Goal: Task Accomplishment & Management: Use online tool/utility

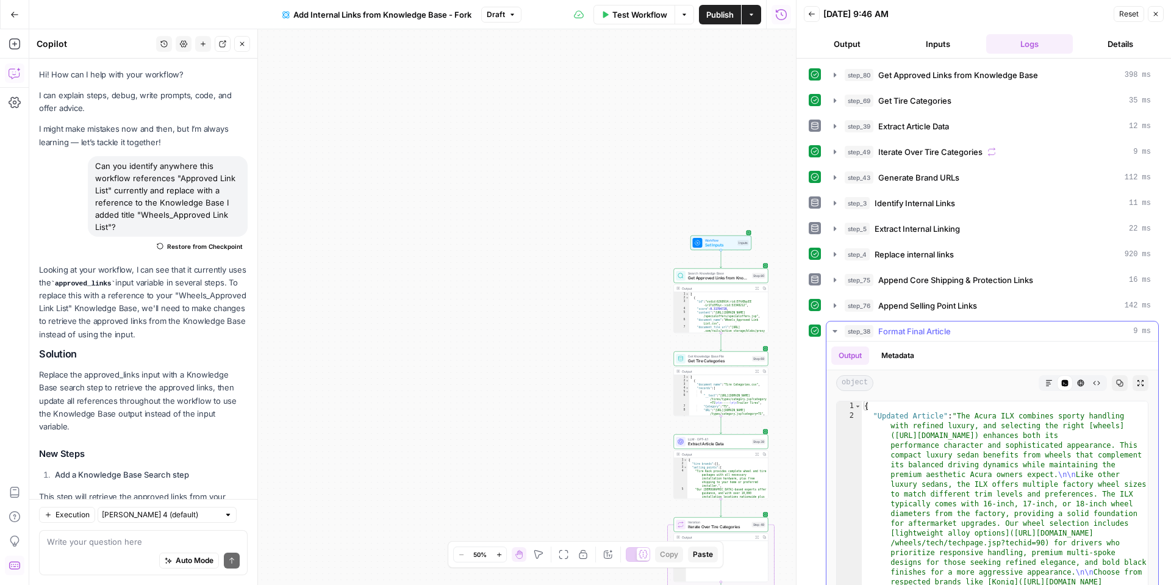
scroll to position [1378, 0]
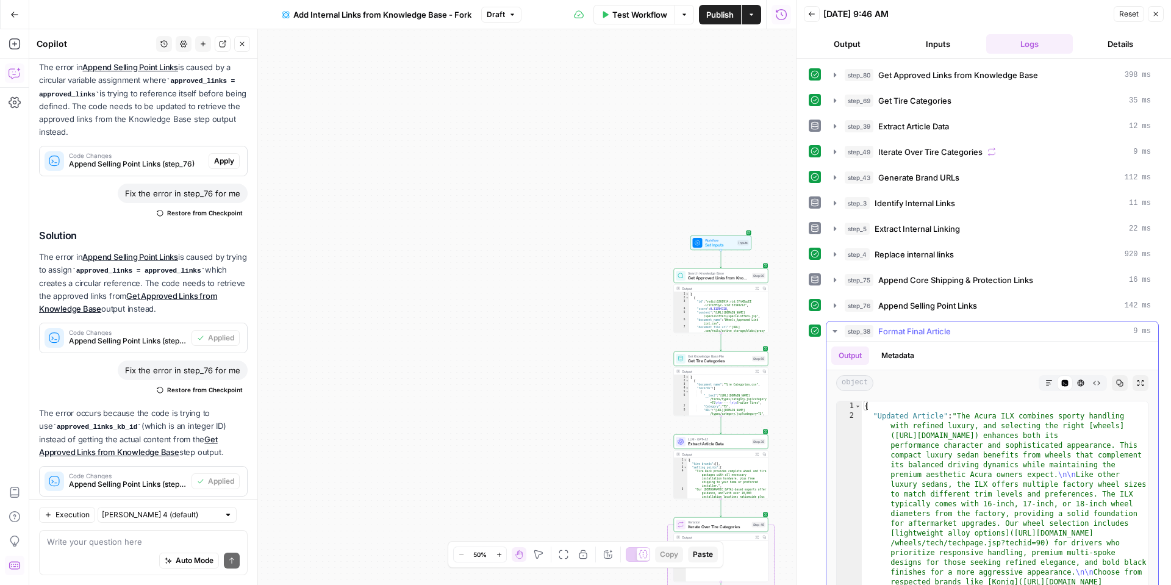
click at [1043, 384] on button "Markdown" at bounding box center [1049, 383] width 16 height 16
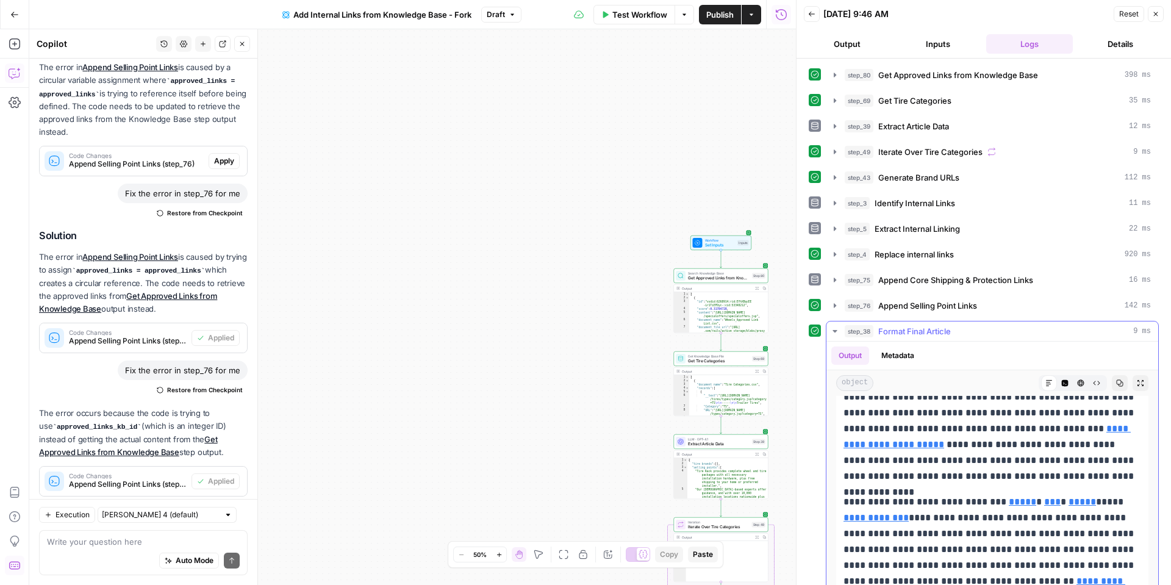
scroll to position [179, 0]
click at [1114, 413] on icon at bounding box center [1110, 411] width 7 height 7
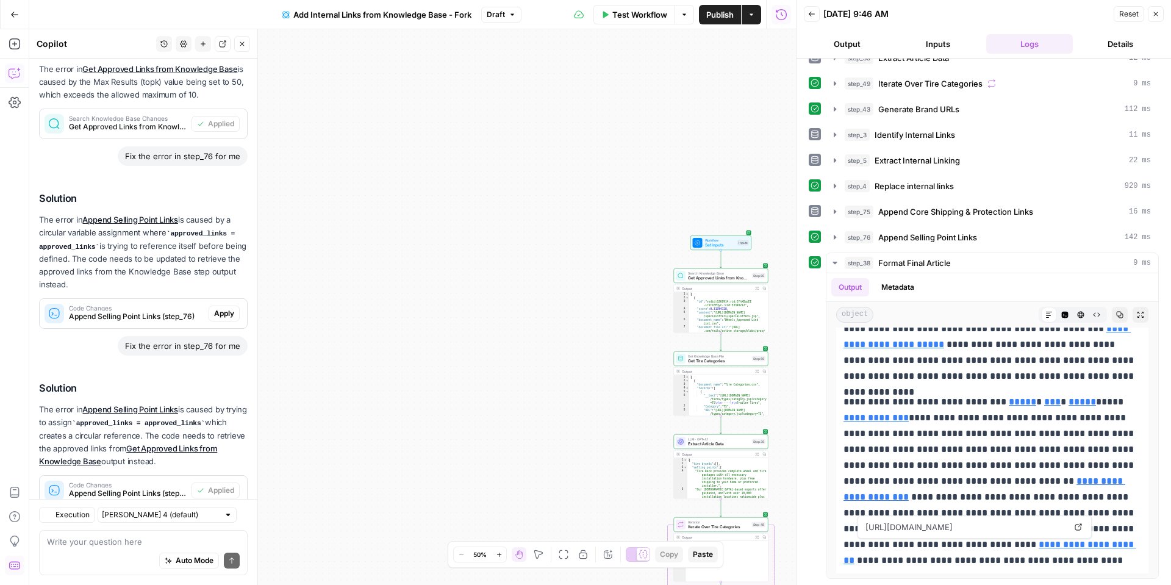
scroll to position [1378, 0]
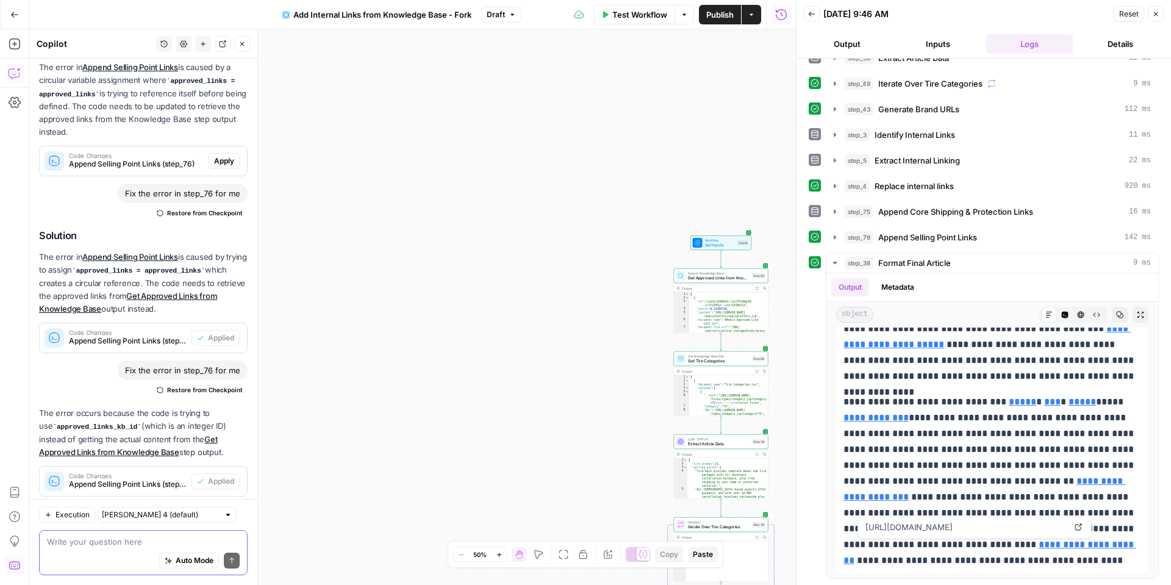
click at [78, 541] on textarea at bounding box center [143, 542] width 193 height 12
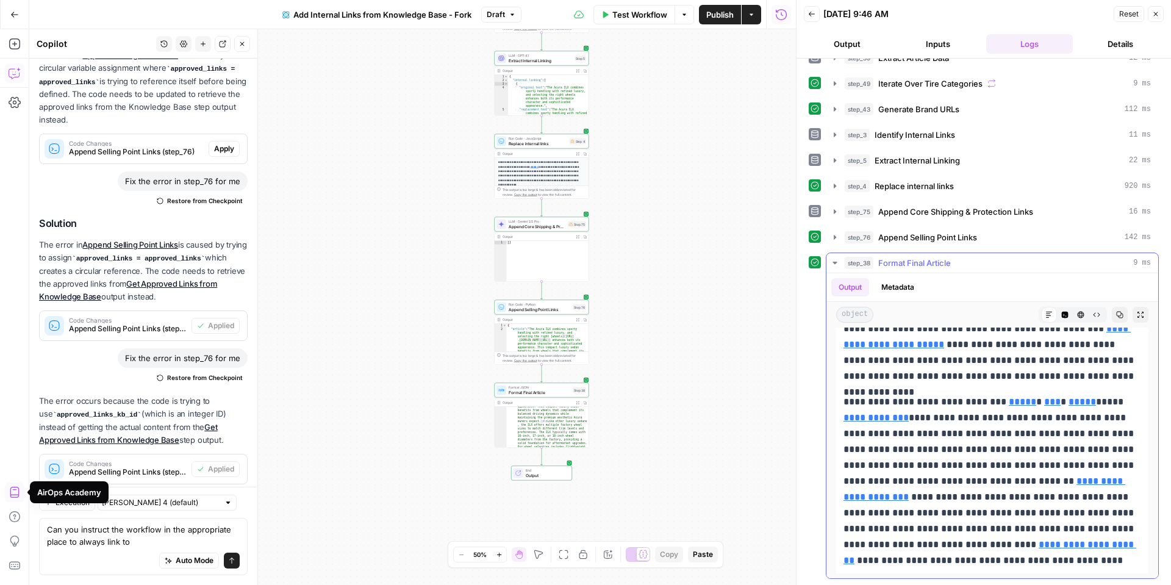
click at [914, 483] on p "**********" at bounding box center [993, 481] width 298 height 174
click at [144, 542] on textarea "Can you instruct the workflow in the appropriate place to always link to" at bounding box center [143, 535] width 193 height 24
click at [68, 539] on textarea "Can you instruct the workflow in the appropriate place to always link to" at bounding box center [143, 535] width 193 height 24
click at [88, 545] on textarea "Can you instruct the workflow in the appropriate place to always link to" at bounding box center [143, 535] width 193 height 24
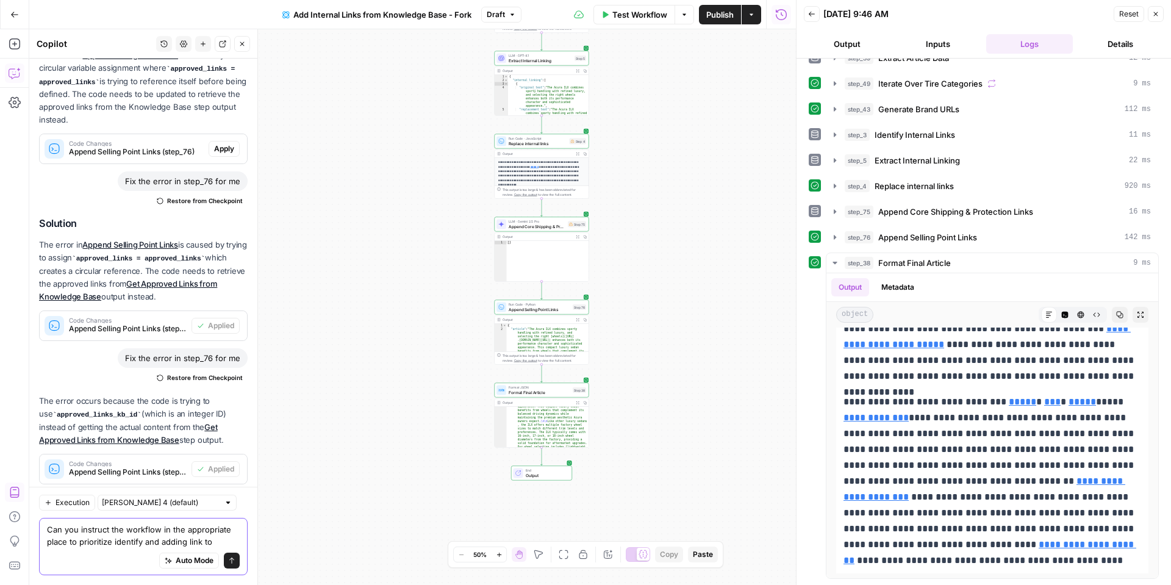
click at [203, 540] on textarea "Can you instruct the workflow in the appropriate place to prioritize identify a…" at bounding box center [143, 535] width 193 height 24
click at [239, 540] on textarea "Can you instruct the workflow in the appropriate place to prioritize identify a…" at bounding box center [143, 535] width 193 height 24
paste textarea "https://www.tirerack.com/delivery-installation"
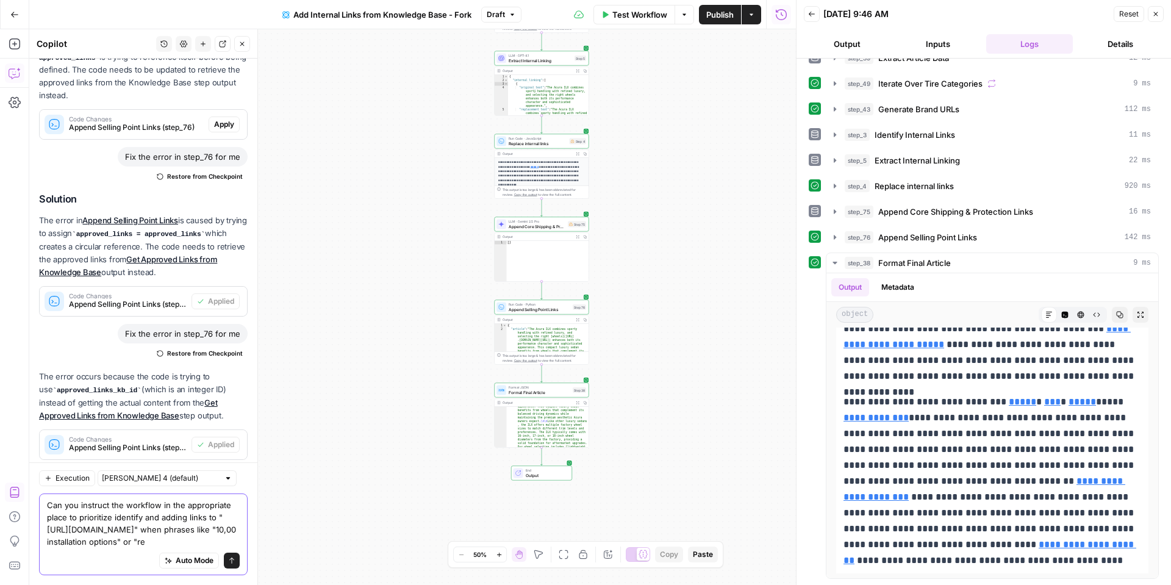
scroll to position [1427, 0]
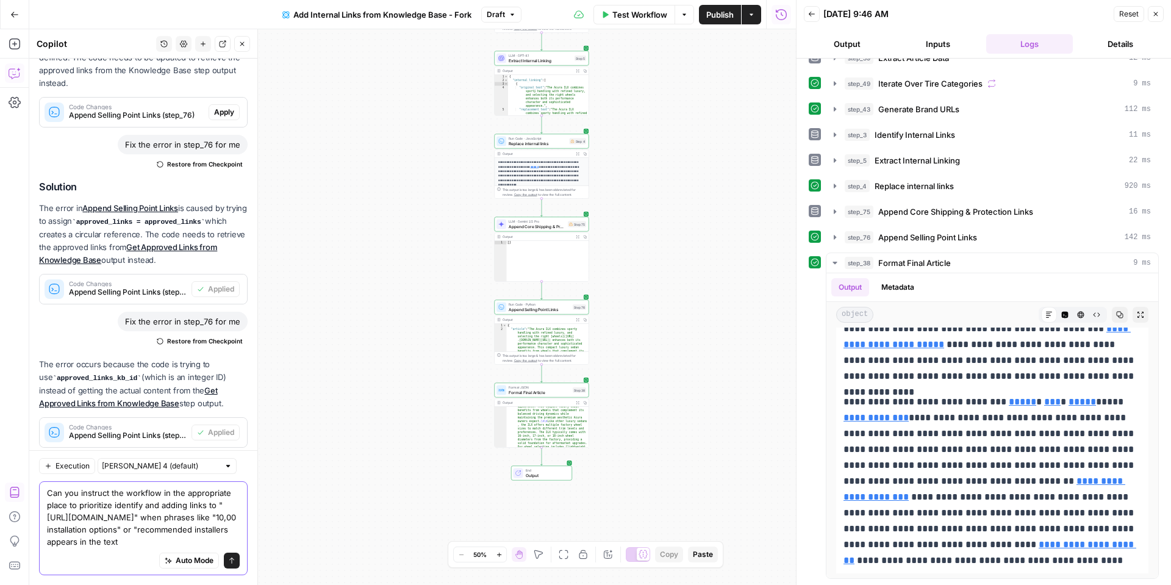
type textarea "Can you instruct the workflow in the appropriate place to prioritize identify a…"
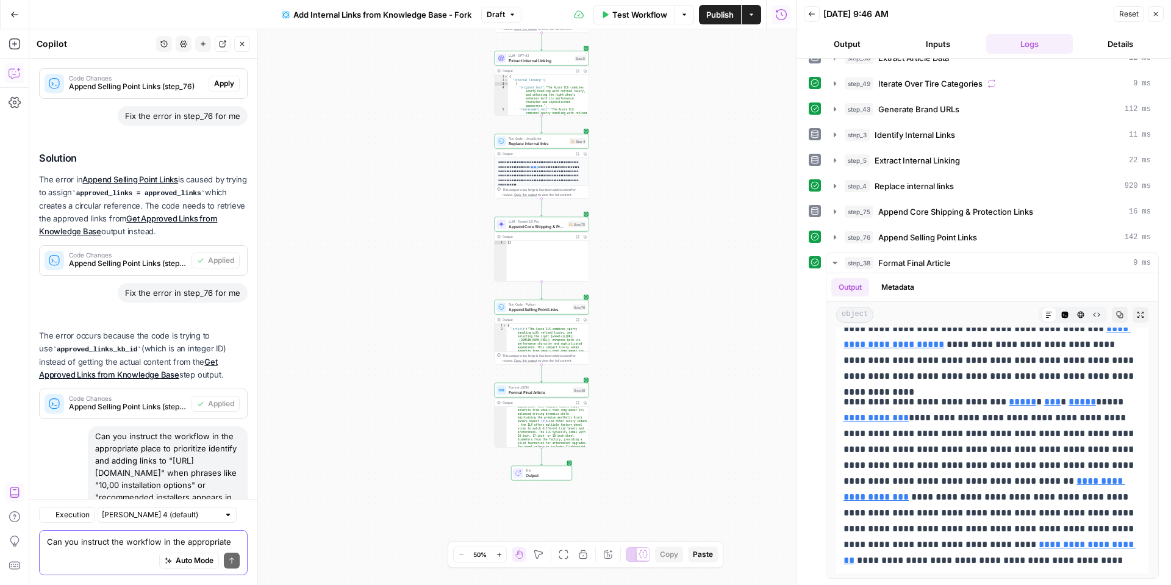
scroll to position [1608, 0]
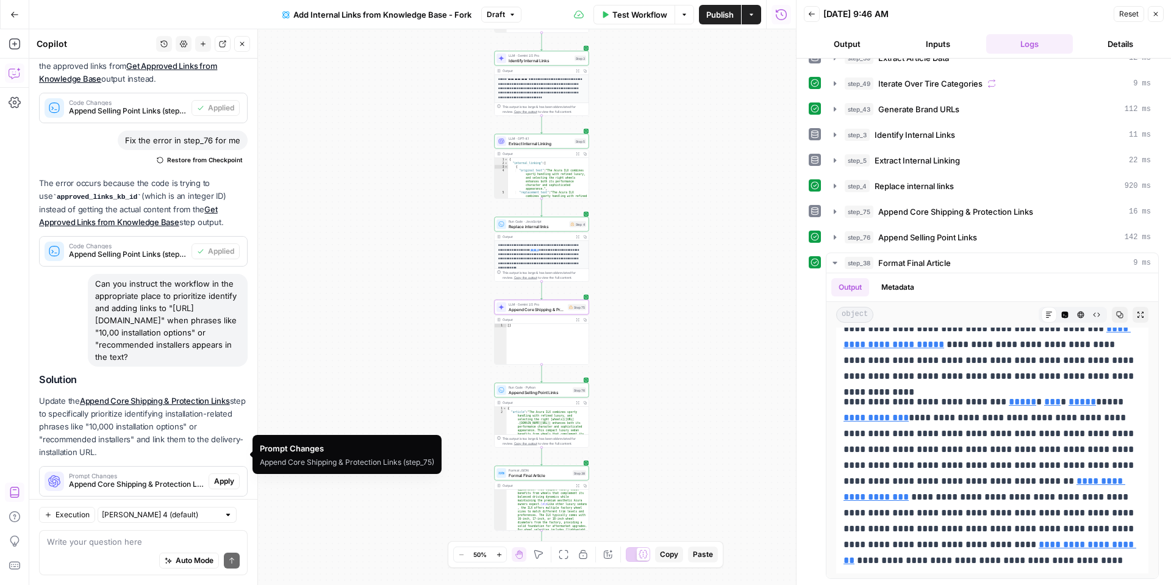
click at [220, 476] on span "Apply" at bounding box center [224, 481] width 20 height 11
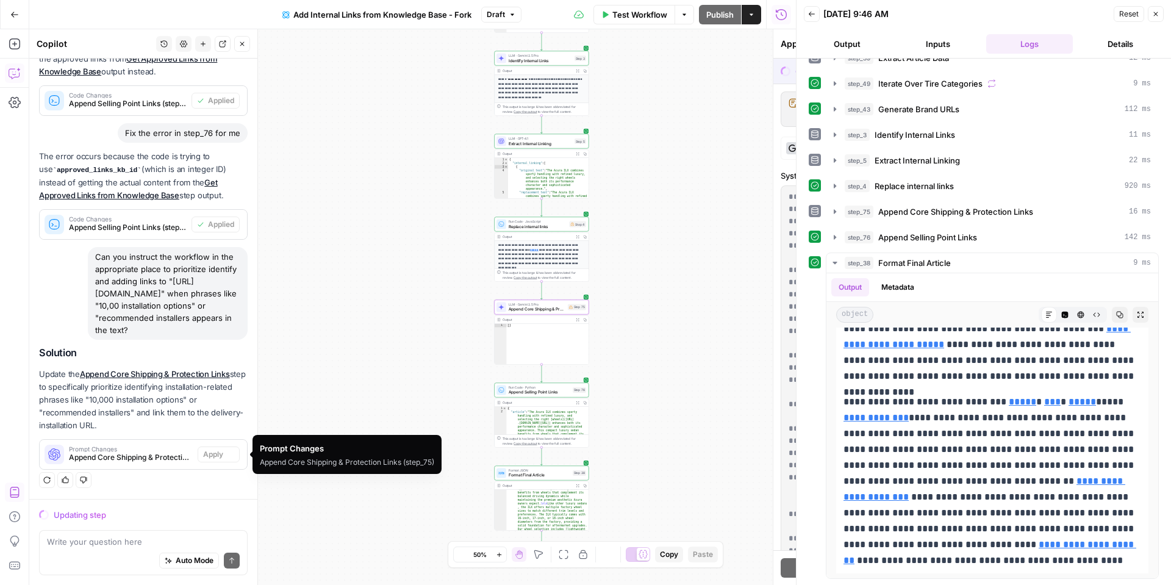
scroll to position [1491, 0]
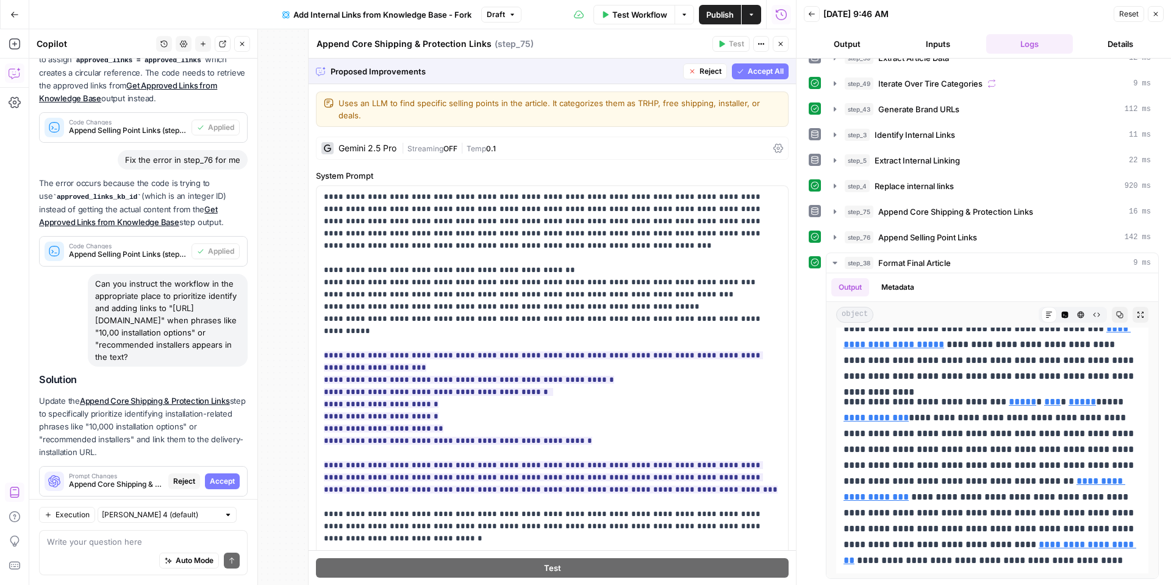
click at [770, 66] on span "Accept All" at bounding box center [766, 71] width 36 height 11
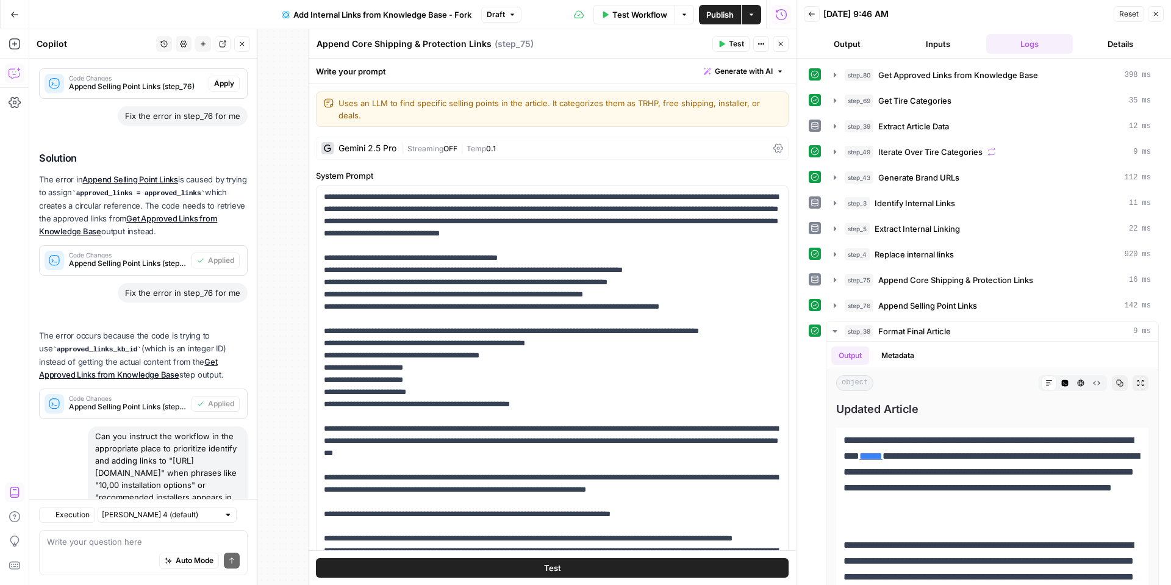
scroll to position [1627, 0]
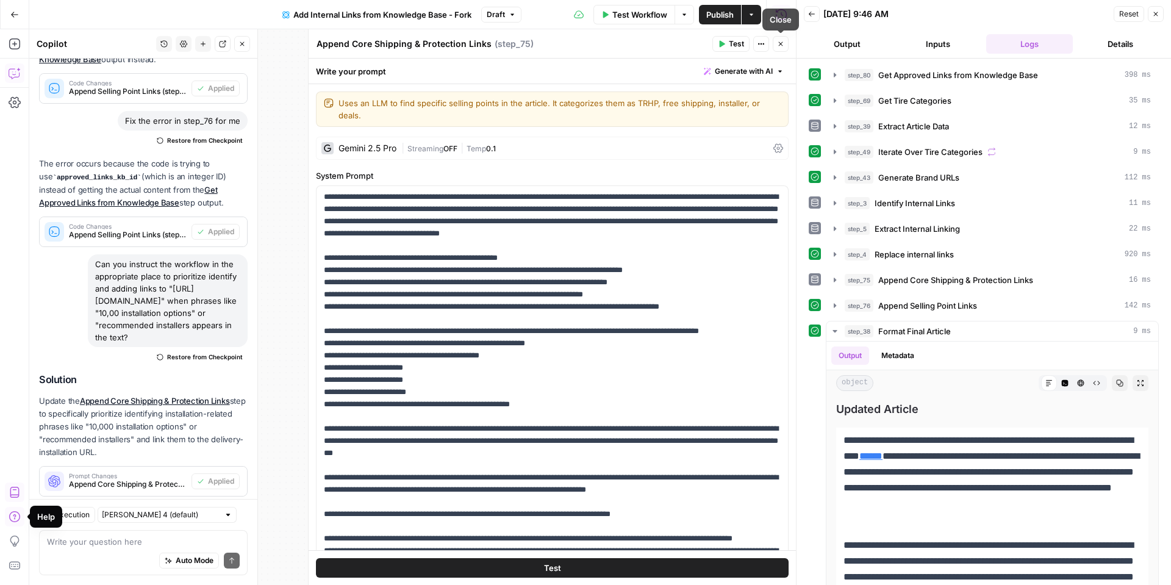
click at [785, 48] on button "Close" at bounding box center [781, 44] width 16 height 16
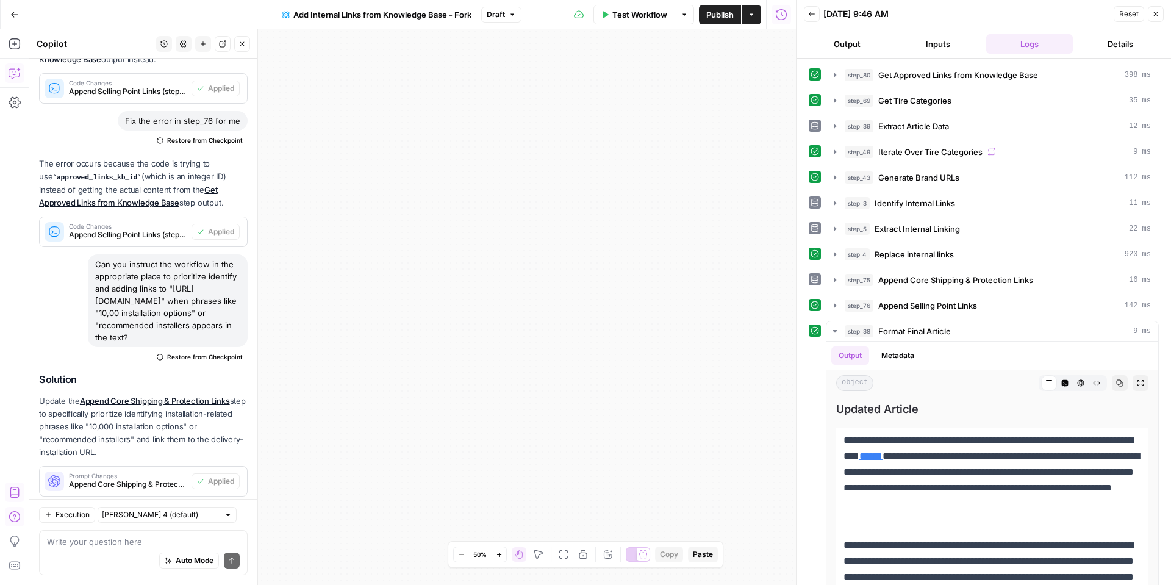
click at [632, 15] on span "Test Workflow" at bounding box center [639, 15] width 55 height 12
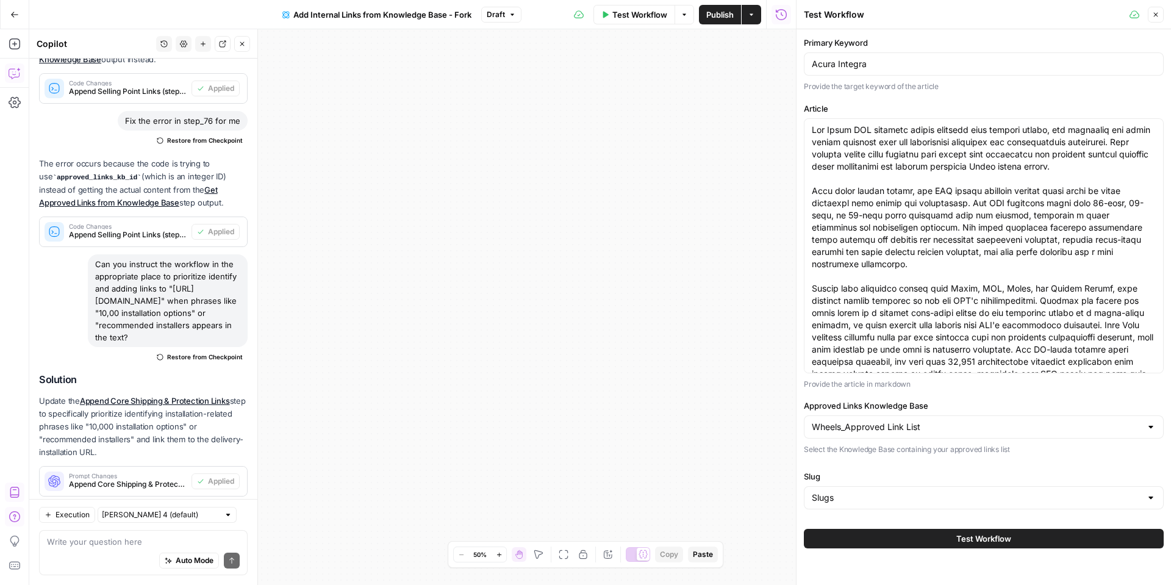
click at [911, 537] on button "Test Workflow" at bounding box center [984, 539] width 360 height 20
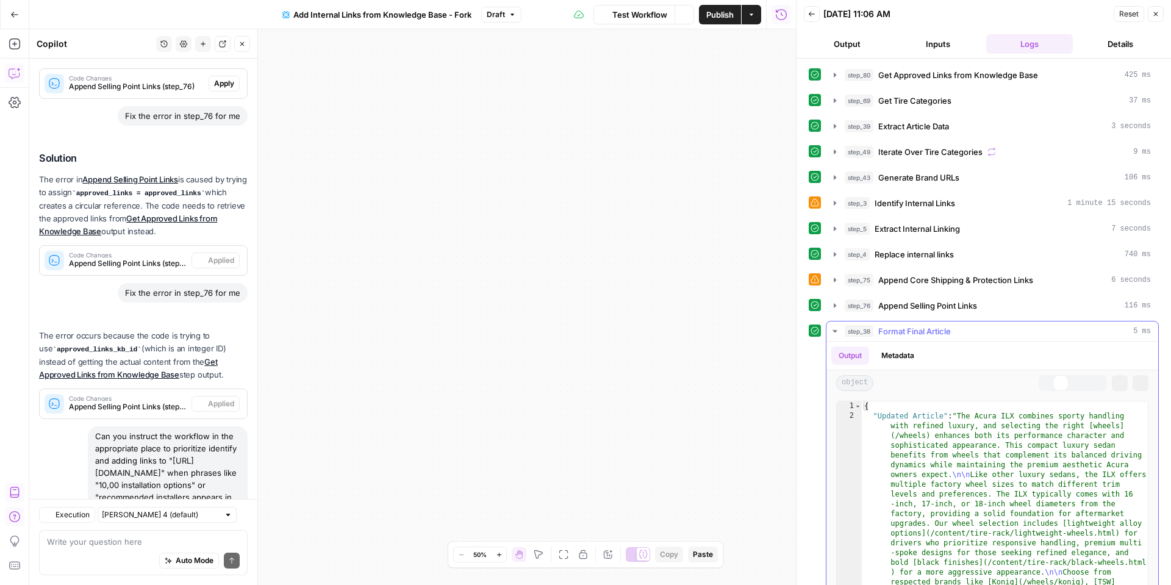
scroll to position [1627, 0]
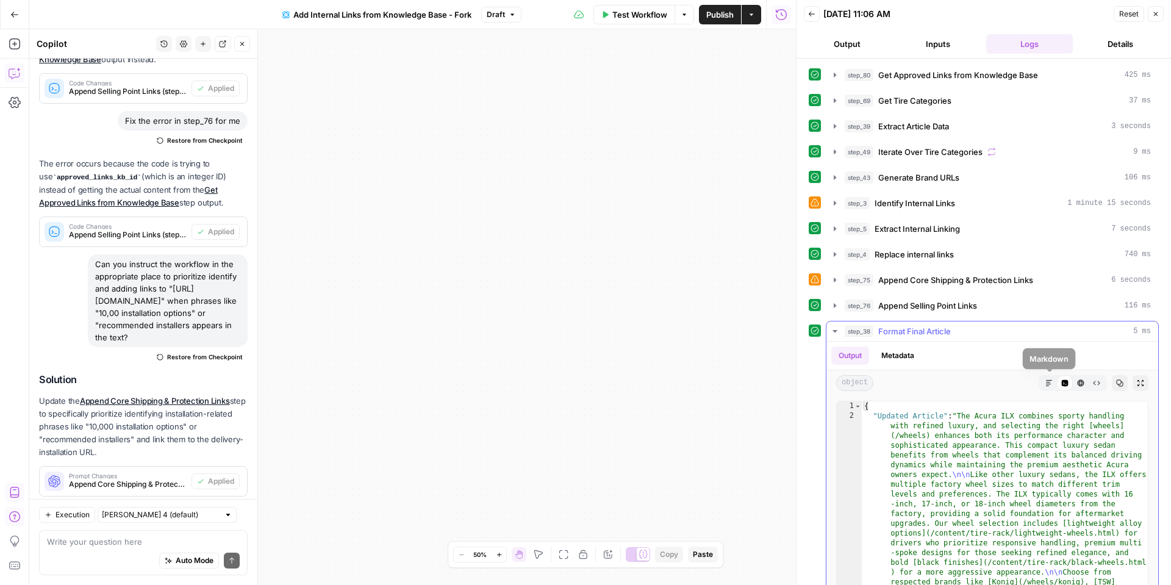
click at [1050, 386] on icon "button" at bounding box center [1049, 382] width 7 height 7
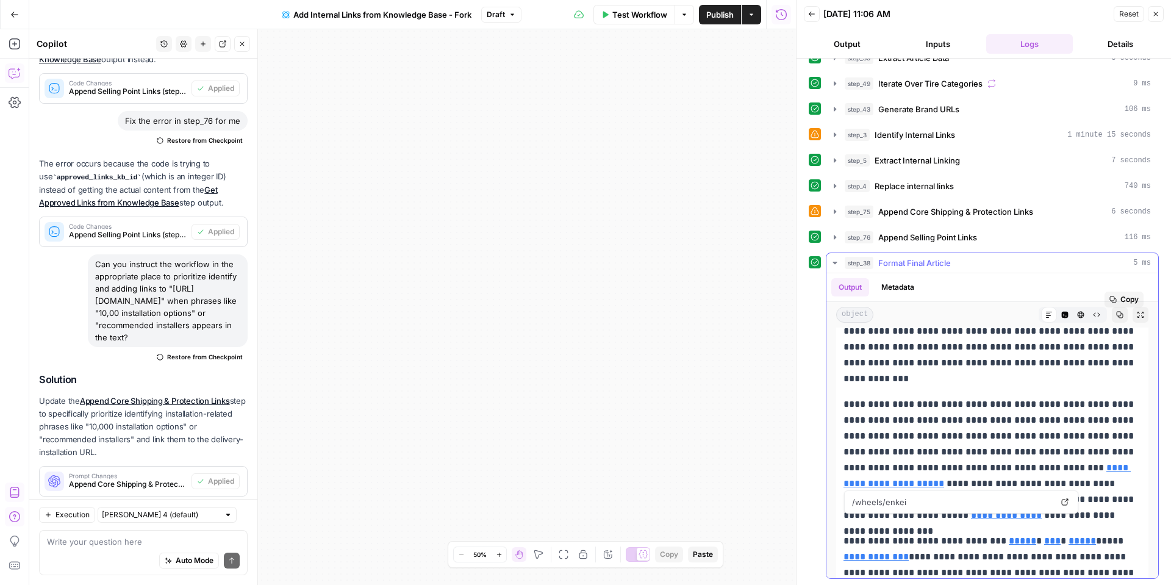
scroll to position [70, 0]
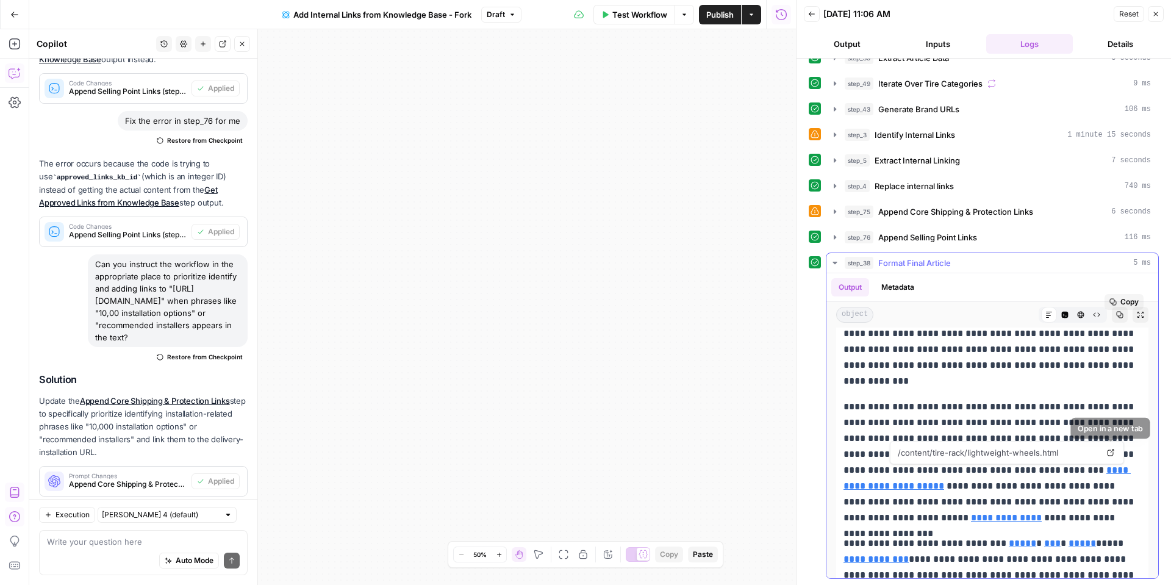
click at [1111, 447] on link "Open in a new tab" at bounding box center [1111, 453] width 16 height 16
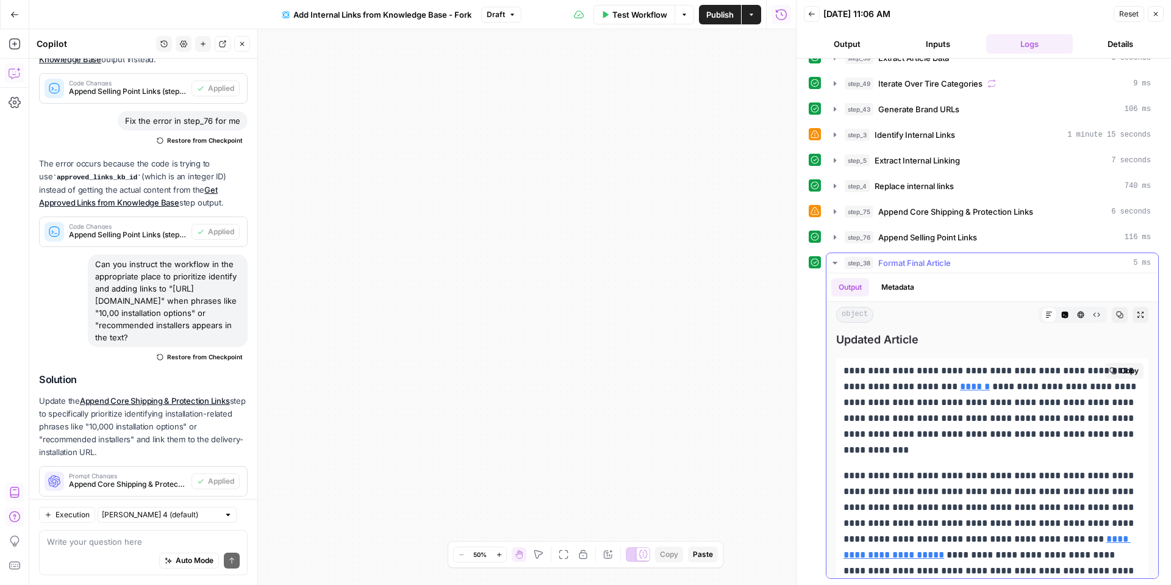
scroll to position [0, 0]
click at [1139, 374] on link "Open in a new tab" at bounding box center [1140, 370] width 16 height 16
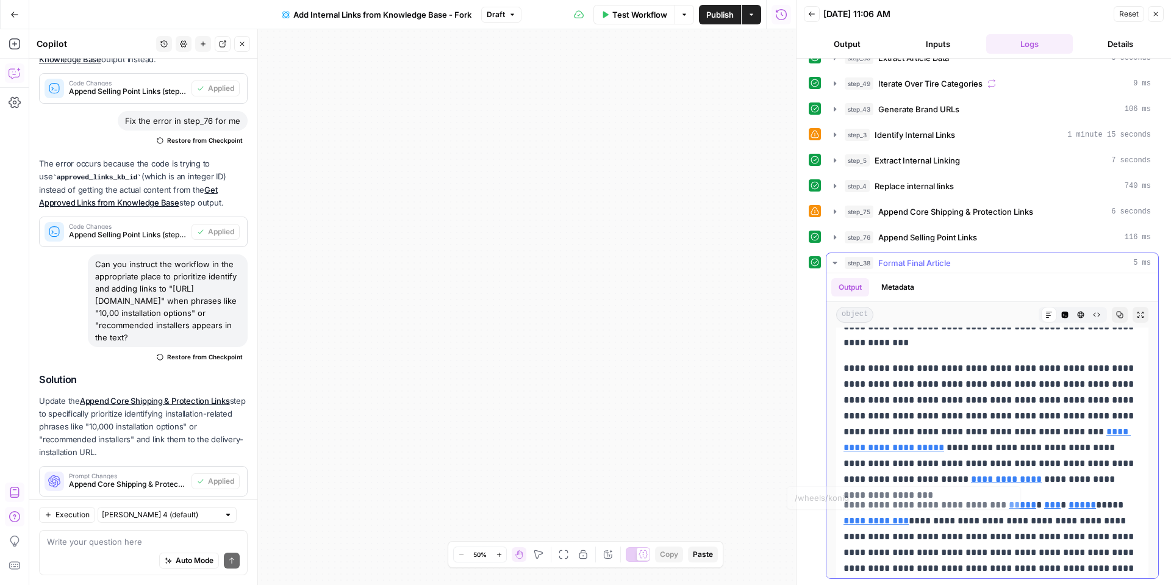
scroll to position [109, 0]
drag, startPoint x: 1065, startPoint y: 480, endPoint x: 891, endPoint y: 429, distance: 181.8
click at [891, 429] on p "**********" at bounding box center [993, 423] width 298 height 127
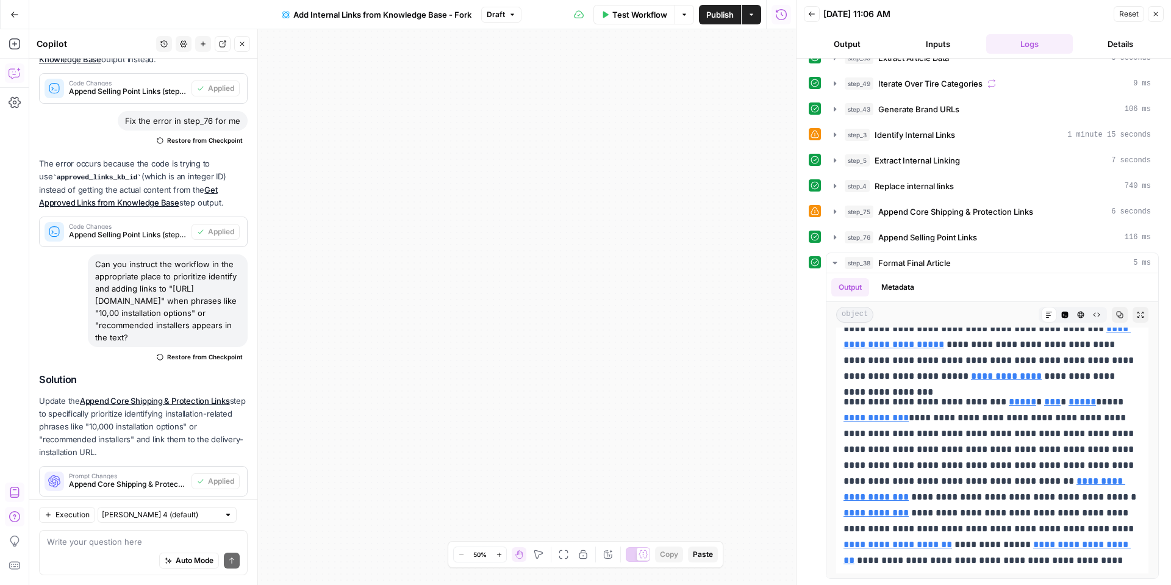
click at [66, 548] on div "Auto Mode Send" at bounding box center [143, 561] width 193 height 27
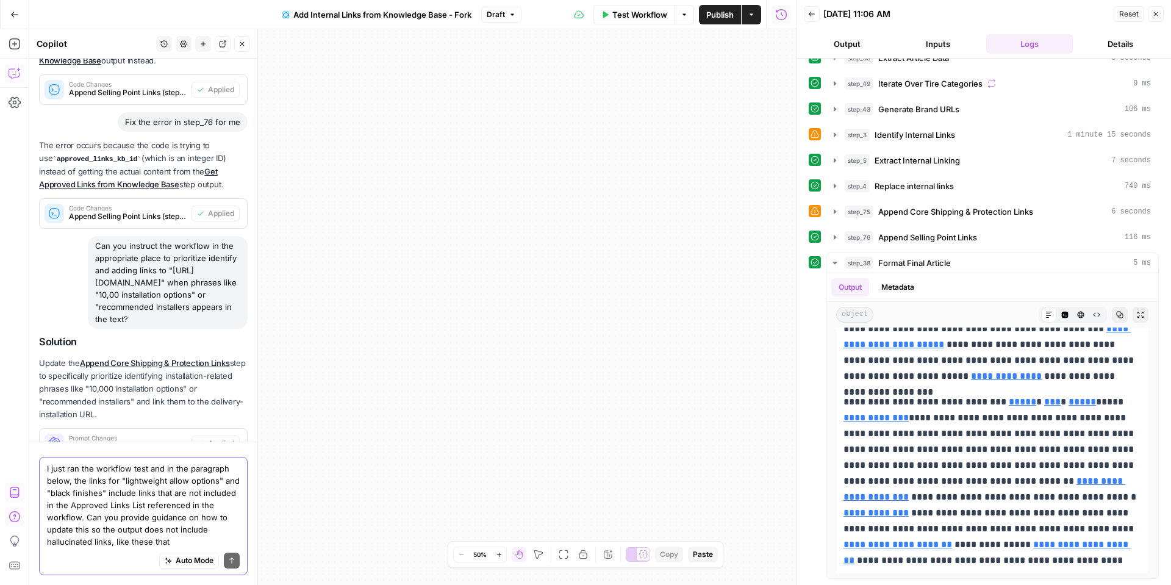
scroll to position [1701, 0]
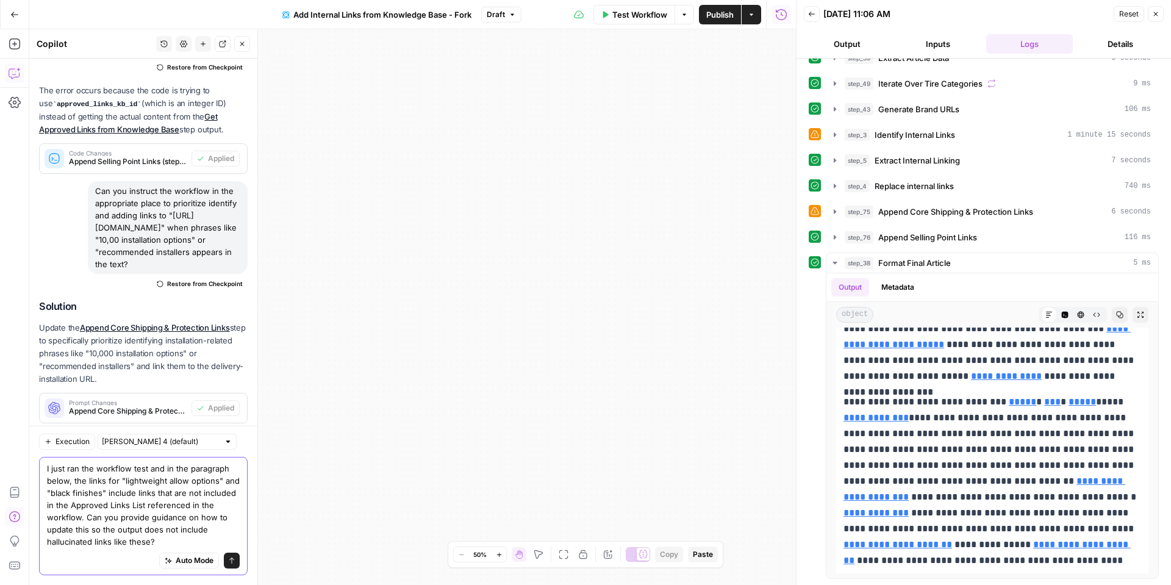
click at [165, 545] on textarea "I just ran the workflow test and in the paragraph below, the links for "lightwe…" at bounding box center [143, 504] width 193 height 85
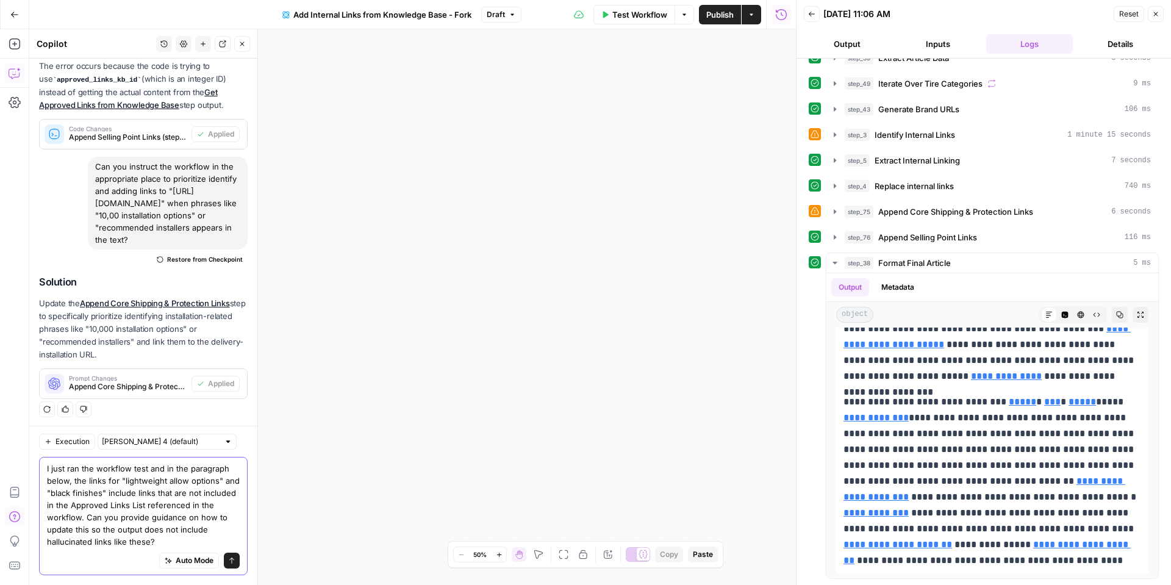
paste textarea "Our wheel selection includes lightweight alloy options for drivers who prioriti…"
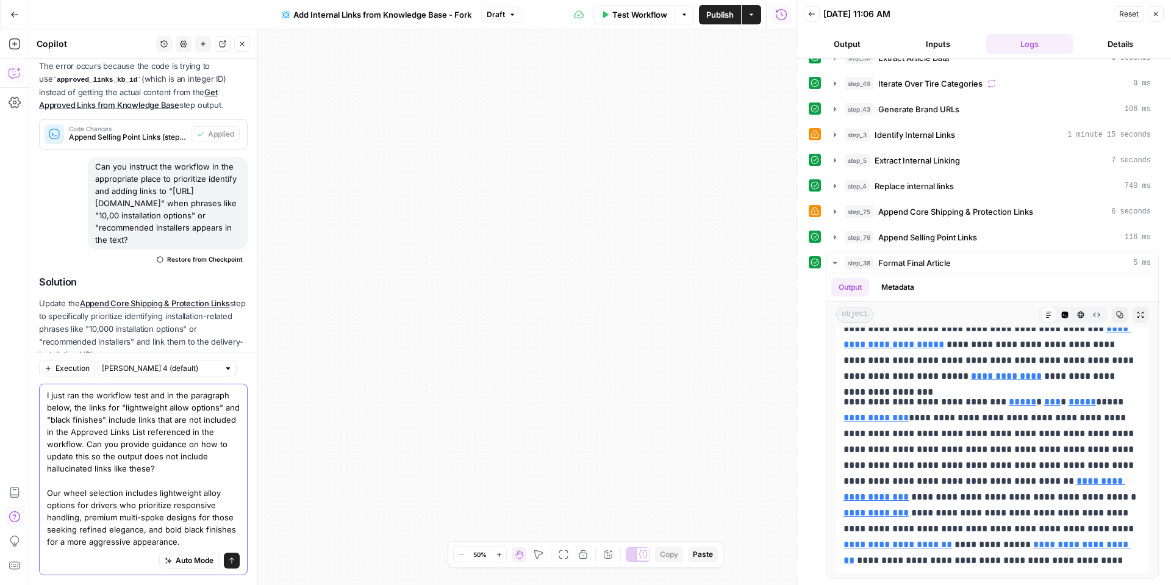
scroll to position [1774, 0]
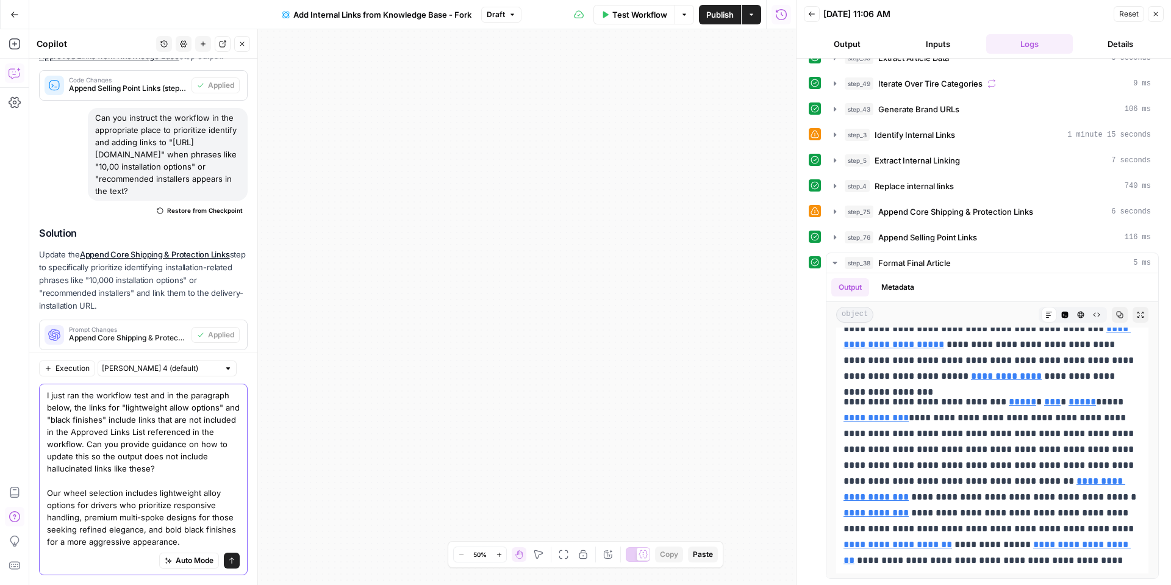
drag, startPoint x: 188, startPoint y: 538, endPoint x: 44, endPoint y: 490, distance: 152.4
click at [44, 490] on div "I just ran the workflow test and in the paragraph below, the links for "lightwe…" at bounding box center [143, 480] width 209 height 192
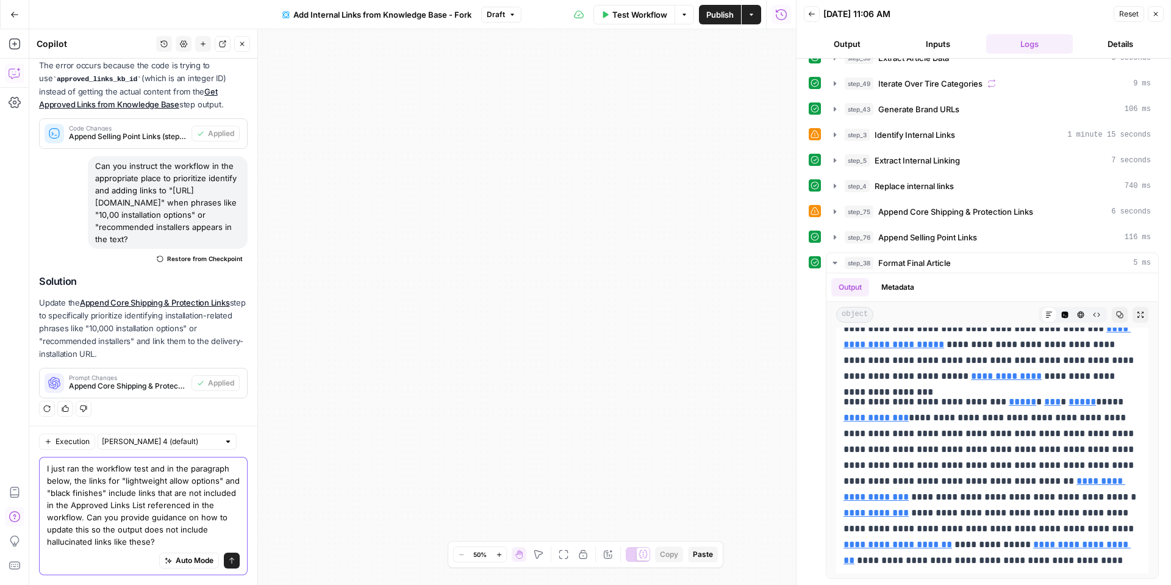
scroll to position [1725, 0]
type textarea "I just ran the workflow test and in the paragraph below, the links for "lightwe…"
click at [1061, 317] on icon "button" at bounding box center [1064, 314] width 7 height 7
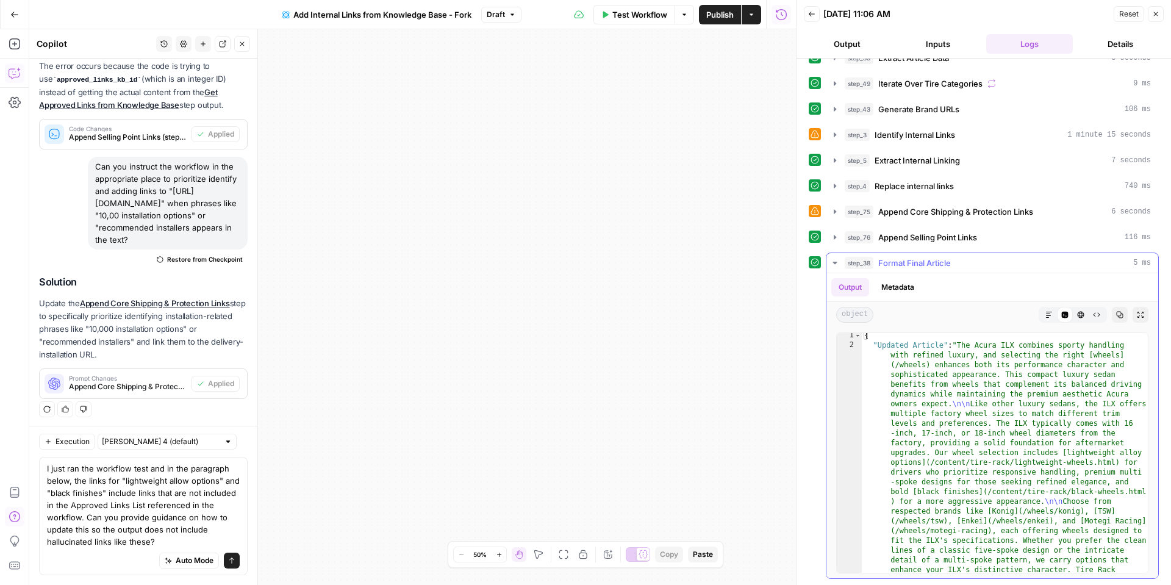
scroll to position [4, 0]
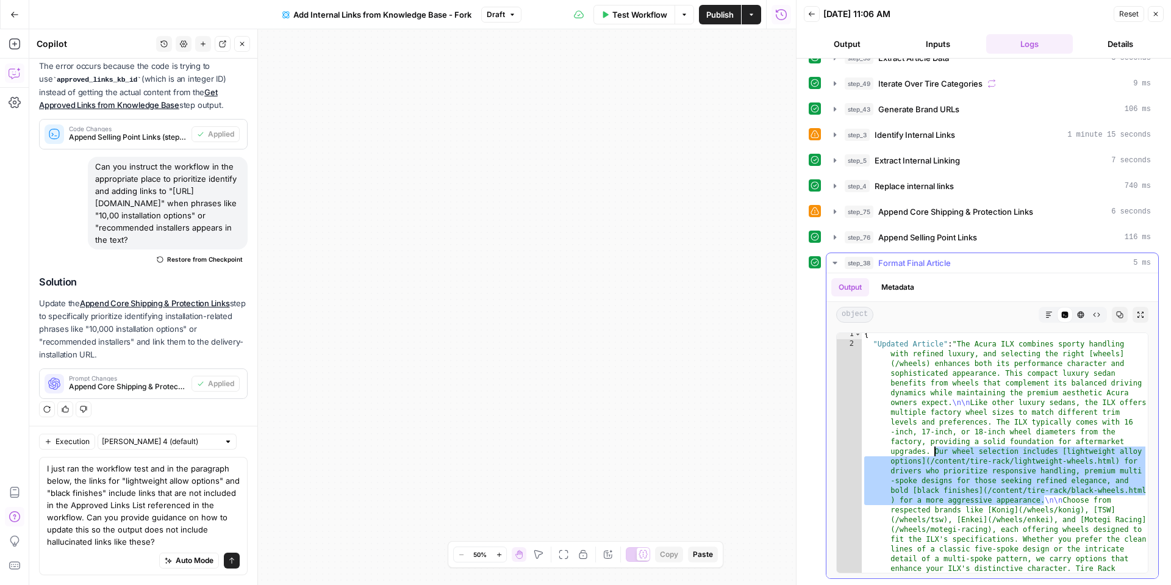
drag, startPoint x: 1044, startPoint y: 500, endPoint x: 933, endPoint y: 449, distance: 122.3
click at [153, 537] on textarea "I just ran the workflow test and in the paragraph below, the links for "lightwe…" at bounding box center [143, 504] width 193 height 85
paste textarea "Our wheel selection includes [lightweight alloy options](/content/tire-rack/lig…"
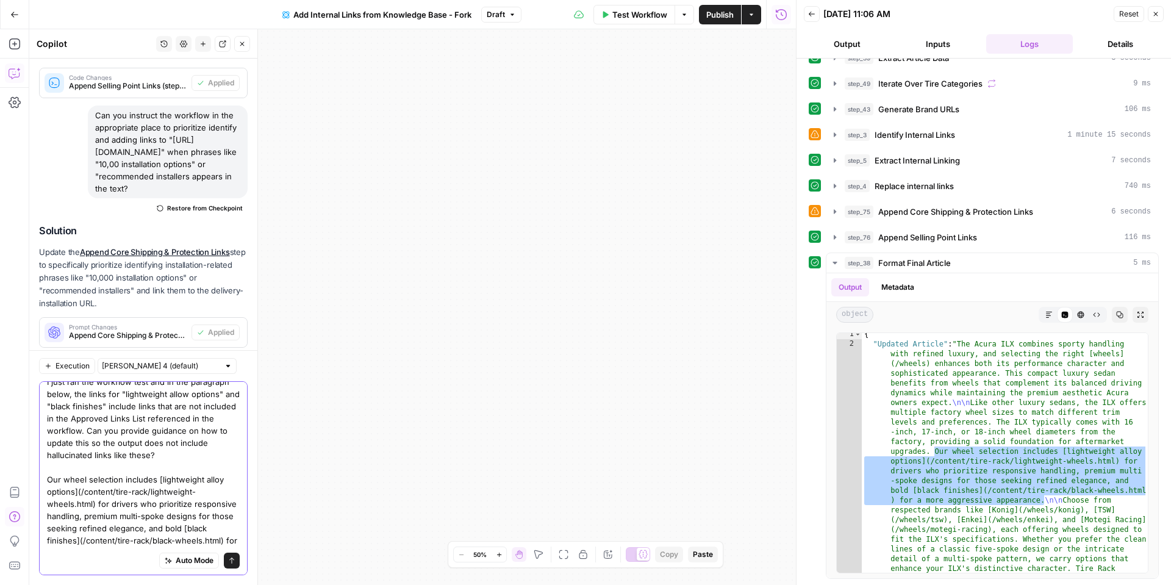
scroll to position [22, 0]
type textarea "I just ran the workflow test and in the paragraph below, the links for "lightwe…"
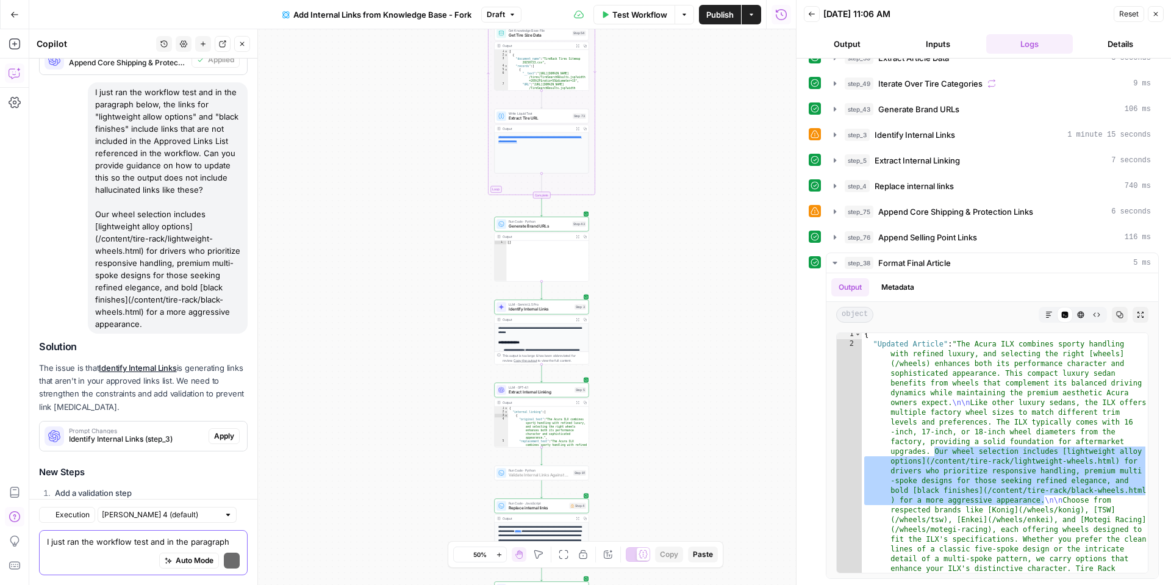
scroll to position [2234, 0]
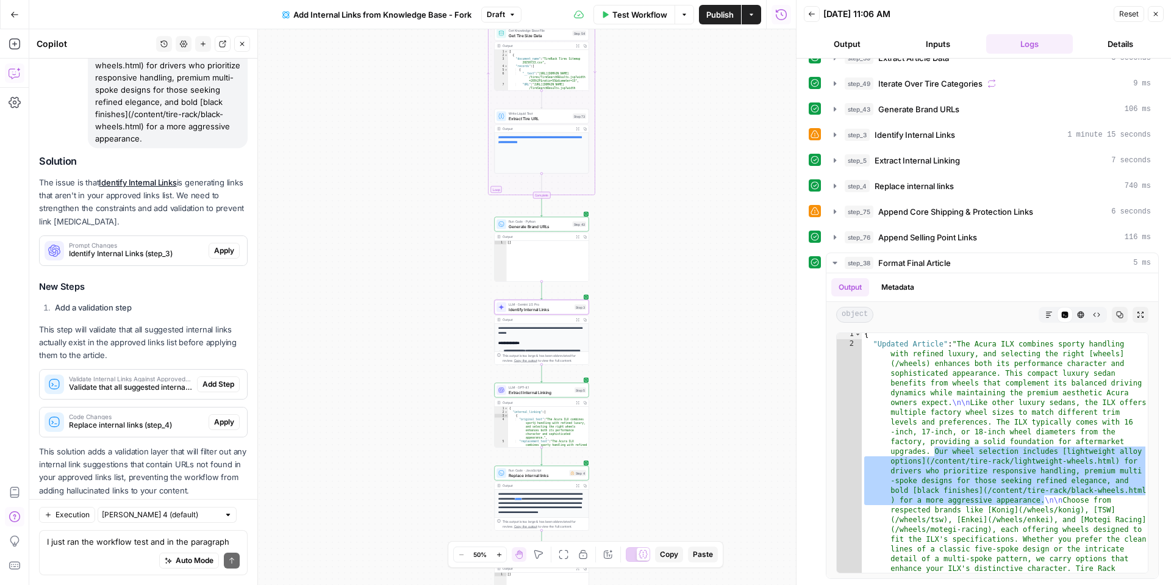
click at [226, 245] on span "Apply" at bounding box center [224, 250] width 20 height 11
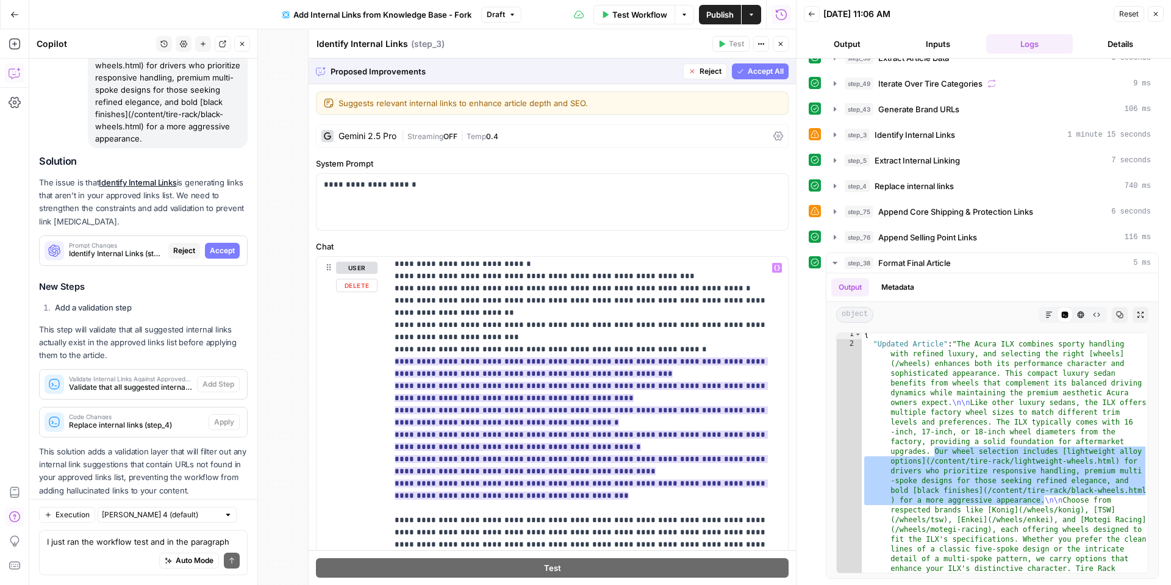
scroll to position [159, 0]
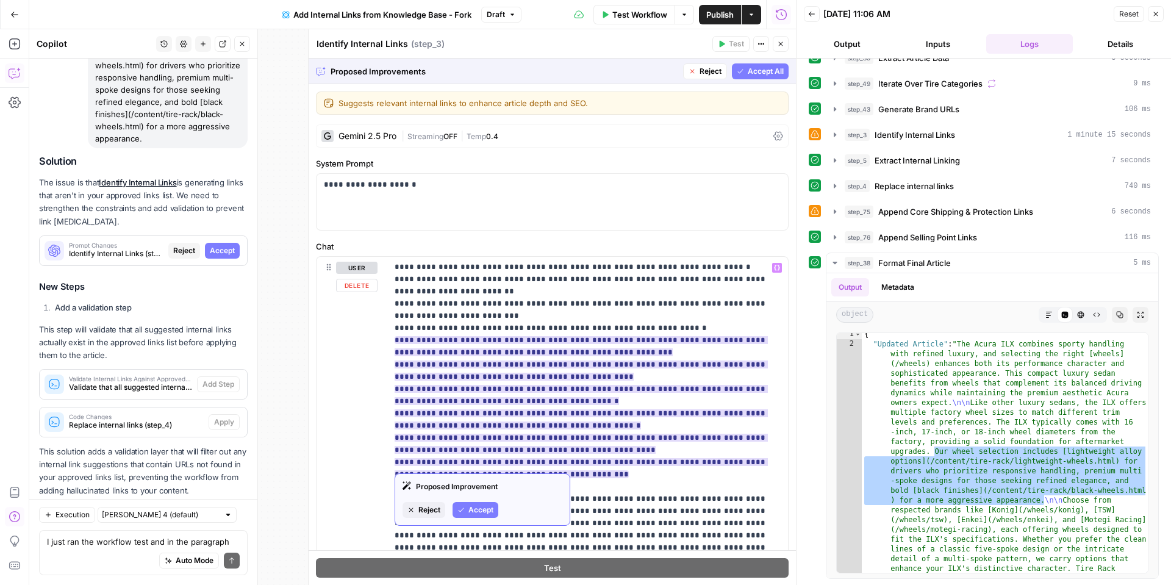
click at [483, 512] on span "Accept" at bounding box center [480, 509] width 25 height 11
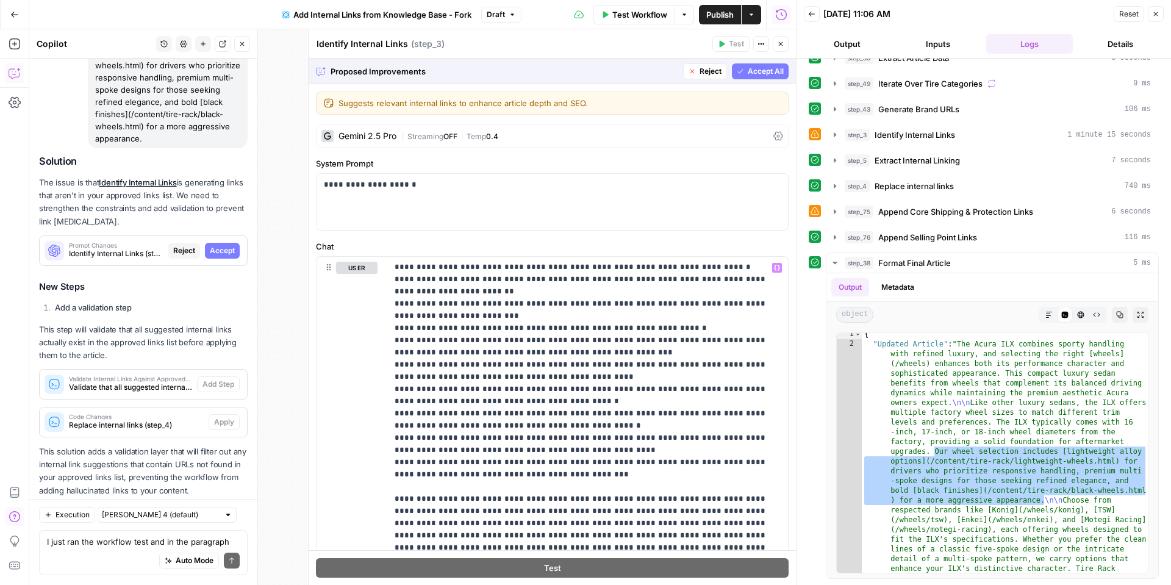
click at [761, 74] on span "Accept All" at bounding box center [766, 71] width 36 height 11
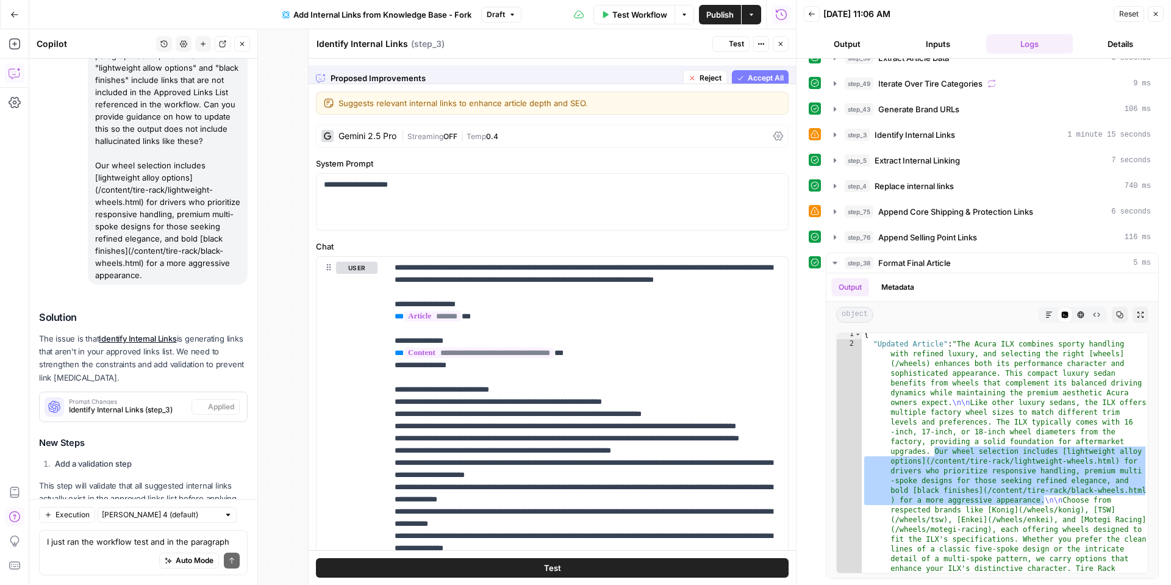
scroll to position [2254, 0]
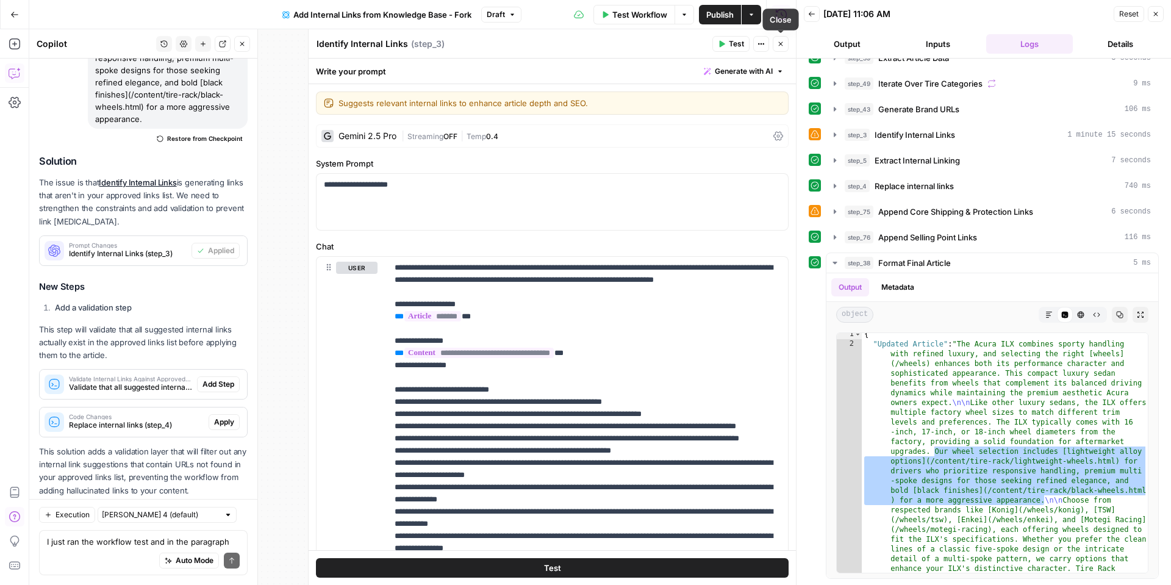
click at [787, 45] on button "Close" at bounding box center [781, 44] width 16 height 16
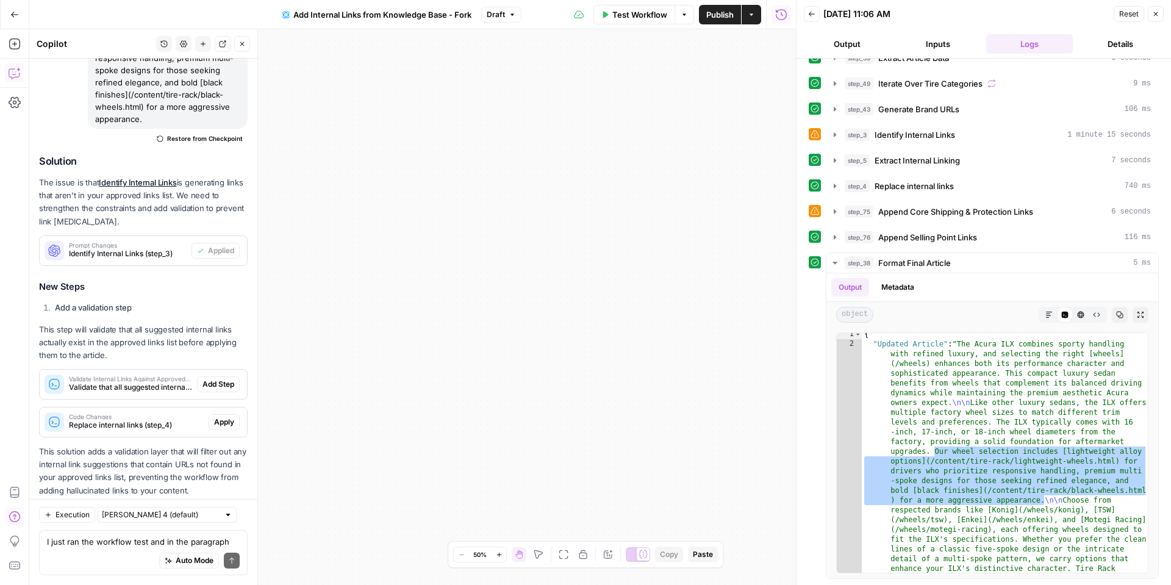
click at [226, 379] on span "Add Step" at bounding box center [219, 384] width 32 height 11
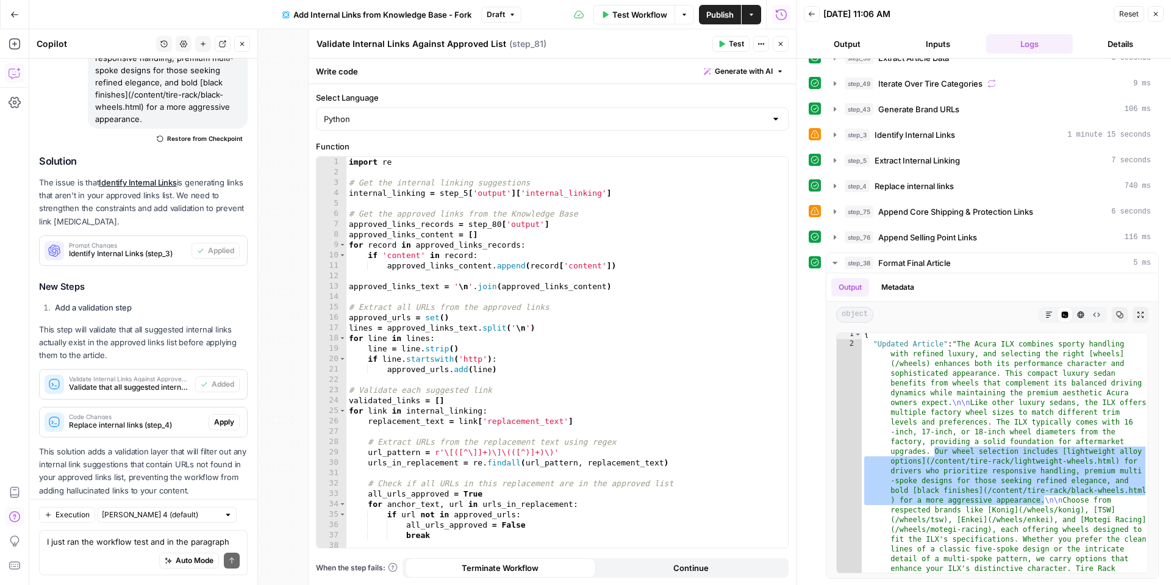
click at [166, 420] on span "Replace internal links (step_4)" at bounding box center [136, 425] width 135 height 11
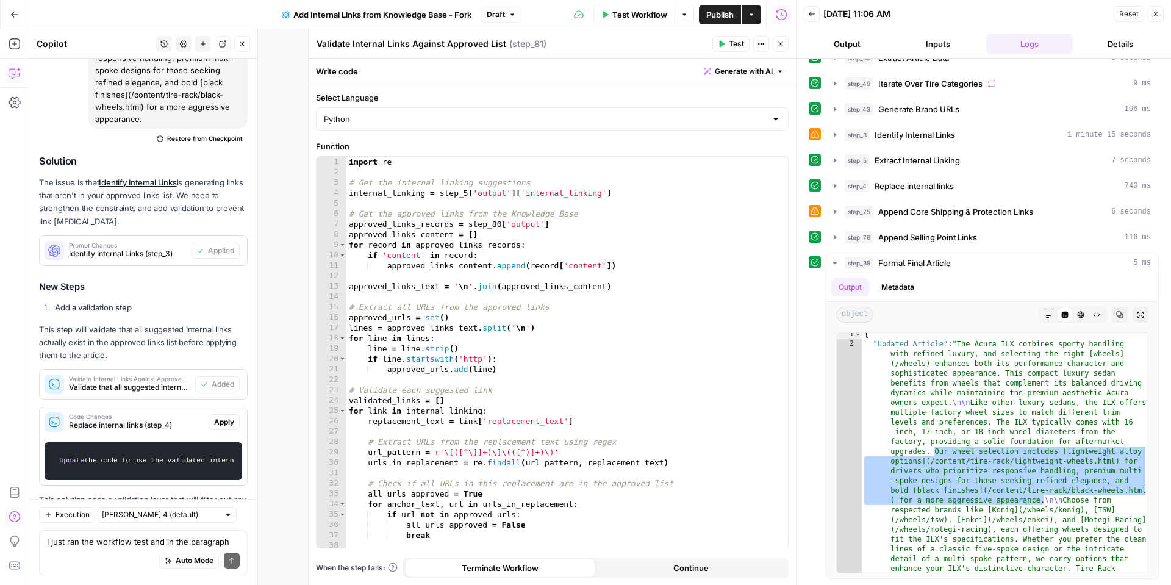
click at [226, 417] on span "Apply" at bounding box center [224, 422] width 20 height 11
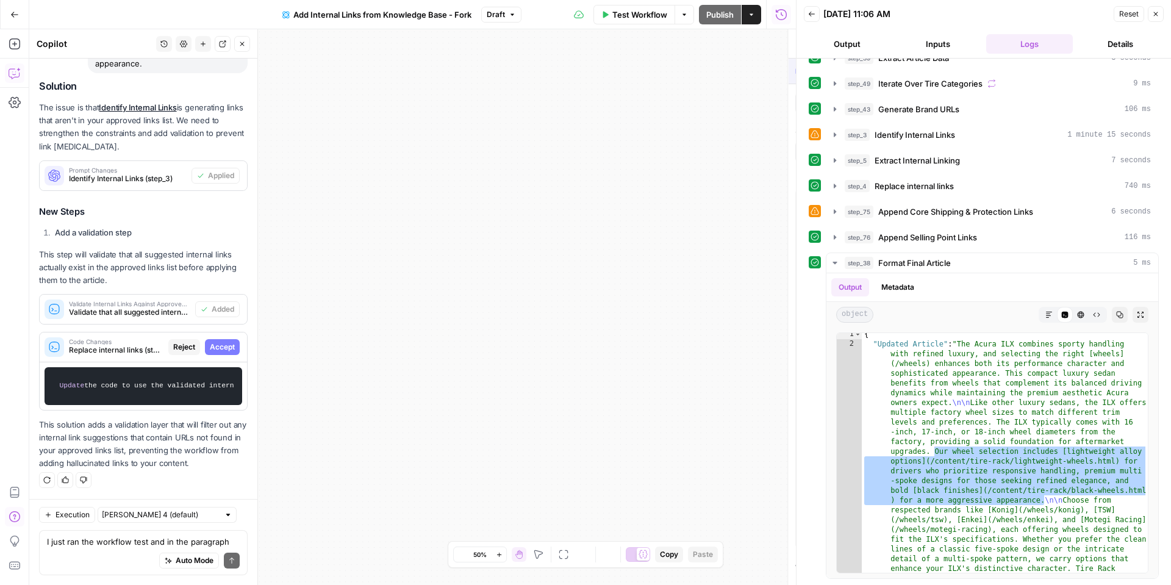
scroll to position [2146, 0]
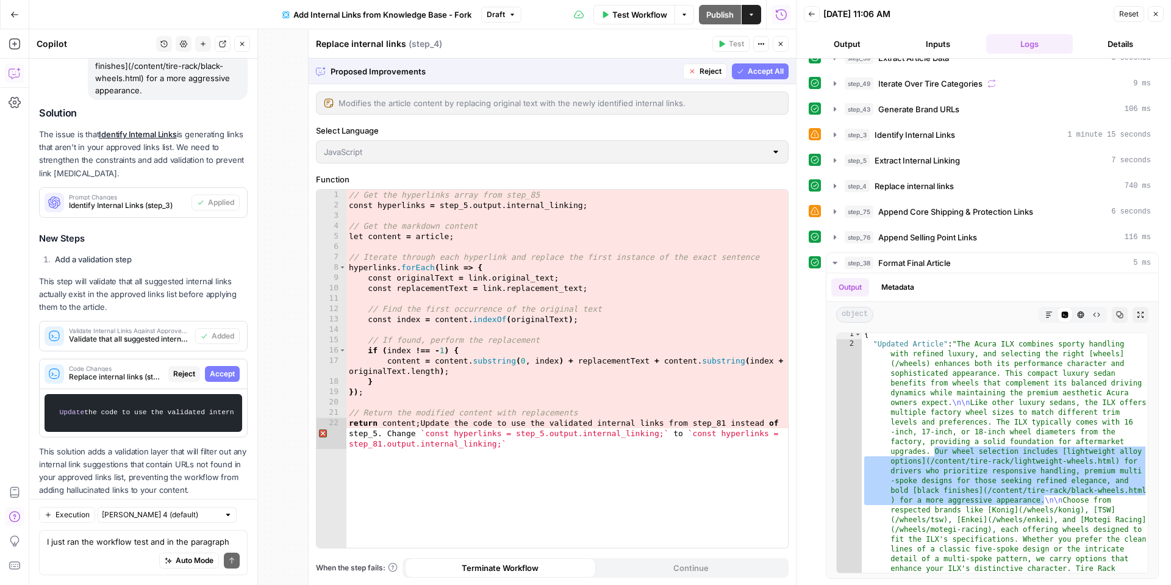
drag, startPoint x: 763, startPoint y: 74, endPoint x: 753, endPoint y: 84, distance: 14.7
click at [763, 74] on span "Accept All" at bounding box center [766, 71] width 36 height 11
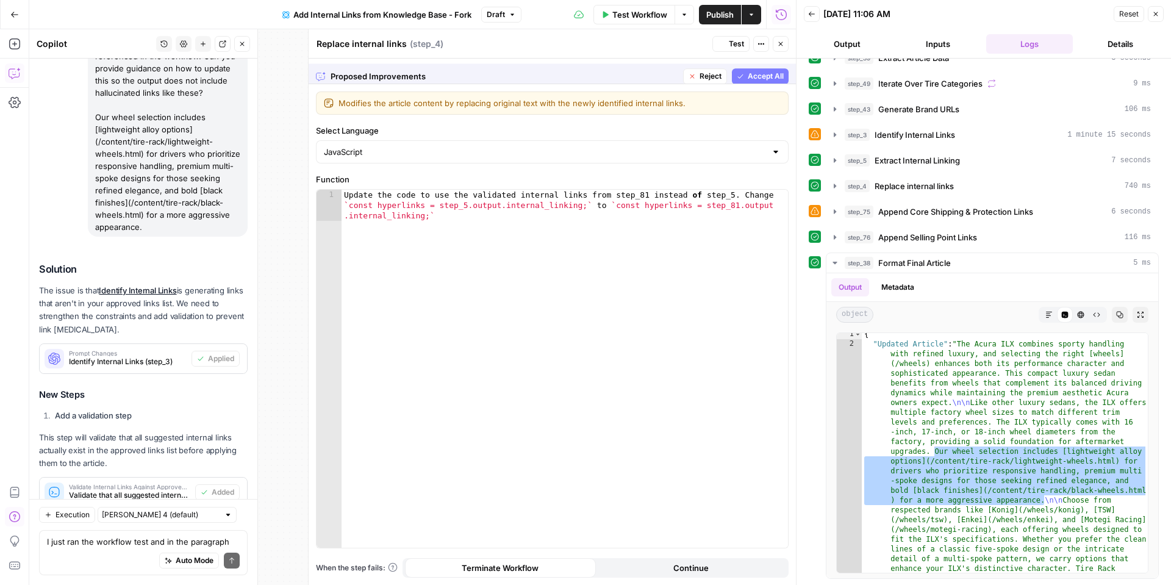
scroll to position [2302, 0]
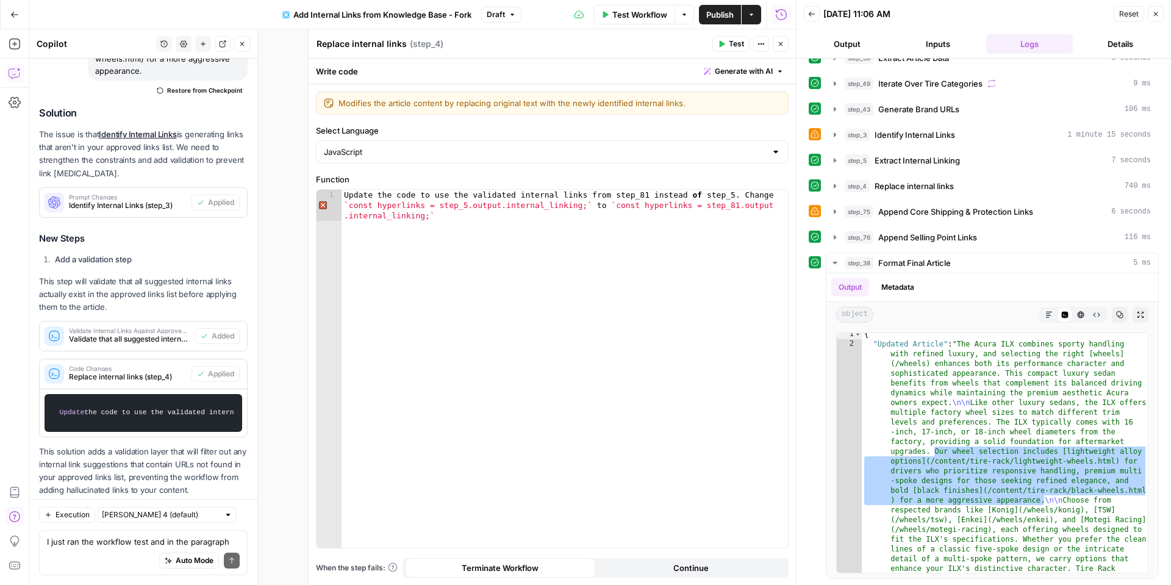
click at [777, 41] on icon "button" at bounding box center [780, 43] width 7 height 7
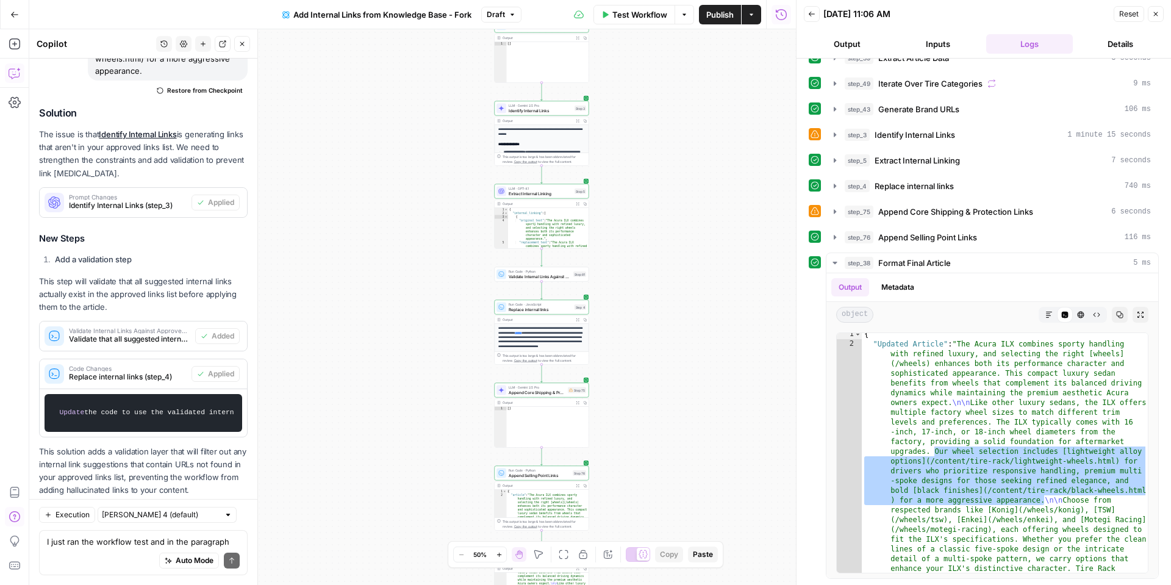
click at [628, 18] on span "Test Workflow" at bounding box center [639, 15] width 55 height 12
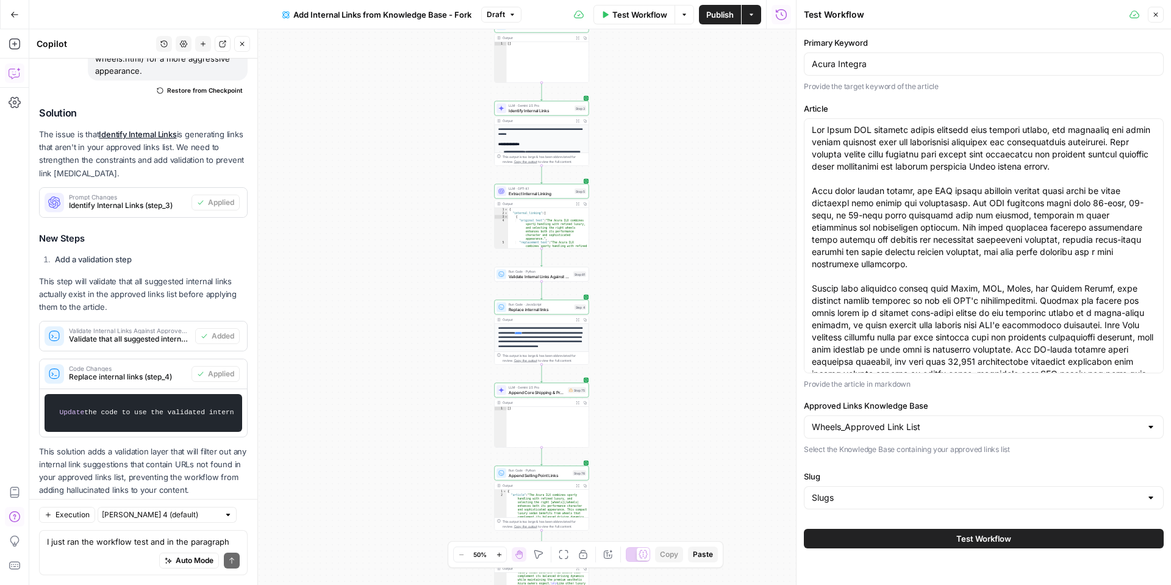
click at [999, 546] on button "Test Workflow" at bounding box center [984, 539] width 360 height 20
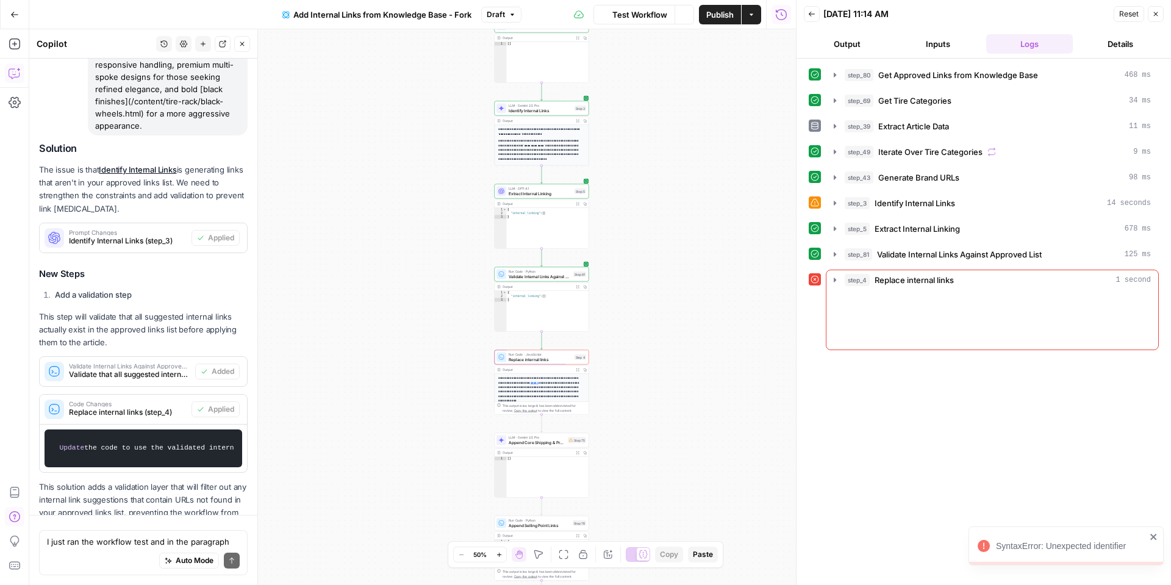
scroll to position [2254, 0]
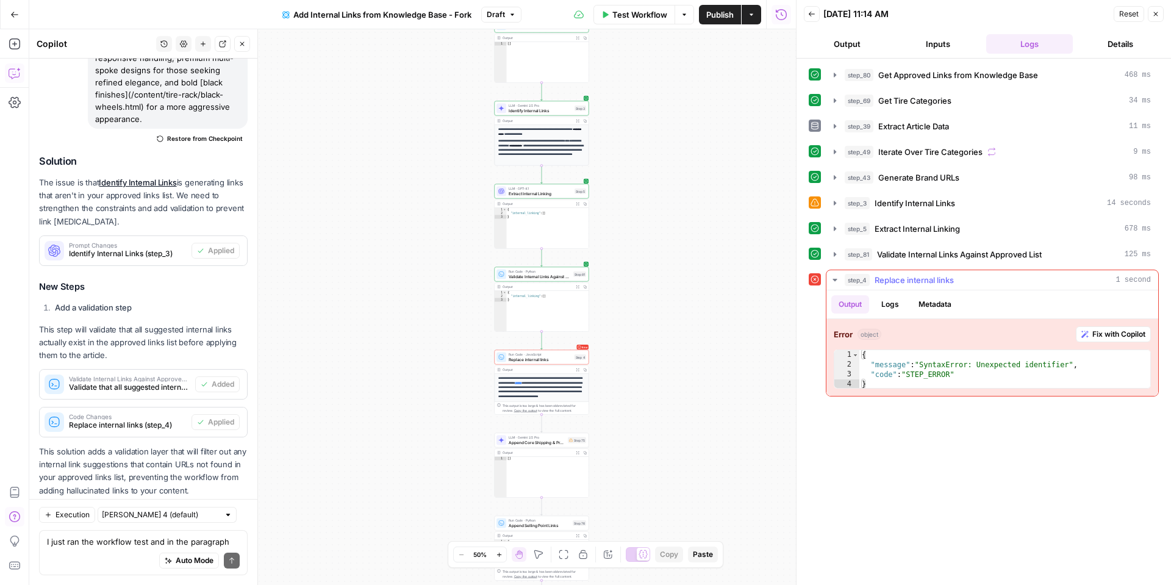
type textarea "**********"
click at [985, 376] on div "{ "message" : "SyntaxError: Unexpected identifier" , "code" : "STEP_ERROR" }" at bounding box center [1004, 379] width 291 height 59
click at [1119, 337] on span "Fix with Copilot" at bounding box center [1119, 334] width 53 height 11
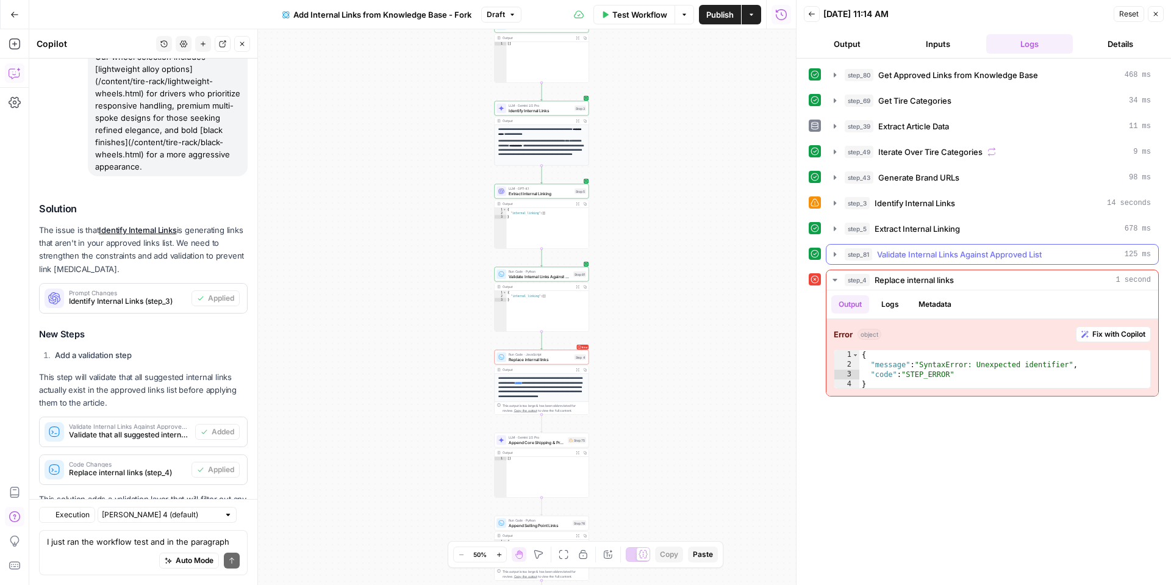
scroll to position [2398, 0]
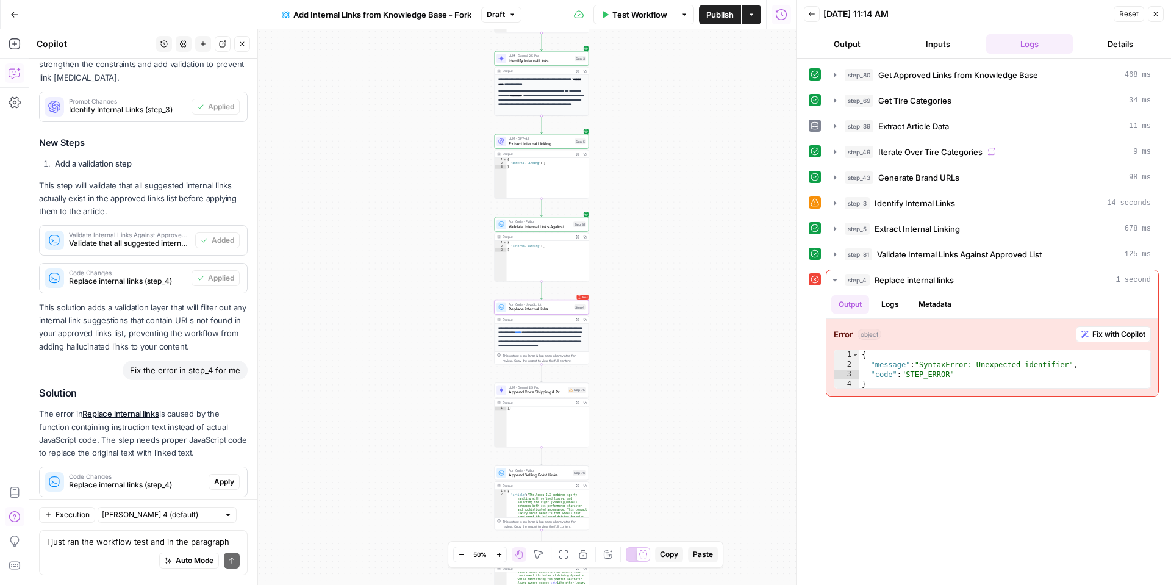
click at [218, 476] on span "Apply" at bounding box center [224, 481] width 20 height 11
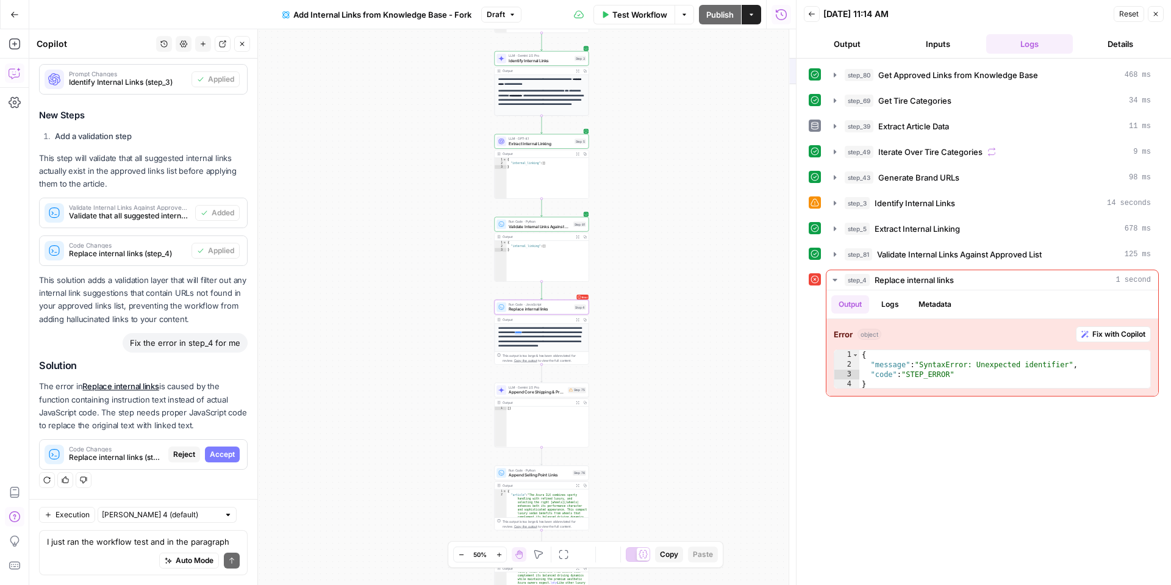
scroll to position [2242, 0]
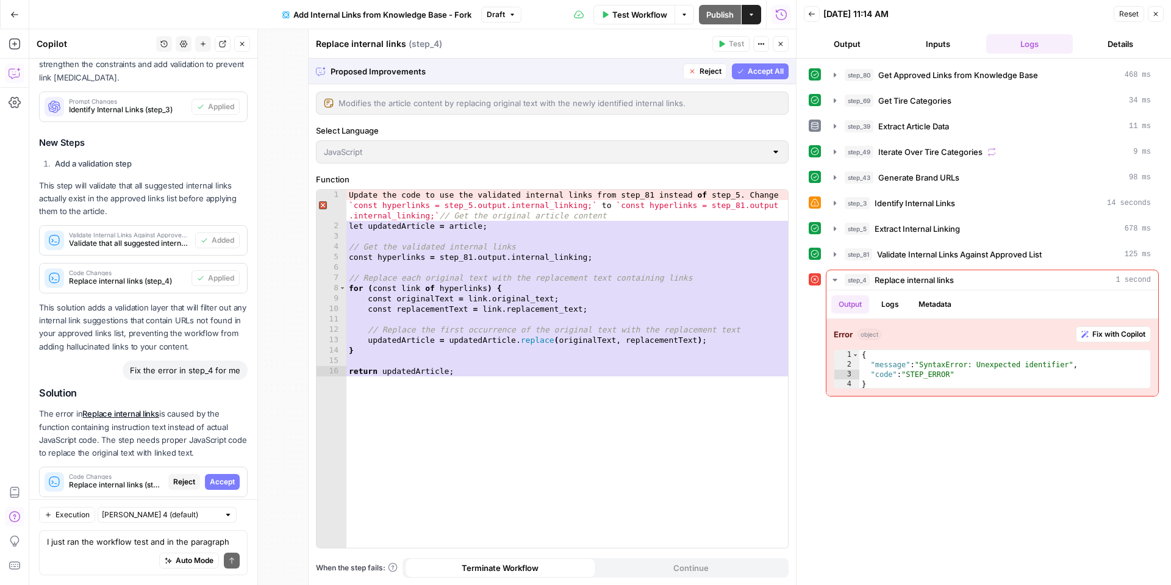
drag, startPoint x: 748, startPoint y: 75, endPoint x: 727, endPoint y: 121, distance: 50.5
click at [748, 75] on span "Accept All" at bounding box center [766, 71] width 36 height 11
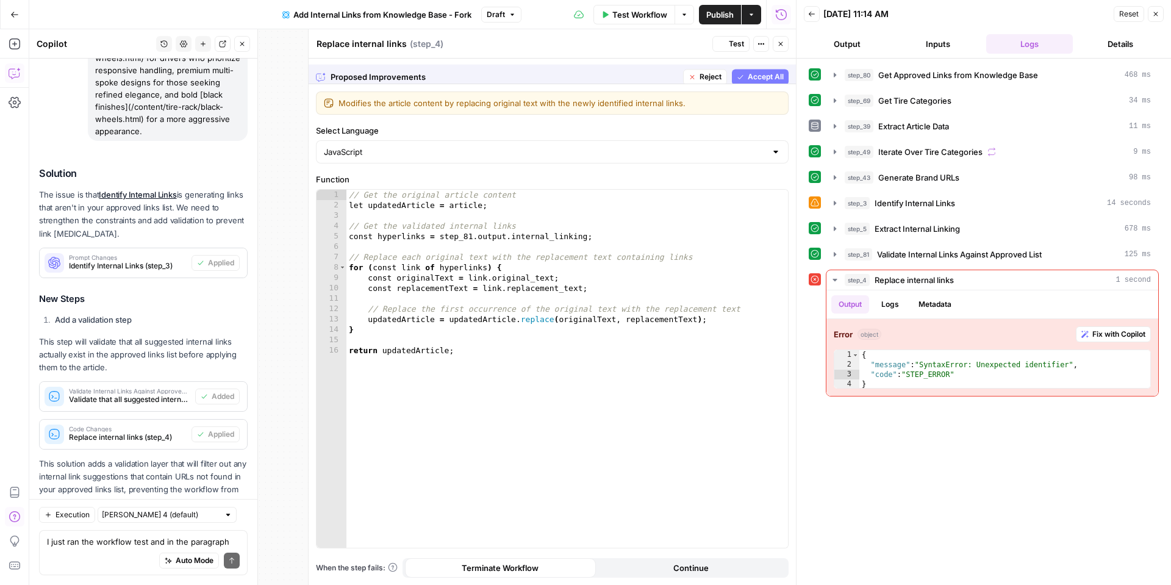
scroll to position [2417, 0]
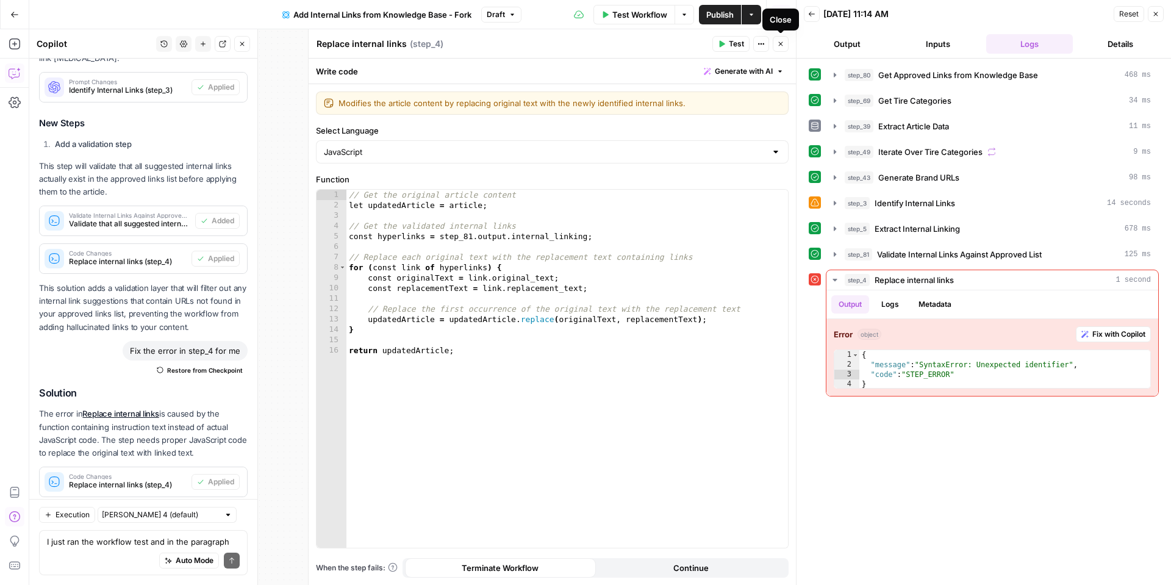
click at [780, 45] on icon "button" at bounding box center [781, 44] width 4 height 4
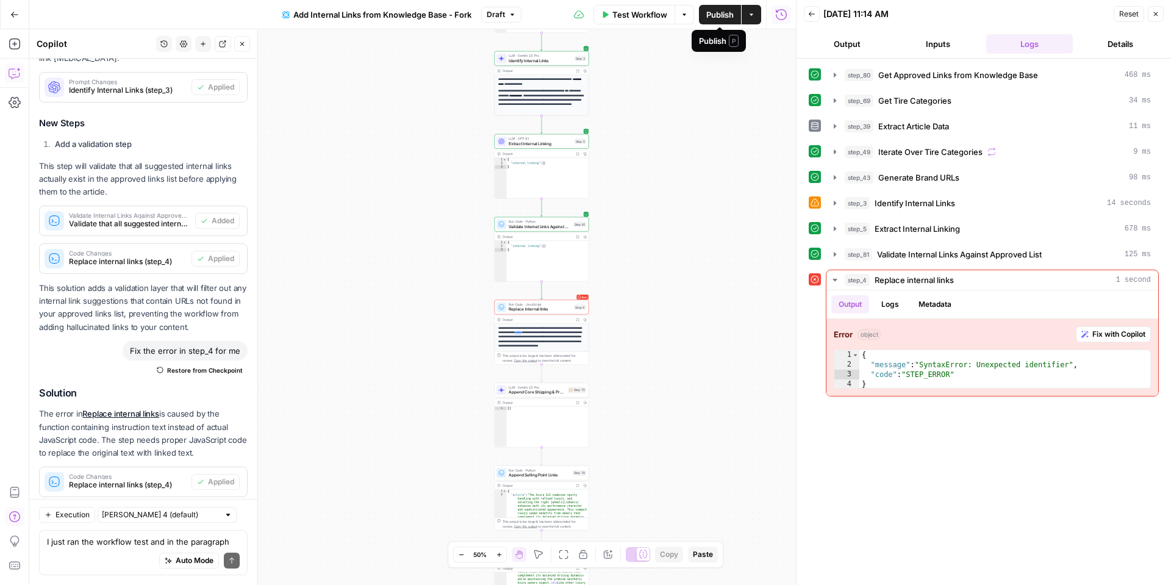
click at [650, 18] on span "Test Workflow" at bounding box center [639, 15] width 55 height 12
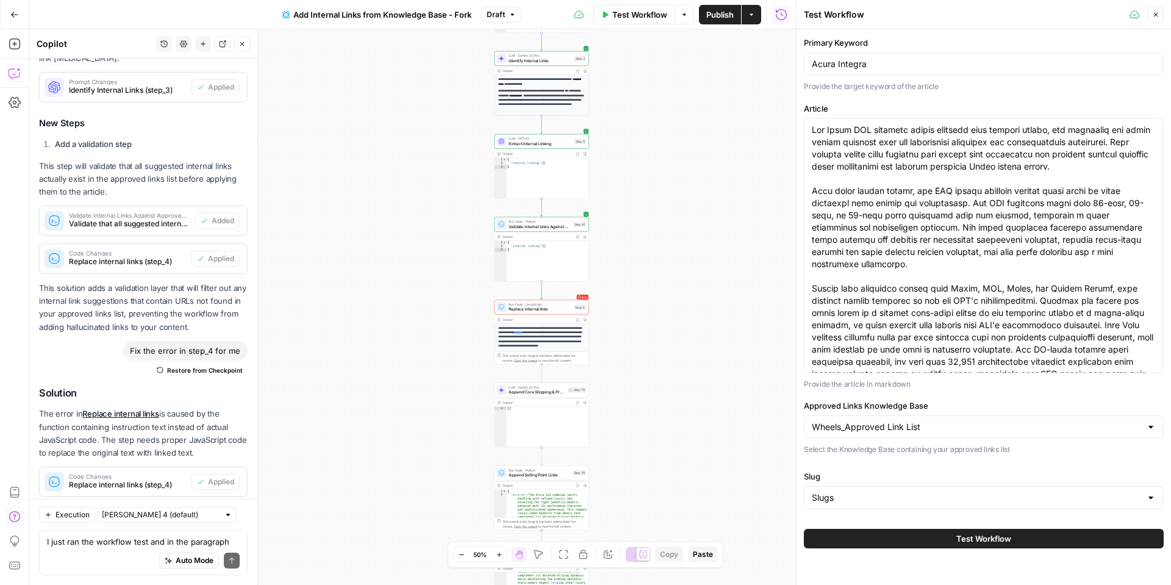
click at [926, 542] on button "Test Workflow" at bounding box center [984, 539] width 360 height 20
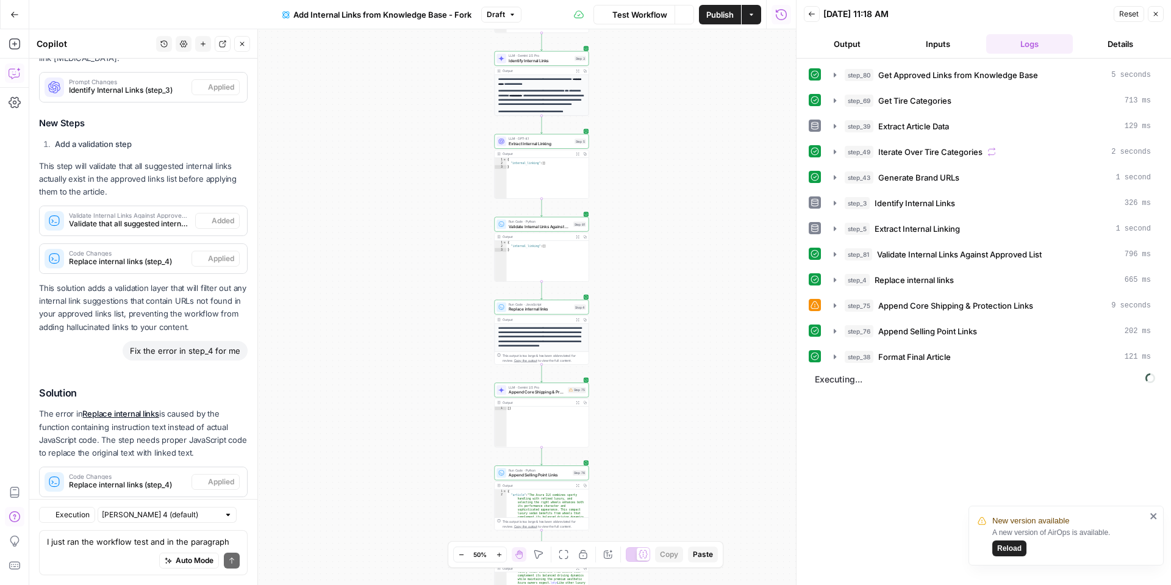
scroll to position [2417, 0]
click at [834, 356] on icon "button" at bounding box center [835, 356] width 2 height 4
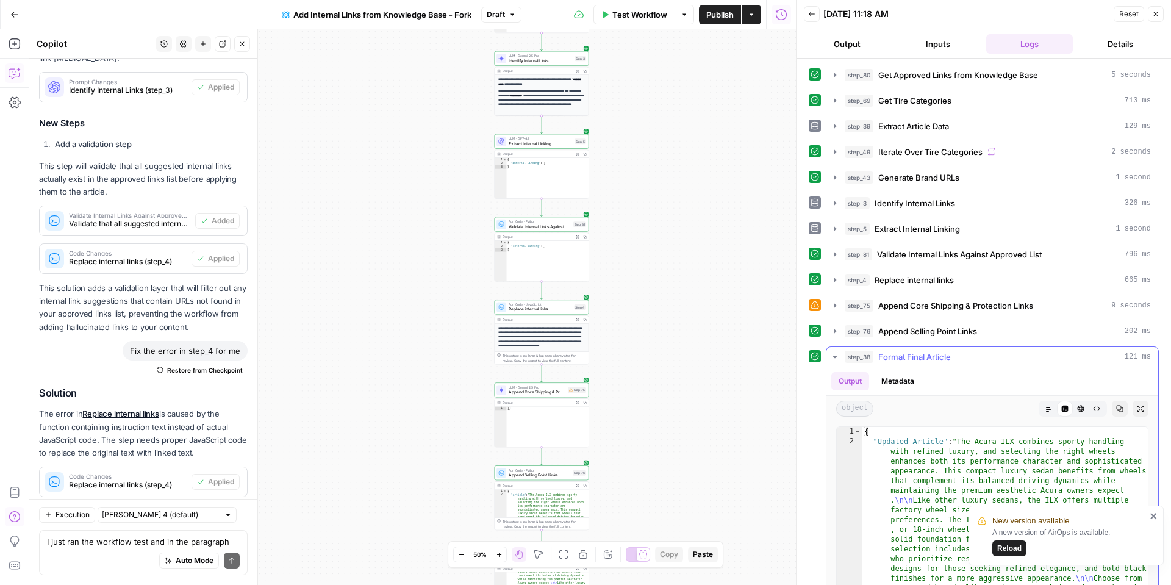
click at [1052, 410] on icon "button" at bounding box center [1049, 408] width 7 height 7
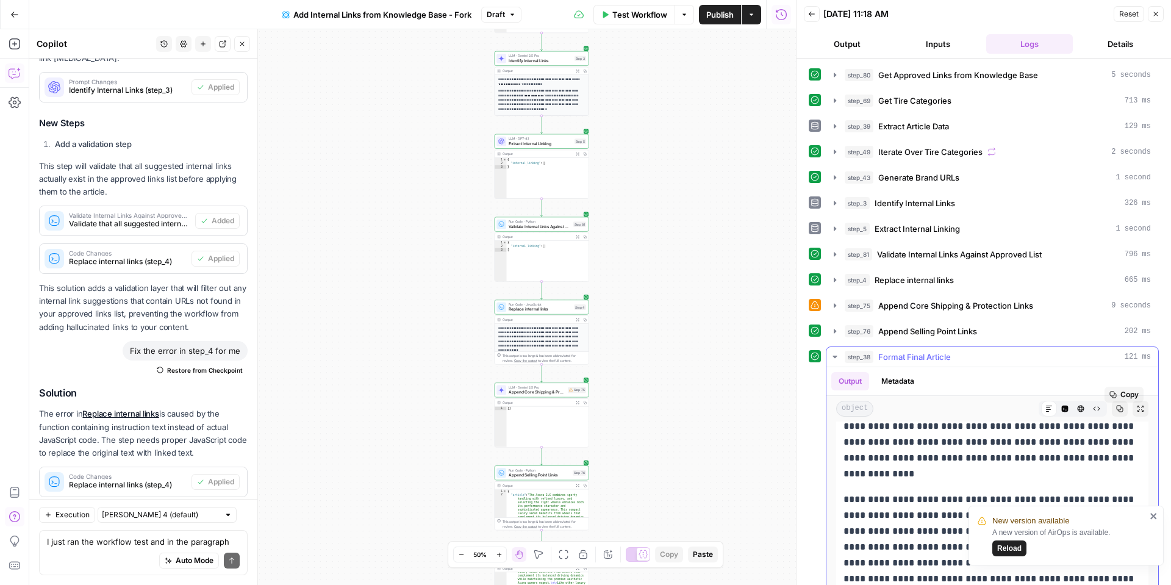
scroll to position [77, 0]
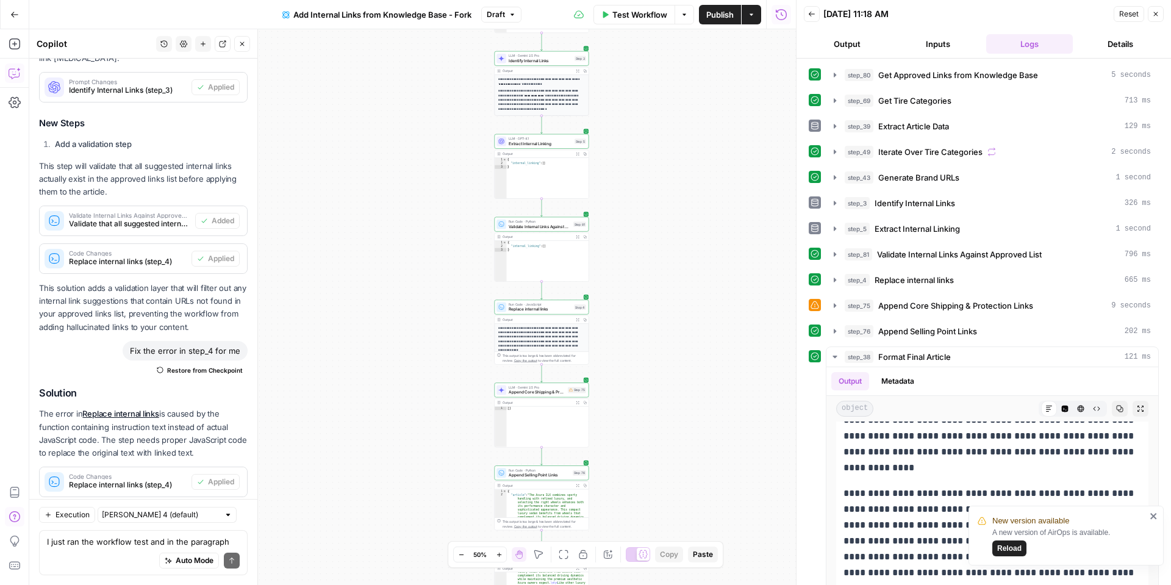
drag, startPoint x: 1157, startPoint y: 517, endPoint x: 1118, endPoint y: 512, distance: 40.0
click at [1157, 517] on icon "close" at bounding box center [1154, 516] width 9 height 10
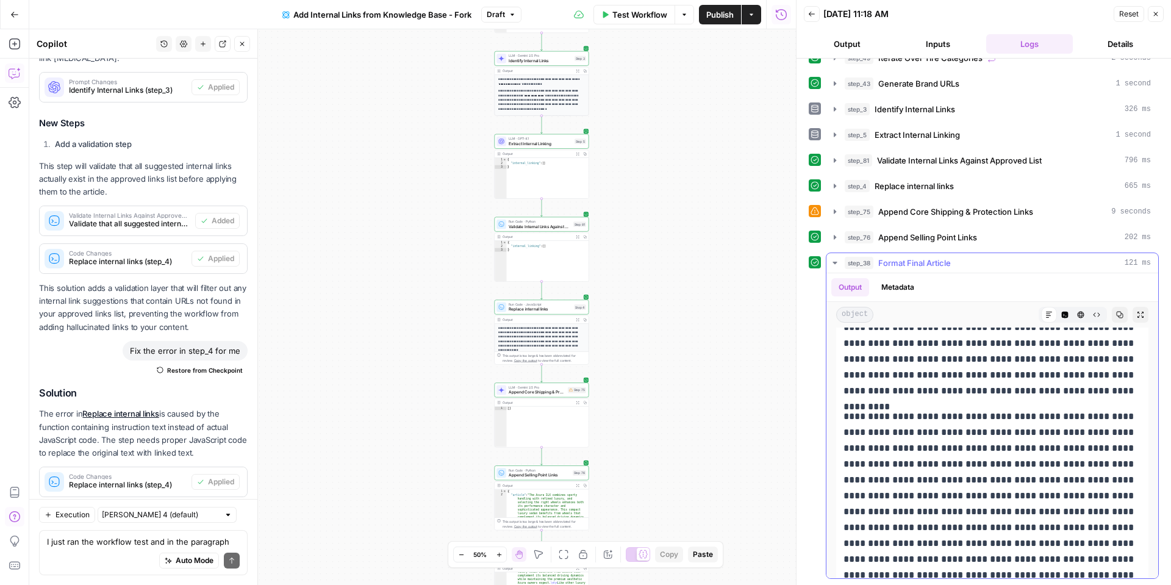
scroll to position [212, 0]
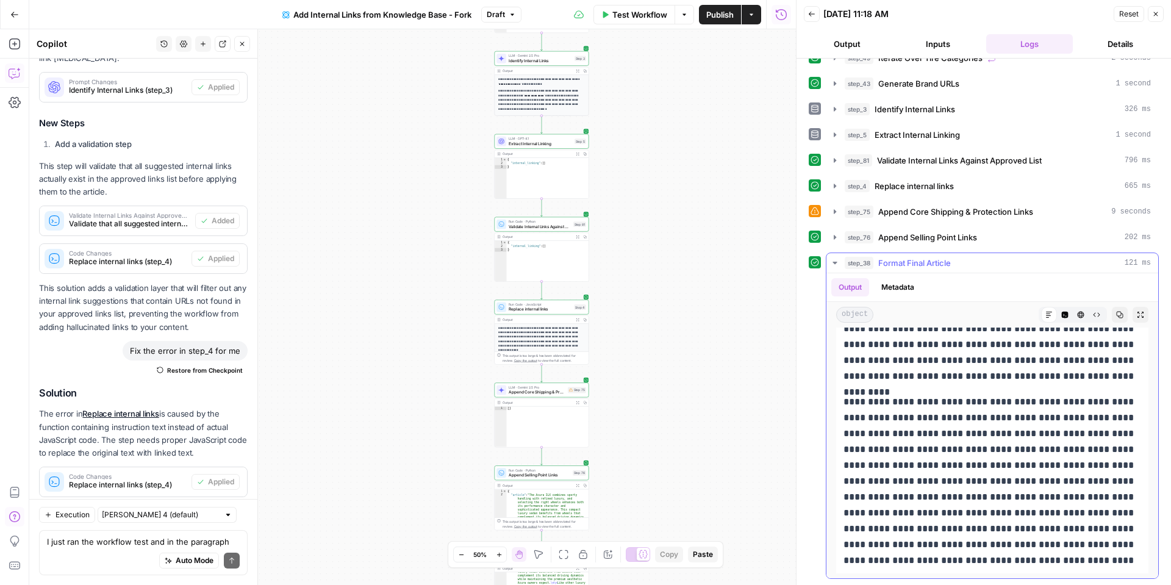
click at [1013, 401] on p "**********" at bounding box center [993, 481] width 298 height 174
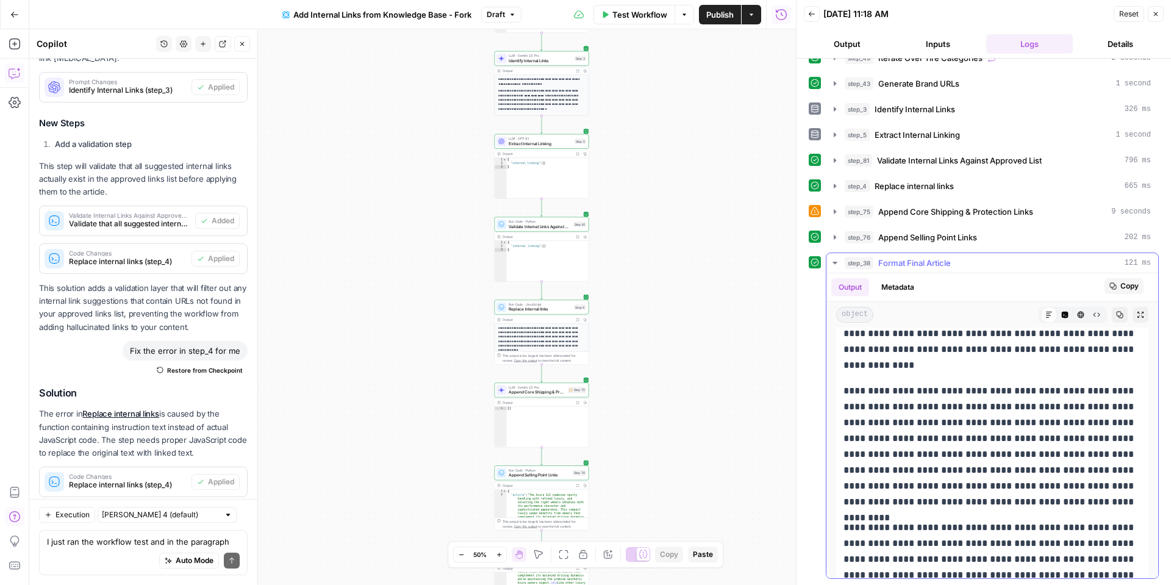
scroll to position [0, 0]
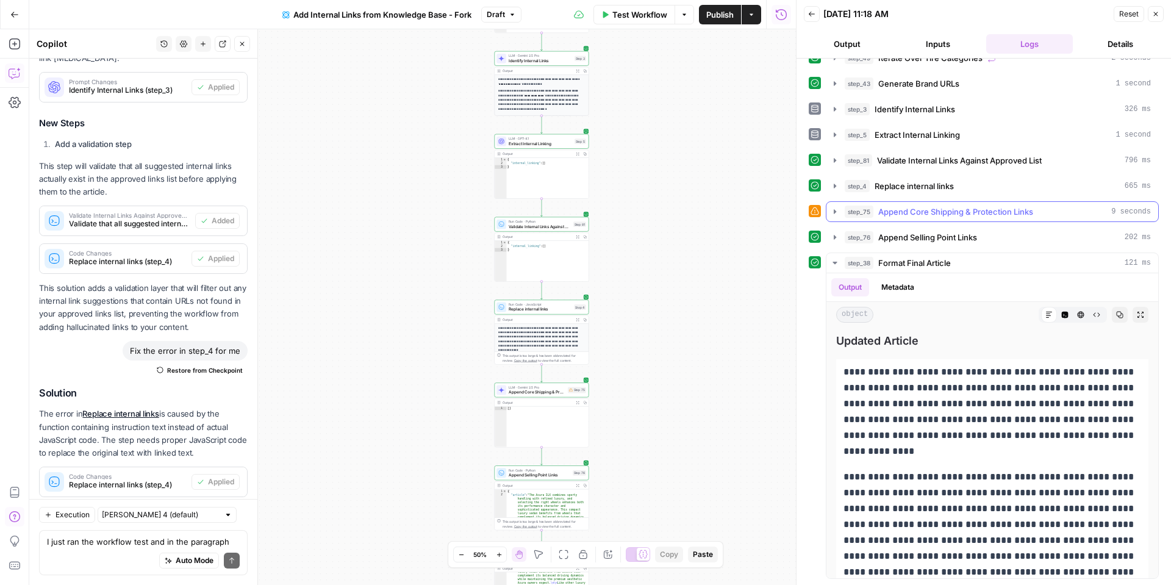
click at [830, 212] on icon "button" at bounding box center [835, 212] width 10 height 10
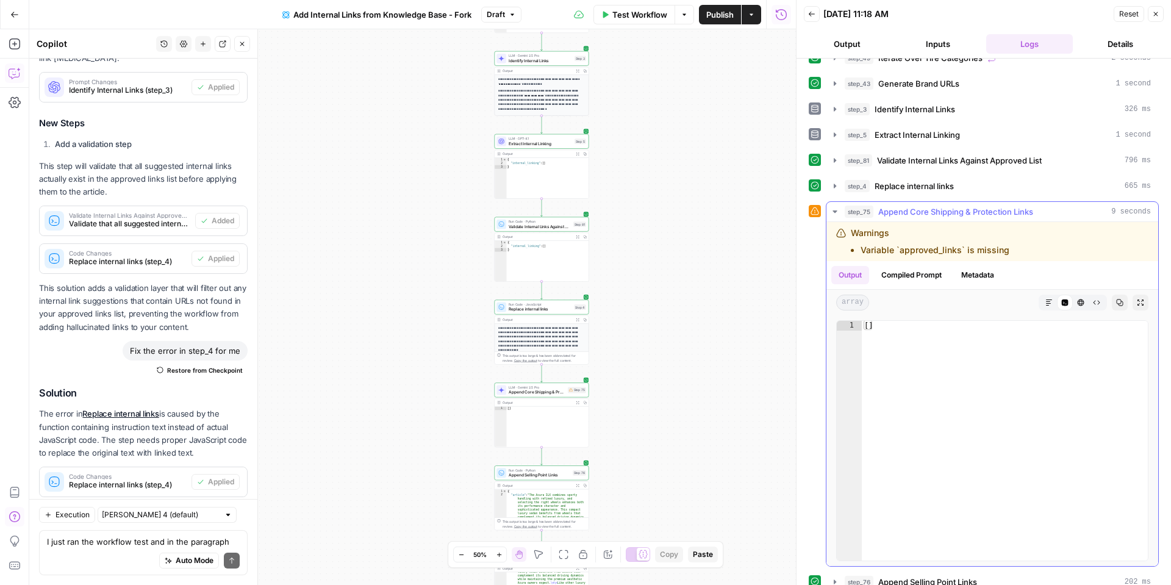
click at [895, 278] on button "Compiled Prompt" at bounding box center [911, 275] width 75 height 18
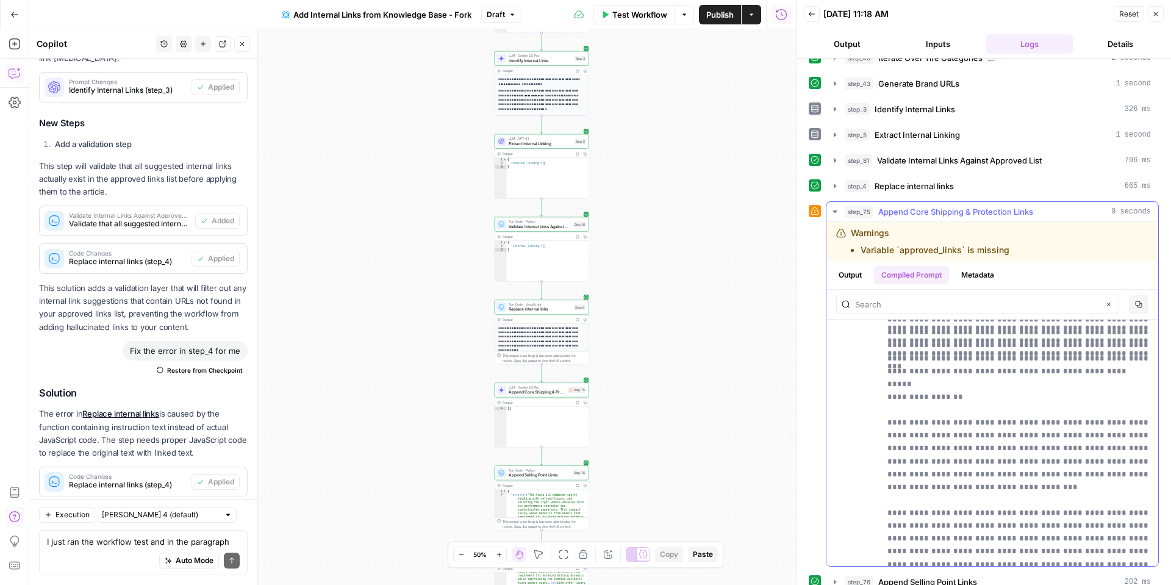
scroll to position [1055, 0]
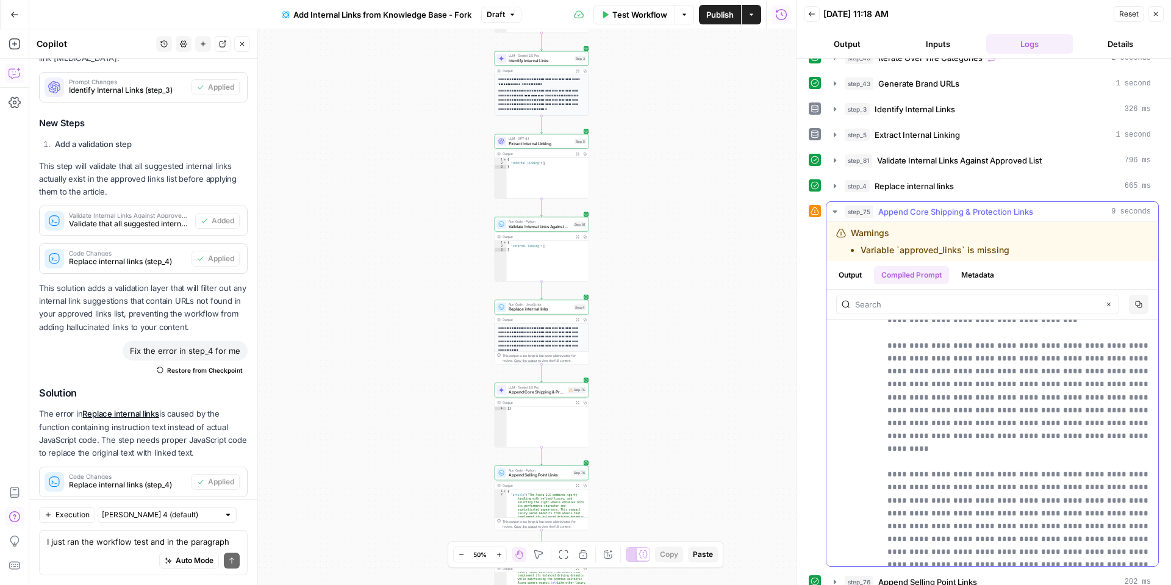
click at [865, 272] on button "Output" at bounding box center [850, 275] width 38 height 18
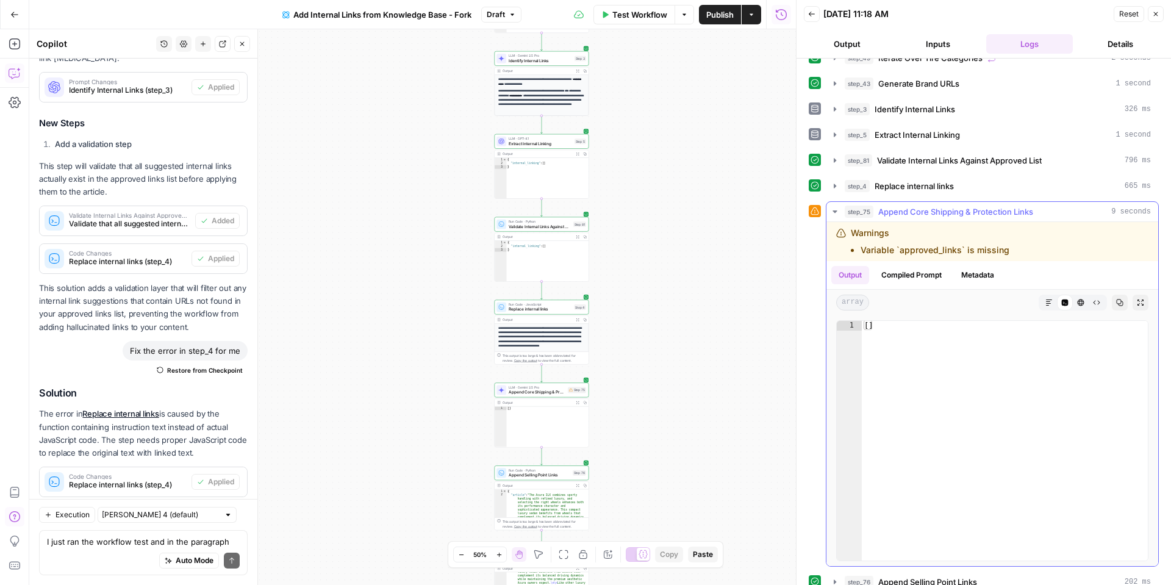
drag, startPoint x: 895, startPoint y: 274, endPoint x: 897, endPoint y: 285, distance: 11.7
click at [895, 274] on button "Compiled Prompt" at bounding box center [911, 275] width 75 height 18
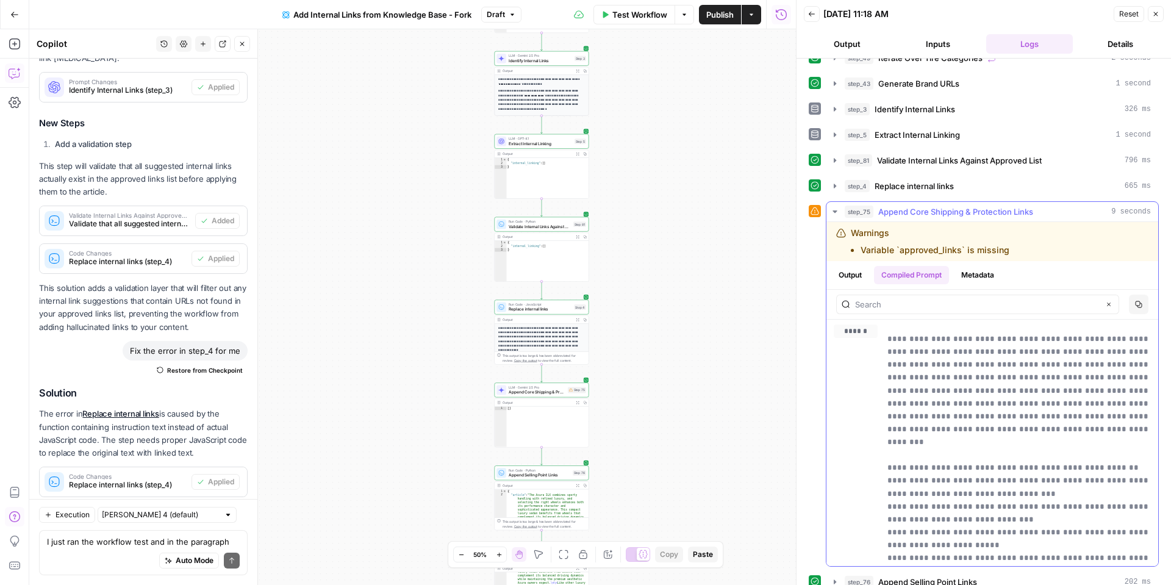
scroll to position [13, 0]
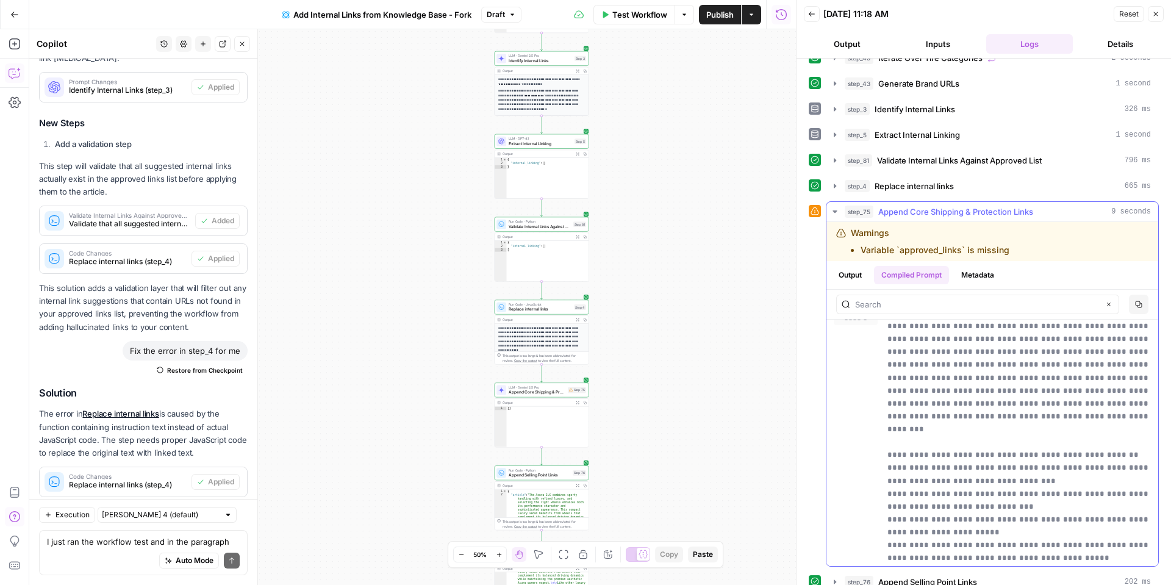
drag, startPoint x: 863, startPoint y: 276, endPoint x: 848, endPoint y: 278, distance: 14.8
click at [863, 276] on button "Output" at bounding box center [850, 275] width 38 height 18
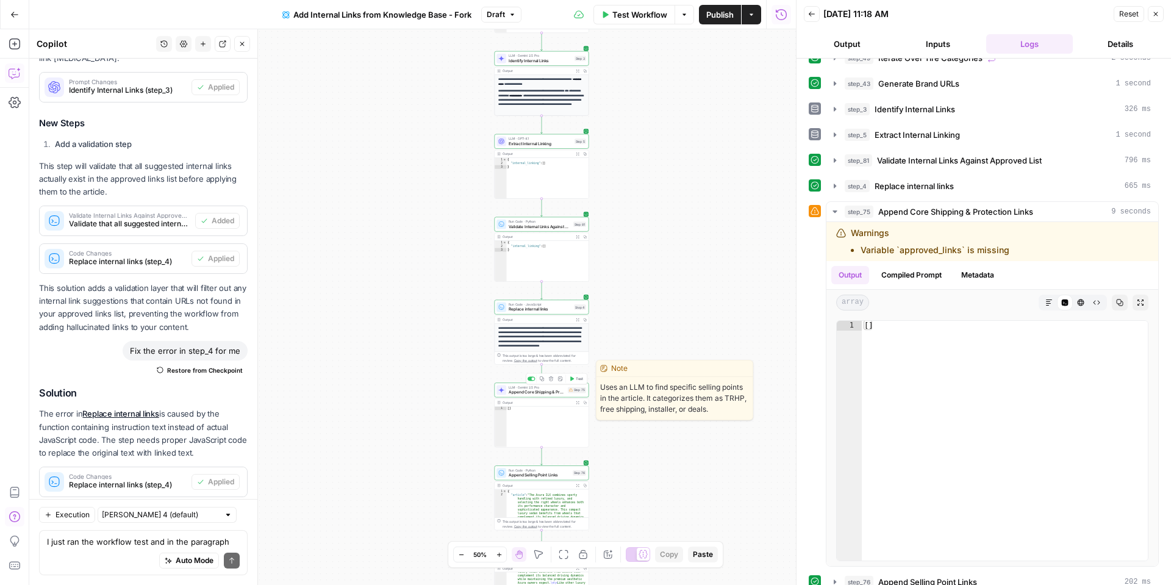
click at [532, 391] on span "Append Core Shipping & Protection Links" at bounding box center [537, 392] width 57 height 6
click at [532, 391] on div "**********" at bounding box center [552, 307] width 488 height 556
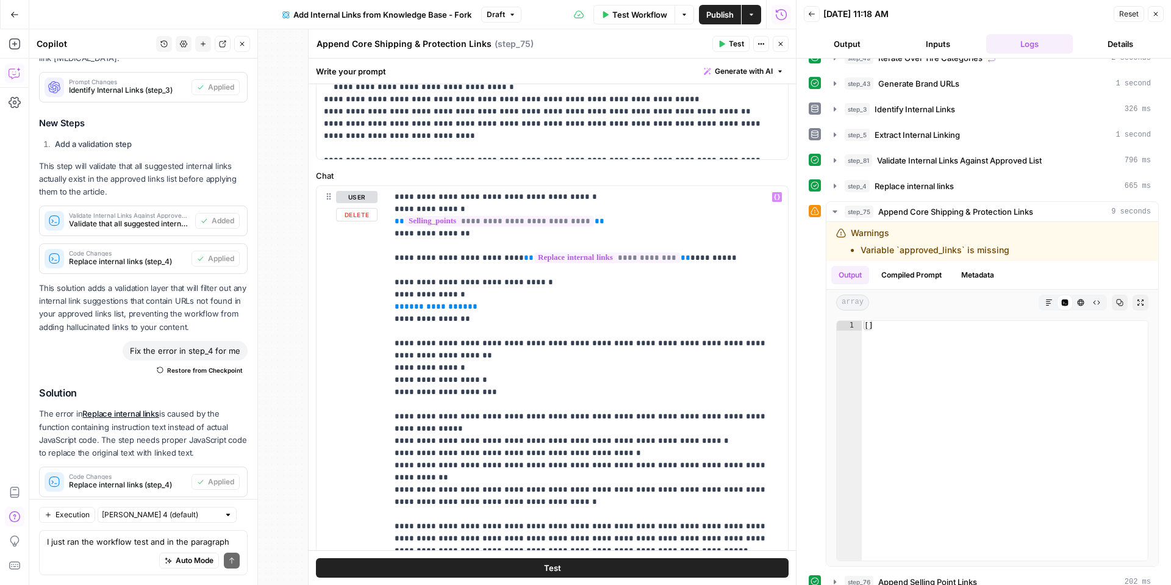
scroll to position [572, 0]
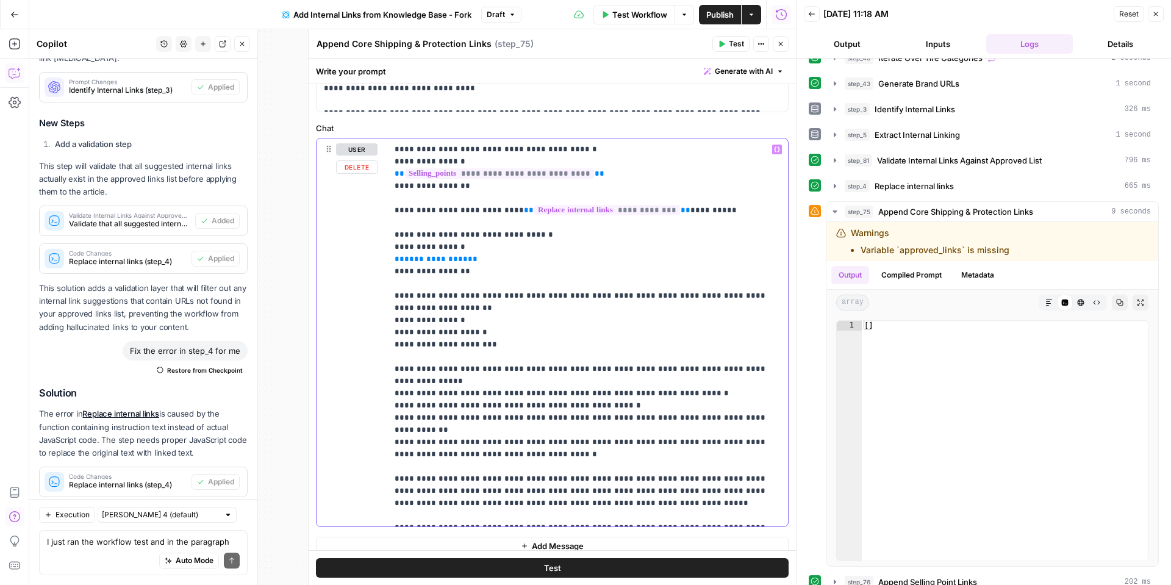
click at [450, 255] on span "**********" at bounding box center [435, 259] width 63 height 8
drag, startPoint x: 478, startPoint y: 246, endPoint x: 382, endPoint y: 245, distance: 95.8
click at [382, 245] on div "**********" at bounding box center [553, 332] width 472 height 388
drag, startPoint x: 779, startPoint y: 137, endPoint x: 772, endPoint y: 143, distance: 8.7
click at [779, 146] on icon "button" at bounding box center [777, 148] width 6 height 5
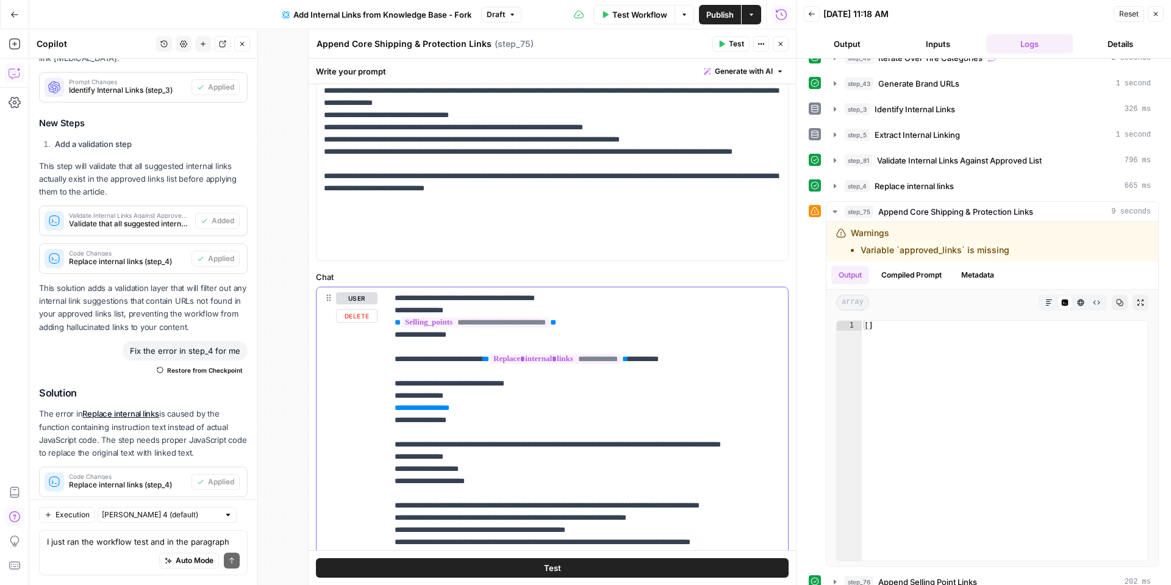
scroll to position [425, 0]
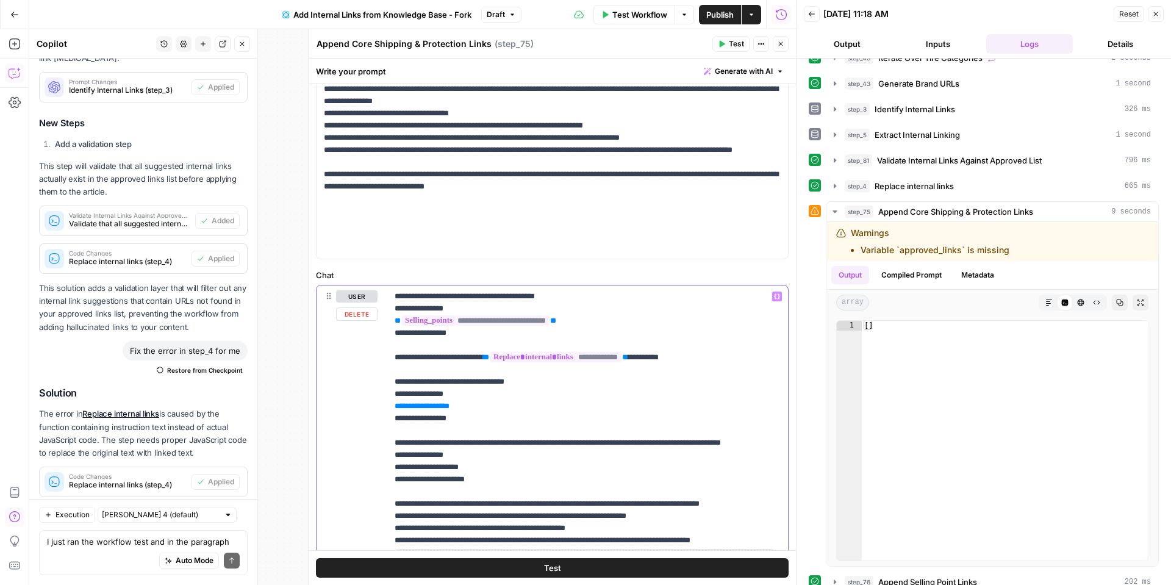
drag, startPoint x: 500, startPoint y: 390, endPoint x: 391, endPoint y: 393, distance: 109.2
click at [391, 393] on div "**********" at bounding box center [587, 479] width 401 height 388
click at [778, 293] on icon "button" at bounding box center [777, 296] width 6 height 6
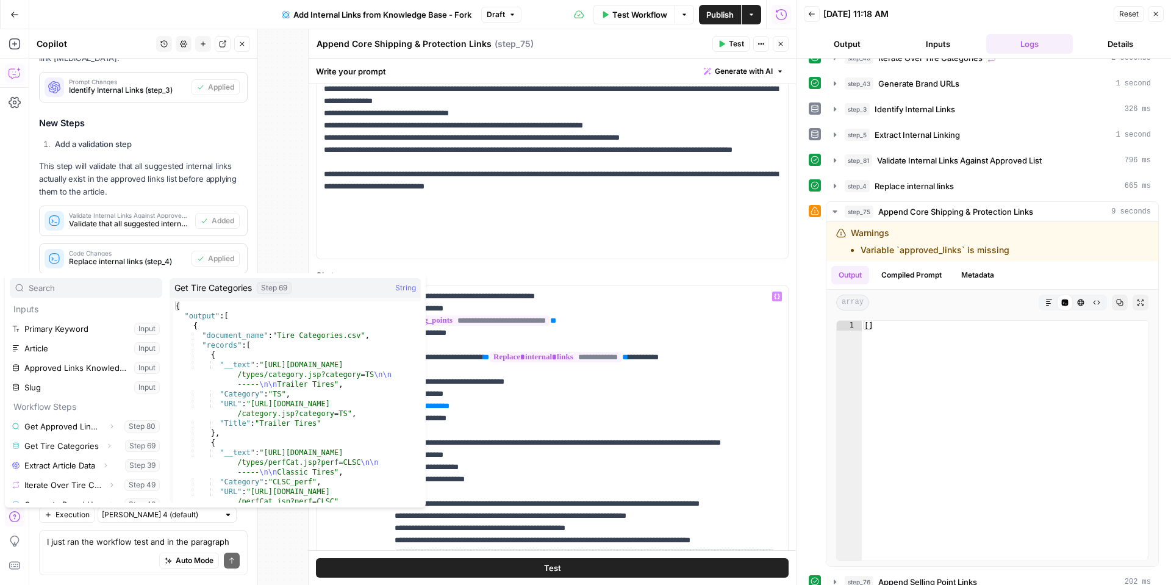
scroll to position [0, 0]
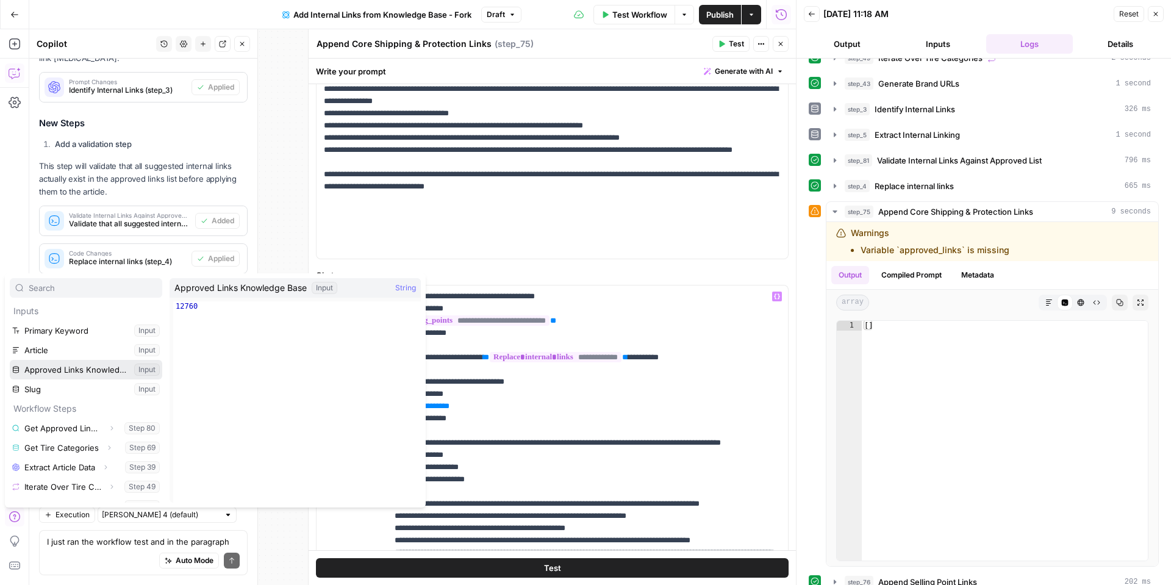
click at [56, 371] on button "Select variable Approved Links Knowledge Base" at bounding box center [86, 370] width 153 height 20
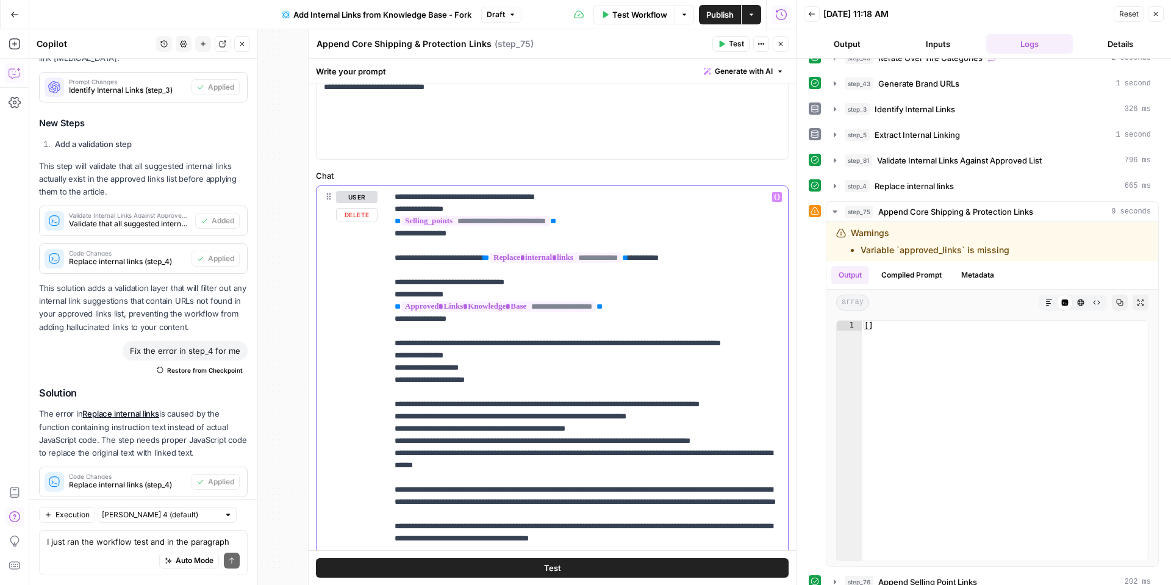
scroll to position [572, 0]
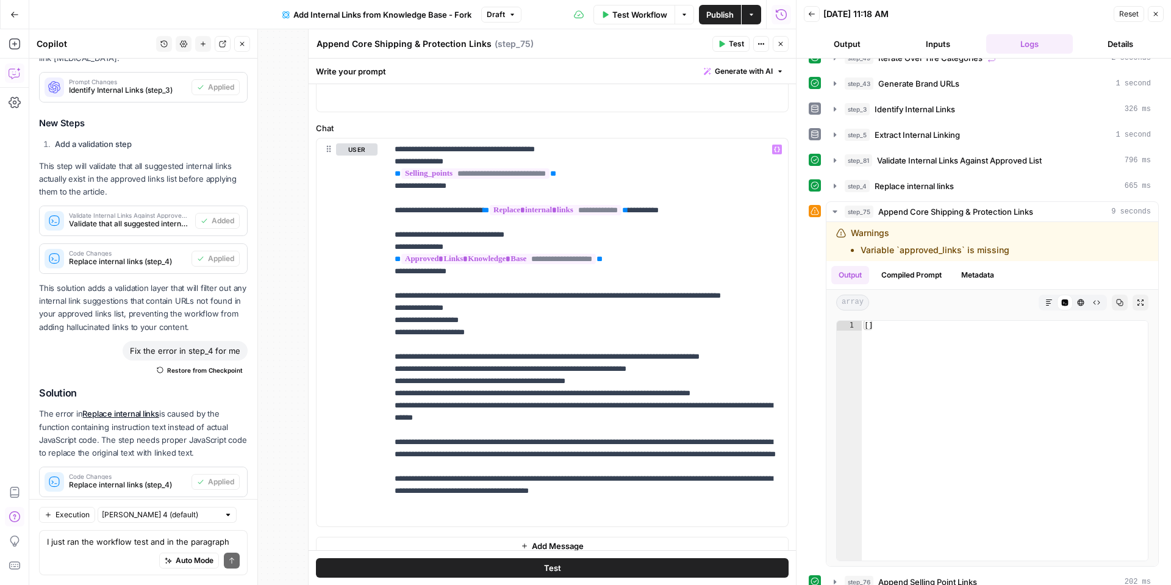
click at [533, 567] on button "Test" at bounding box center [552, 568] width 473 height 20
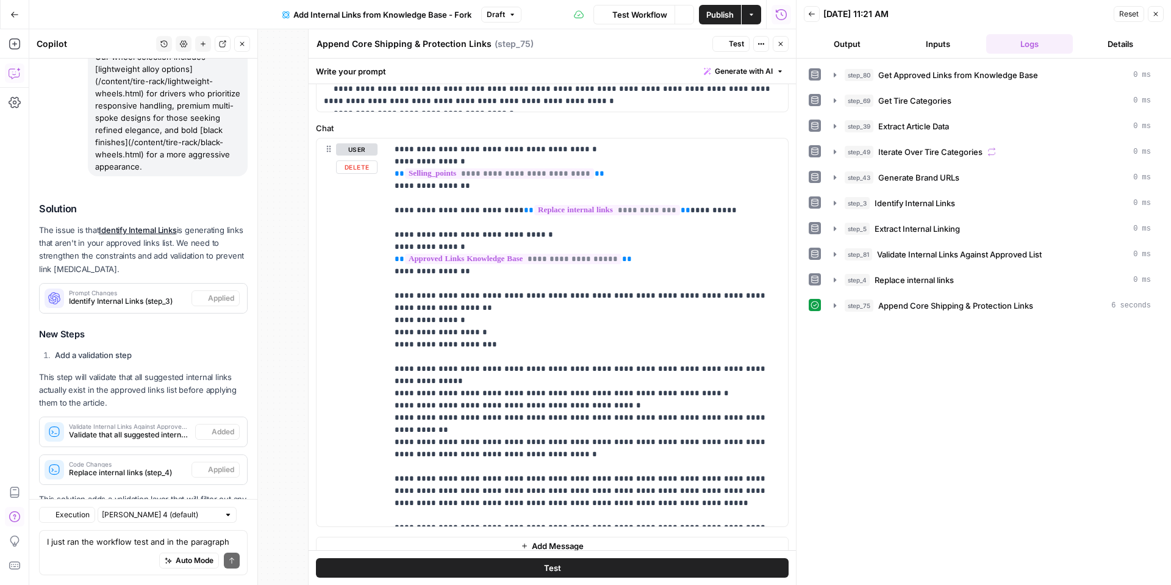
scroll to position [0, 0]
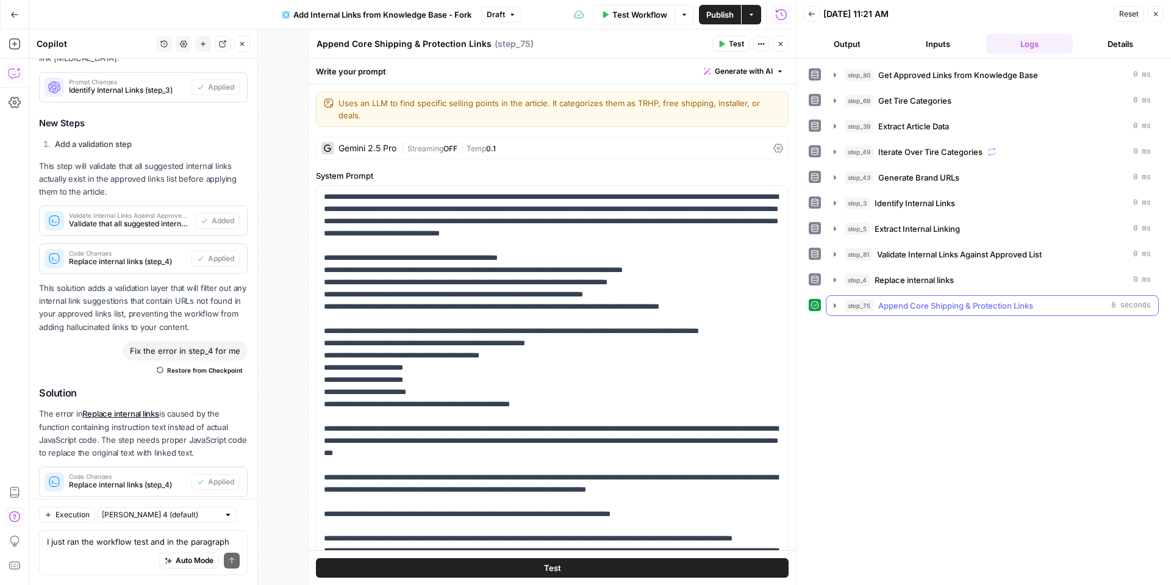
click at [836, 306] on icon "button" at bounding box center [835, 306] width 10 height 10
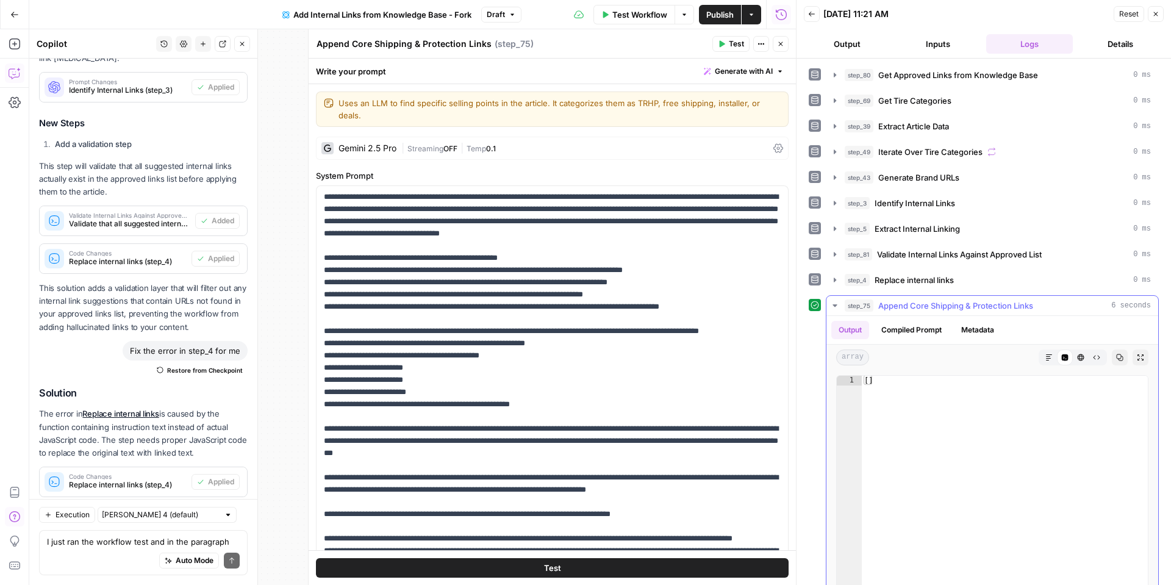
type textarea "**"
click at [869, 379] on div "[ ]" at bounding box center [1005, 505] width 286 height 259
click at [910, 329] on button "Compiled Prompt" at bounding box center [911, 330] width 75 height 18
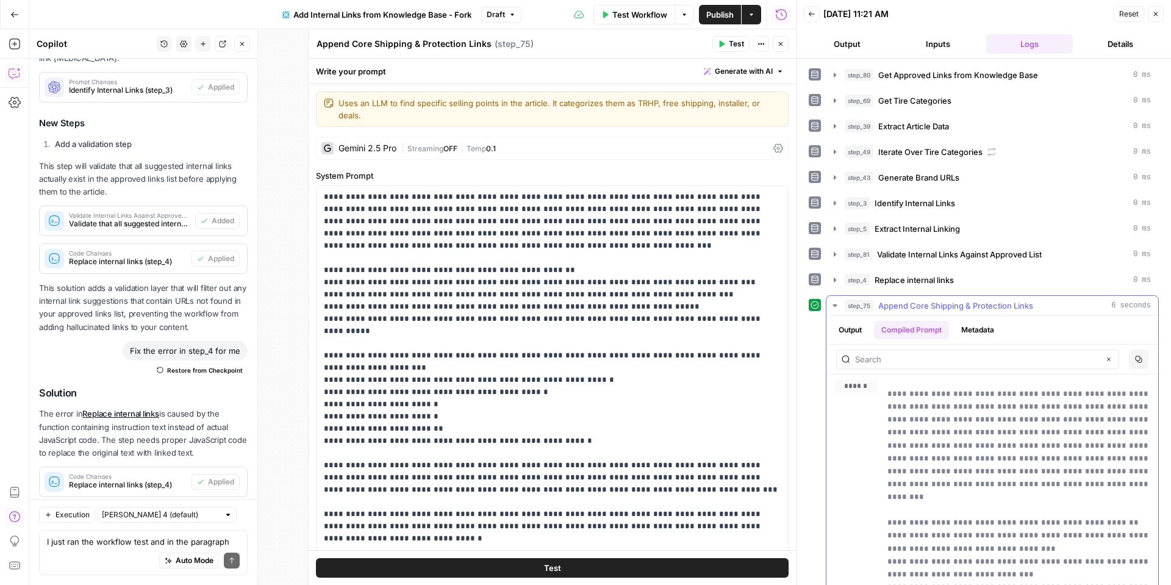
click at [982, 329] on button "Metadata" at bounding box center [978, 330] width 48 height 18
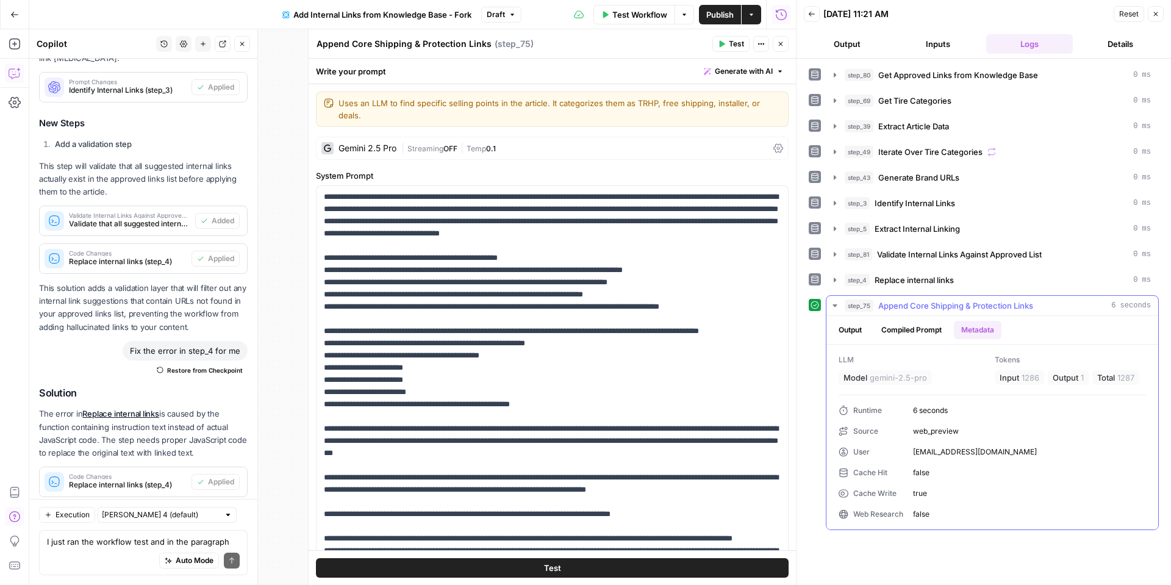
click at [843, 331] on button "Output" at bounding box center [850, 330] width 38 height 18
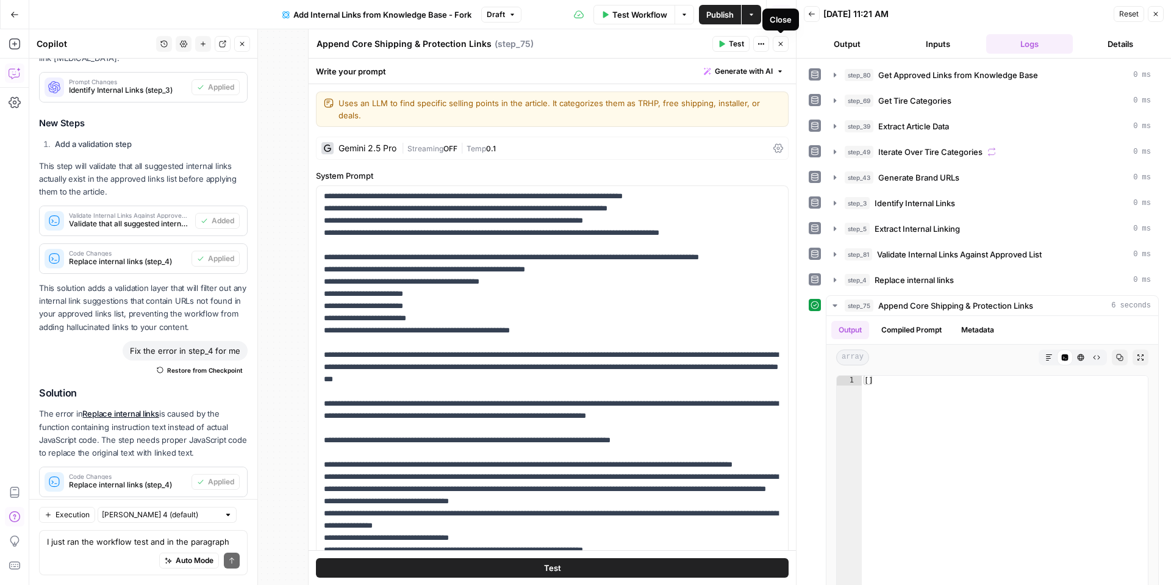
click at [778, 46] on icon "button" at bounding box center [780, 43] width 7 height 7
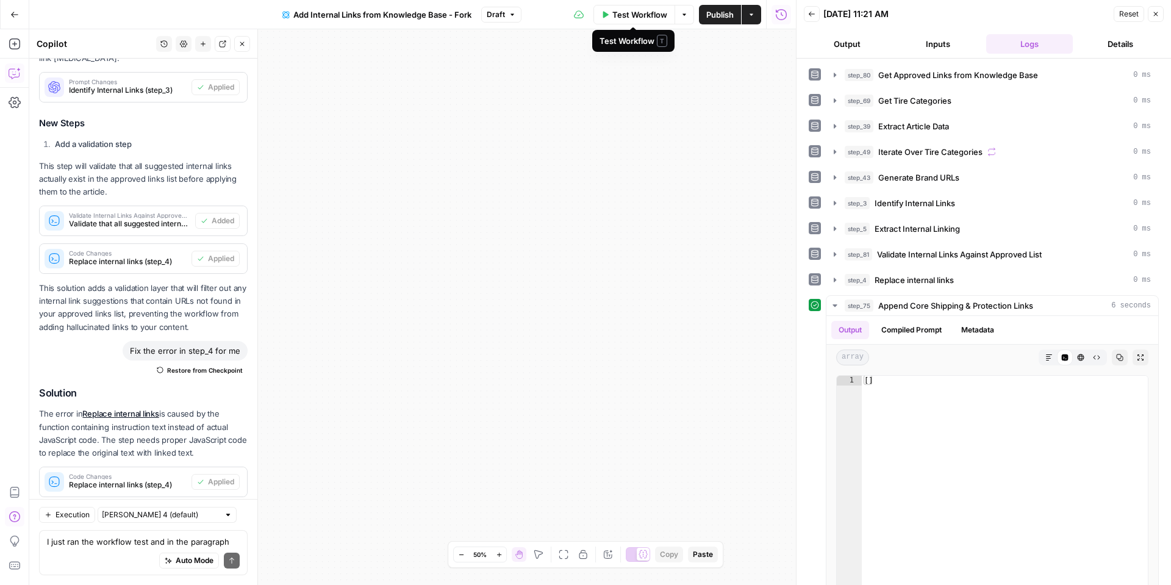
click at [629, 17] on span "Test Workflow" at bounding box center [639, 15] width 55 height 12
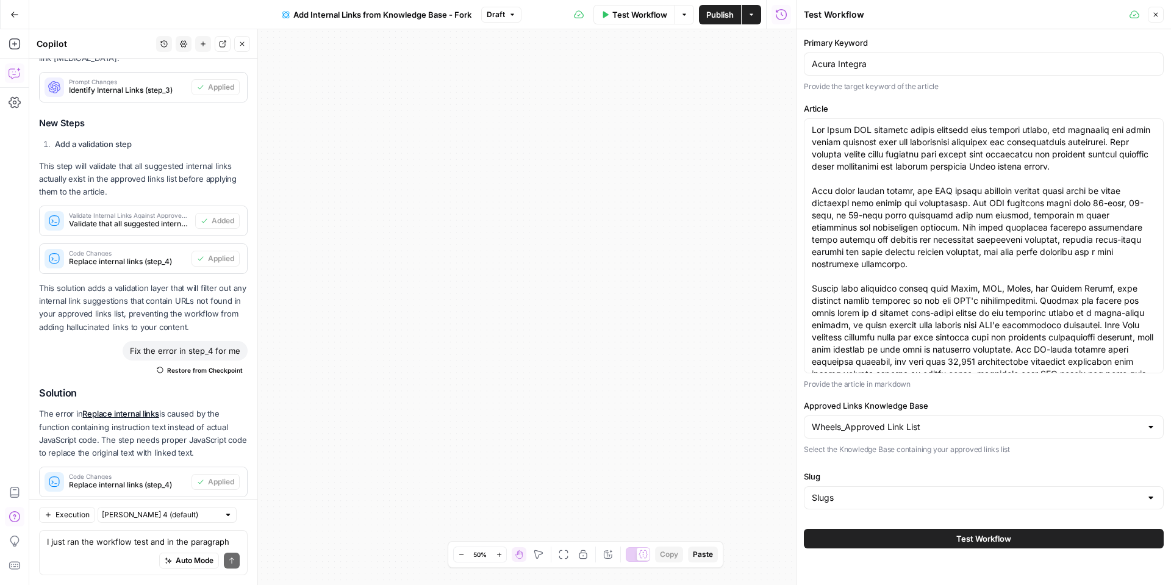
click at [939, 542] on button "Test Workflow" at bounding box center [984, 539] width 360 height 20
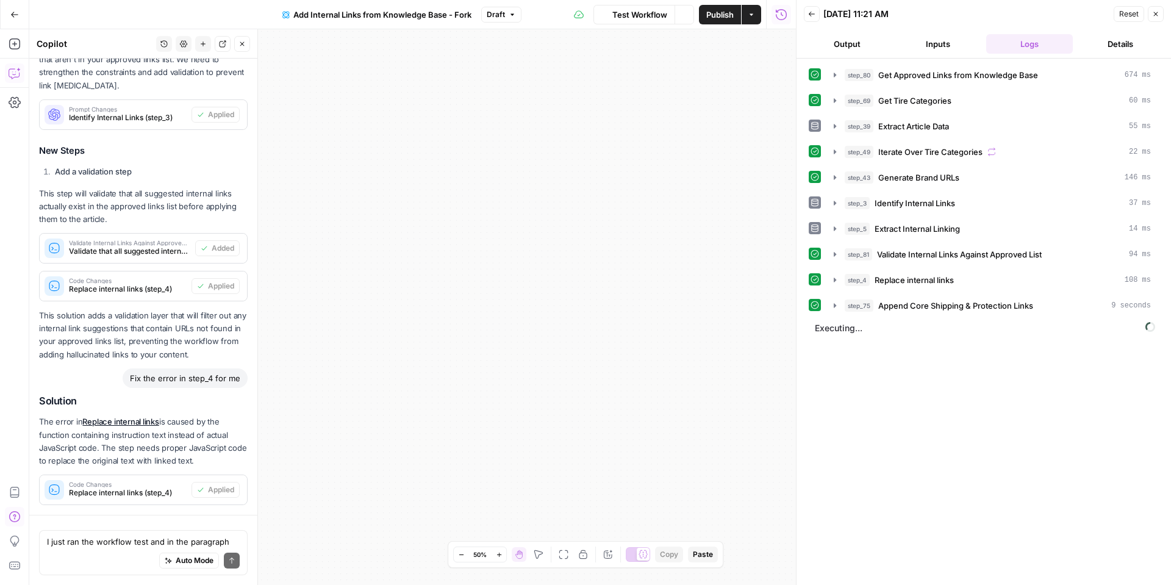
scroll to position [2417, 0]
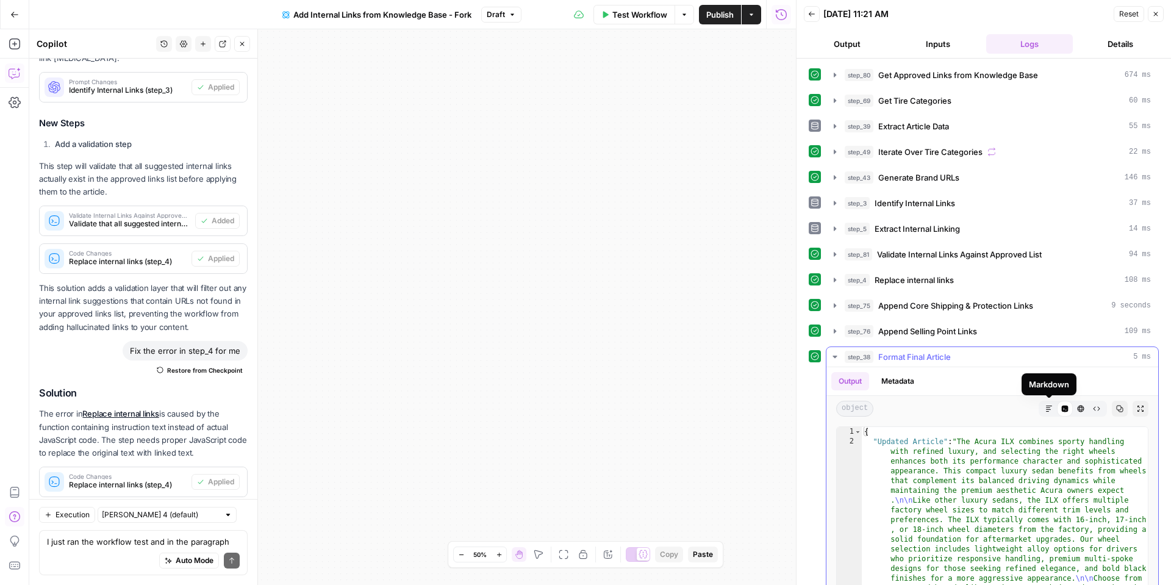
click at [1043, 408] on button "Markdown" at bounding box center [1049, 409] width 16 height 16
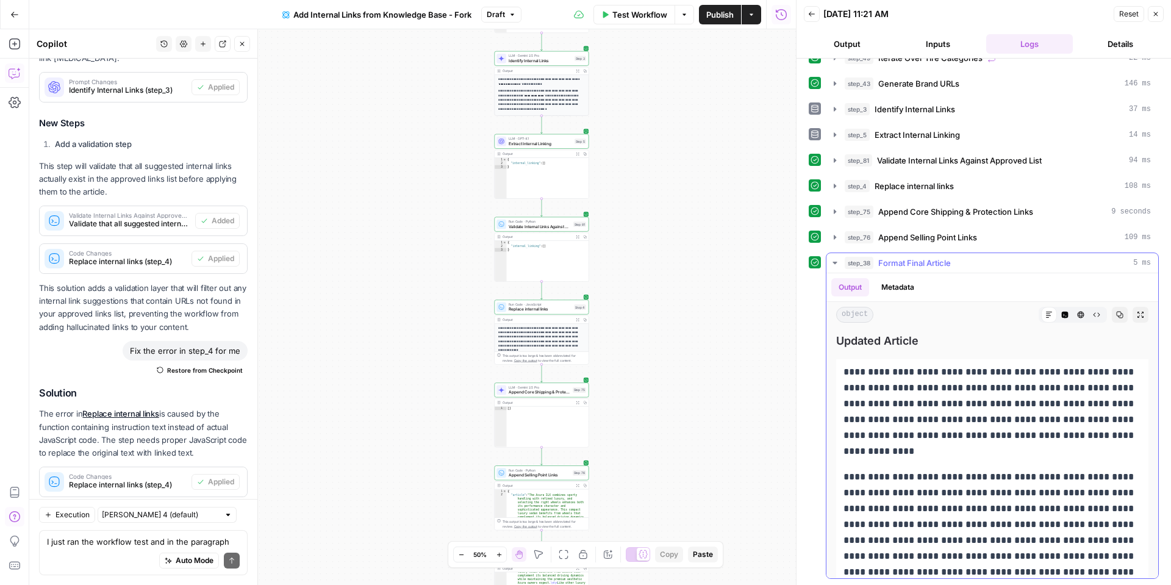
scroll to position [0, 0]
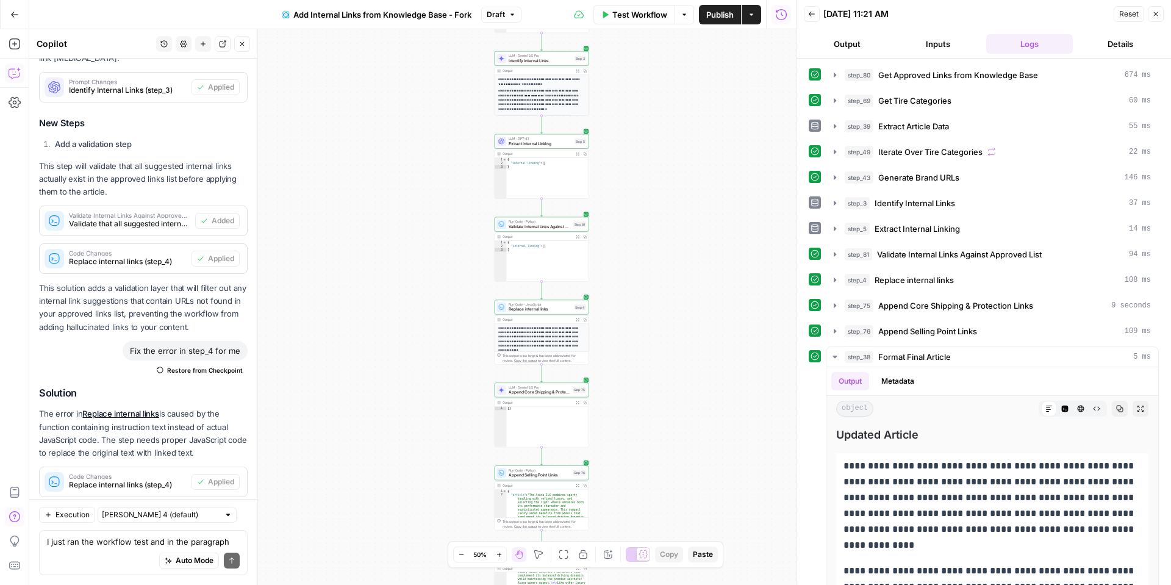
click at [833, 40] on button "Output" at bounding box center [847, 44] width 87 height 20
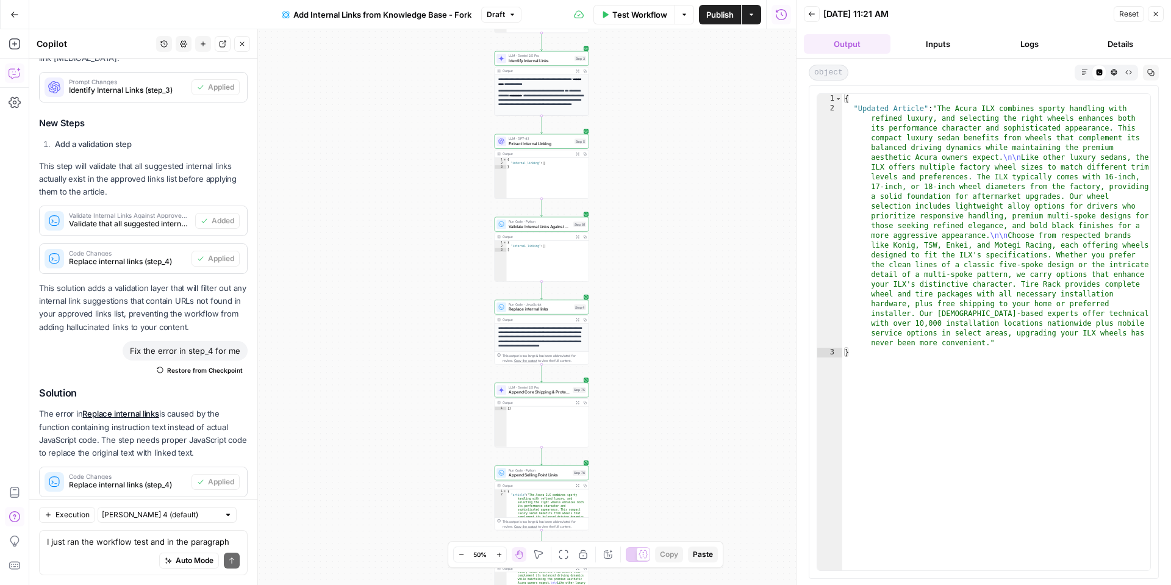
click at [944, 48] on button "Inputs" at bounding box center [938, 44] width 87 height 20
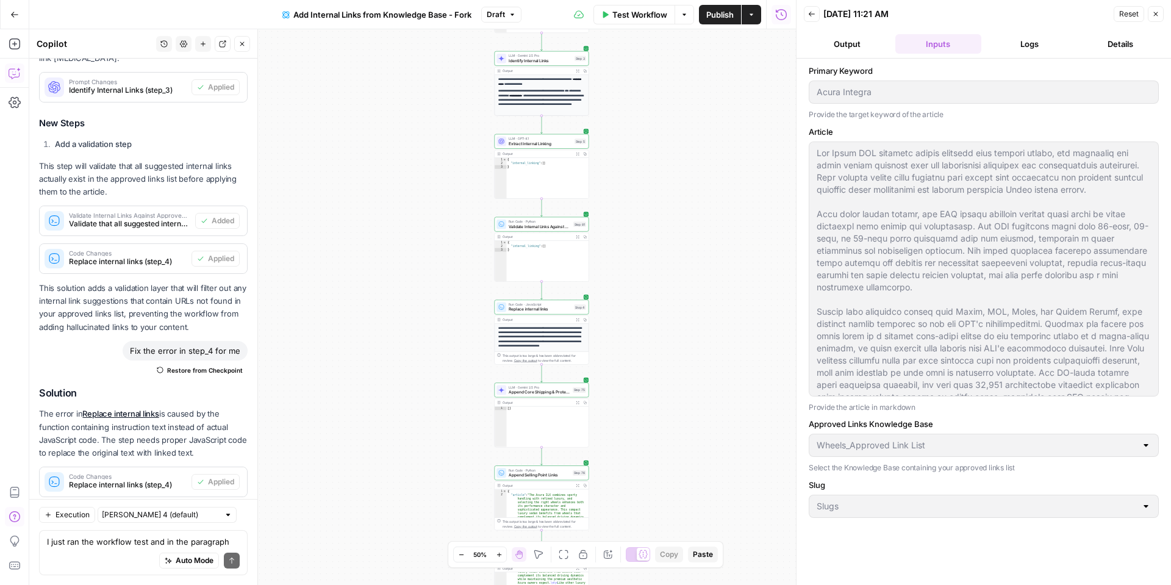
drag, startPoint x: 1042, startPoint y: 45, endPoint x: 1086, endPoint y: 44, distance: 43.9
click at [1042, 45] on button "Logs" at bounding box center [1029, 44] width 87 height 20
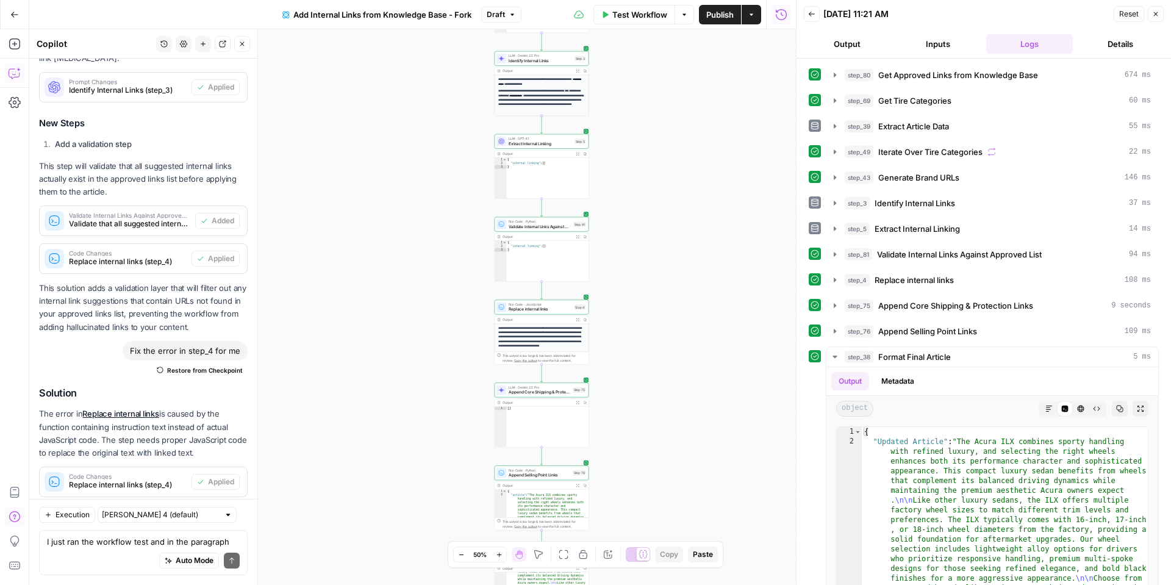
click at [856, 49] on button "Output" at bounding box center [847, 44] width 87 height 20
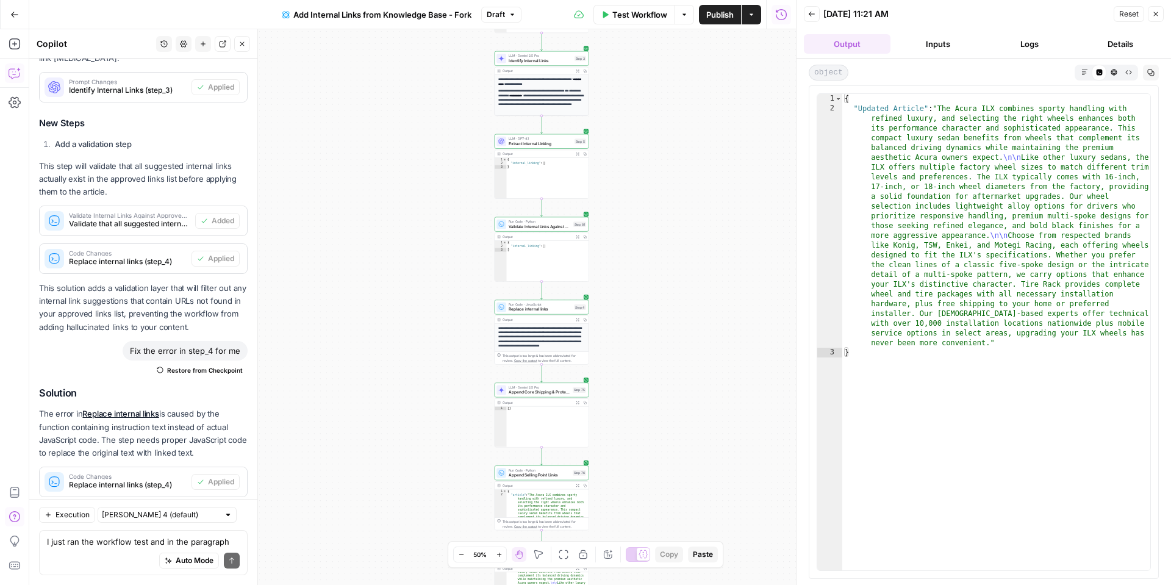
click at [949, 37] on button "Inputs" at bounding box center [938, 44] width 87 height 20
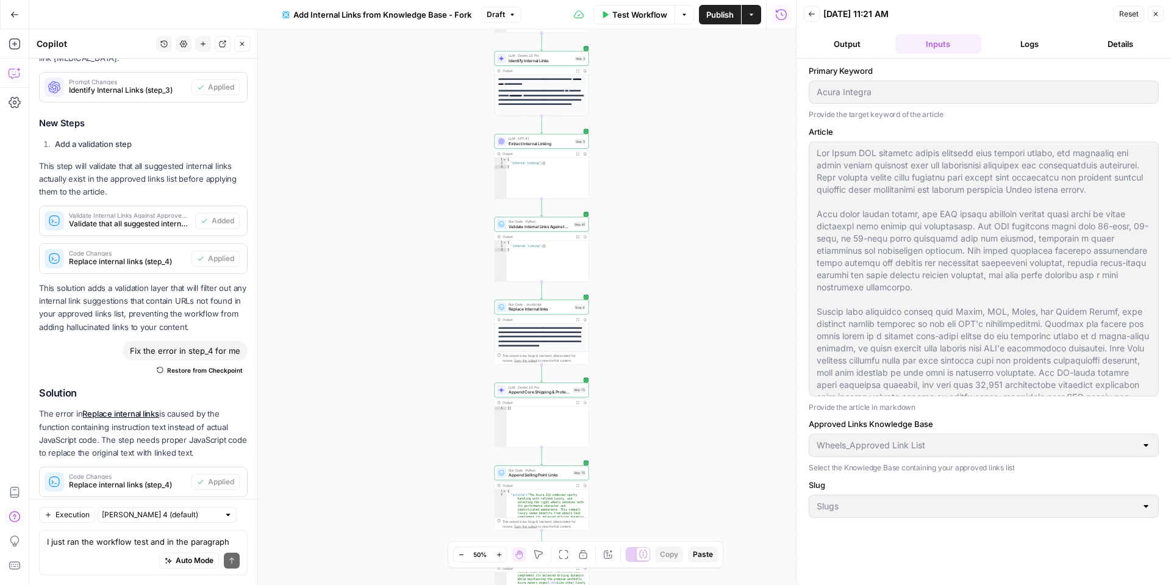
click at [815, 15] on button "Back" at bounding box center [812, 14] width 16 height 16
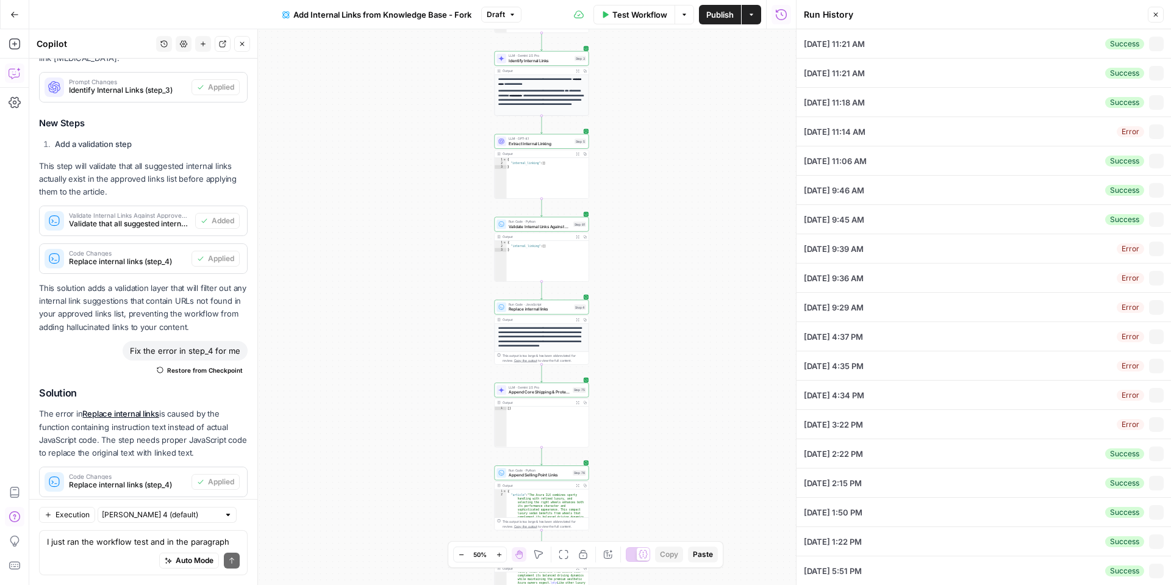
type input "Acura Integra"
type textarea "The Acura ILX combines sporty handling with refined luxury, and selecting the r…"
type input "Wheels_Approved Link List"
type input "Slugs"
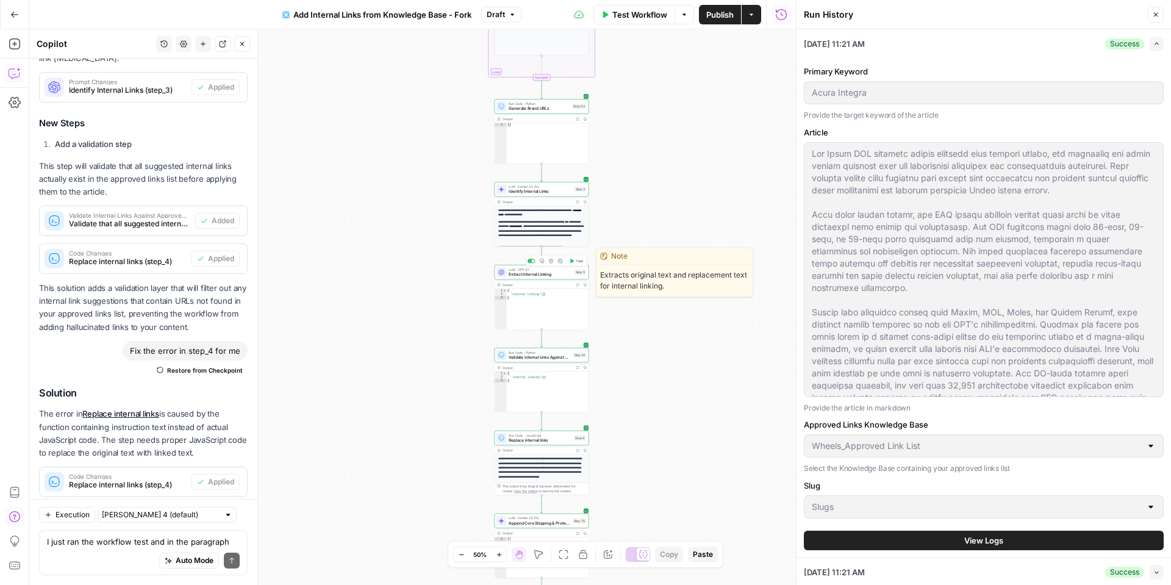
click at [551, 273] on span "Extract Internal Linking" at bounding box center [540, 274] width 63 height 6
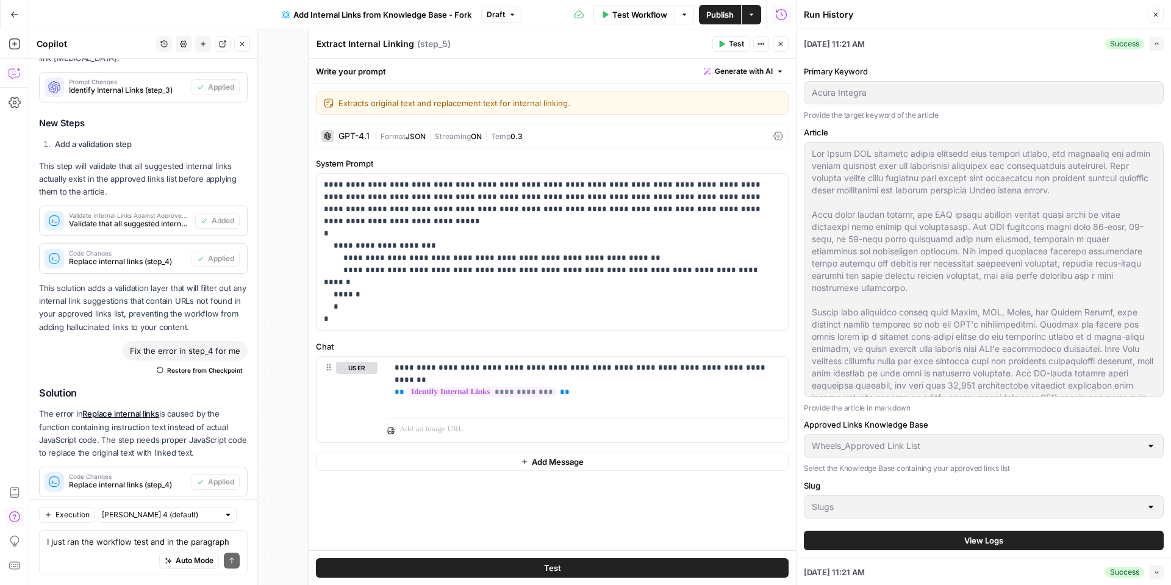
click at [780, 43] on icon "button" at bounding box center [781, 44] width 4 height 4
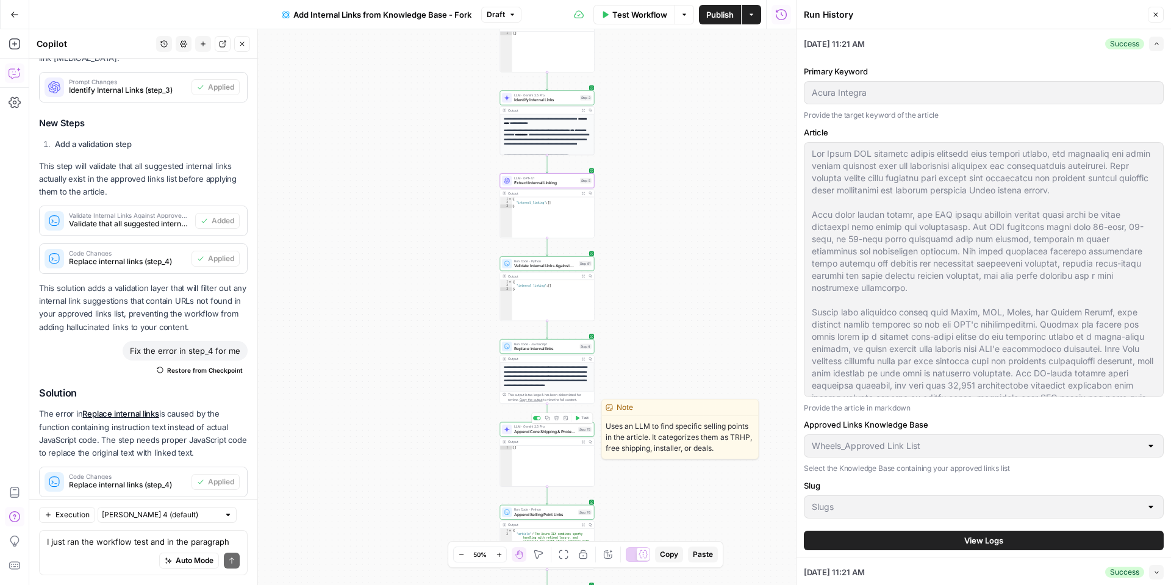
click at [544, 432] on span "Append Core Shipping & Protection Links" at bounding box center [545, 431] width 62 height 6
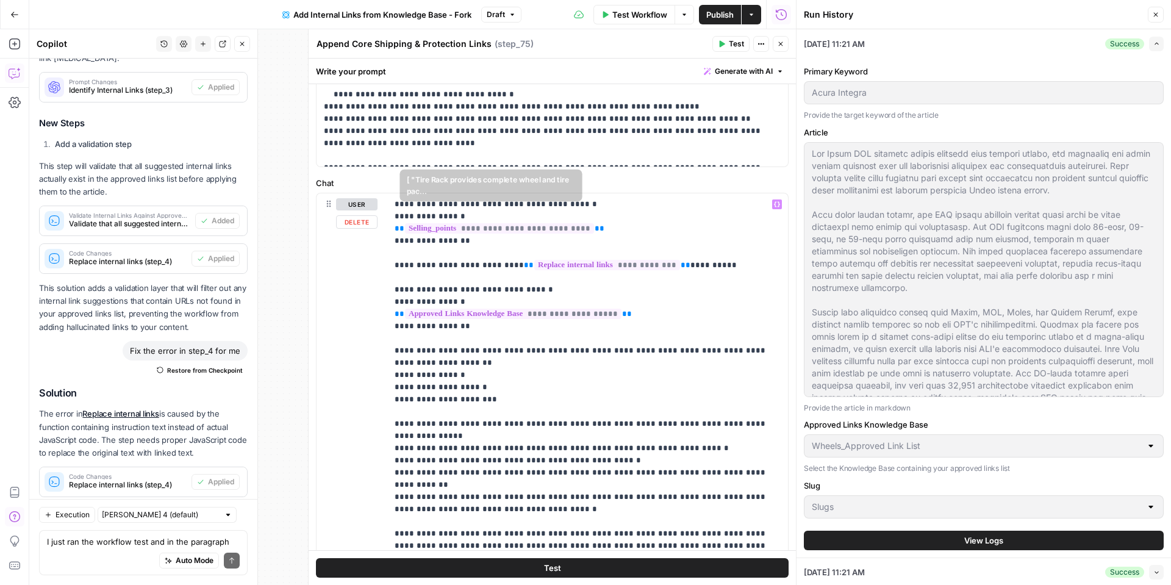
scroll to position [526, 0]
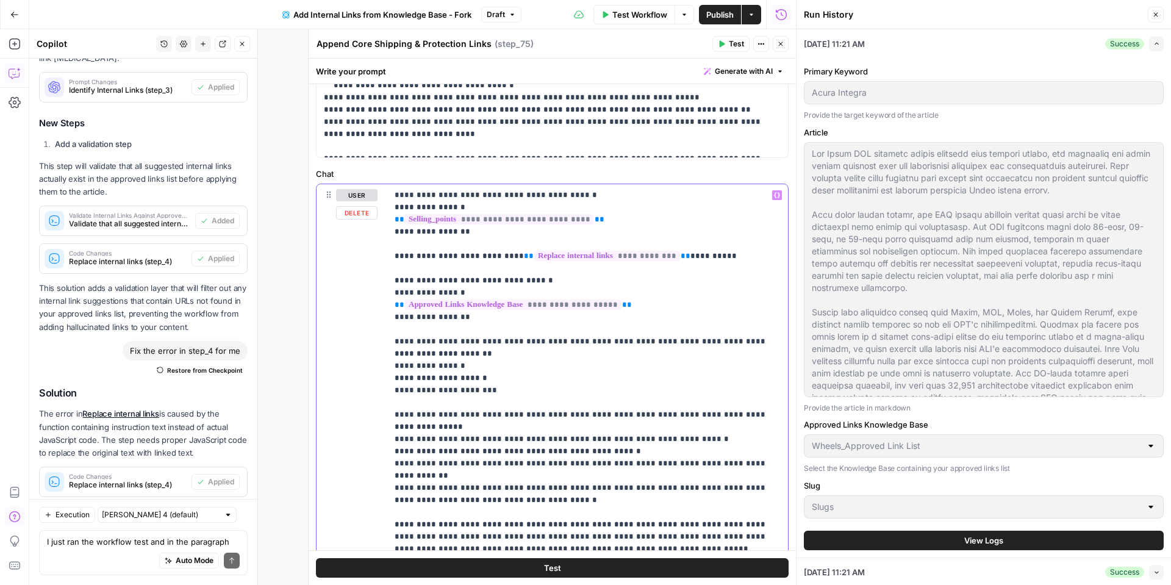
drag, startPoint x: 637, startPoint y: 292, endPoint x: 347, endPoint y: 291, distance: 290.4
click at [347, 291] on div "**********" at bounding box center [553, 378] width 472 height 388
click at [776, 192] on icon "button" at bounding box center [777, 195] width 6 height 6
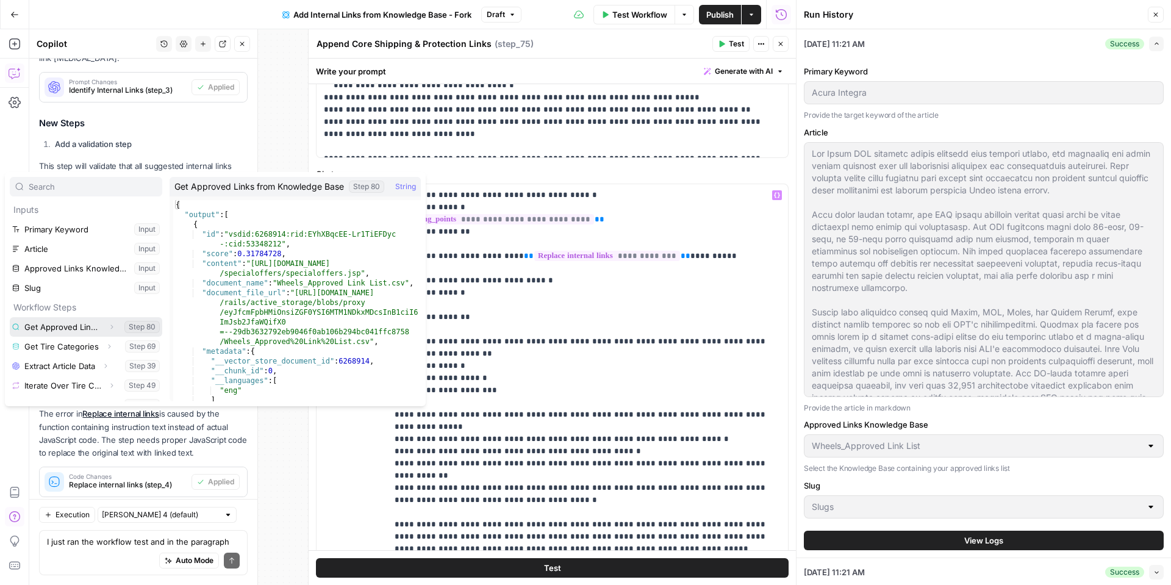
click at [73, 327] on button "Select variable Get Approved Links from Knowledge Base" at bounding box center [86, 327] width 153 height 20
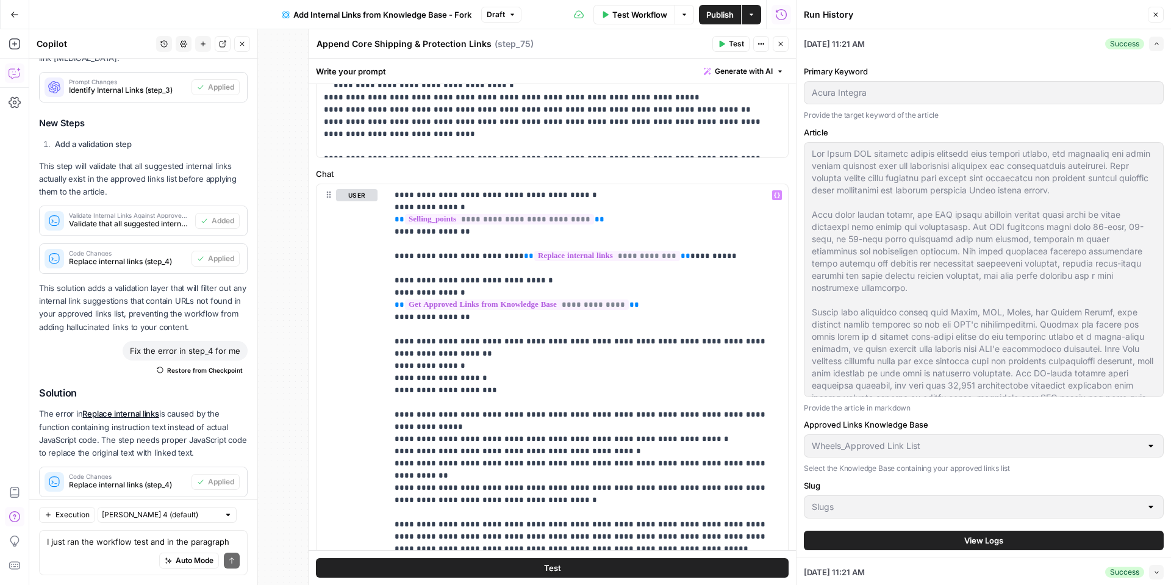
click at [540, 571] on button "Test" at bounding box center [552, 568] width 473 height 20
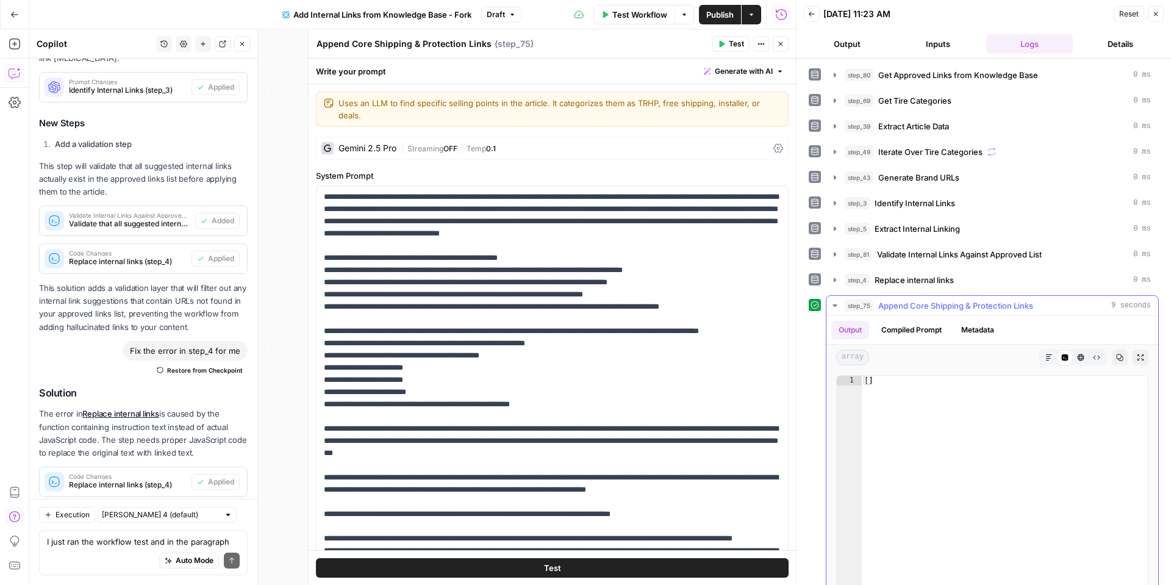
click at [980, 334] on button "Metadata" at bounding box center [978, 330] width 48 height 18
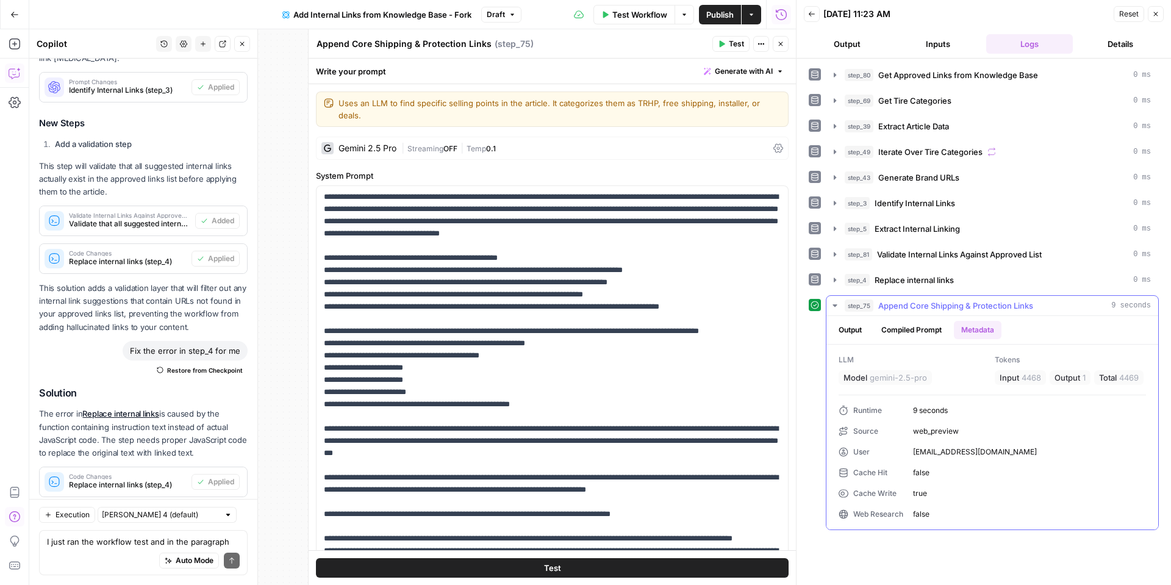
click at [845, 329] on button "Output" at bounding box center [850, 330] width 38 height 18
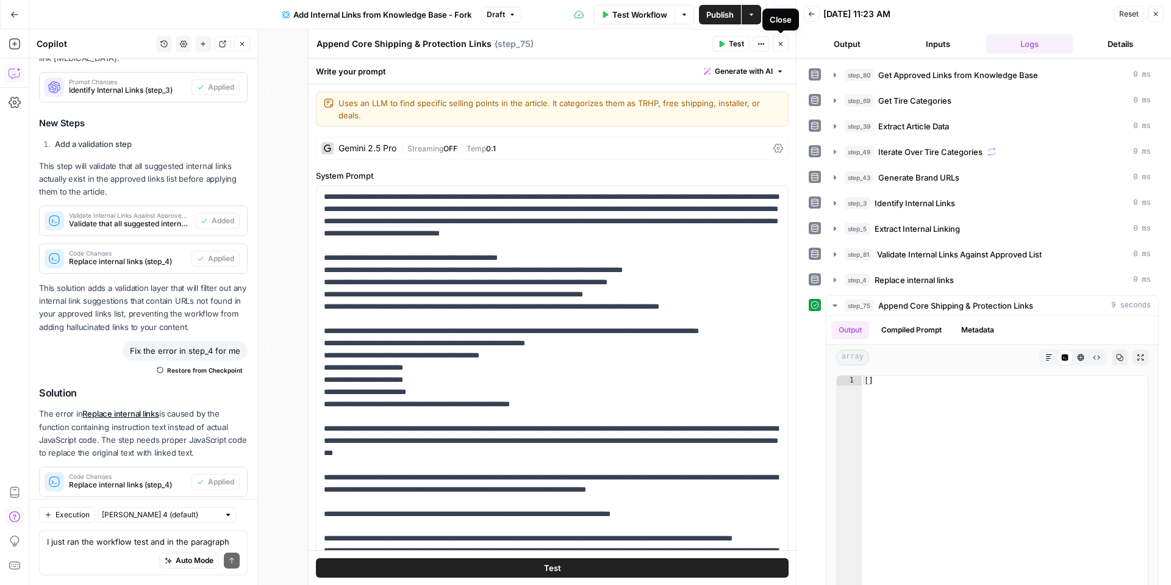
click at [779, 45] on icon "button" at bounding box center [780, 43] width 7 height 7
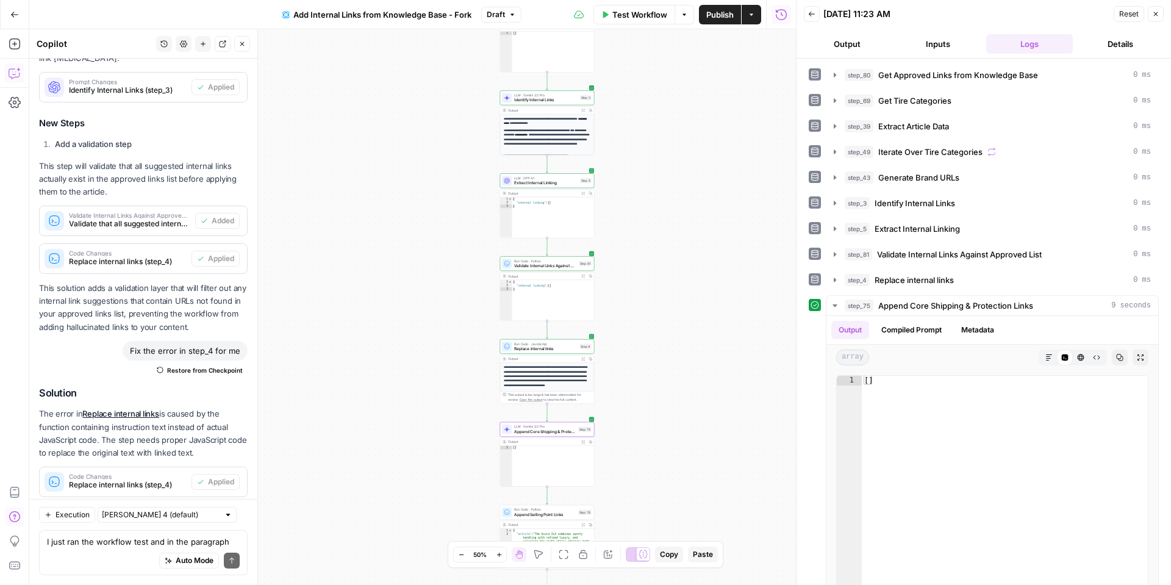
click at [629, 23] on button "Test Workflow" at bounding box center [635, 15] width 82 height 20
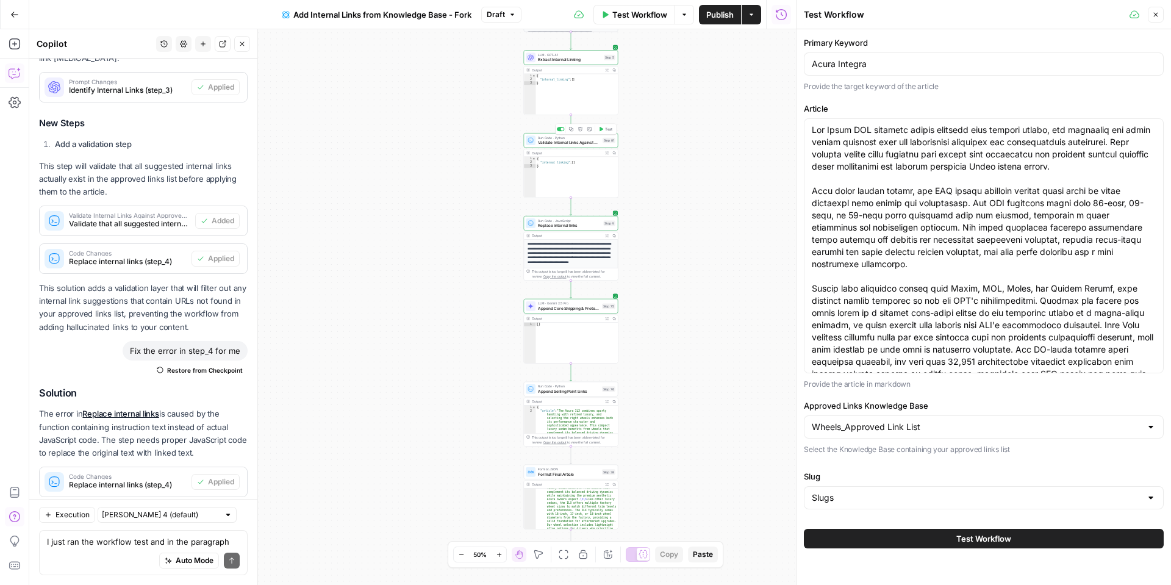
click at [567, 143] on span "Validate Internal Links Against Approved List" at bounding box center [569, 143] width 62 height 6
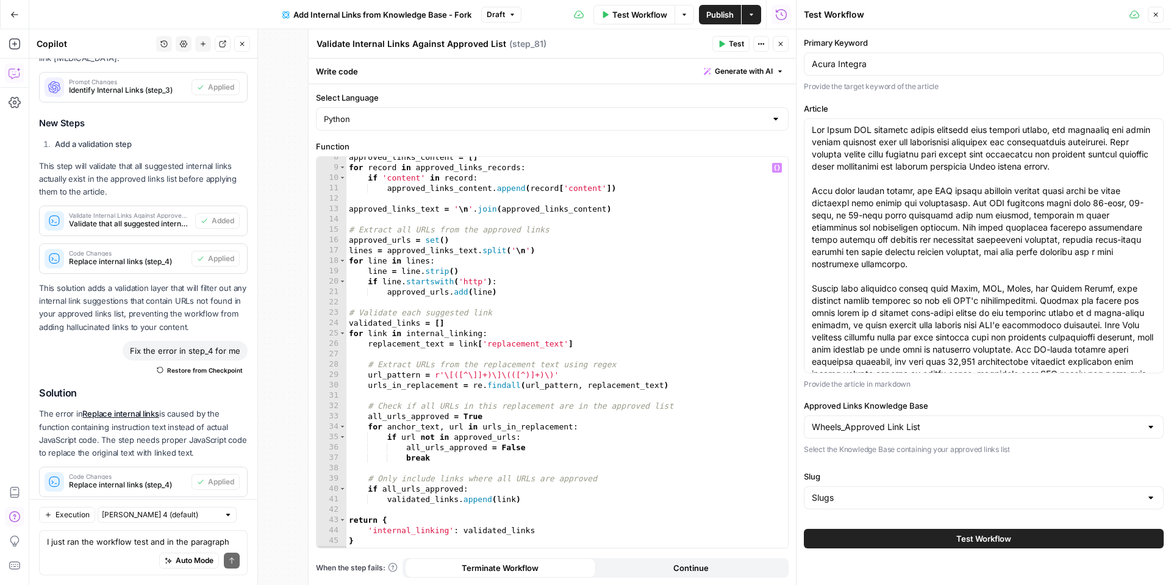
scroll to position [86, 0]
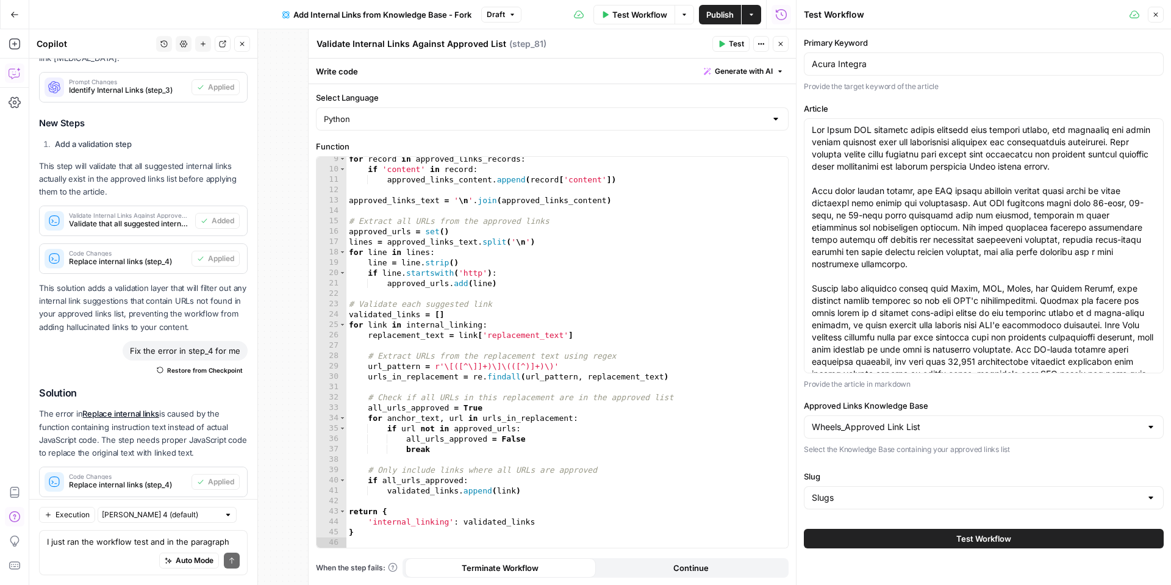
click at [777, 37] on button "Close" at bounding box center [781, 44] width 16 height 16
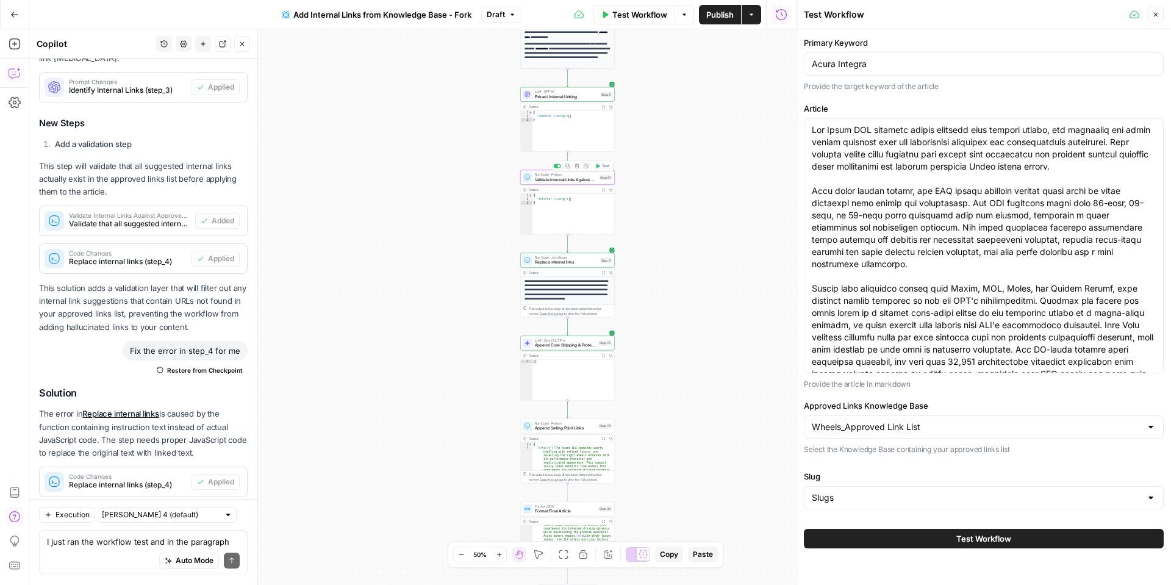
click at [576, 165] on icon "button" at bounding box center [577, 165] width 5 height 5
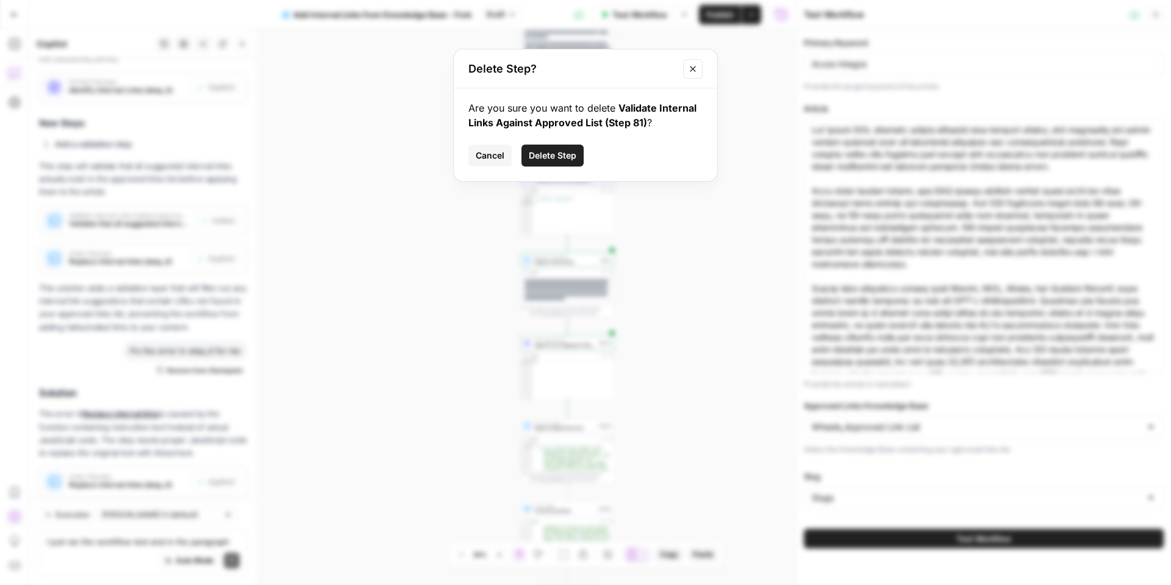
click at [560, 154] on span "Delete Step" at bounding box center [553, 155] width 48 height 12
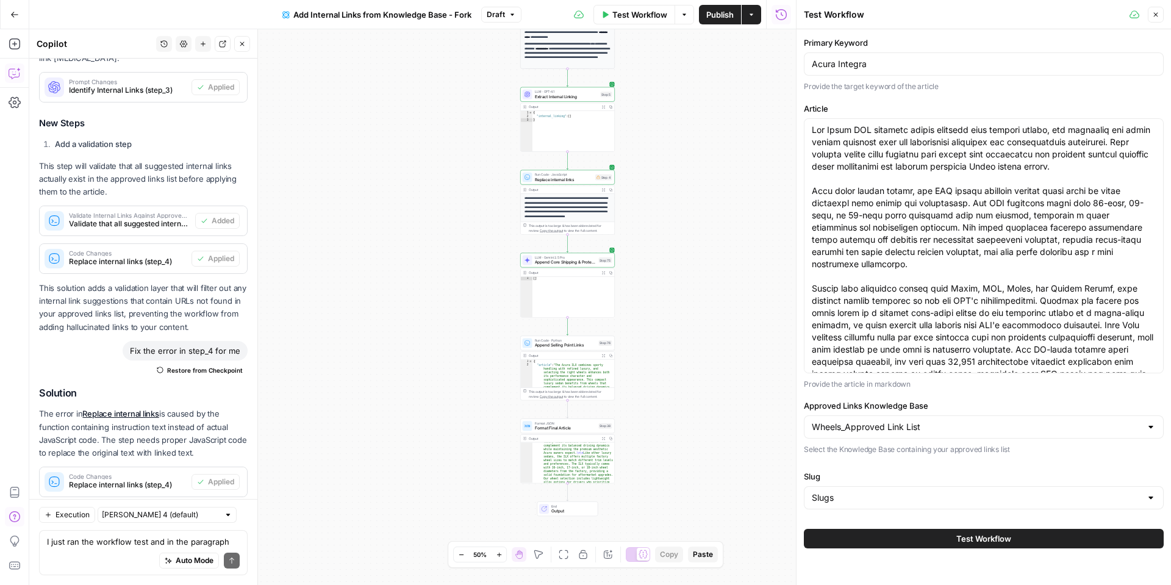
drag, startPoint x: 644, startPoint y: 15, endPoint x: 677, endPoint y: 129, distance: 119.3
click at [644, 15] on span "Test Workflow" at bounding box center [639, 15] width 55 height 12
click at [628, 15] on span "Test Workflow" at bounding box center [639, 15] width 55 height 12
click at [858, 60] on input "Acura Integra" at bounding box center [984, 64] width 344 height 12
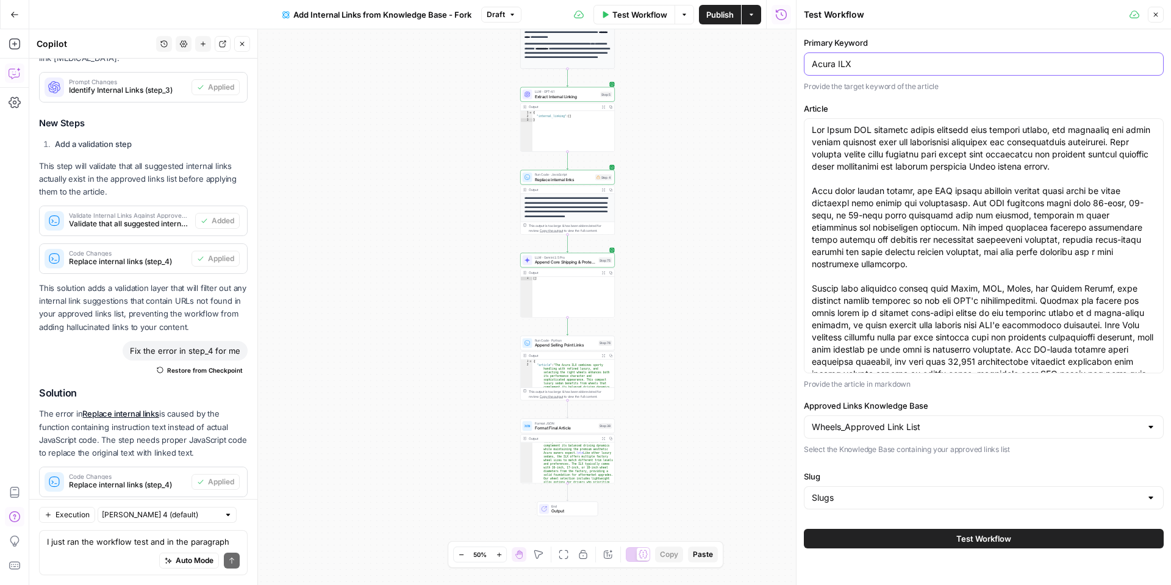
type input "Acura ILX"
click at [931, 541] on button "Test Workflow" at bounding box center [984, 539] width 360 height 20
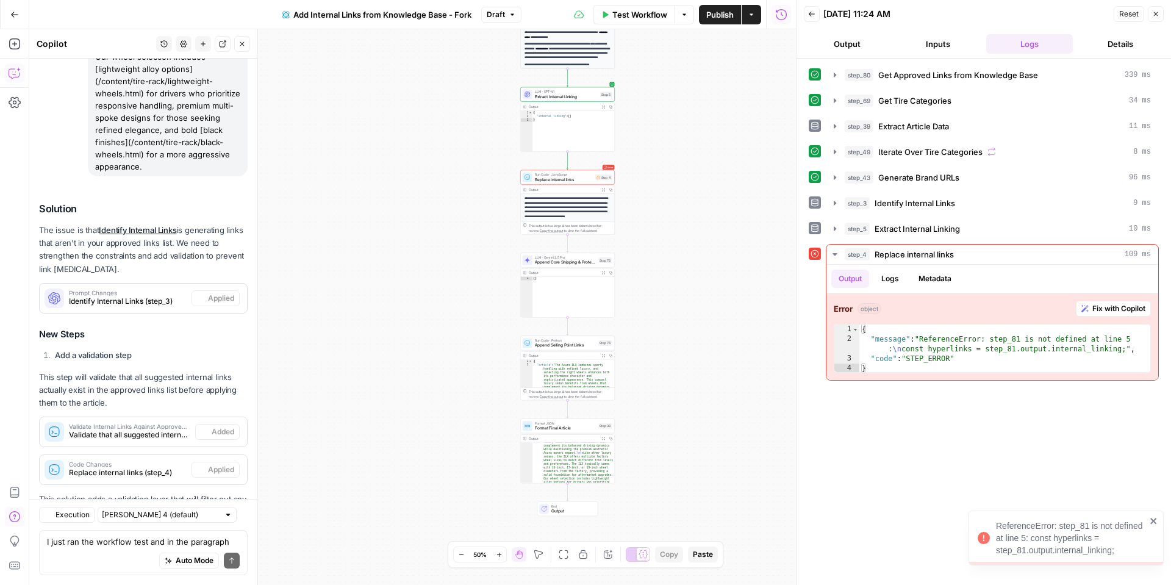
scroll to position [2417, 0]
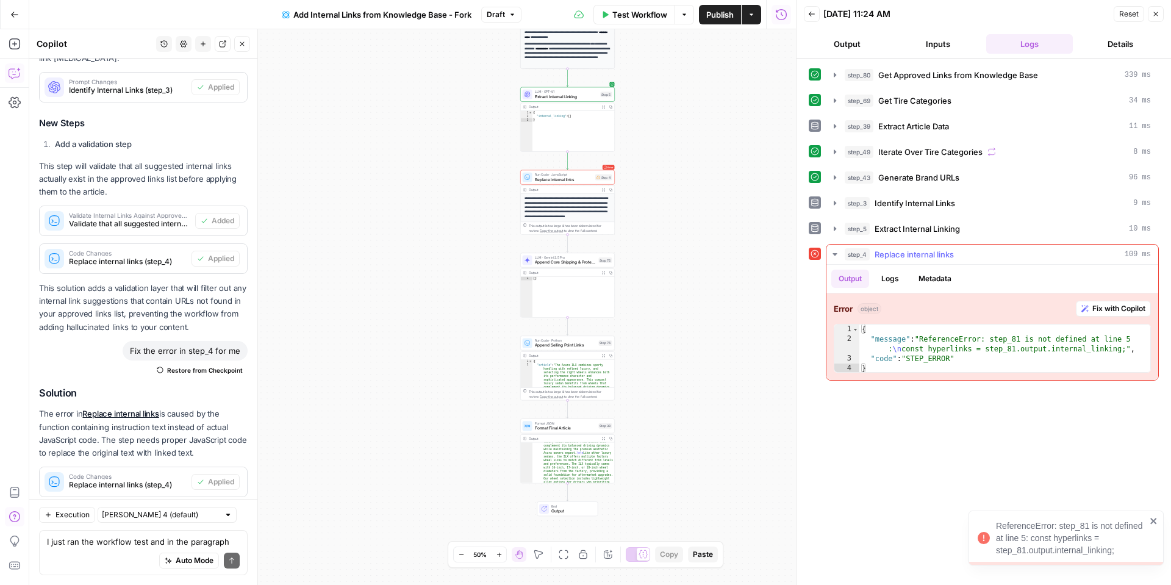
click at [1093, 307] on span "Fix with Copilot" at bounding box center [1119, 308] width 53 height 11
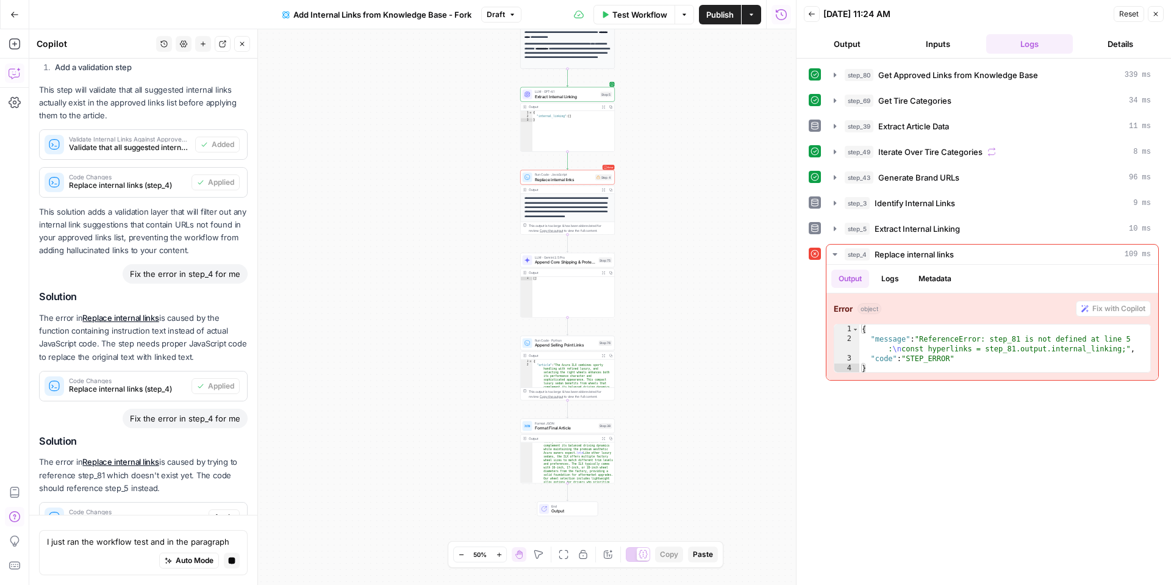
scroll to position [2549, 0]
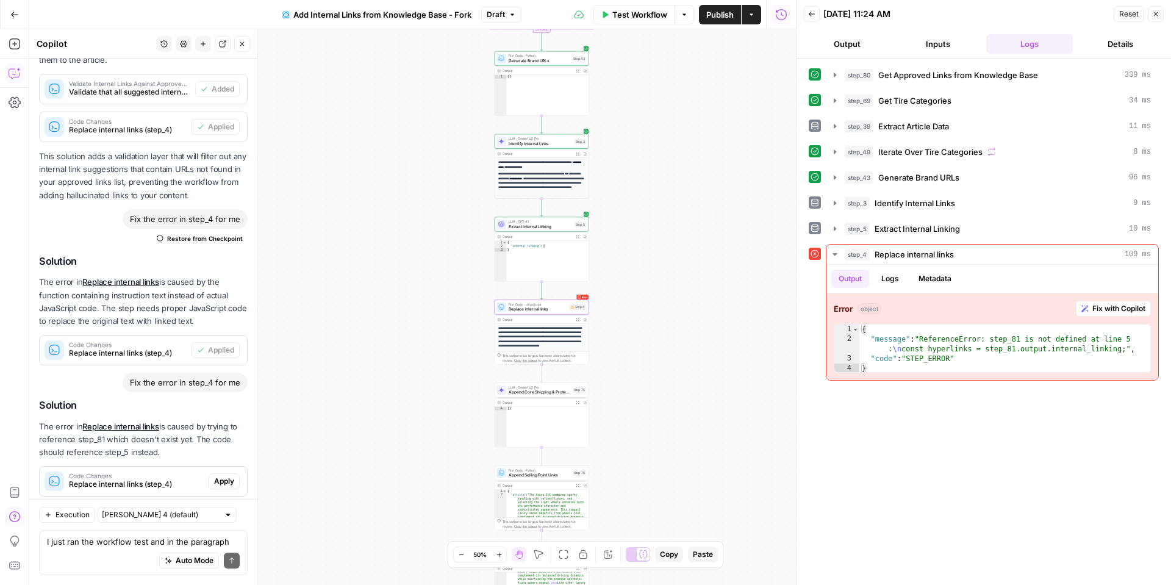
click at [235, 473] on button "Apply" at bounding box center [224, 481] width 31 height 16
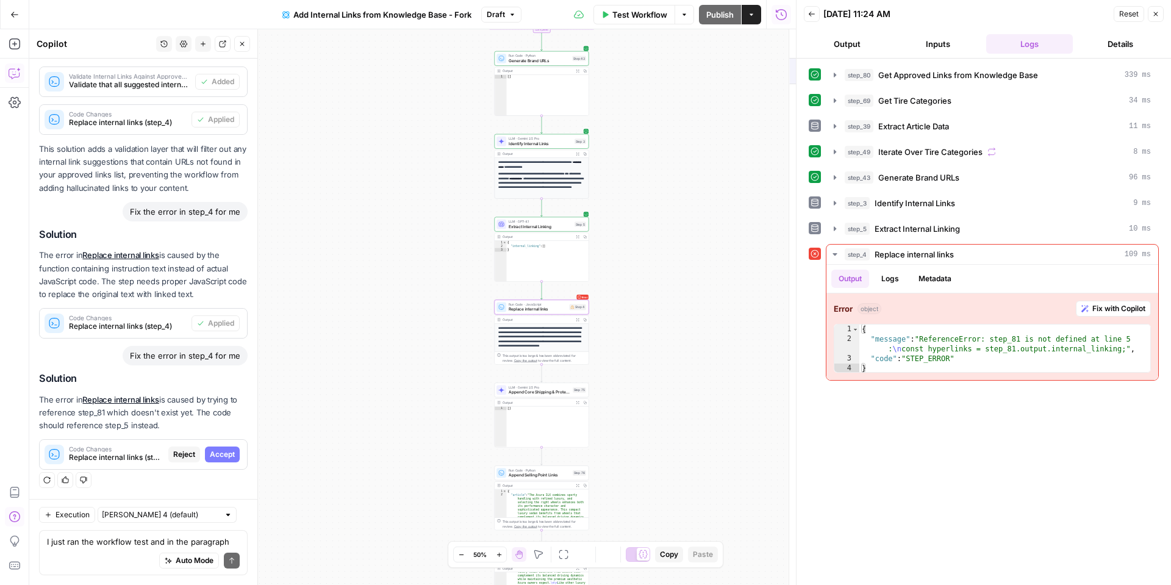
scroll to position [2374, 0]
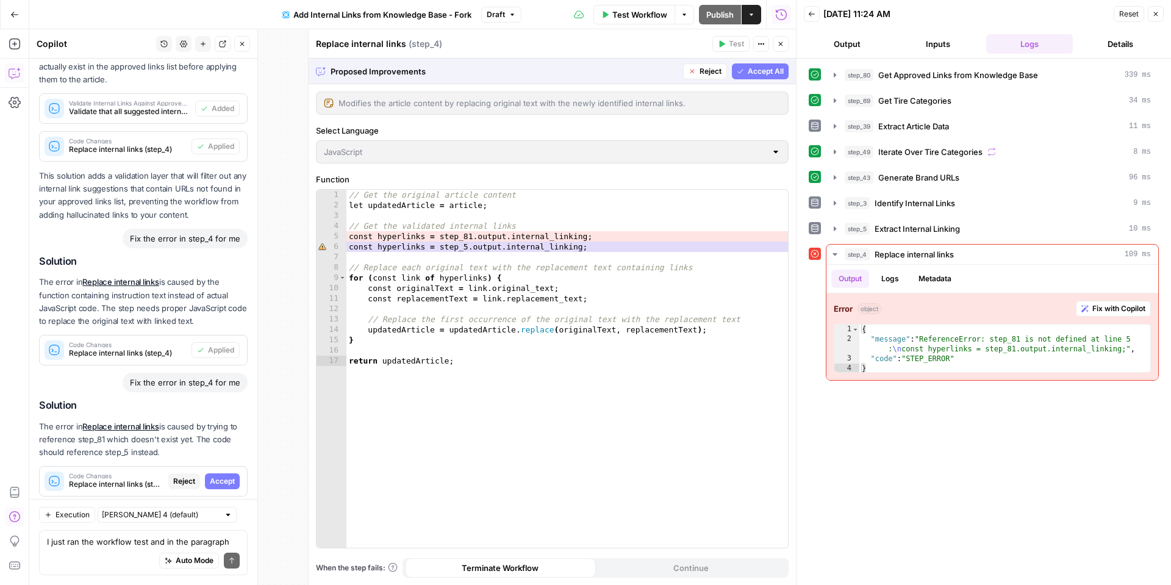
click at [234, 476] on span "Accept" at bounding box center [222, 481] width 25 height 11
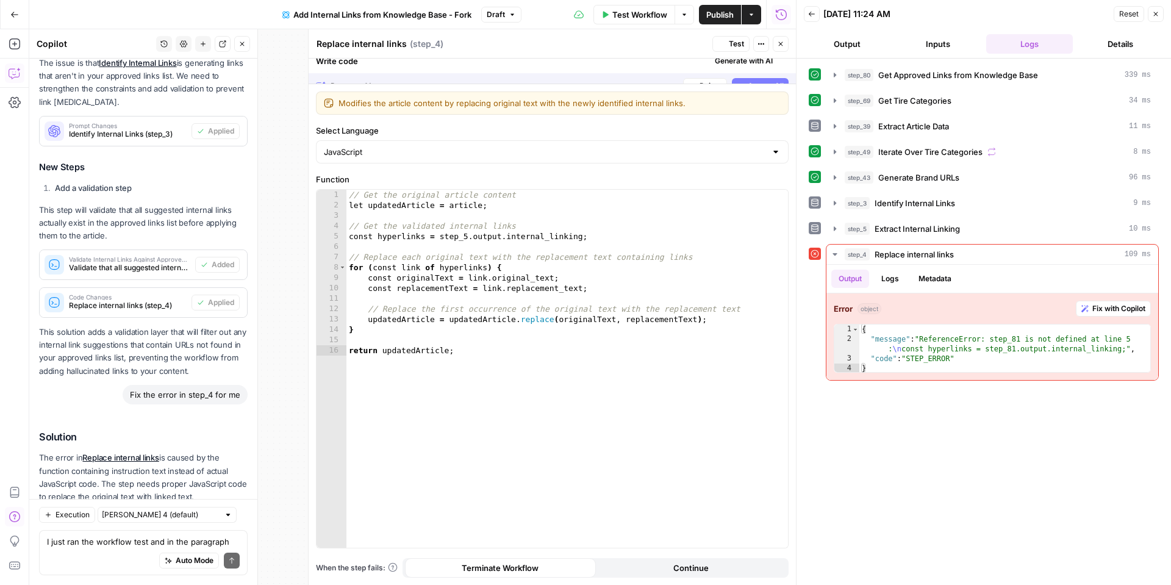
scroll to position [2569, 0]
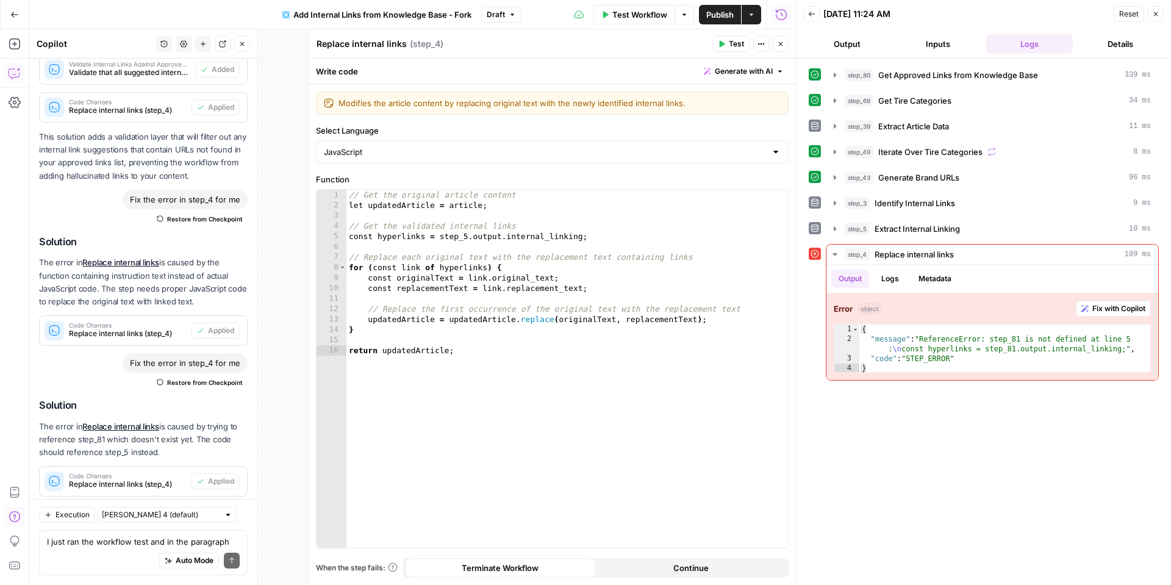
click at [781, 46] on icon "button" at bounding box center [780, 43] width 7 height 7
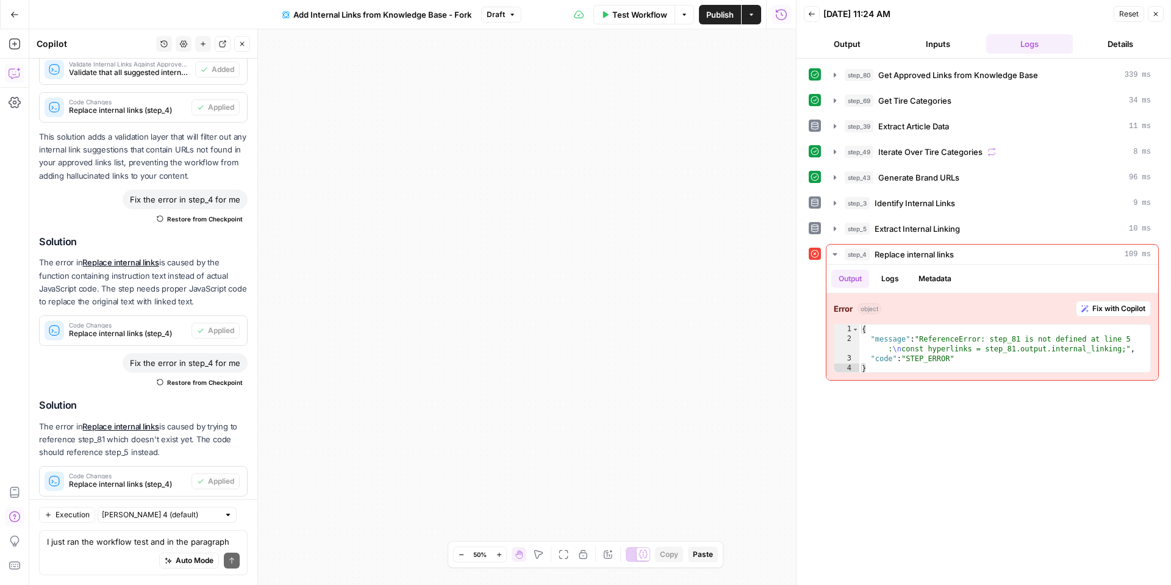
drag, startPoint x: 608, startPoint y: 7, endPoint x: 643, endPoint y: 33, distance: 43.6
click at [608, 7] on button "Test Workflow" at bounding box center [634, 15] width 81 height 20
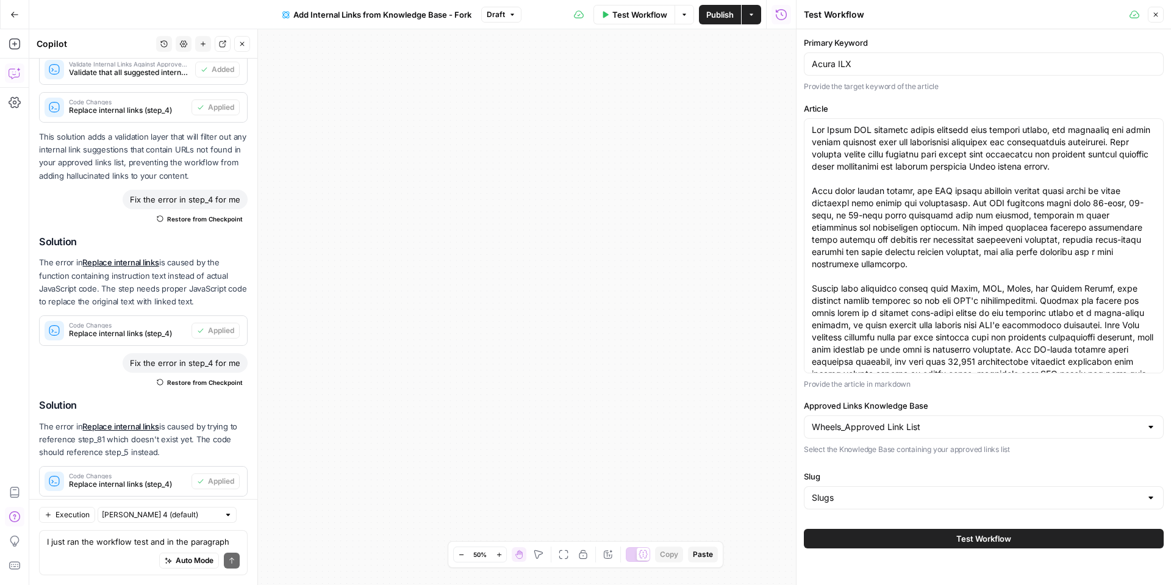
click at [939, 544] on button "Test Workflow" at bounding box center [984, 539] width 360 height 20
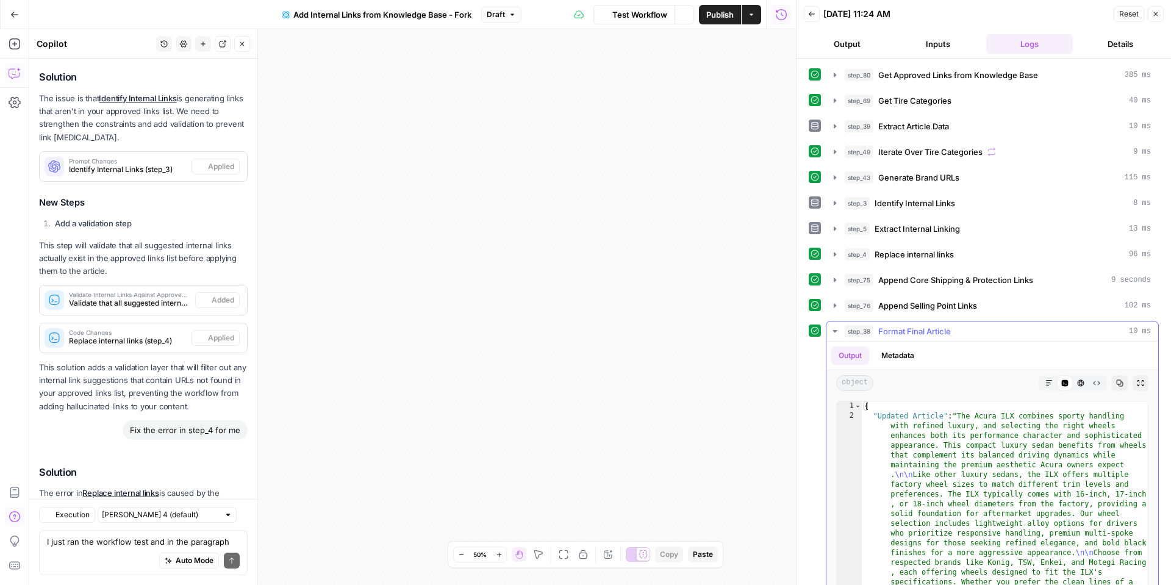
scroll to position [2569, 0]
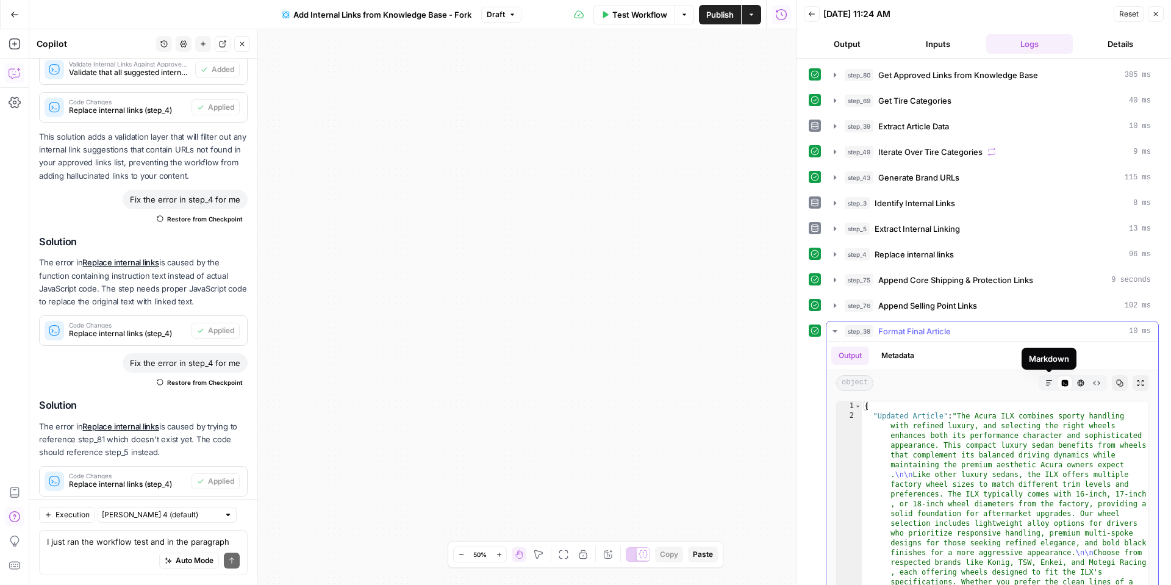
click at [1046, 382] on icon "button" at bounding box center [1049, 383] width 6 height 6
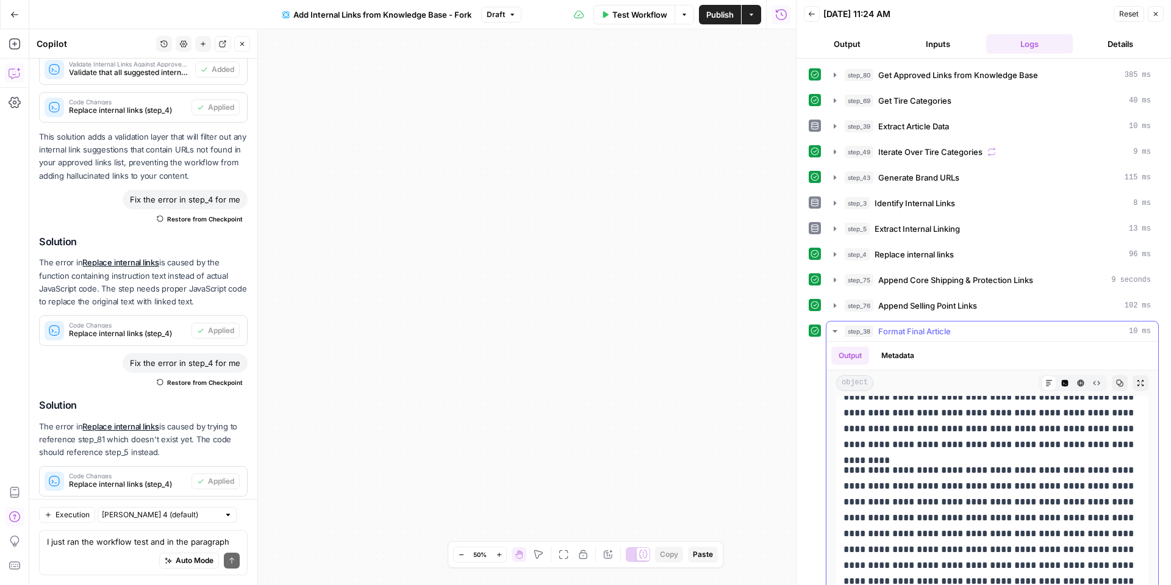
scroll to position [68, 0]
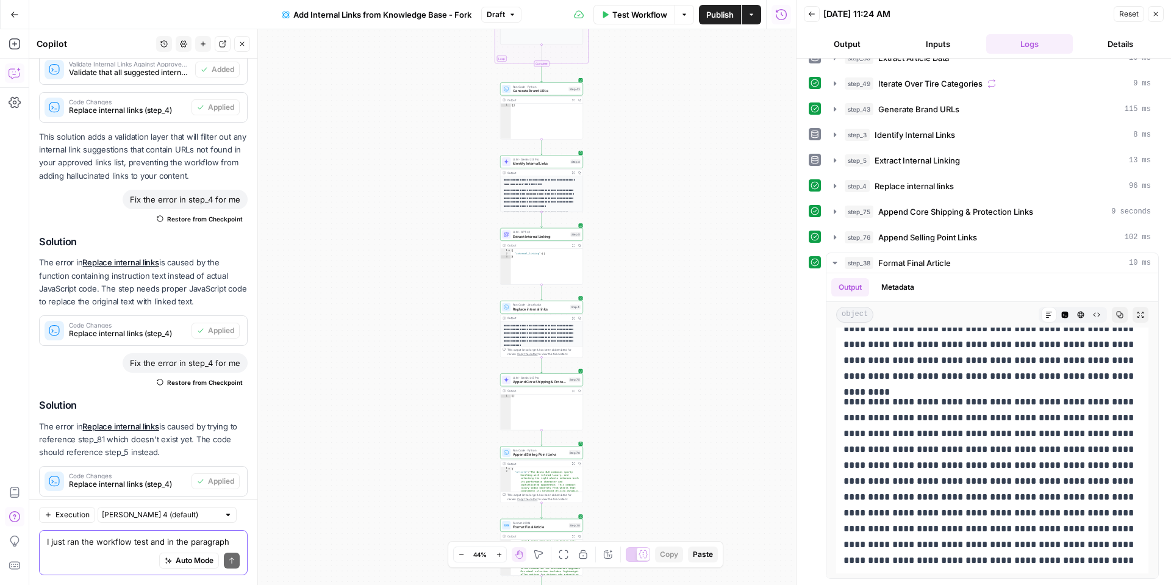
click at [97, 546] on textarea "I just ran the workflow test and in the paragraph below, the links for "lightwe…" at bounding box center [143, 542] width 193 height 12
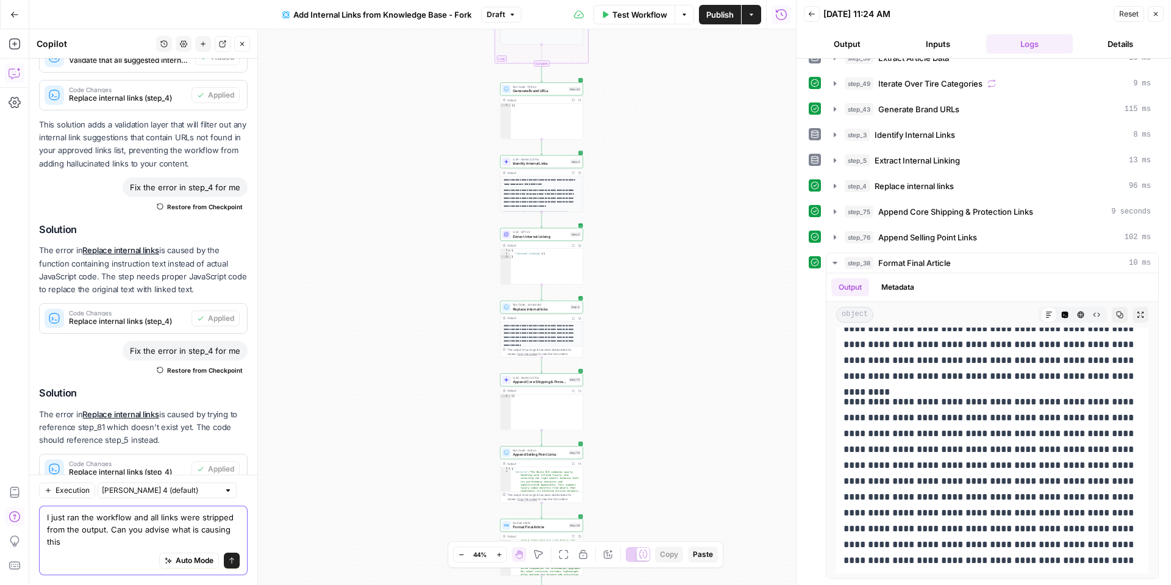
scroll to position [2593, 0]
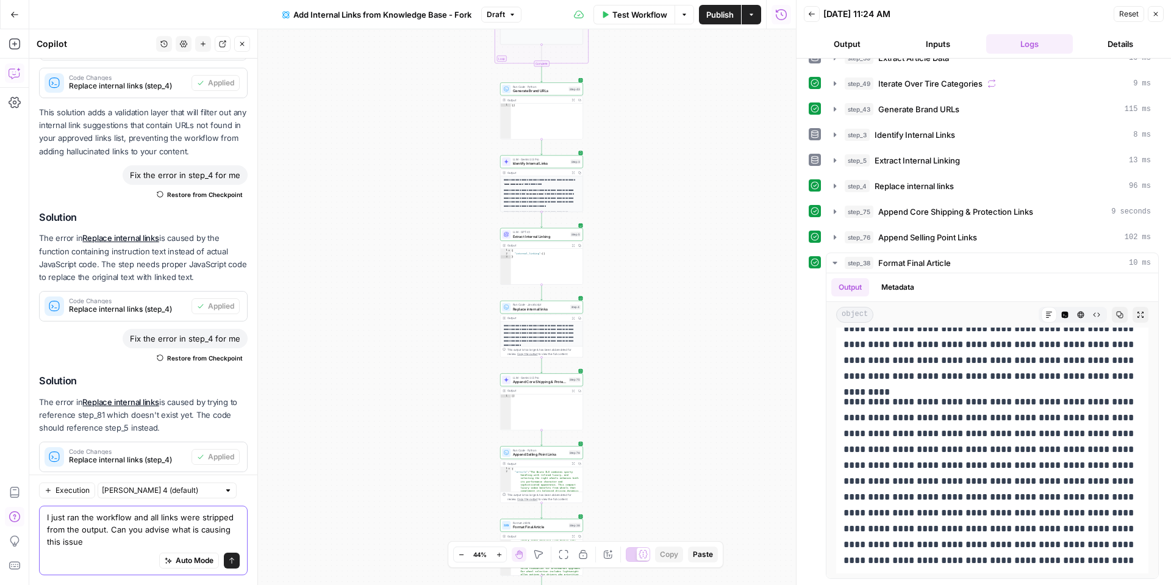
type textarea "I just ran the workflow and all links were stripped from the output. Can you ad…"
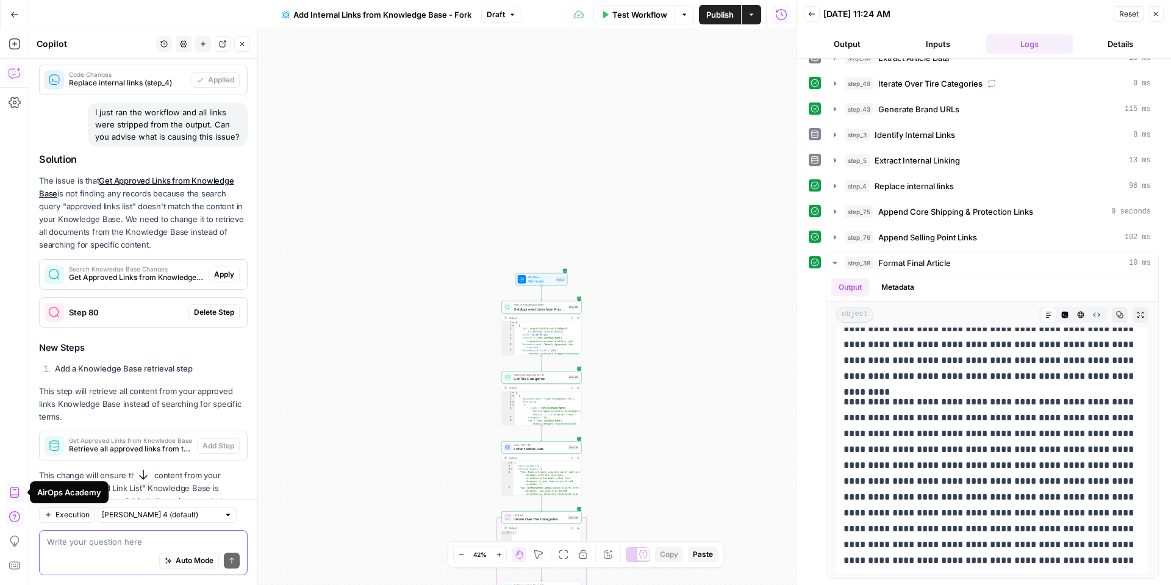
scroll to position [2985, 0]
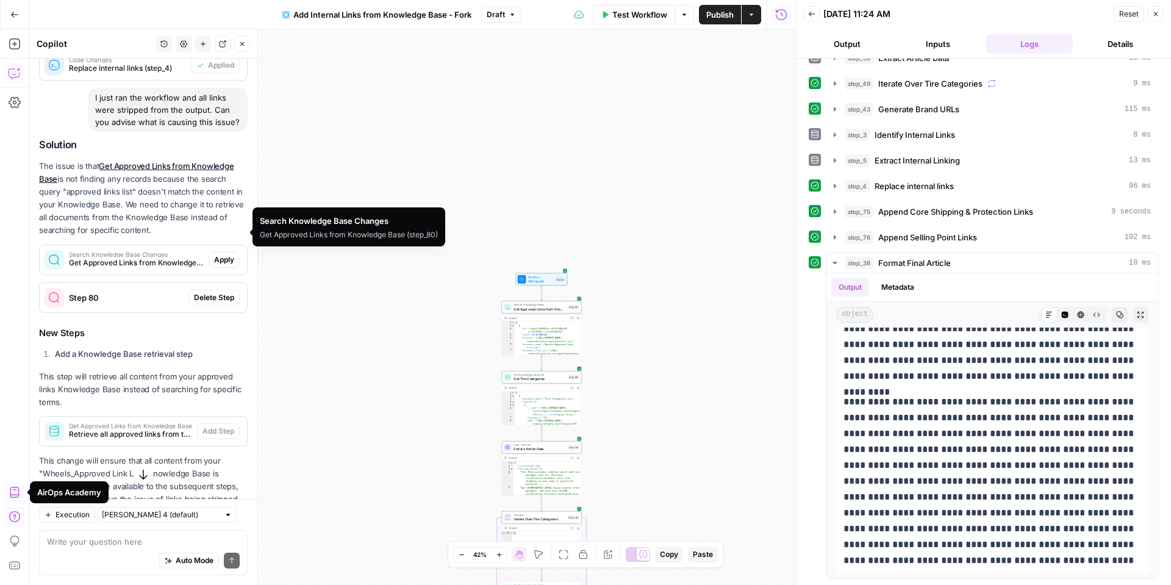
click at [224, 254] on span "Apply" at bounding box center [224, 259] width 20 height 11
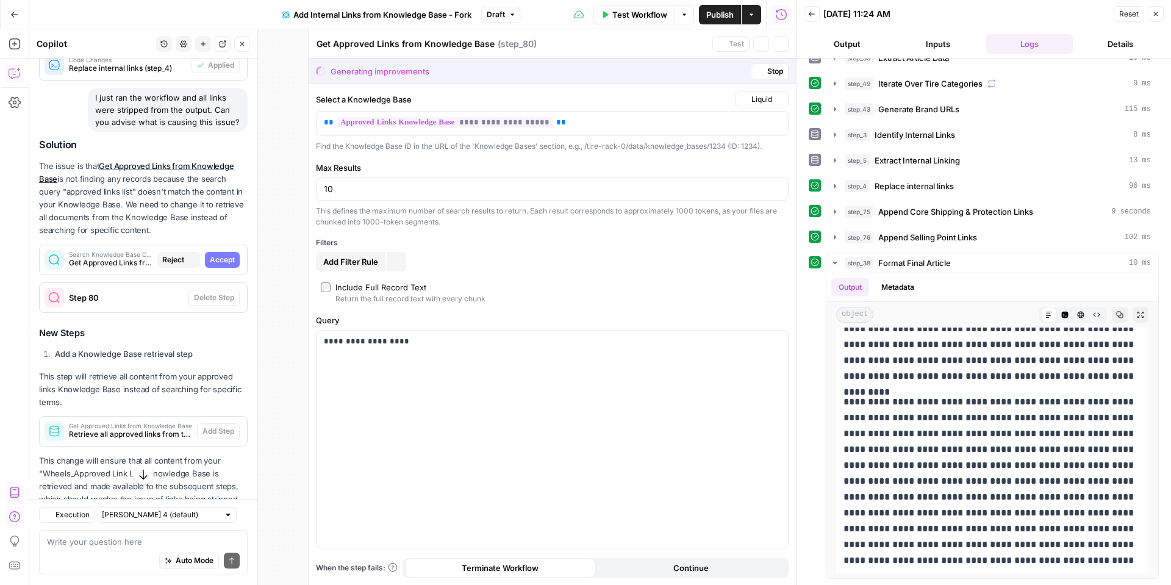
scroll to position [2799, 0]
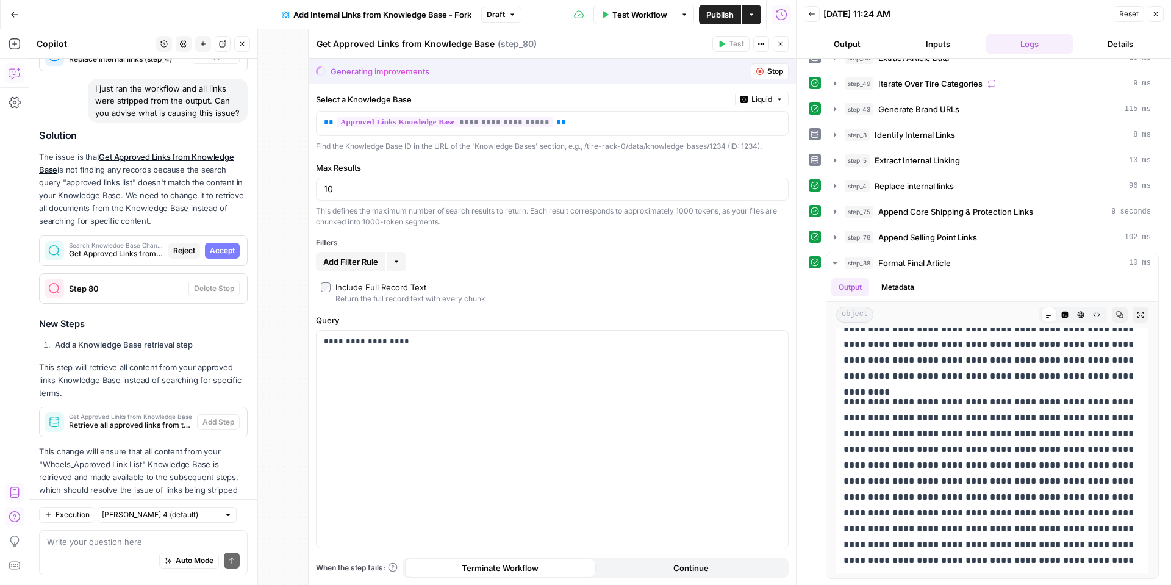
click at [219, 245] on span "Accept" at bounding box center [222, 250] width 25 height 11
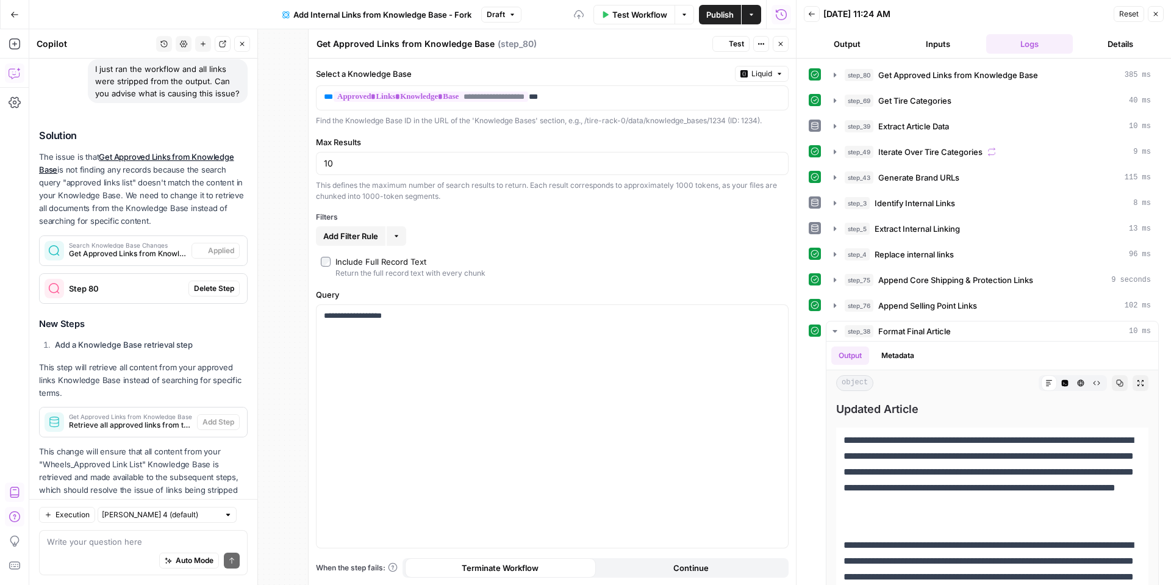
scroll to position [2994, 0]
click at [216, 283] on span "Delete Step" at bounding box center [214, 288] width 40 height 11
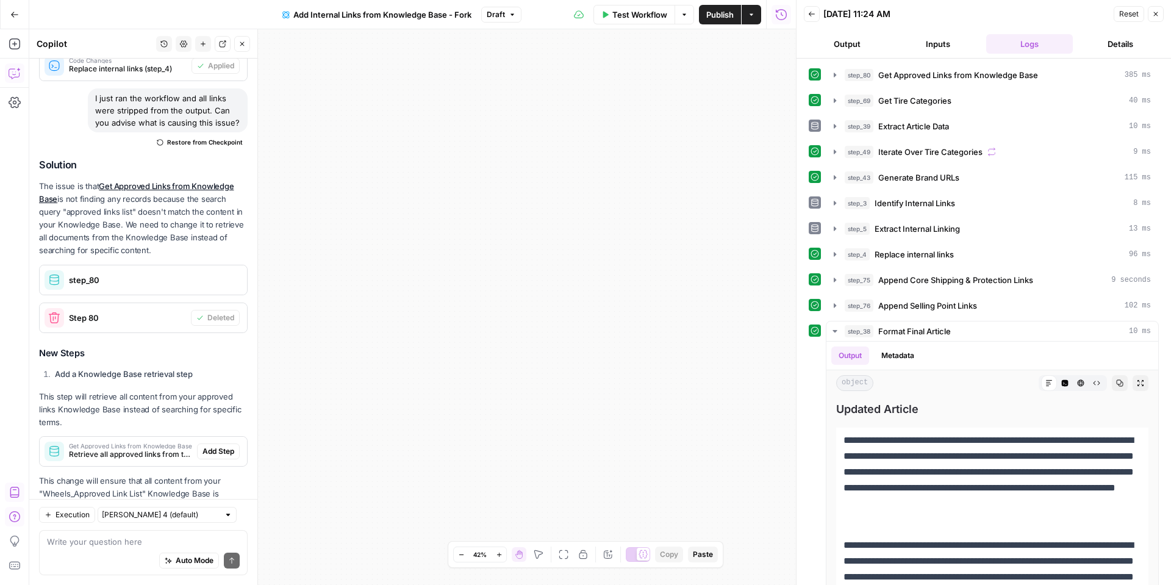
scroll to position [3013, 0]
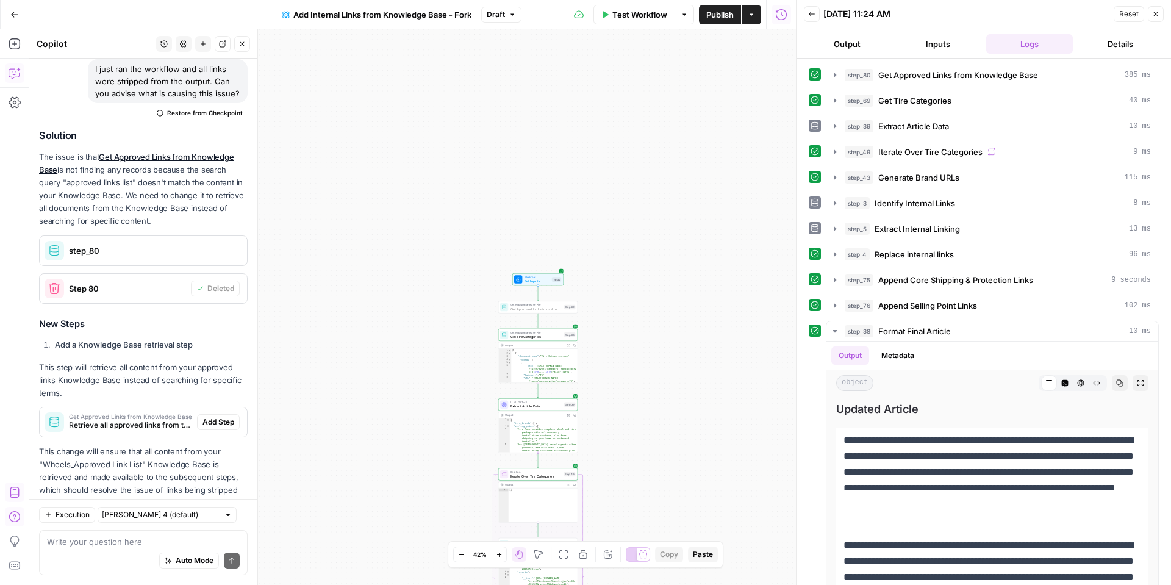
click at [223, 417] on span "Add Step" at bounding box center [219, 422] width 32 height 11
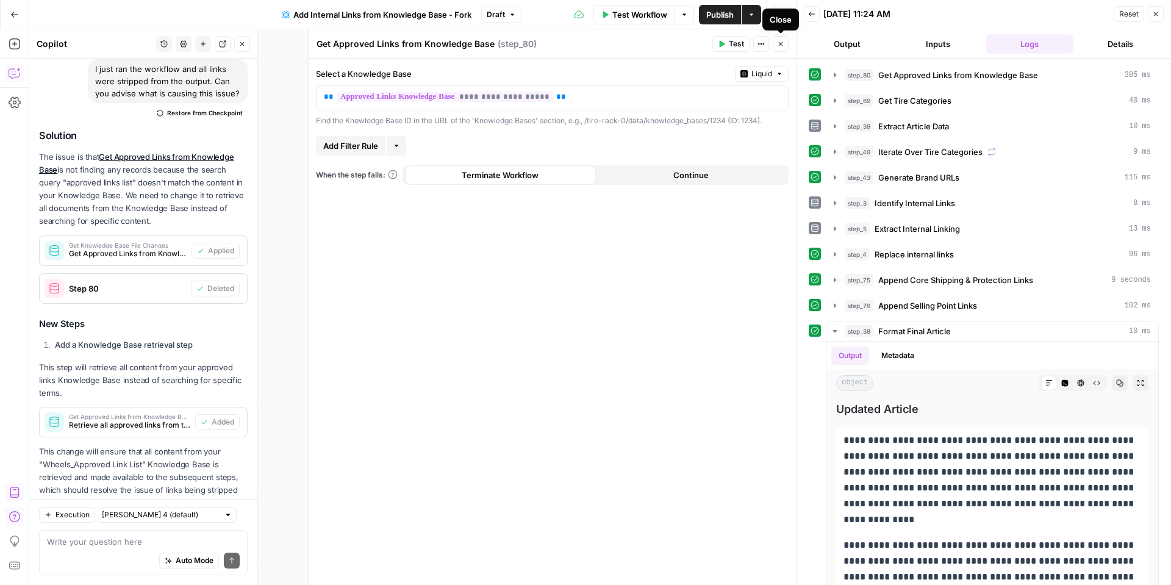
click at [775, 41] on button "Close" at bounding box center [781, 44] width 16 height 16
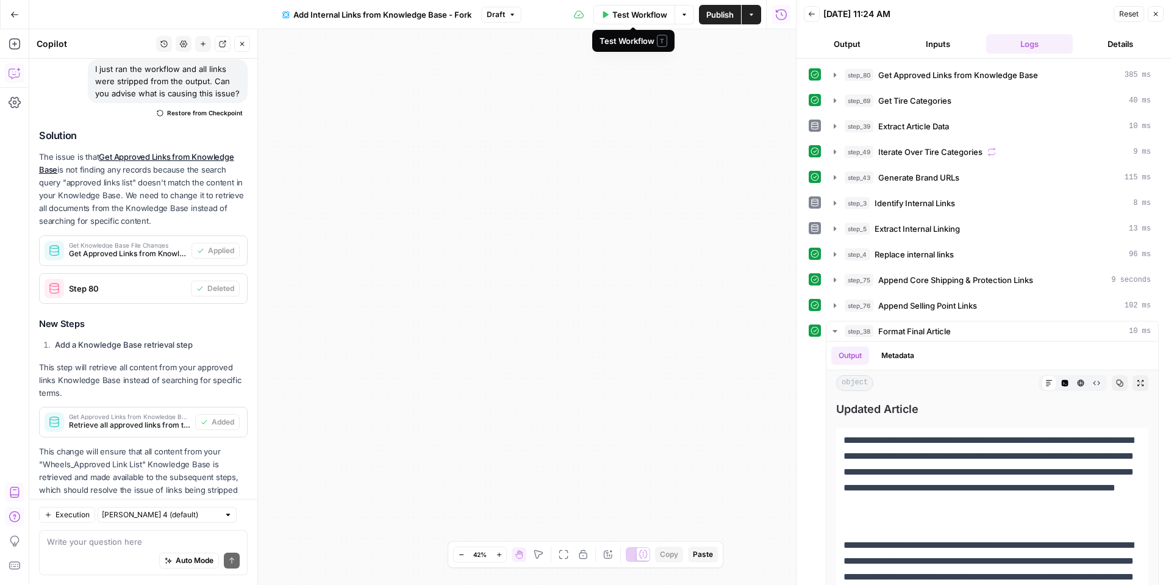
click at [622, 18] on span "Test Workflow" at bounding box center [639, 15] width 55 height 12
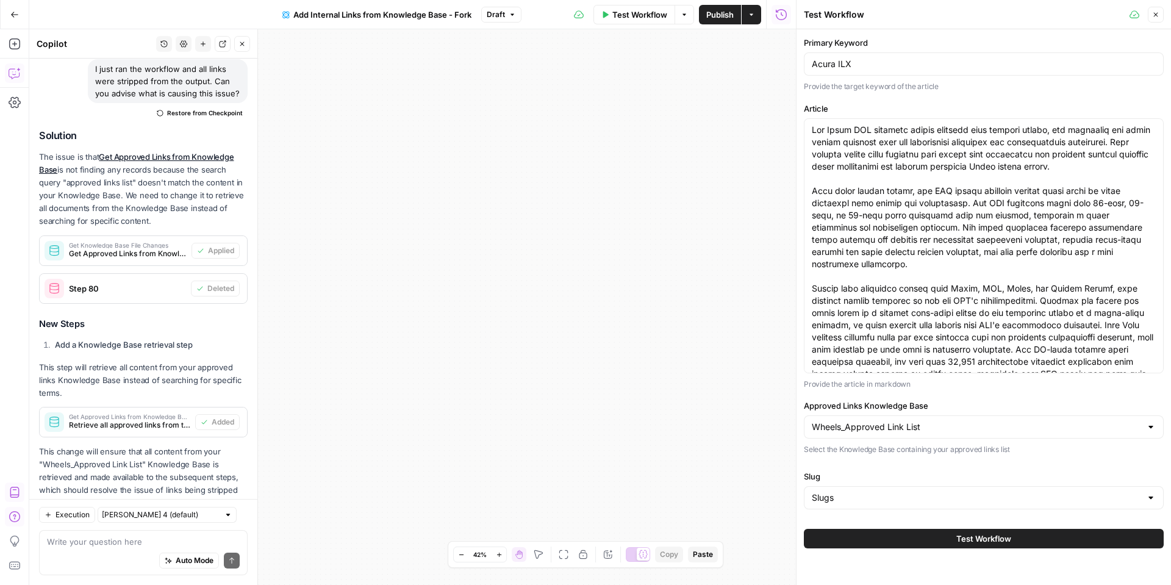
click at [979, 533] on span "Test Workflow" at bounding box center [983, 539] width 55 height 12
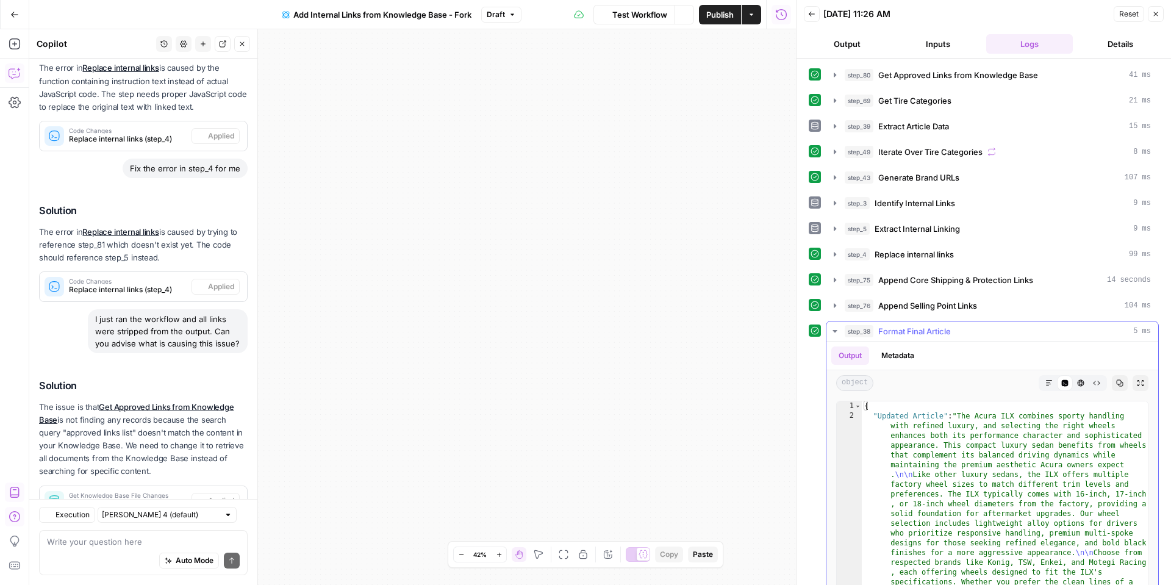
scroll to position [3013, 0]
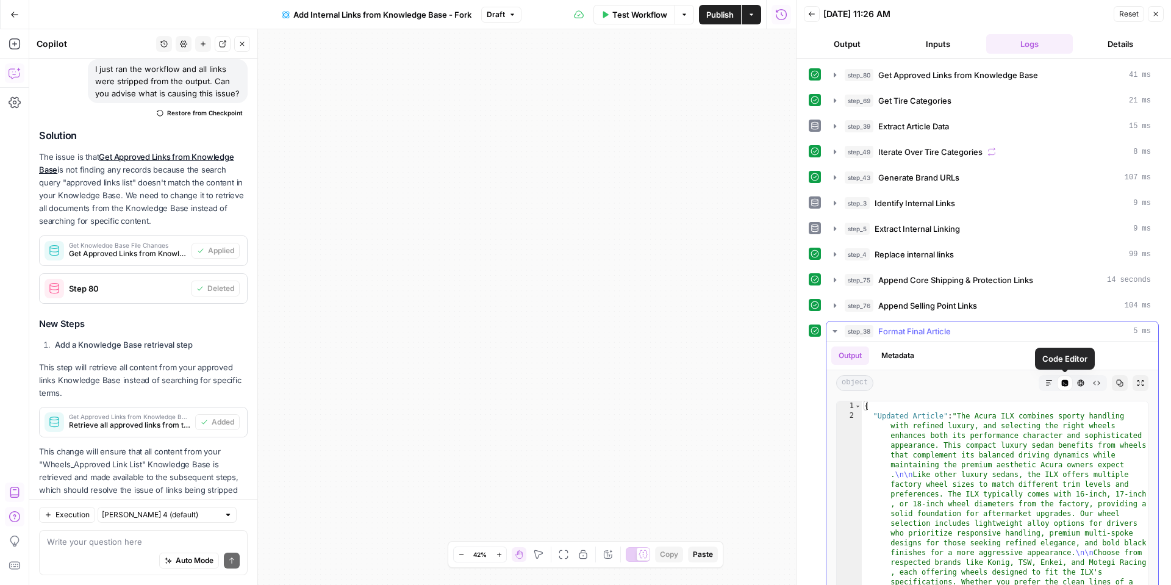
click at [1056, 387] on button "Markdown" at bounding box center [1049, 383] width 16 height 16
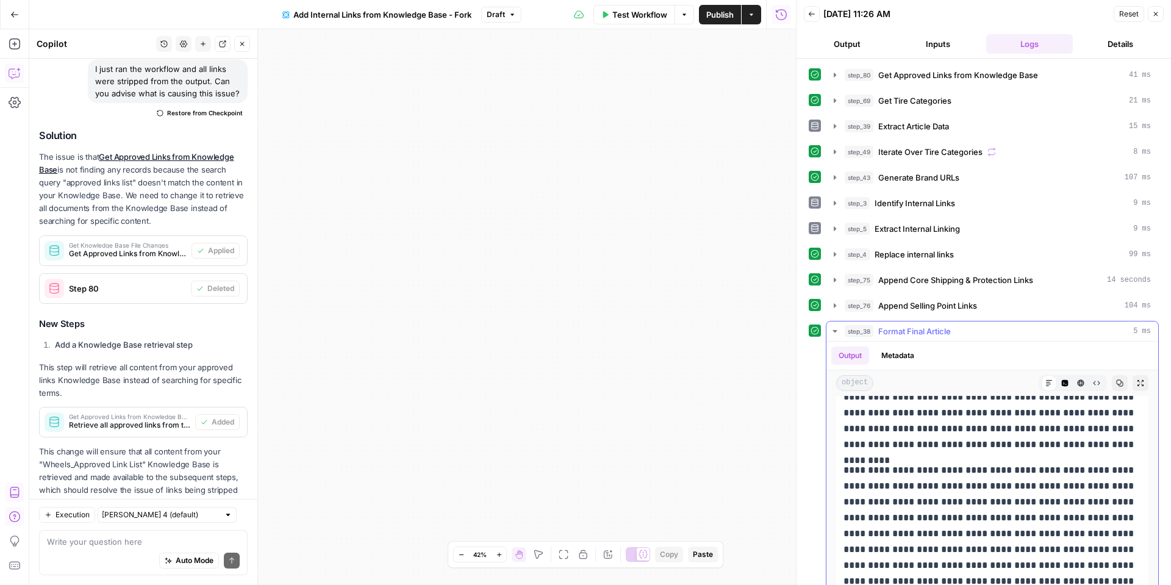
scroll to position [68, 0]
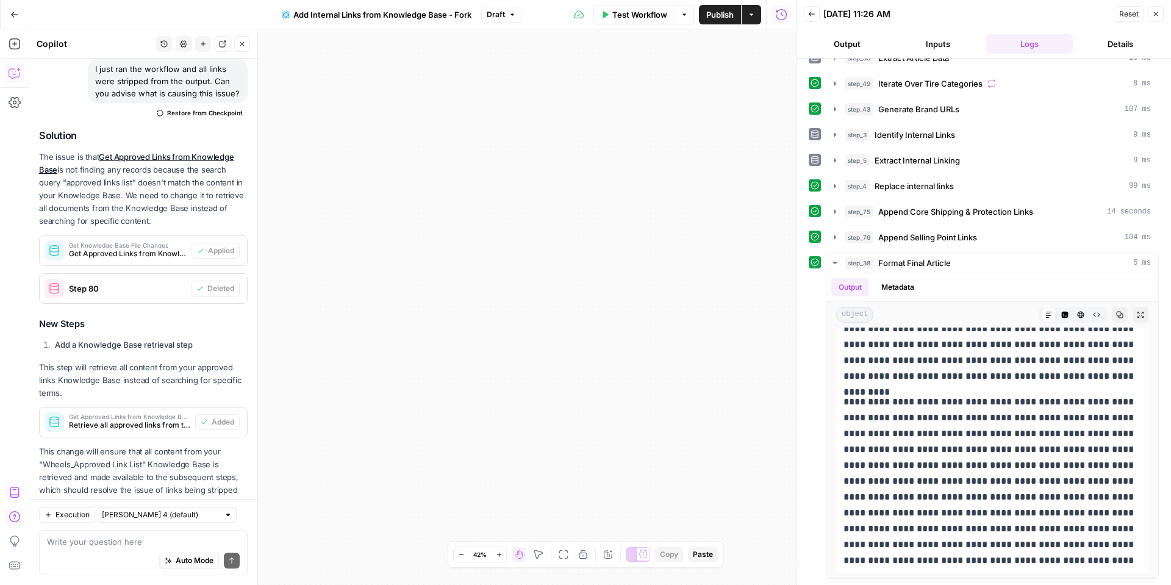
click at [1109, 37] on button "Details" at bounding box center [1121, 44] width 87 height 20
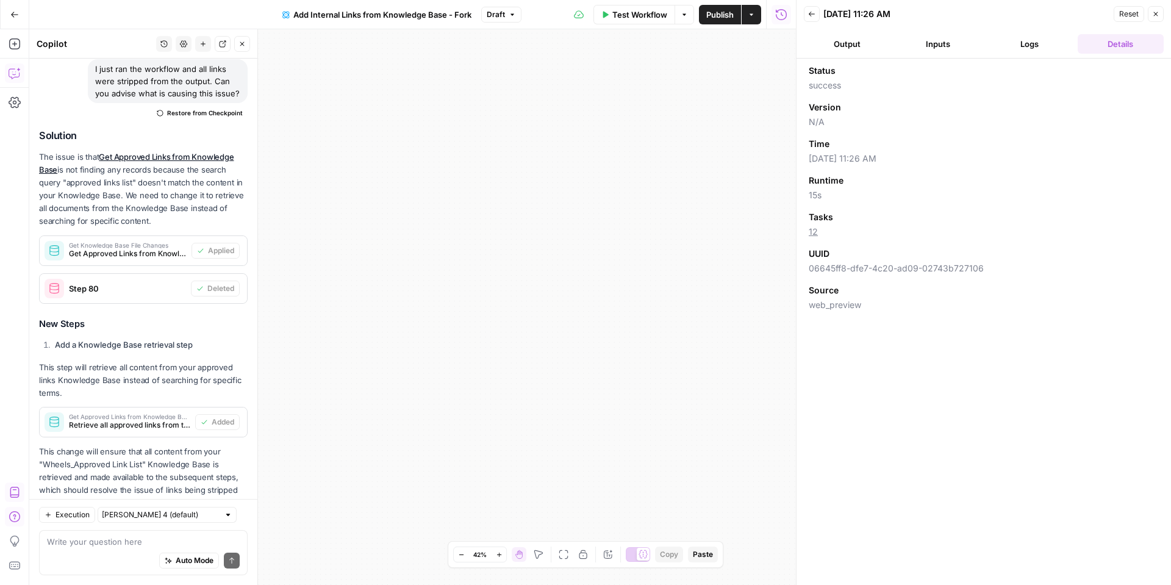
scroll to position [0, 0]
click at [1030, 45] on button "Logs" at bounding box center [1029, 44] width 87 height 20
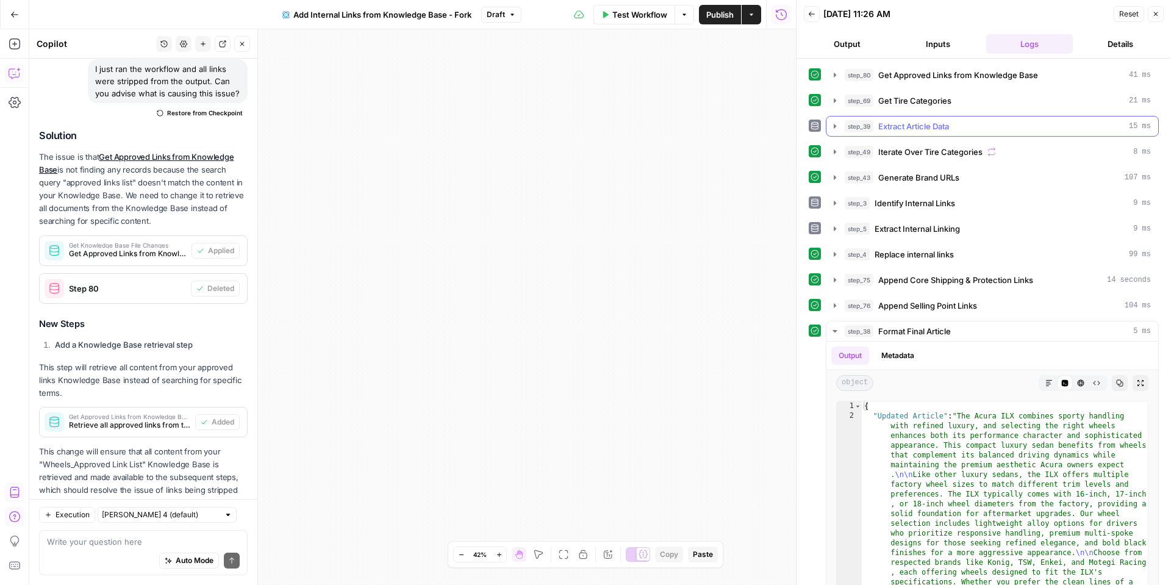
scroll to position [68, 0]
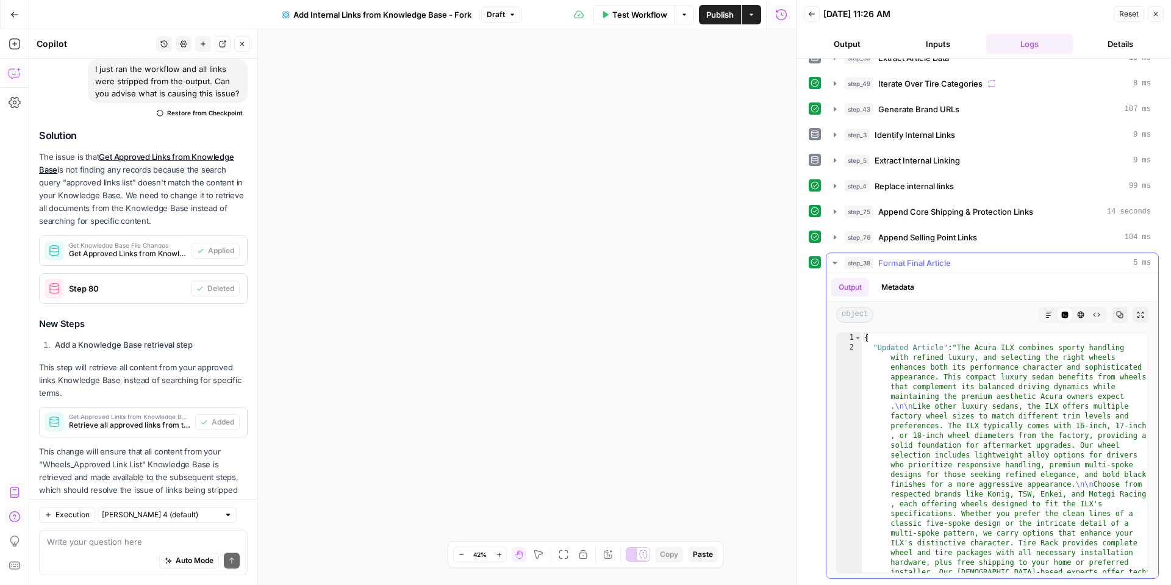
click at [1084, 313] on icon "button" at bounding box center [1080, 314] width 7 height 7
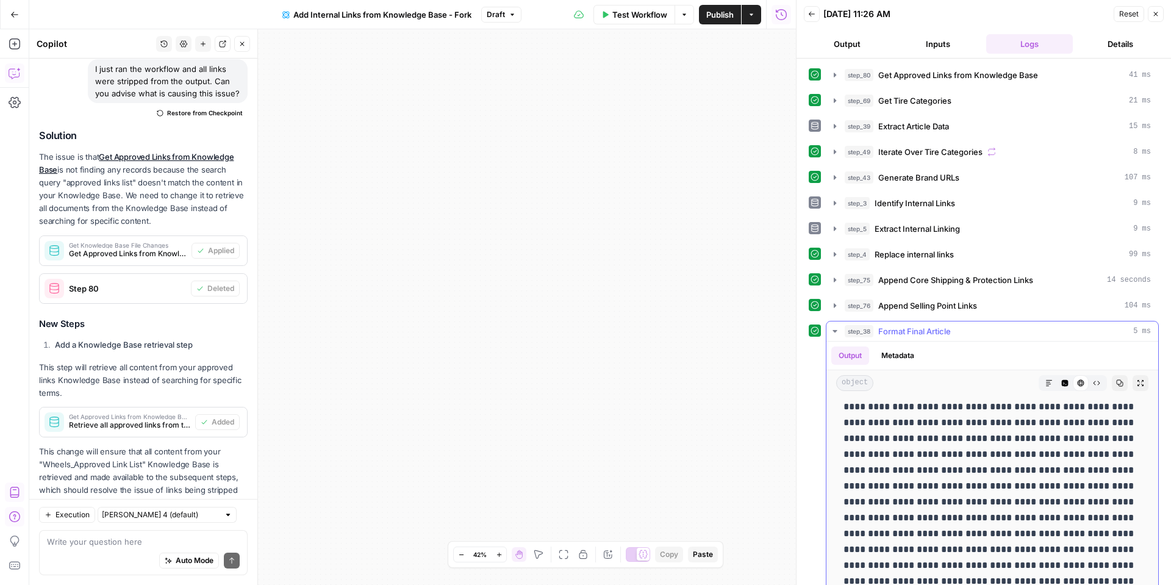
scroll to position [112, 0]
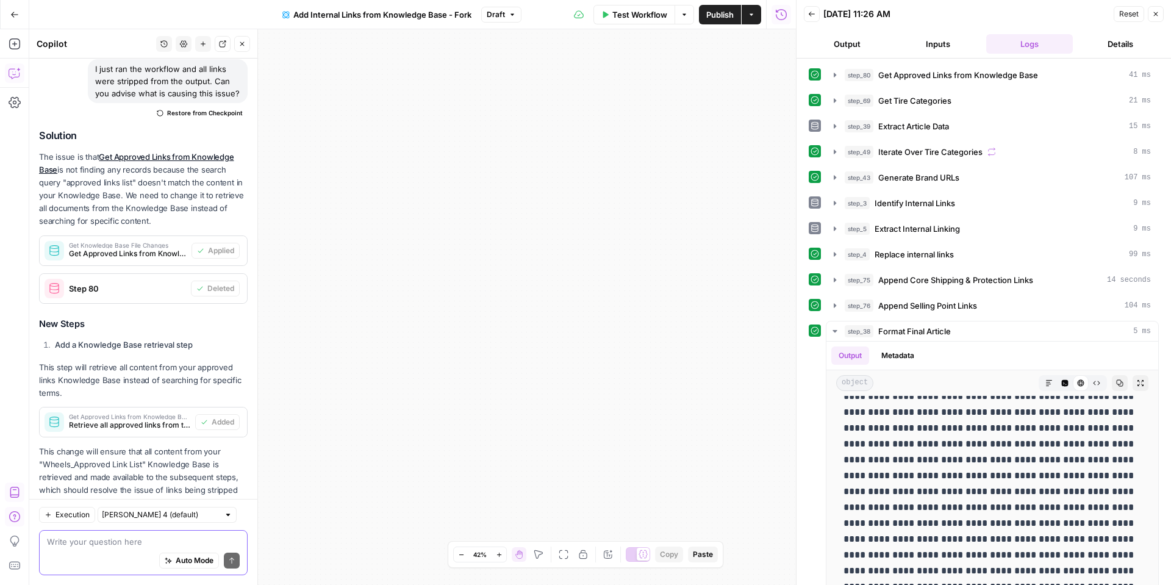
click at [104, 539] on textarea at bounding box center [143, 542] width 193 height 12
type textarea "There's still no links being added"
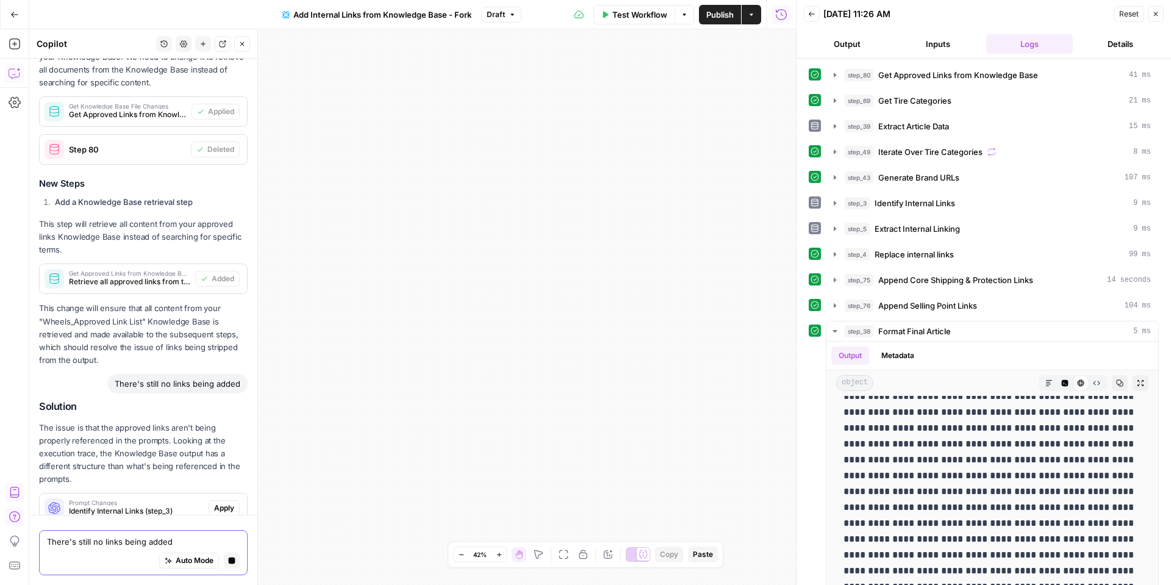
scroll to position [2962, 0]
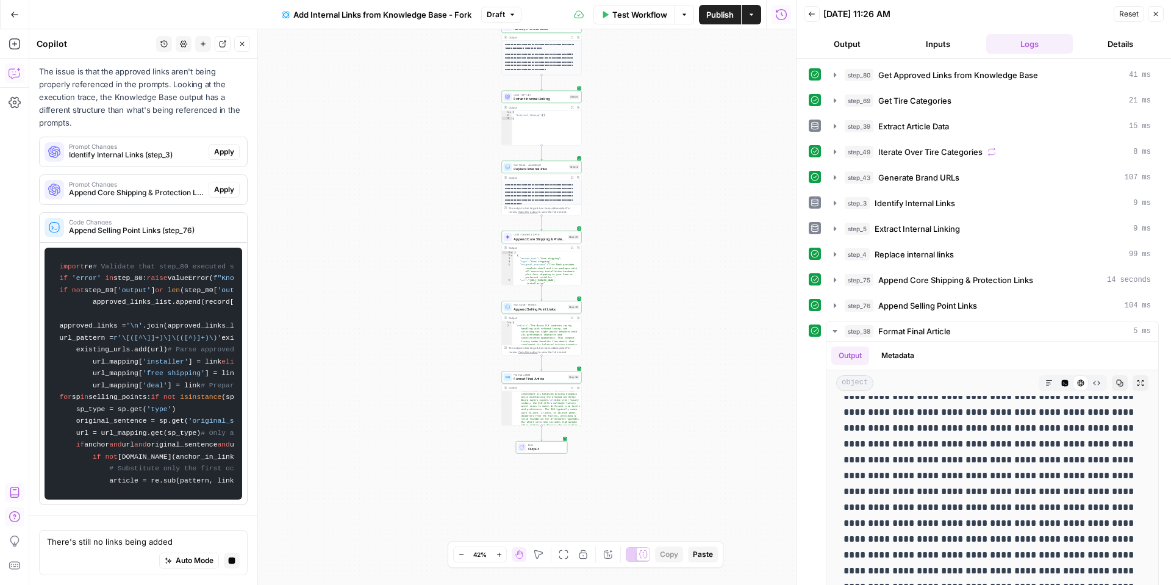
click at [1153, 20] on button "Close" at bounding box center [1156, 14] width 16 height 16
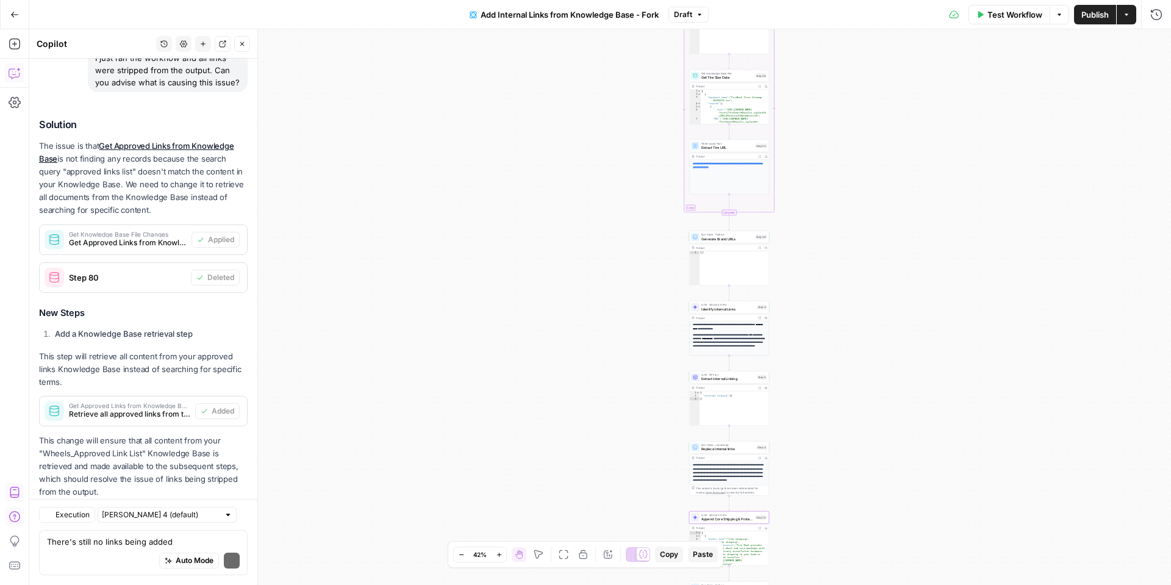
scroll to position [3293, 0]
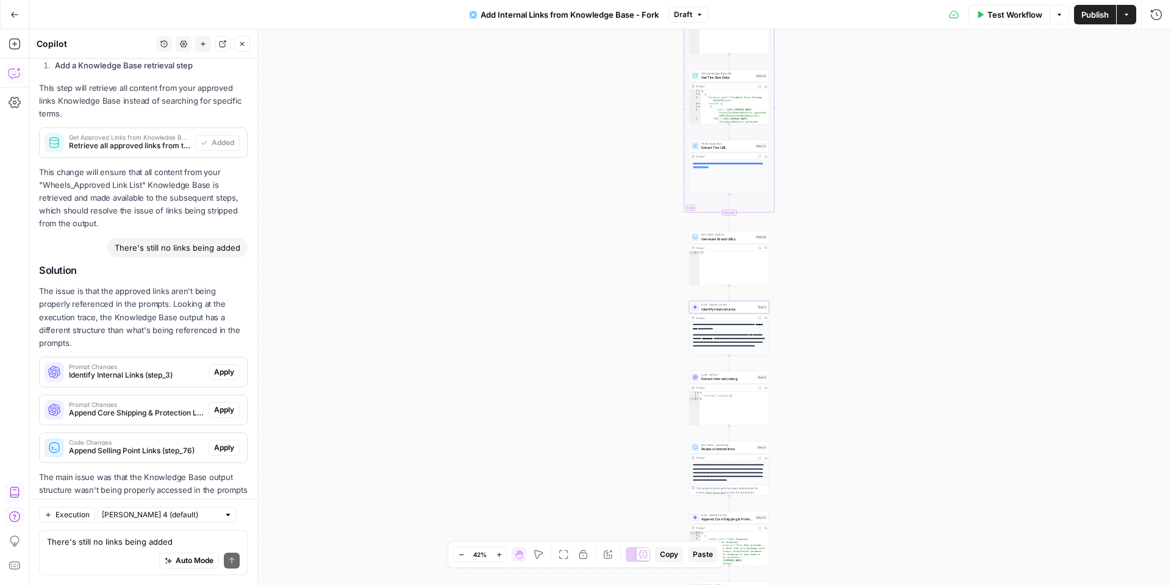
click at [223, 367] on span "Apply" at bounding box center [224, 372] width 20 height 11
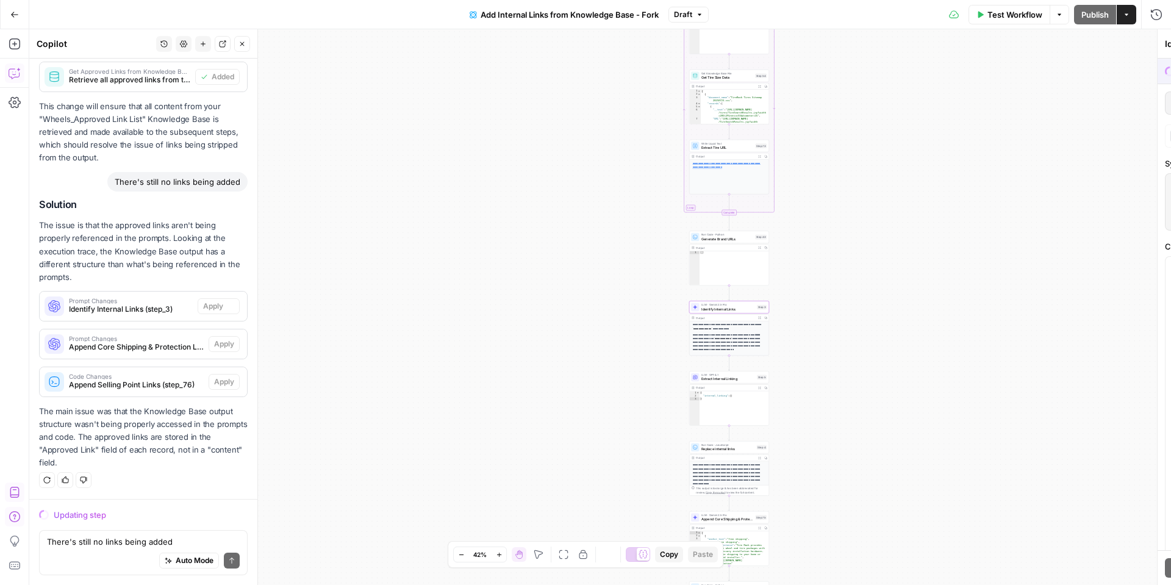
scroll to position [3078, 0]
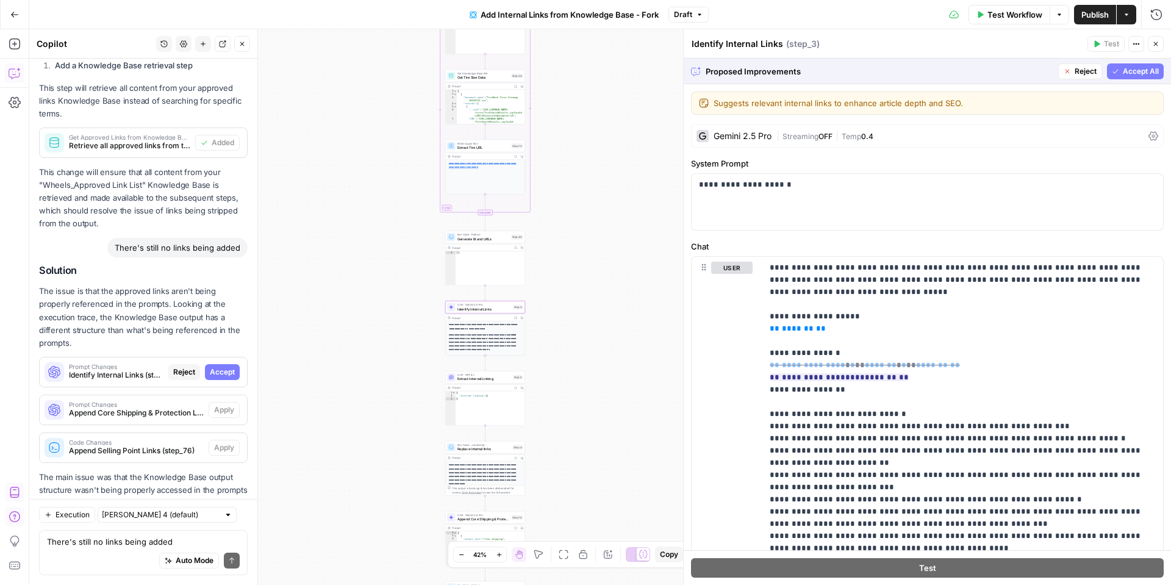
click at [228, 367] on span "Accept" at bounding box center [222, 372] width 25 height 11
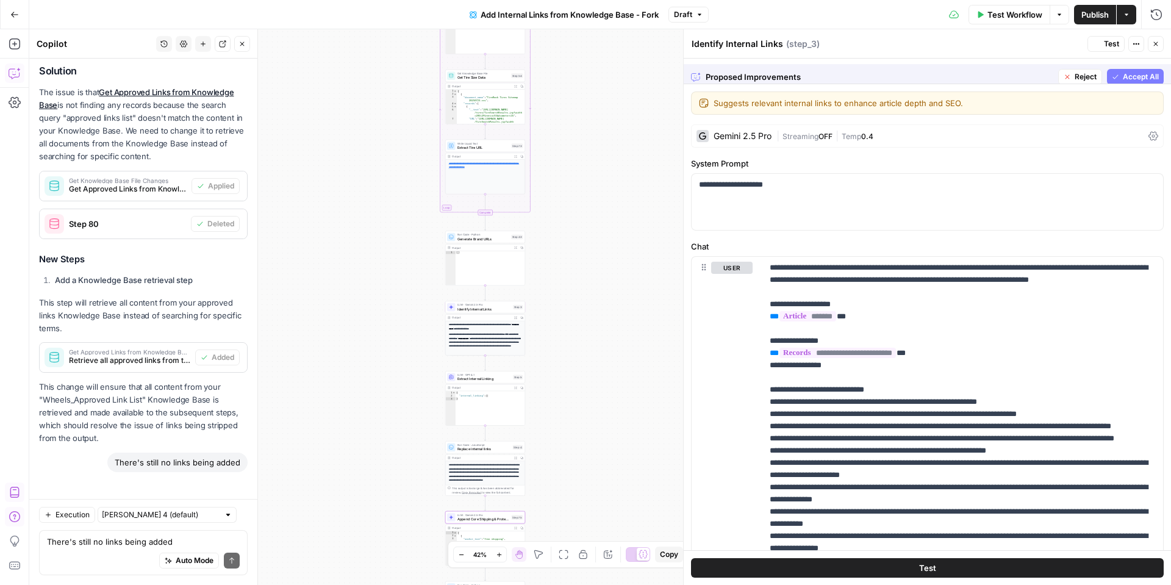
scroll to position [3312, 0]
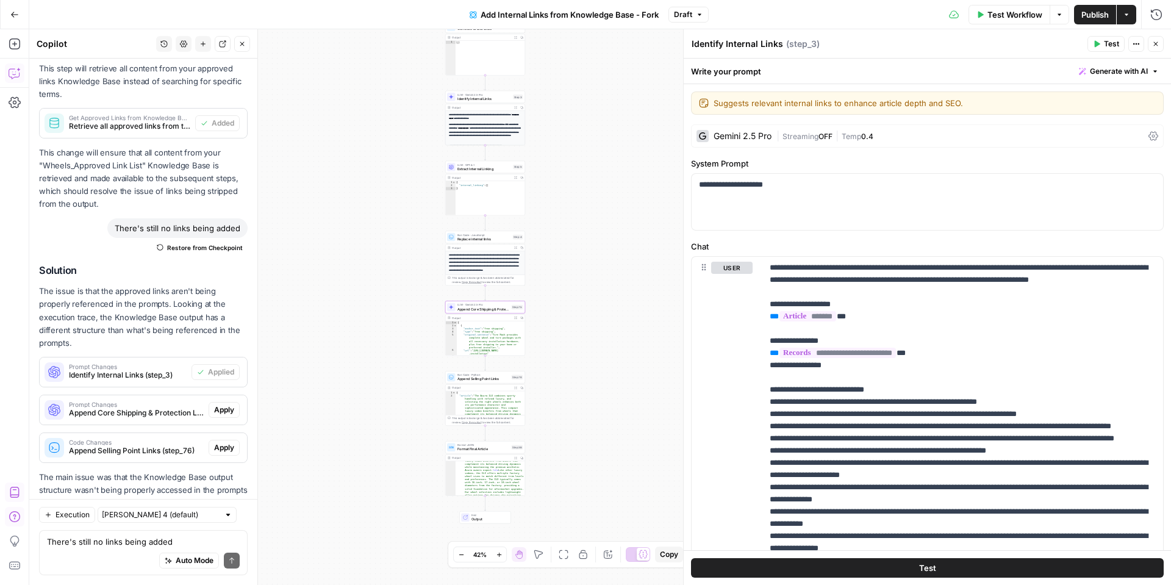
click at [228, 404] on span "Apply" at bounding box center [224, 409] width 20 height 11
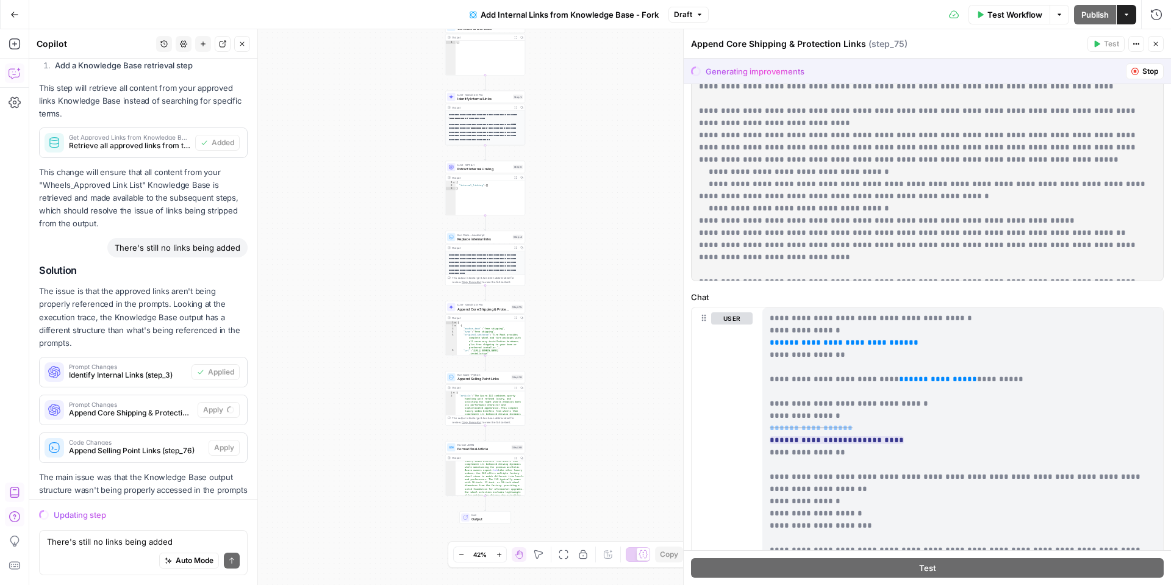
scroll to position [584, 0]
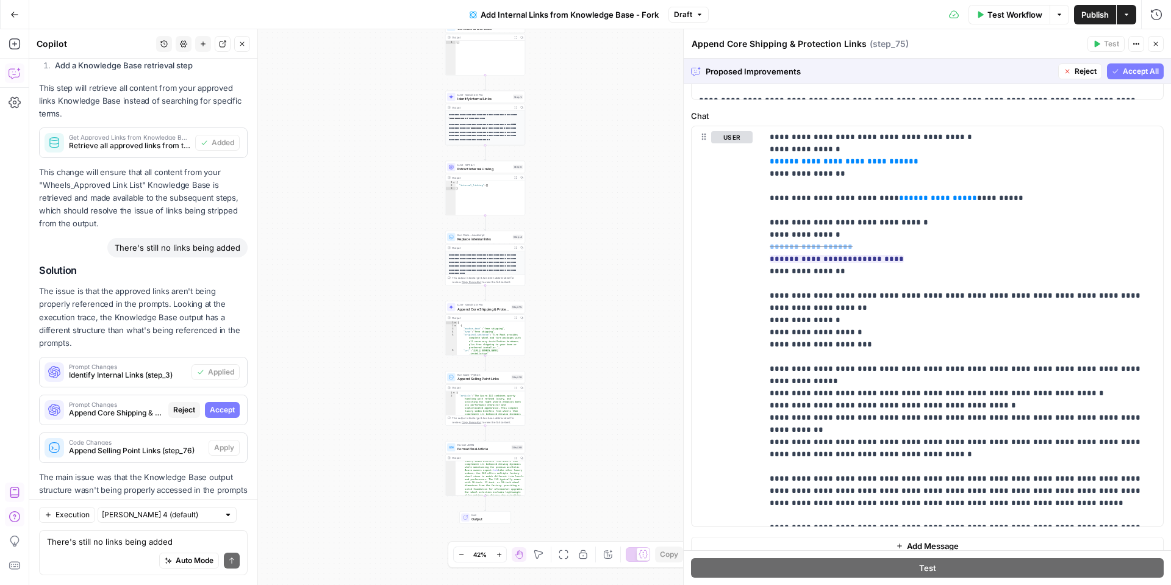
click at [1136, 75] on span "Accept All" at bounding box center [1141, 71] width 36 height 11
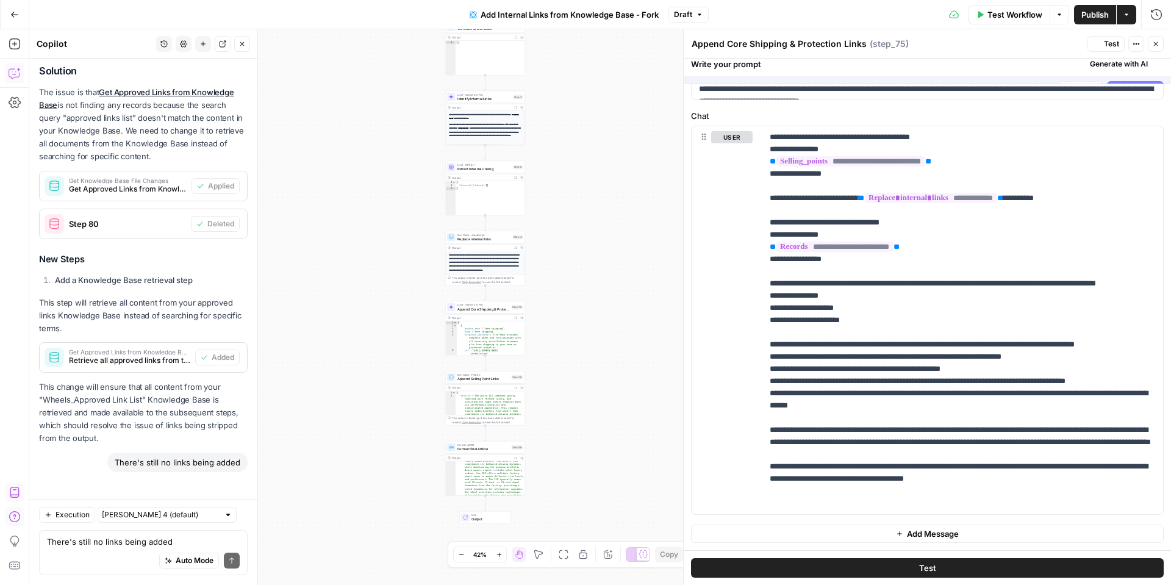
scroll to position [0, 0]
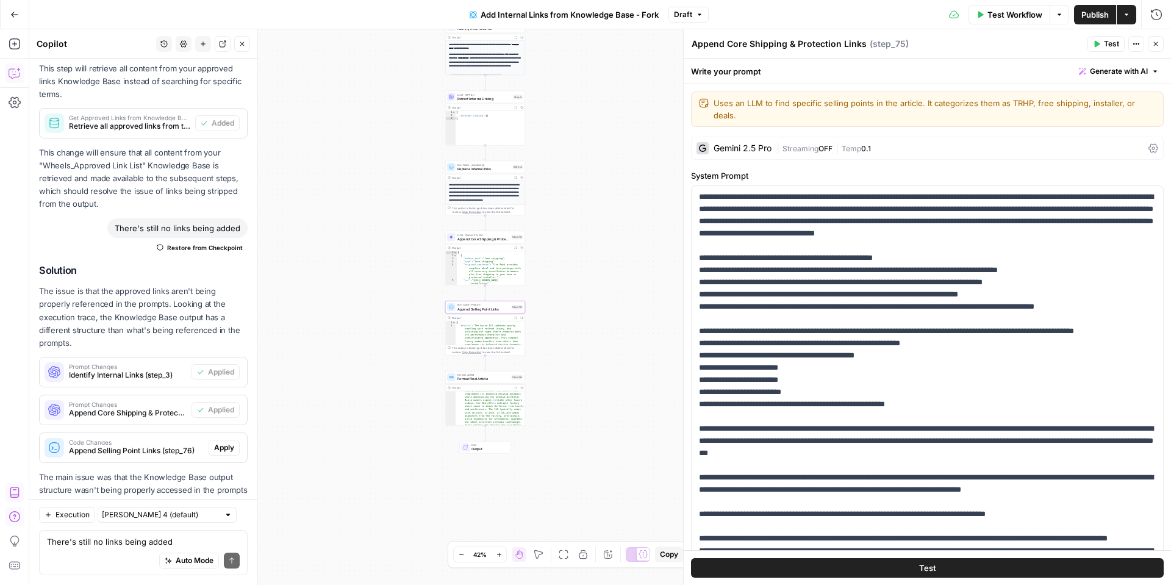
drag, startPoint x: 226, startPoint y: 398, endPoint x: 314, endPoint y: 394, distance: 87.9
click at [226, 442] on span "Apply" at bounding box center [224, 447] width 20 height 11
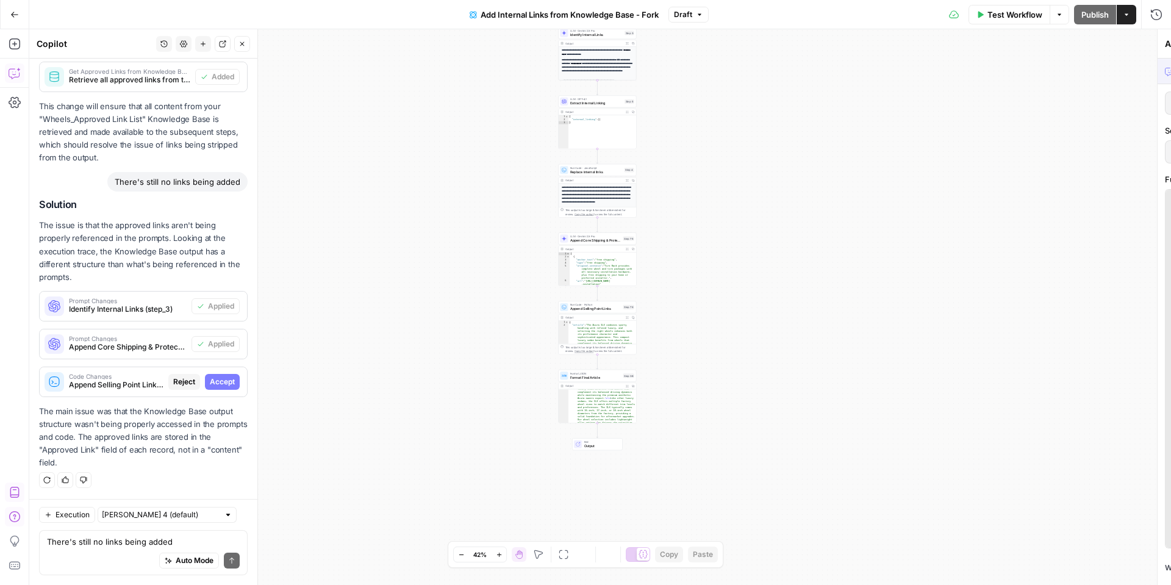
scroll to position [3078, 0]
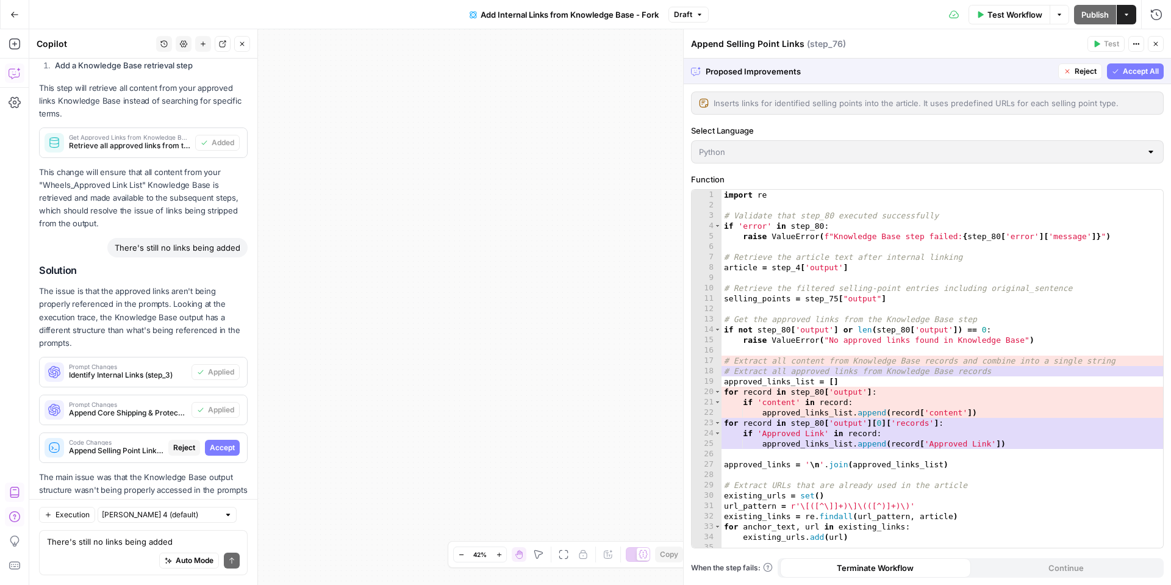
click at [1121, 76] on button "Accept All" at bounding box center [1135, 71] width 57 height 16
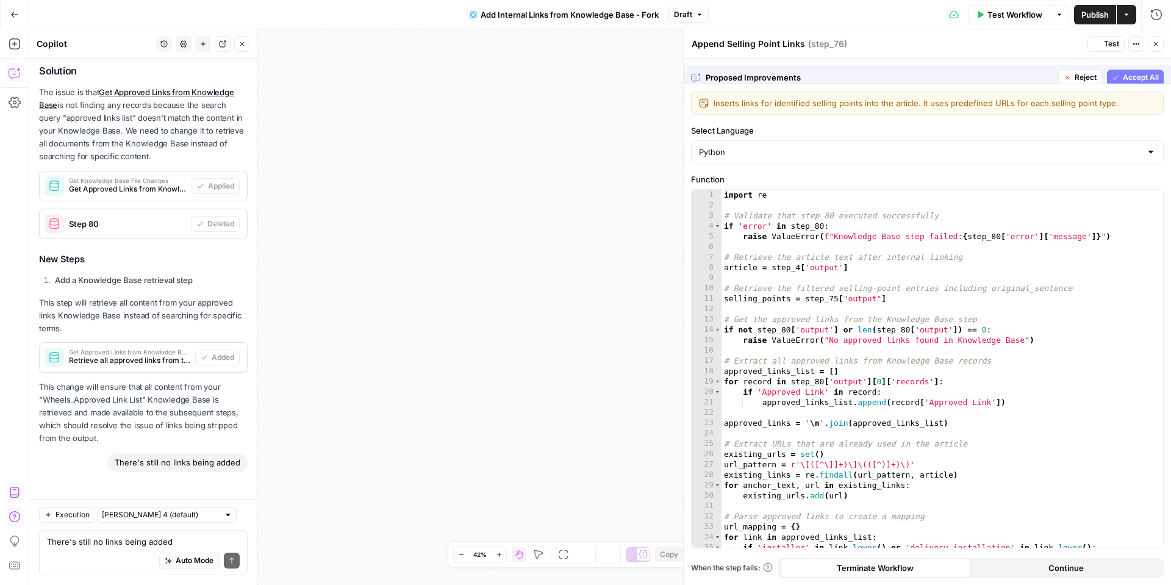
scroll to position [3312, 0]
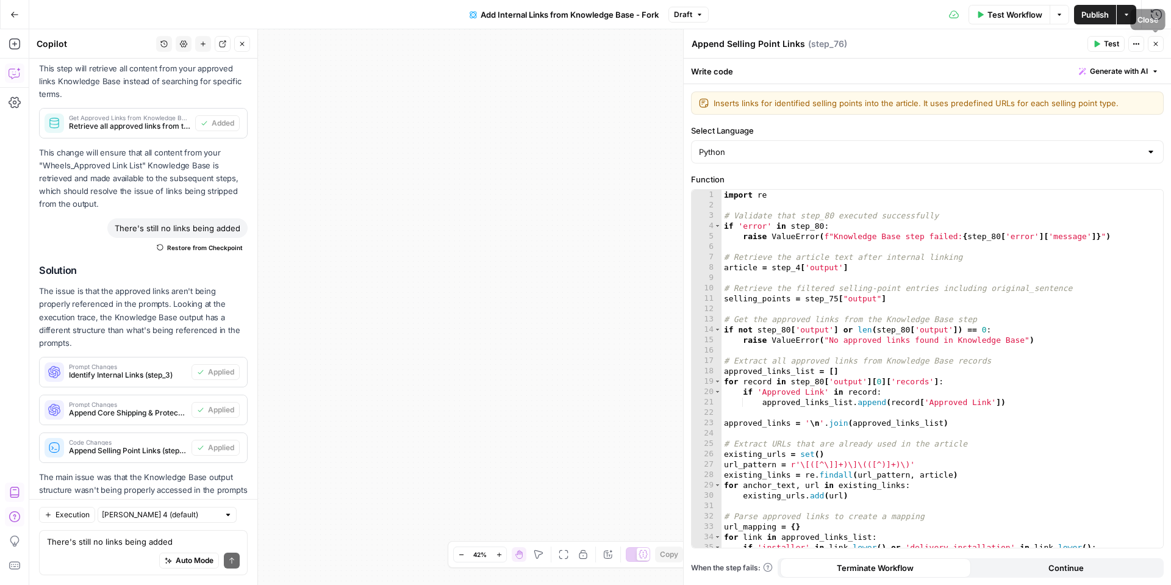
click at [1152, 43] on icon "button" at bounding box center [1155, 43] width 7 height 7
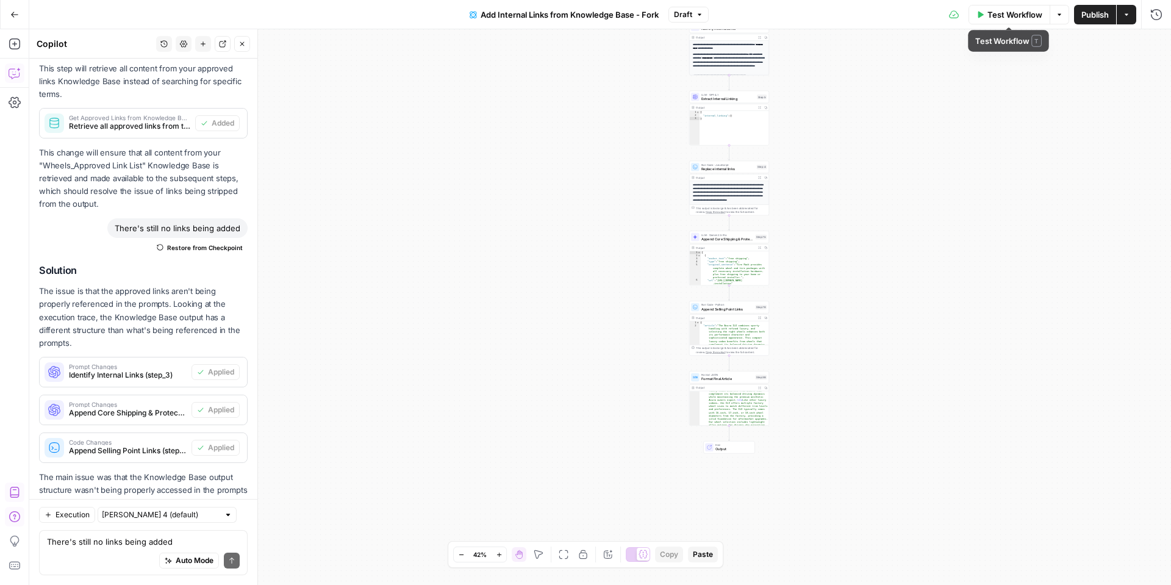
click at [1005, 9] on span "Test Workflow" at bounding box center [1015, 15] width 55 height 12
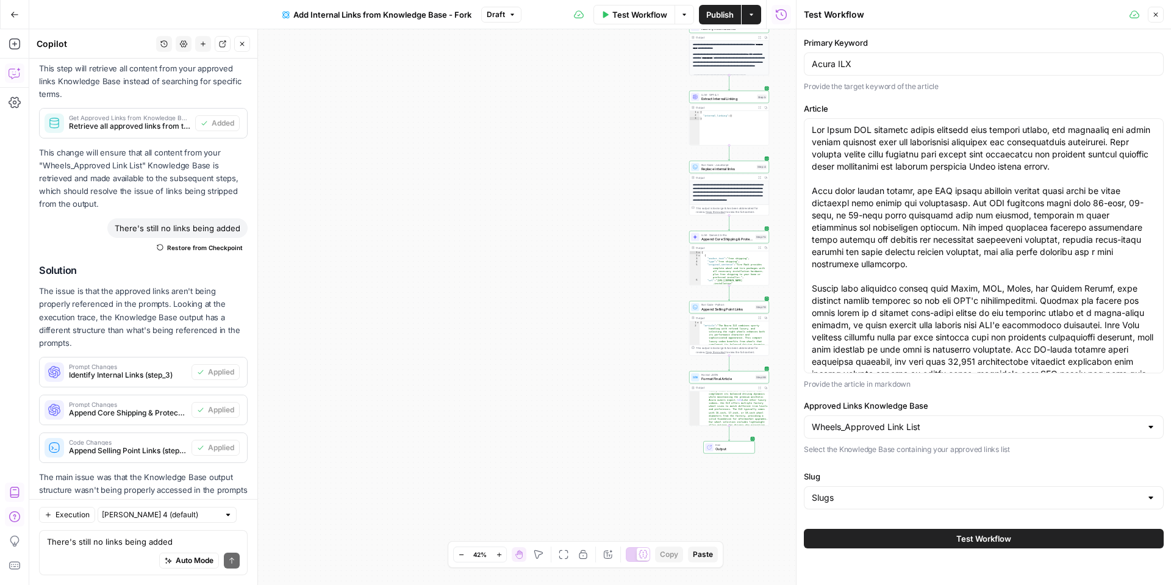
click at [911, 539] on button "Test Workflow" at bounding box center [984, 539] width 360 height 20
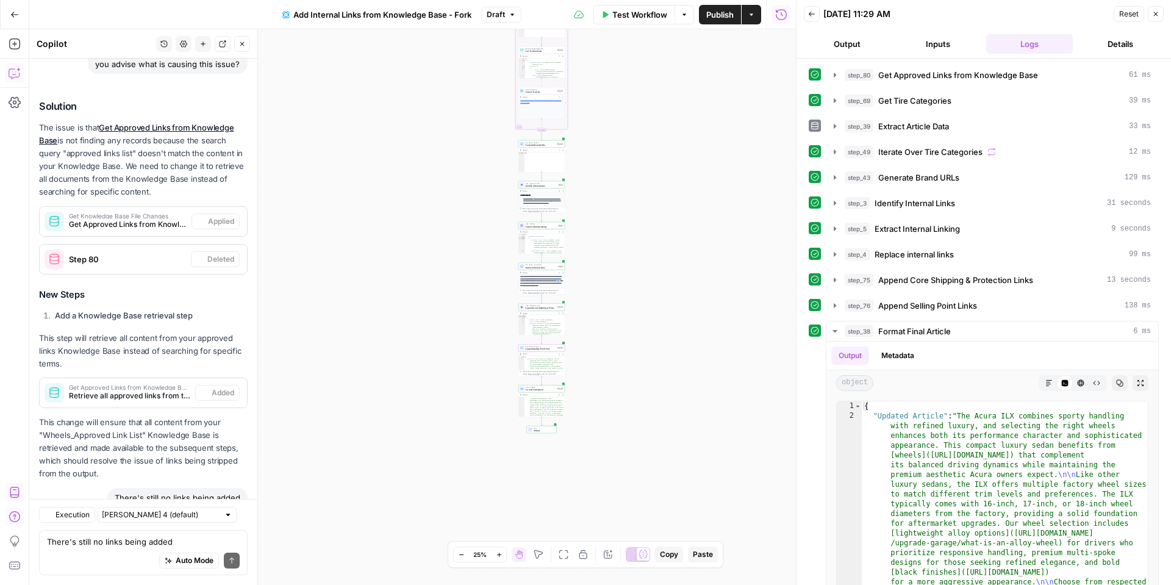
scroll to position [3312, 0]
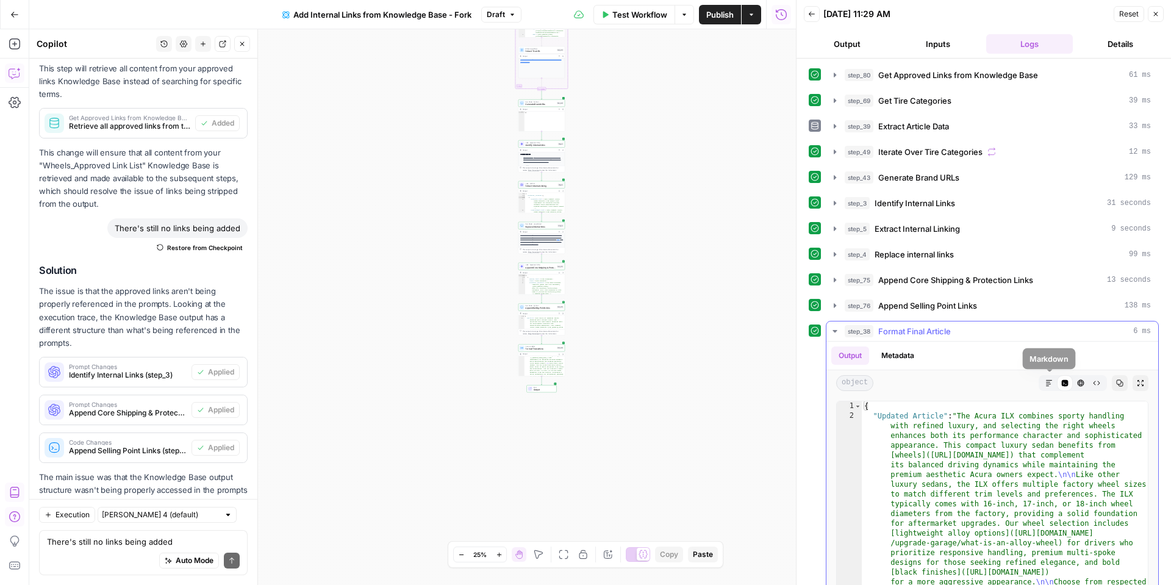
click at [1050, 381] on icon "button" at bounding box center [1049, 382] width 7 height 7
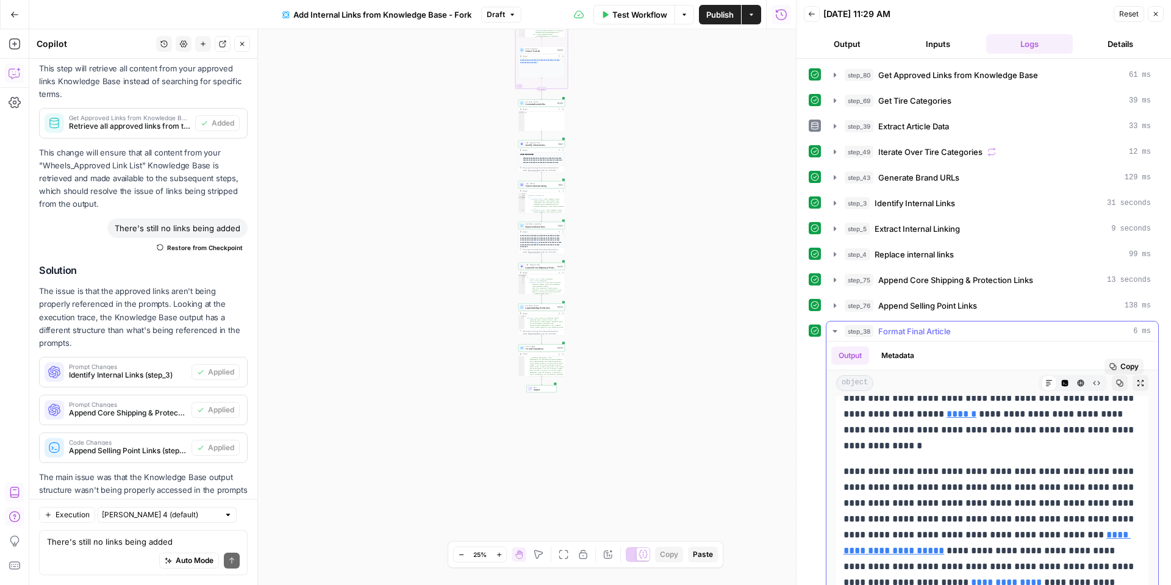
scroll to position [81, 0]
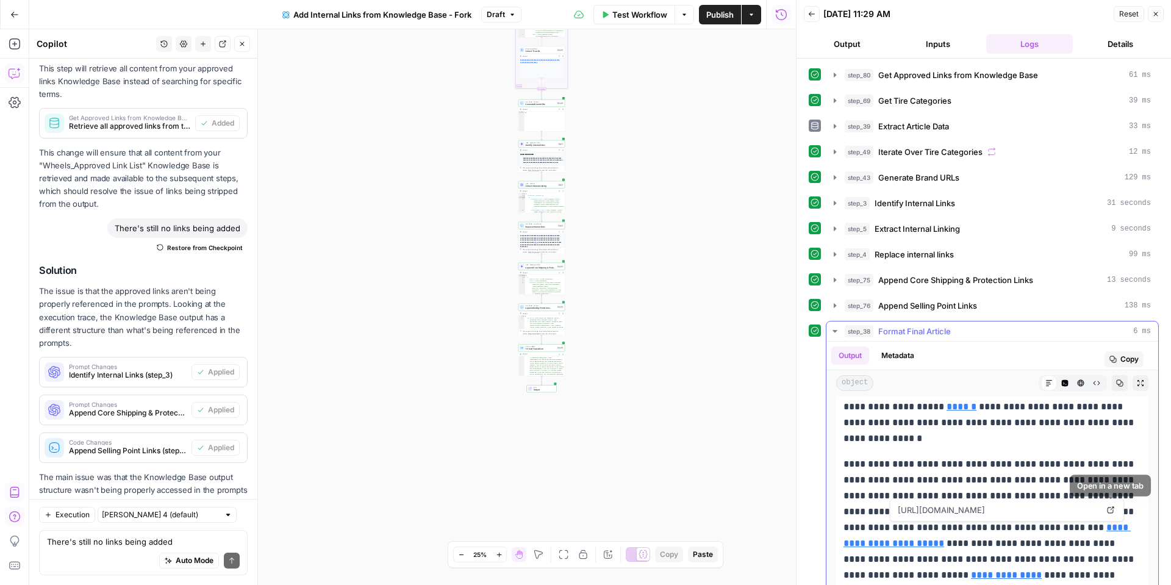
click at [1109, 508] on icon at bounding box center [1110, 509] width 7 height 7
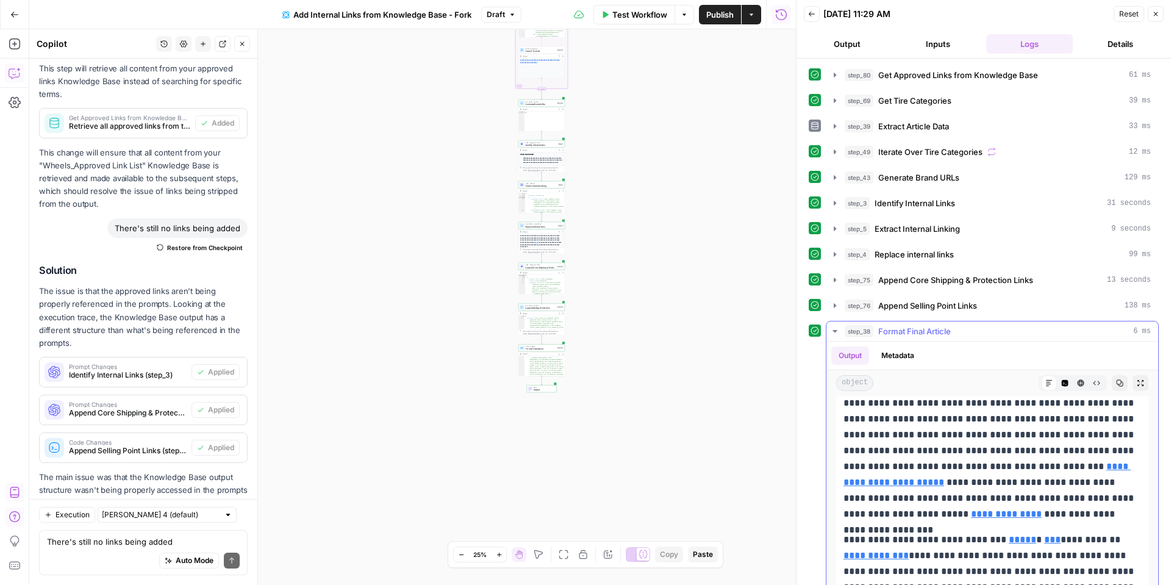
scroll to position [151, 0]
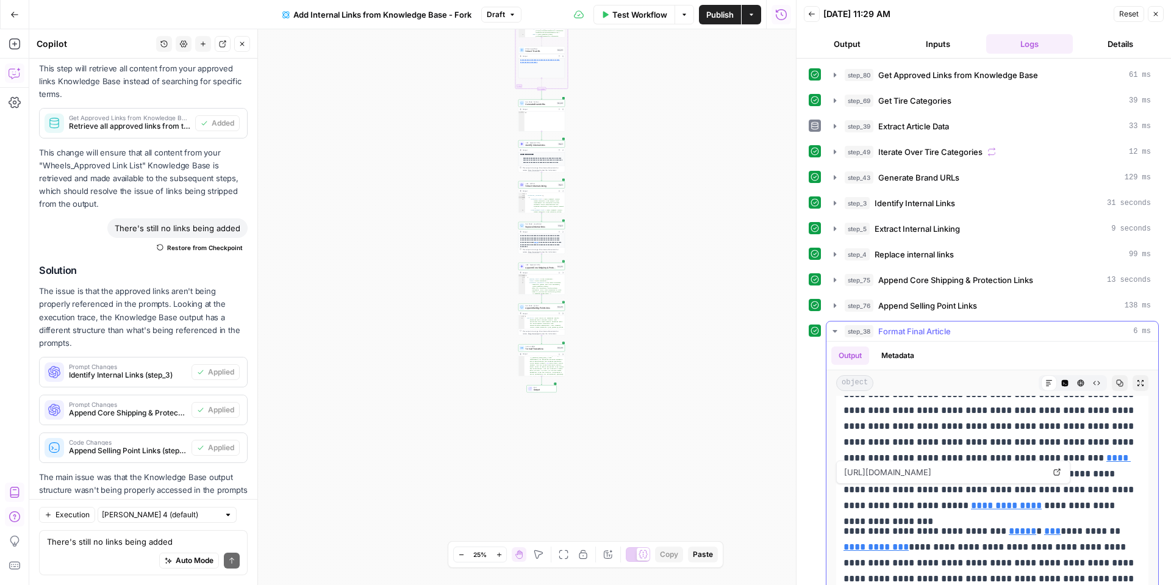
click at [971, 506] on link "**********" at bounding box center [1006, 505] width 71 height 9
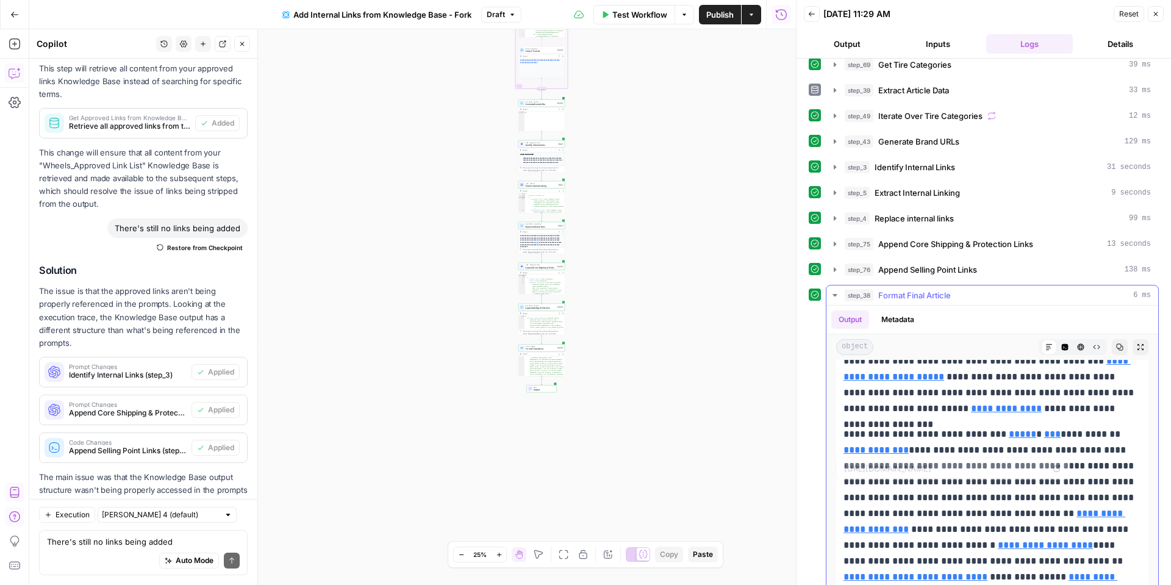
scroll to position [68, 0]
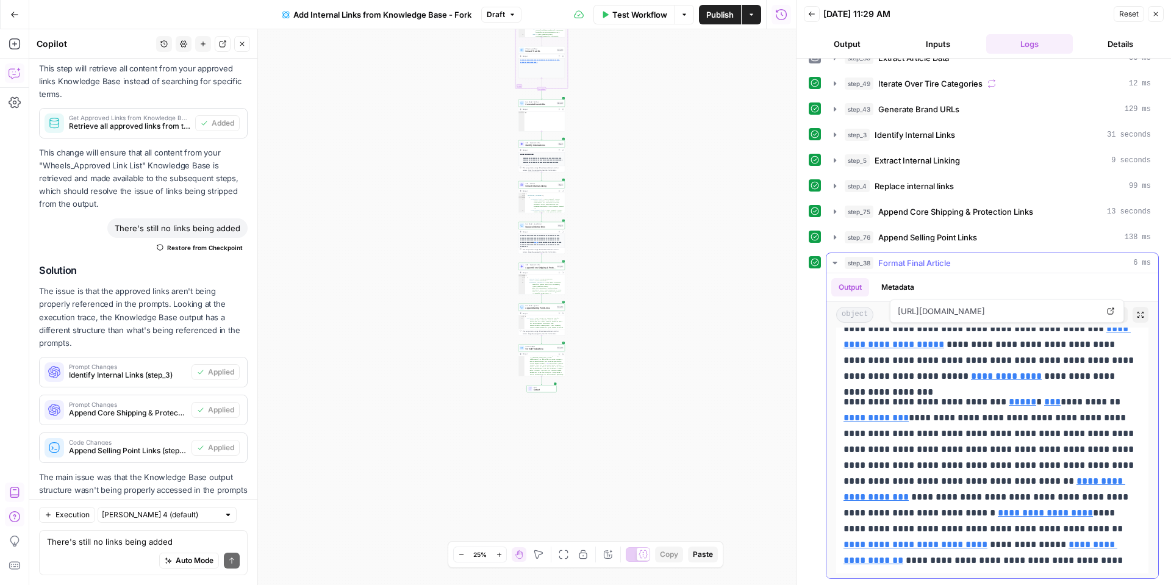
drag, startPoint x: 1072, startPoint y: 281, endPoint x: 1074, endPoint y: 287, distance: 6.4
click at [1072, 281] on div "Output Metadata" at bounding box center [993, 287] width 332 height 28
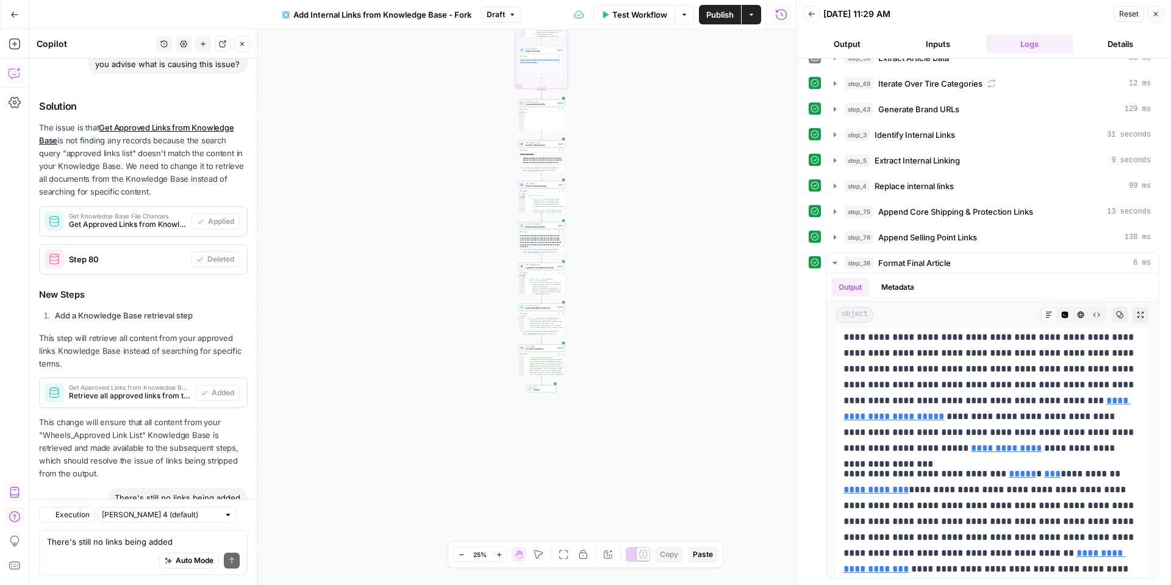
scroll to position [3312, 0]
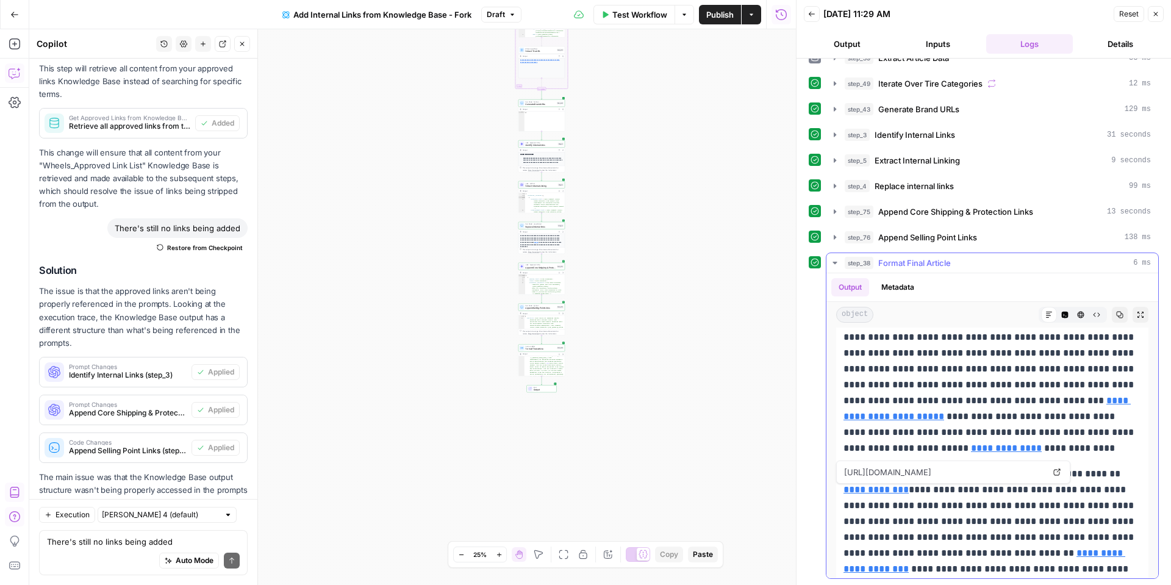
click at [1060, 472] on span "Open in a new tab" at bounding box center [1060, 472] width 1 height 1
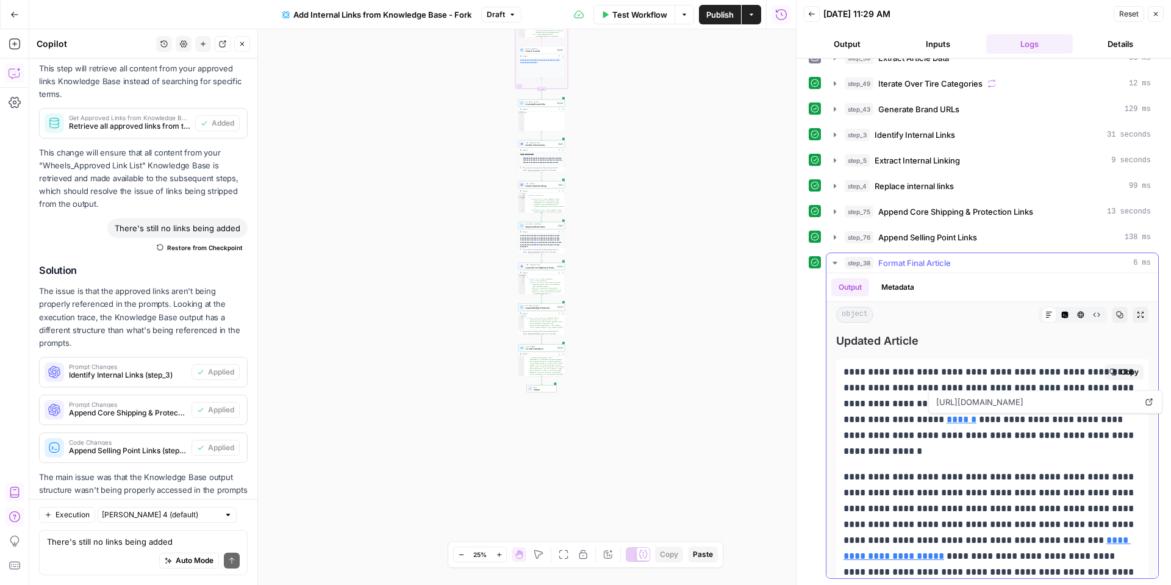
click at [1154, 403] on link "Open in a new tab" at bounding box center [1149, 402] width 16 height 16
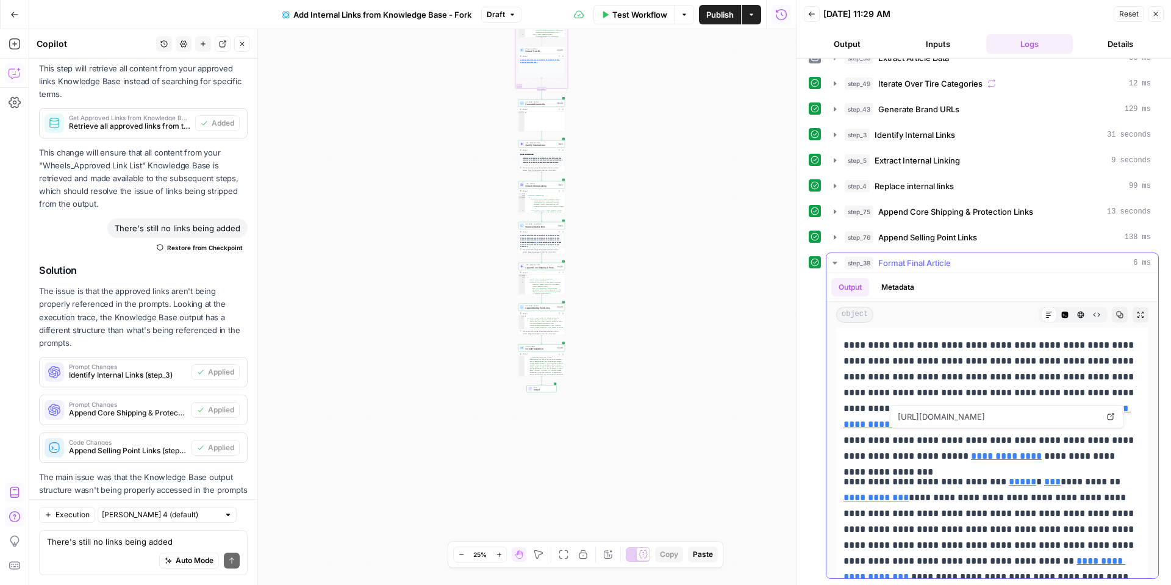
scroll to position [133, 0]
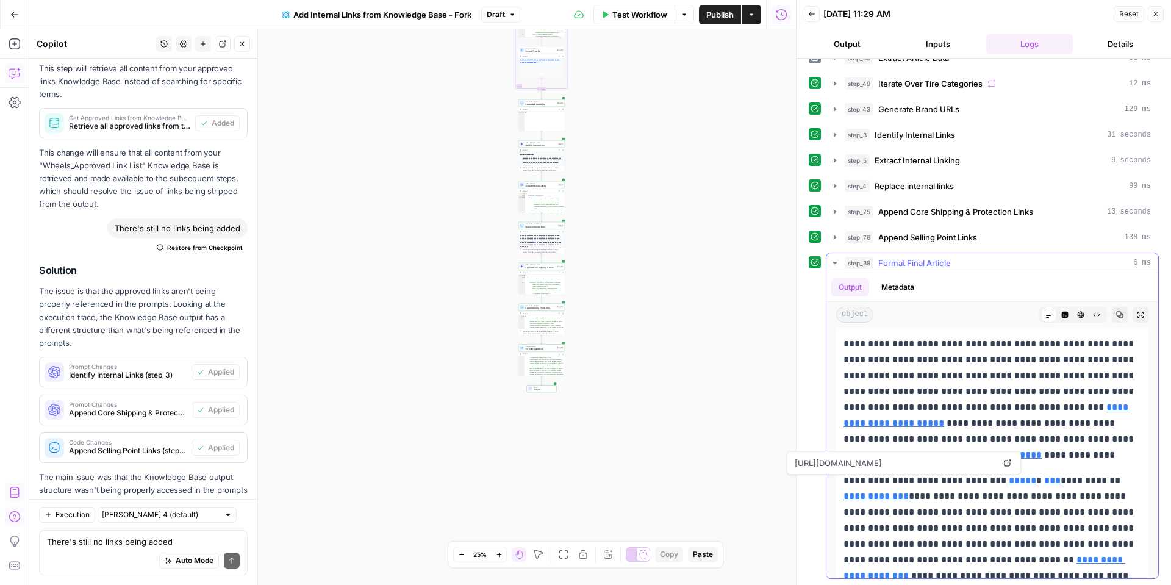
click at [1010, 461] on icon at bounding box center [1008, 463] width 7 height 7
click at [1030, 461] on link "Open in a new tab" at bounding box center [1035, 463] width 16 height 16
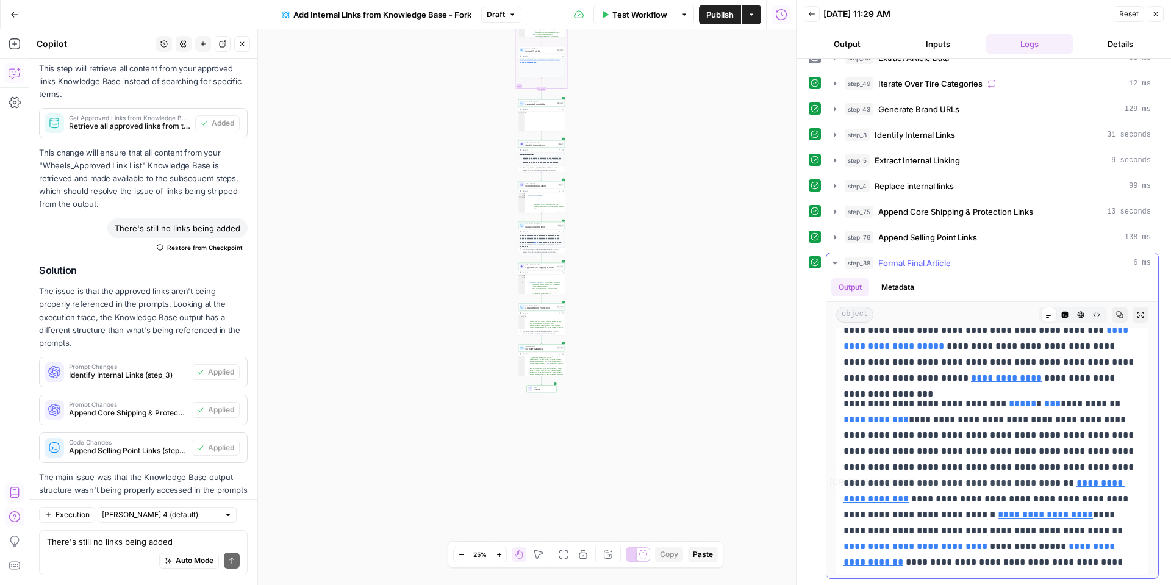
scroll to position [212, 0]
click at [1039, 460] on icon at bounding box center [1042, 463] width 7 height 7
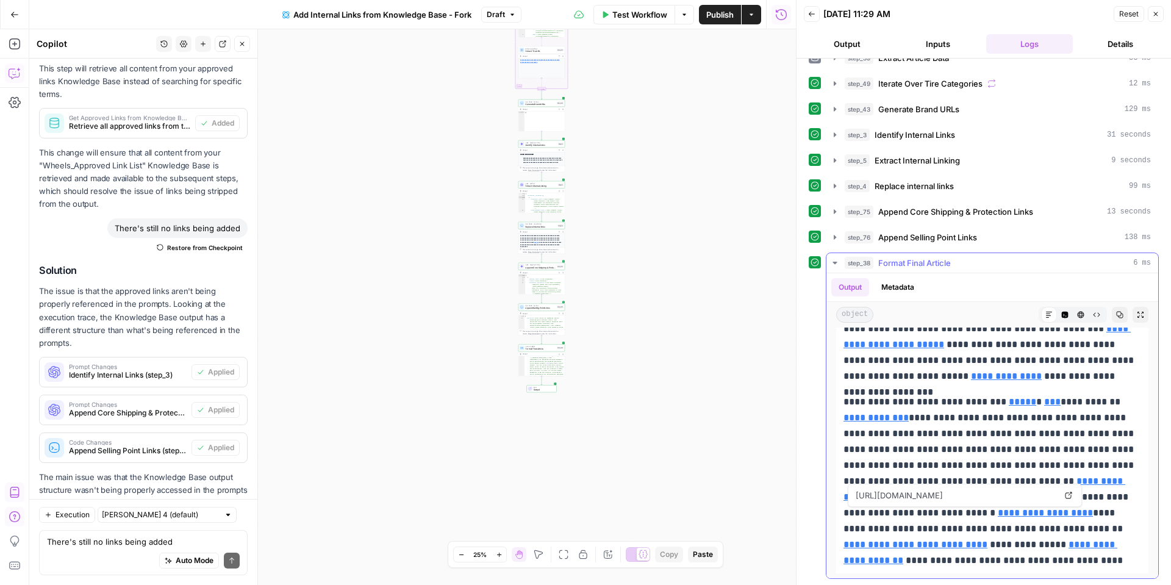
click at [1066, 495] on icon at bounding box center [1068, 495] width 7 height 7
click at [1055, 506] on link "Open in a new tab" at bounding box center [1058, 511] width 16 height 16
click at [1082, 527] on link "Open in a new tab" at bounding box center [1079, 527] width 16 height 16
click at [1063, 321] on span "https://www.tirerack.com/upgrade-garage/what-is-an-alloy-wheel" at bounding box center [997, 311] width 205 height 22
click at [1060, 282] on div "Output Metadata" at bounding box center [993, 287] width 332 height 28
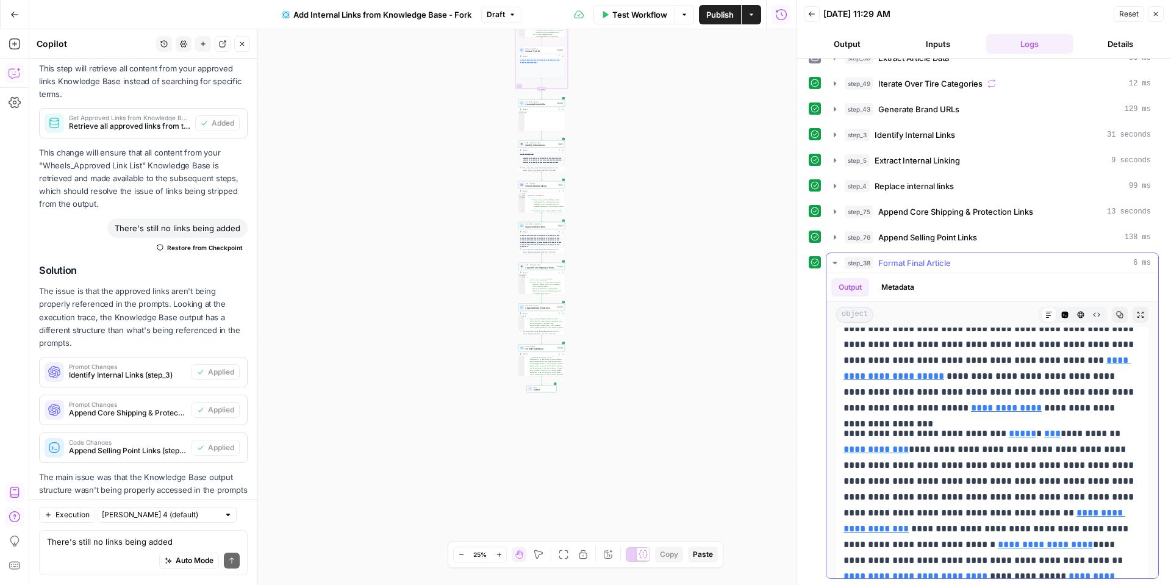
scroll to position [169, 0]
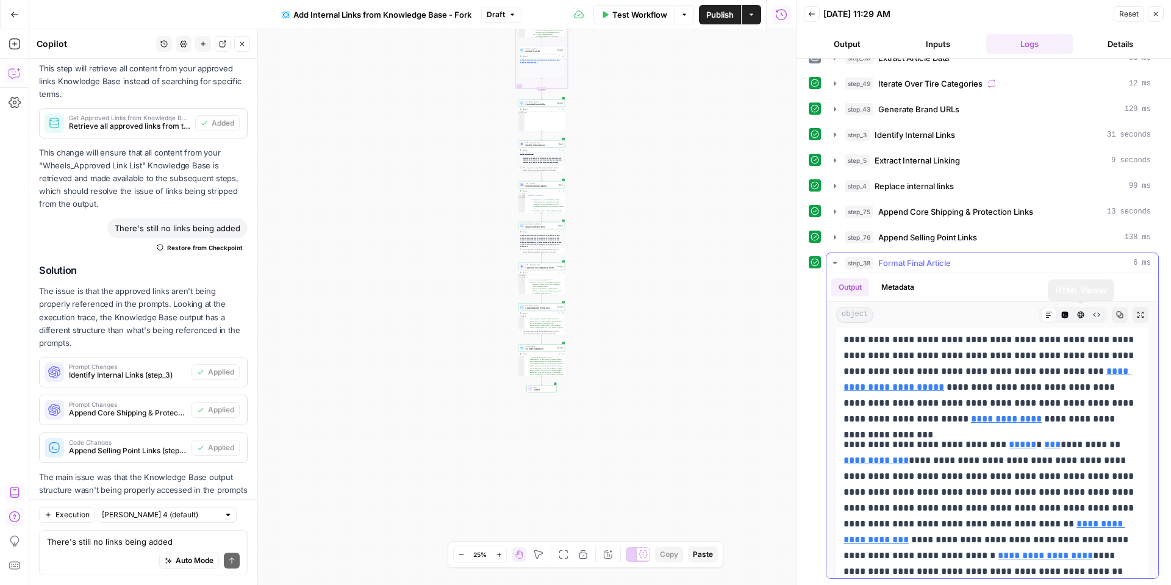
click at [1064, 315] on icon "button" at bounding box center [1065, 315] width 7 height 7
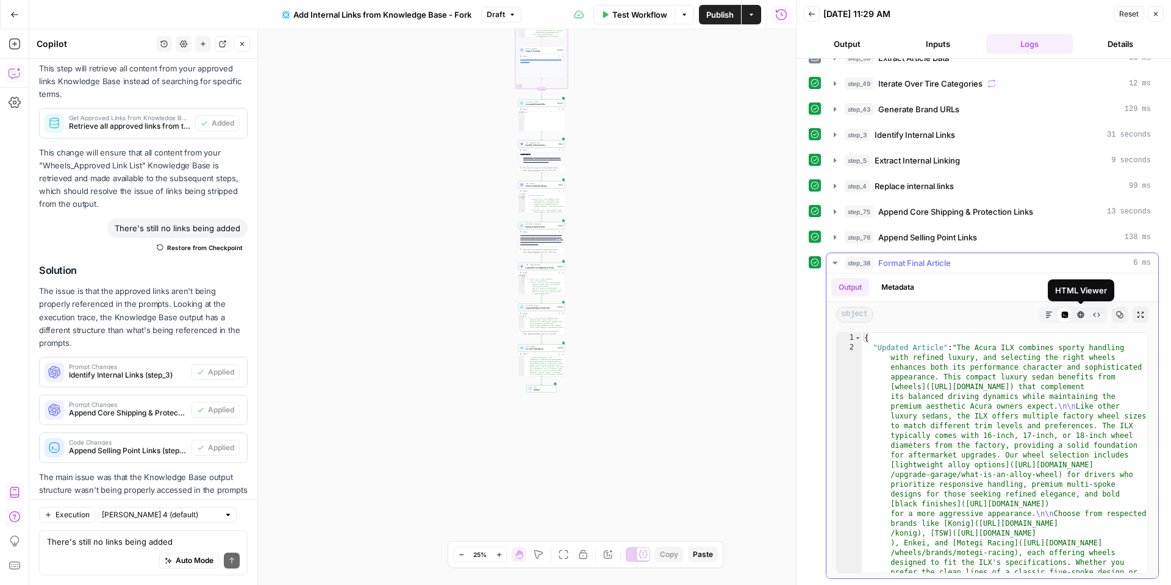
click at [1082, 315] on icon "button" at bounding box center [1081, 315] width 7 height 7
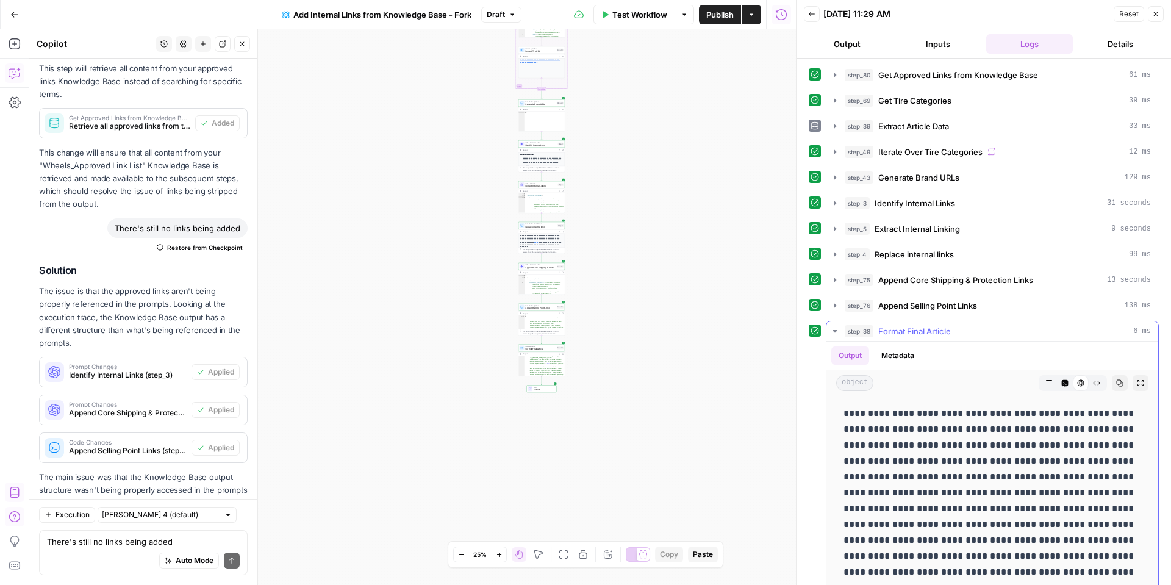
click at [1066, 377] on button "Code Editor" at bounding box center [1065, 383] width 16 height 16
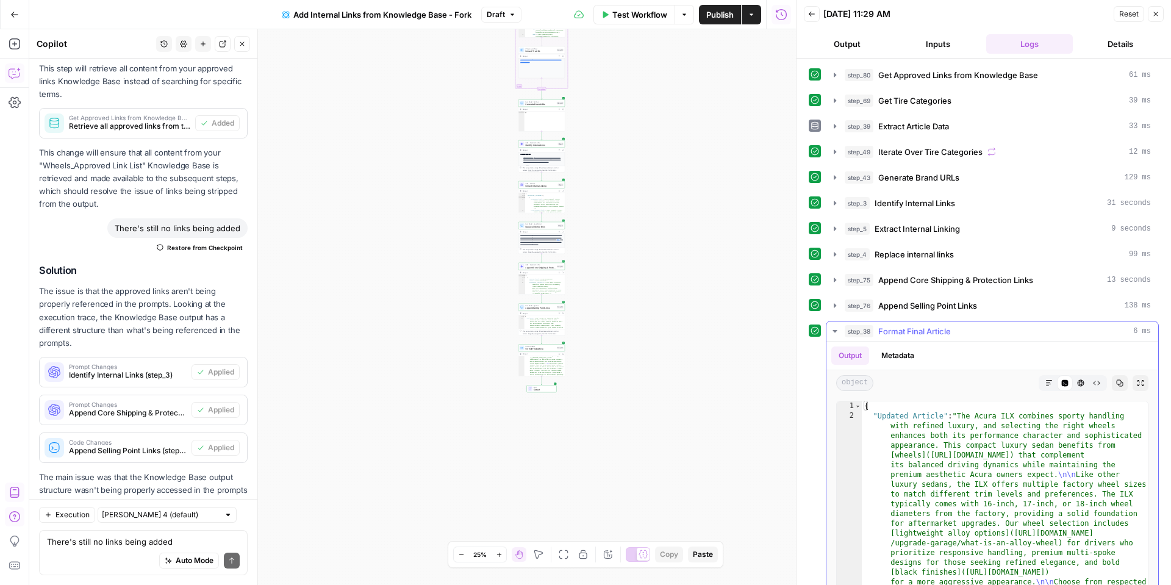
type textarea "**********"
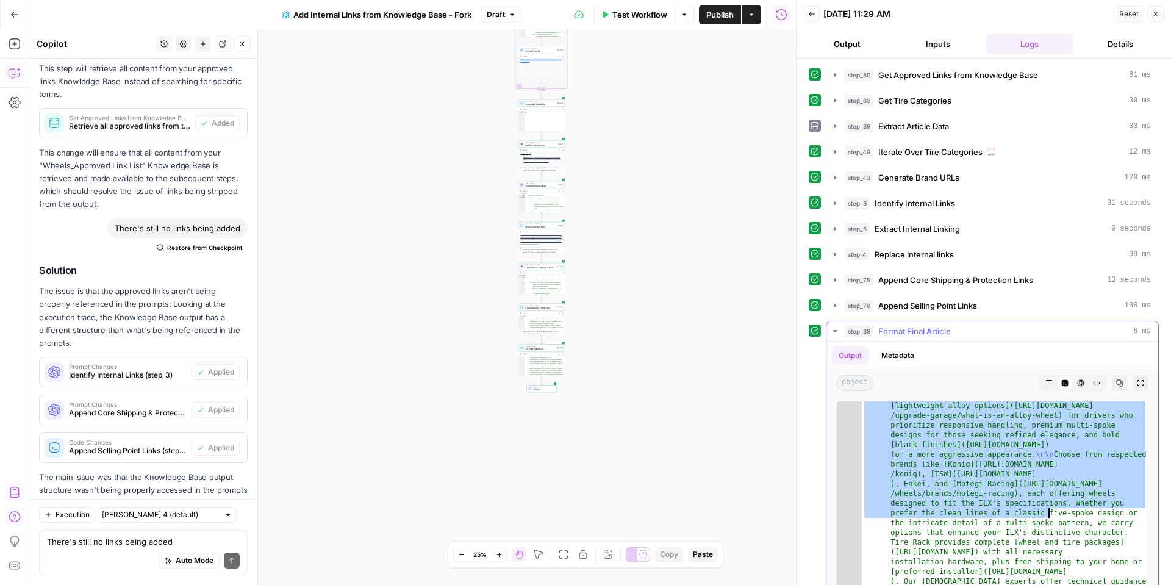
scroll to position [131, 0]
drag, startPoint x: 956, startPoint y: 415, endPoint x: 1048, endPoint y: 513, distance: 134.2
click at [1048, 513] on div ""Updated Article" : "The Acura ILX combines sporty handling with refined luxury…" at bounding box center [1005, 580] width 286 height 601
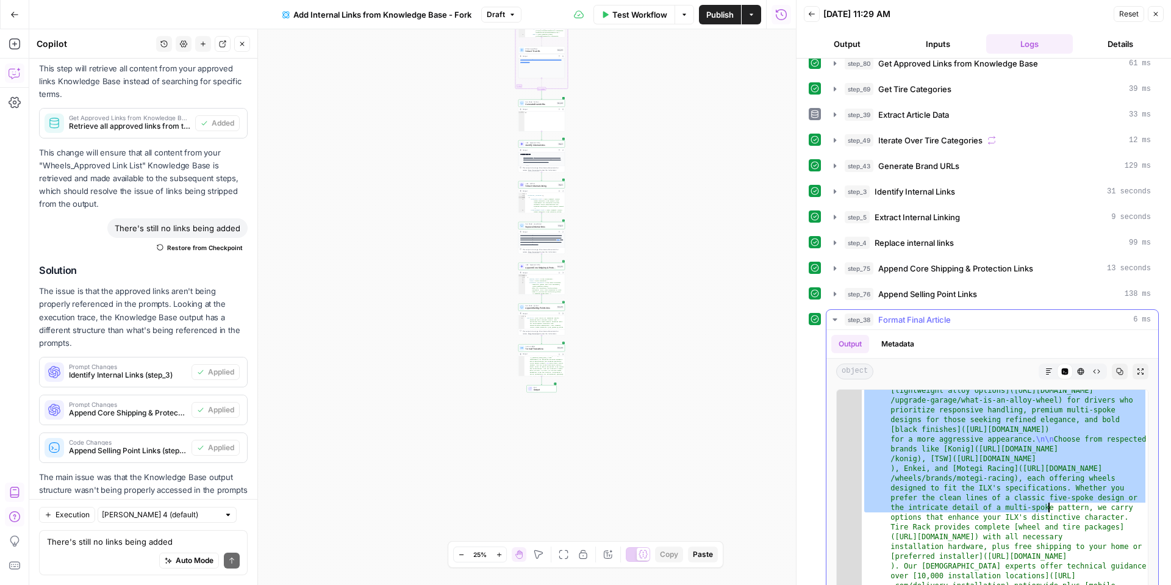
scroll to position [12, 0]
click at [1093, 371] on span "Raw Output" at bounding box center [1093, 371] width 1 height 1
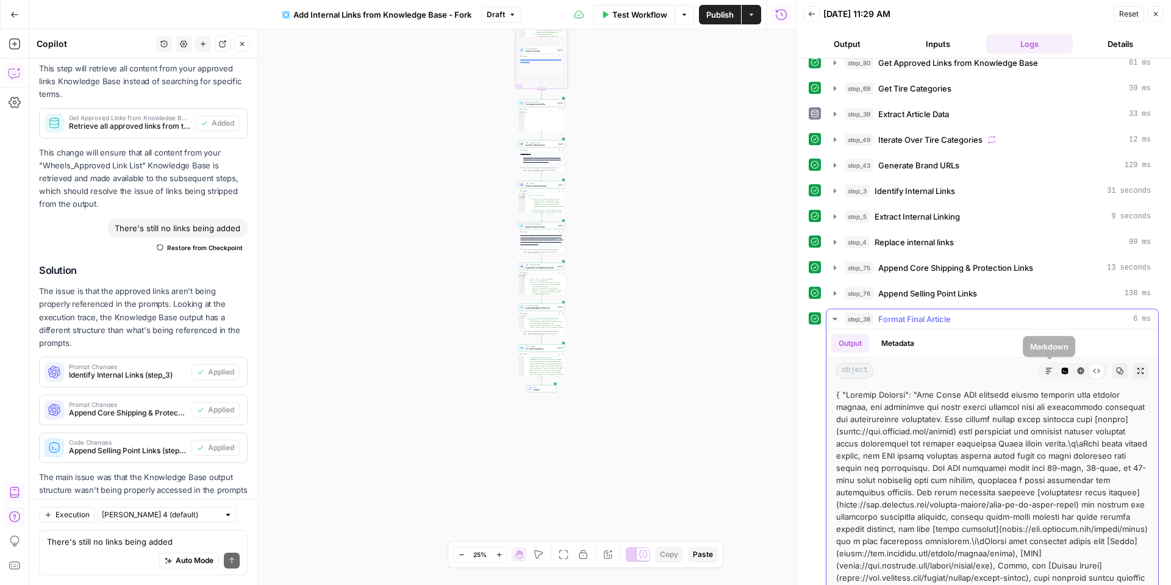
click at [1052, 370] on icon "button" at bounding box center [1049, 370] width 7 height 7
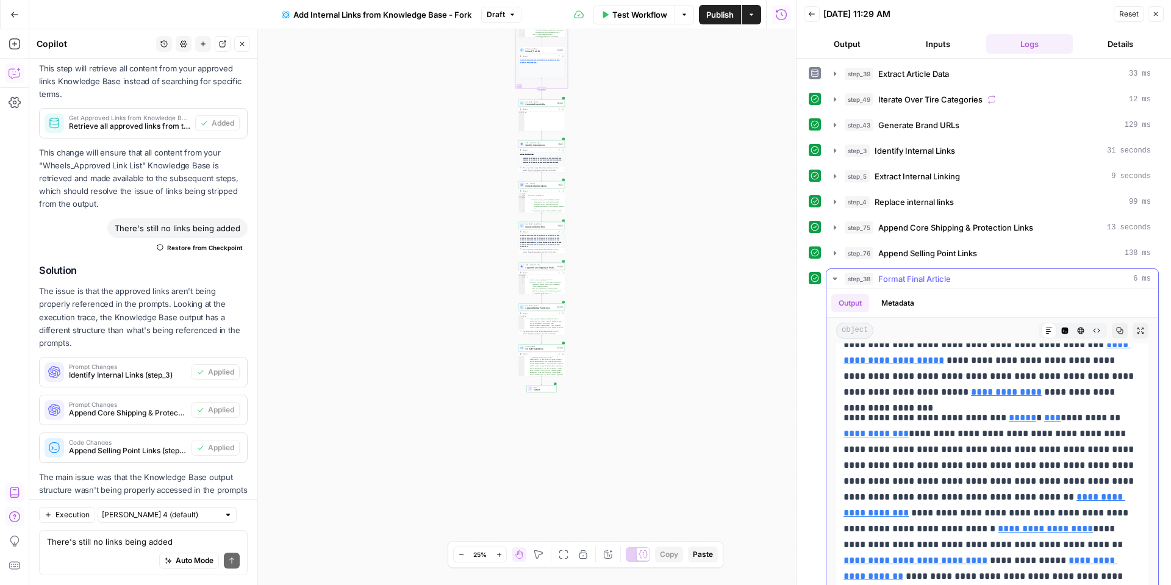
scroll to position [68, 0]
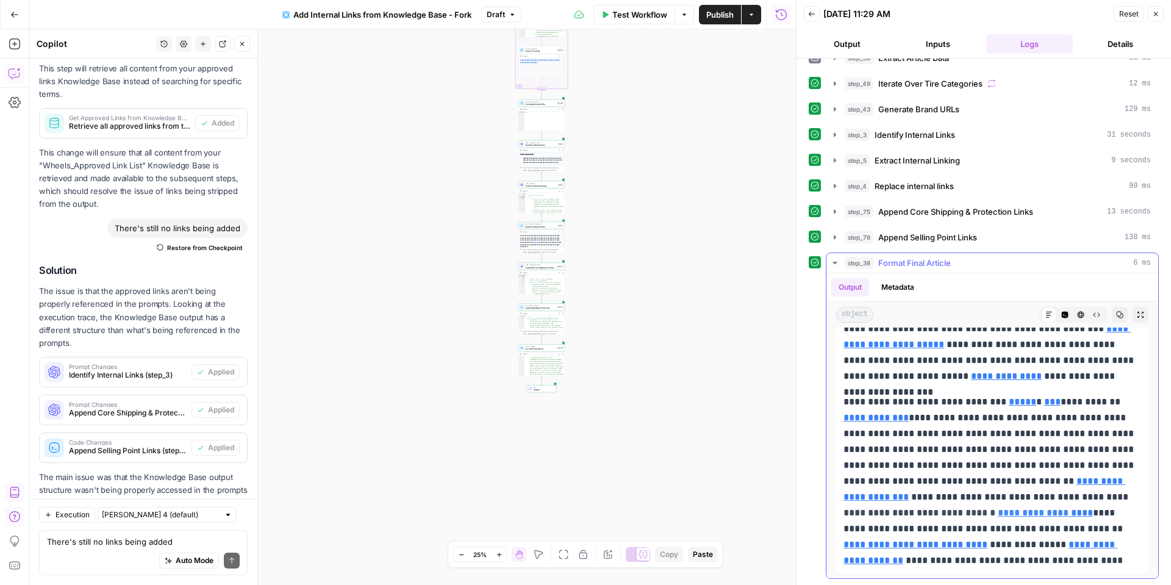
drag, startPoint x: 844, startPoint y: 438, endPoint x: 1052, endPoint y: 564, distance: 243.0
click at [1052, 564] on div "**********" at bounding box center [992, 361] width 312 height 426
click at [1059, 287] on div "Output Metadata" at bounding box center [993, 287] width 332 height 28
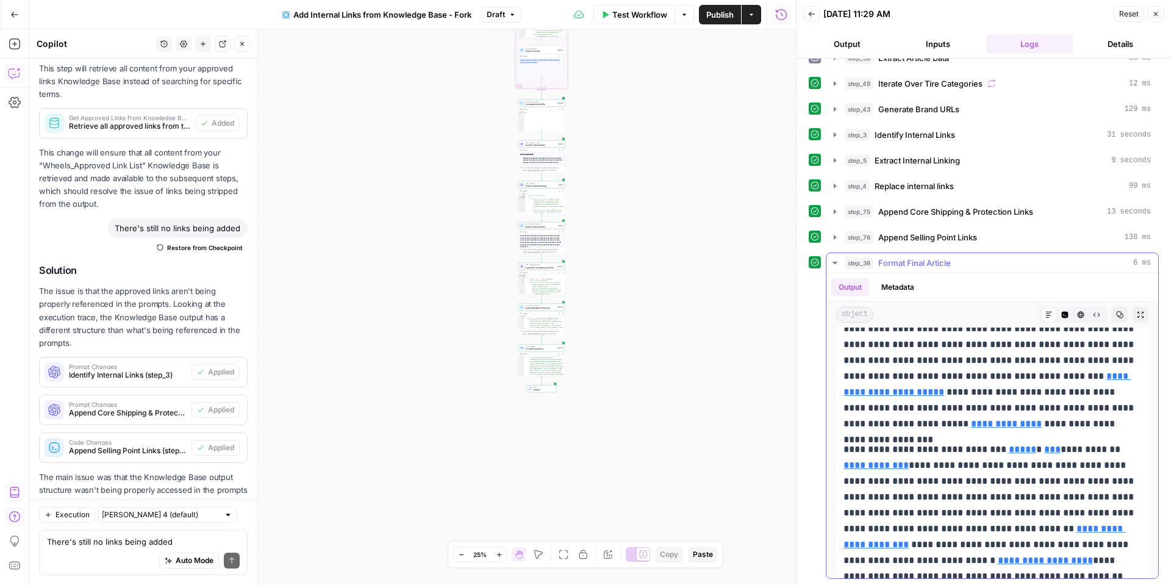
scroll to position [162, 0]
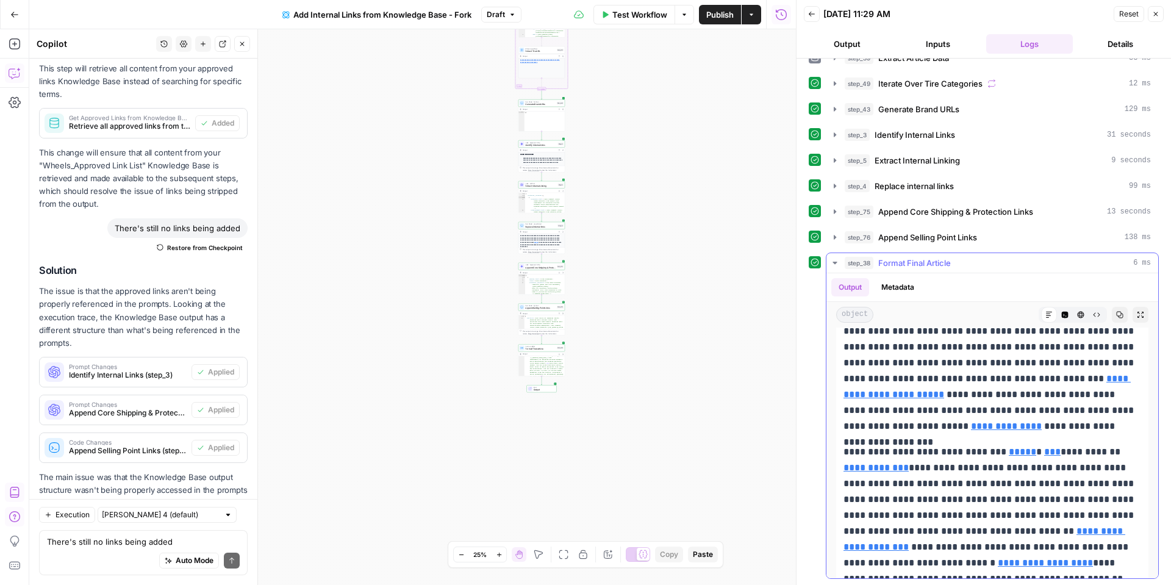
click at [1066, 311] on icon "button" at bounding box center [1064, 314] width 7 height 7
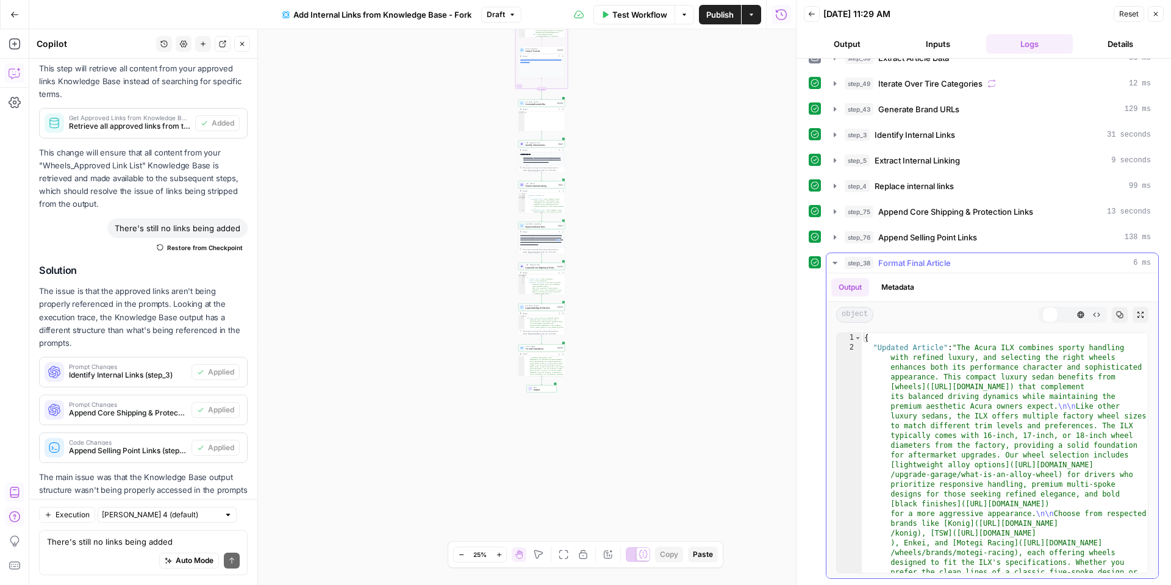
scroll to position [0, 0]
click at [1078, 312] on icon "button" at bounding box center [1080, 314] width 7 height 7
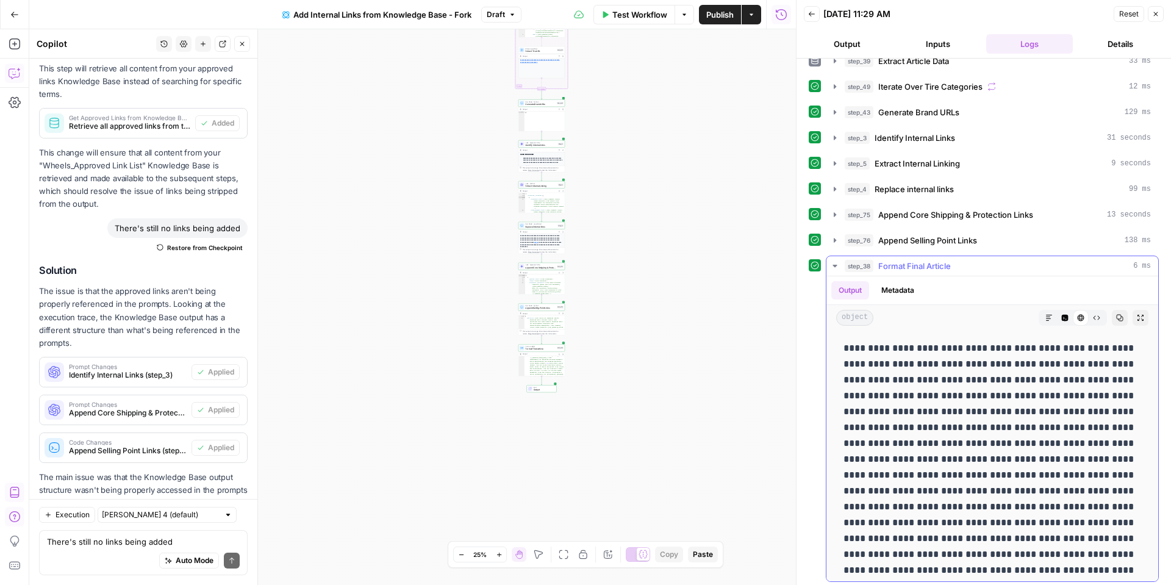
scroll to position [64, 0]
drag, startPoint x: 1118, startPoint y: 562, endPoint x: 935, endPoint y: 344, distance: 284.5
copy p "**********"
click at [1046, 317] on icon "button" at bounding box center [1049, 318] width 7 height 7
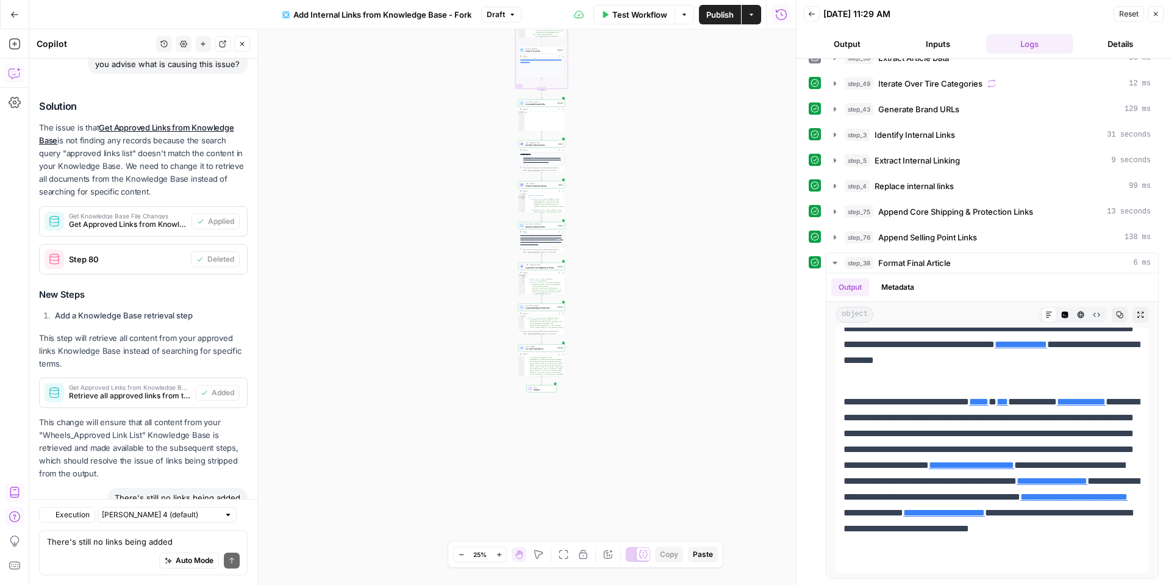
scroll to position [3312, 0]
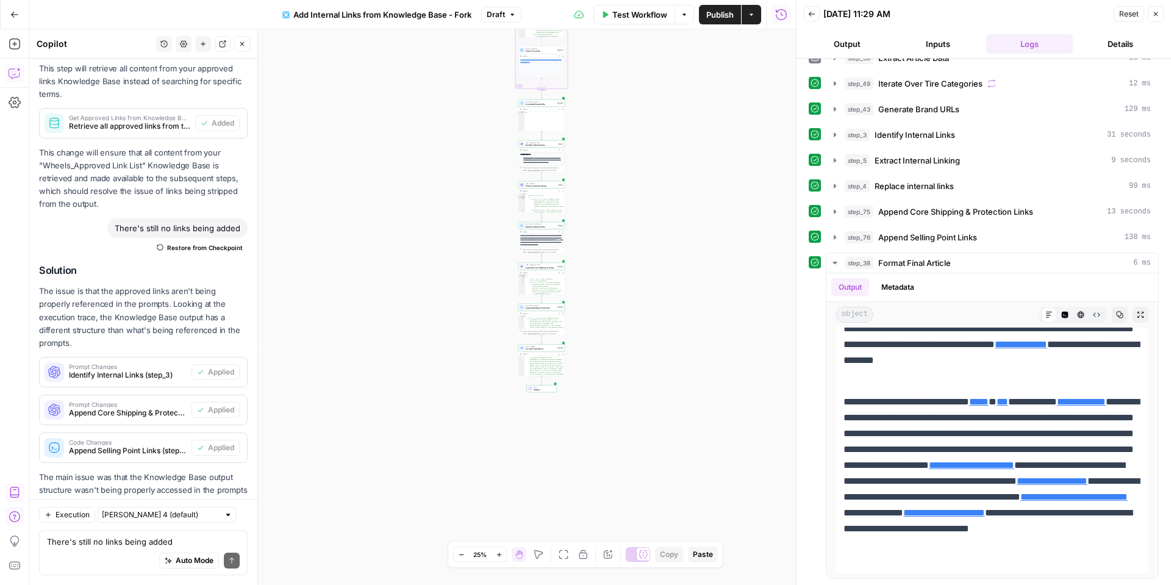
click at [15, 10] on icon "button" at bounding box center [14, 14] width 9 height 9
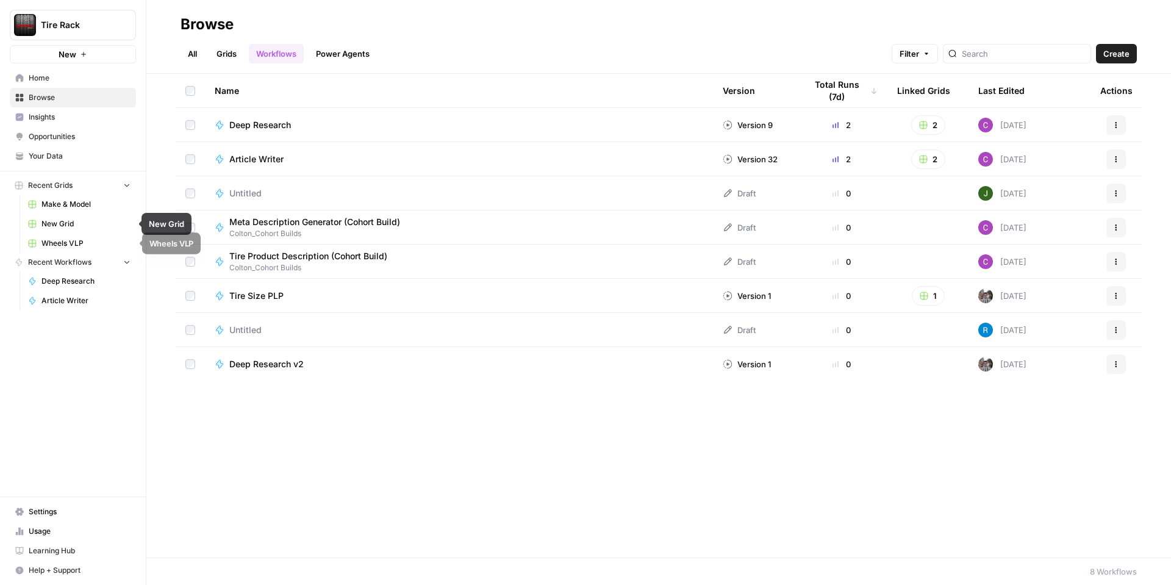
click at [51, 237] on link "Wheels VLP" at bounding box center [79, 244] width 113 height 20
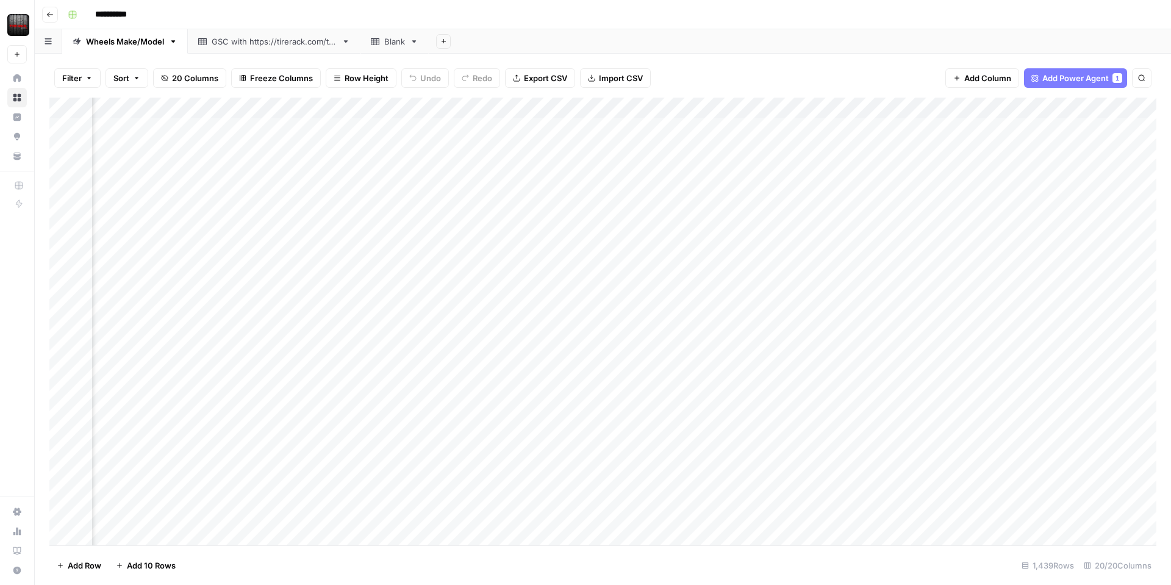
scroll to position [0, 1184]
click at [725, 107] on div "Add Column" at bounding box center [602, 322] width 1107 height 448
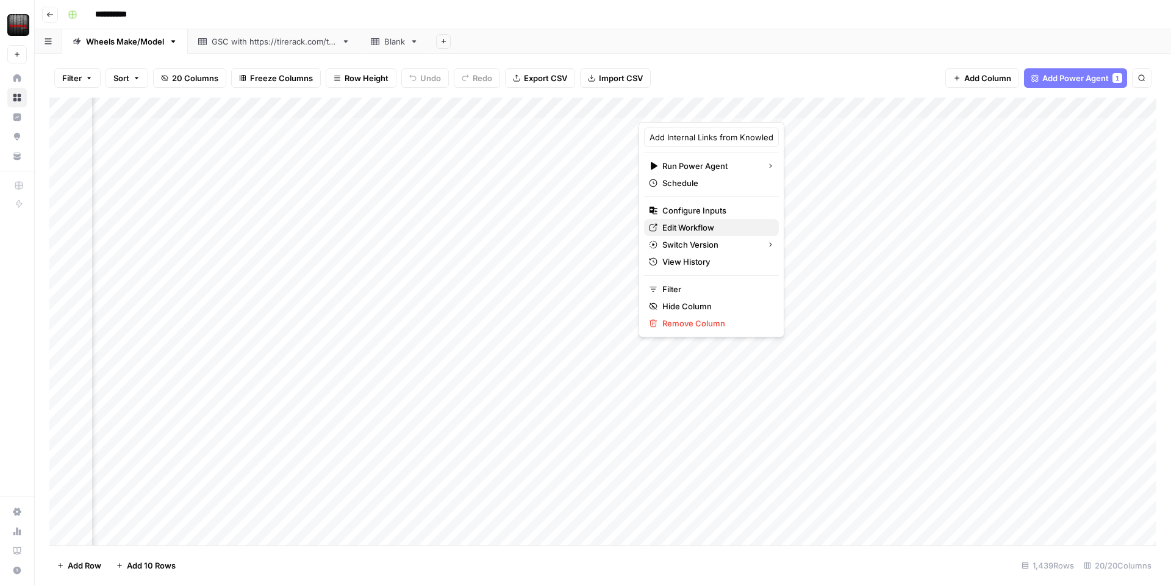
click at [700, 229] on span "Edit Workflow" at bounding box center [715, 227] width 107 height 12
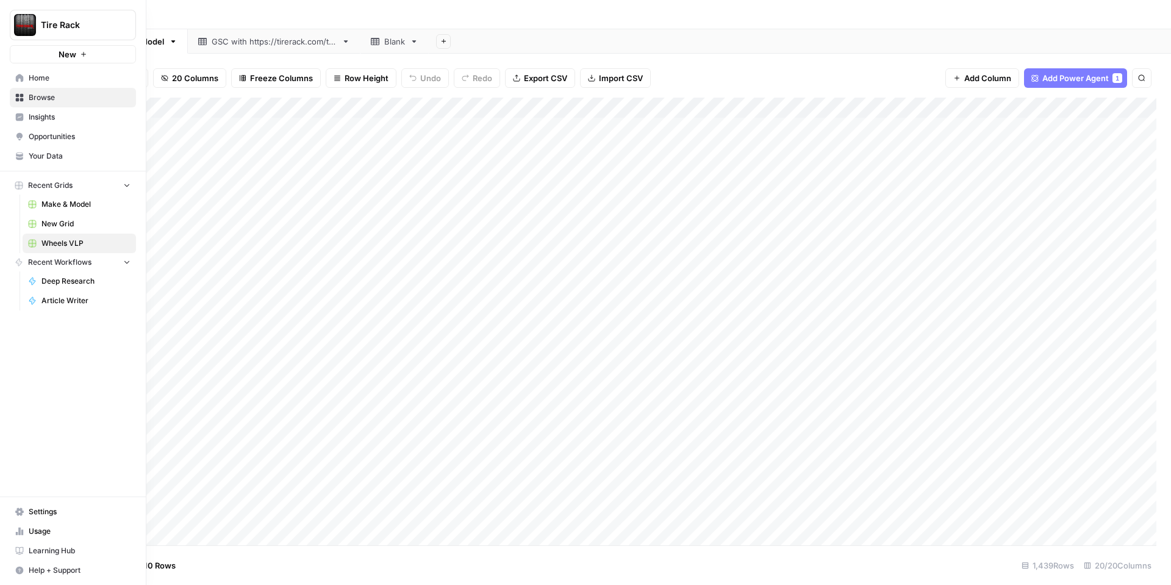
click at [62, 157] on span "Your Data" at bounding box center [80, 156] width 102 height 11
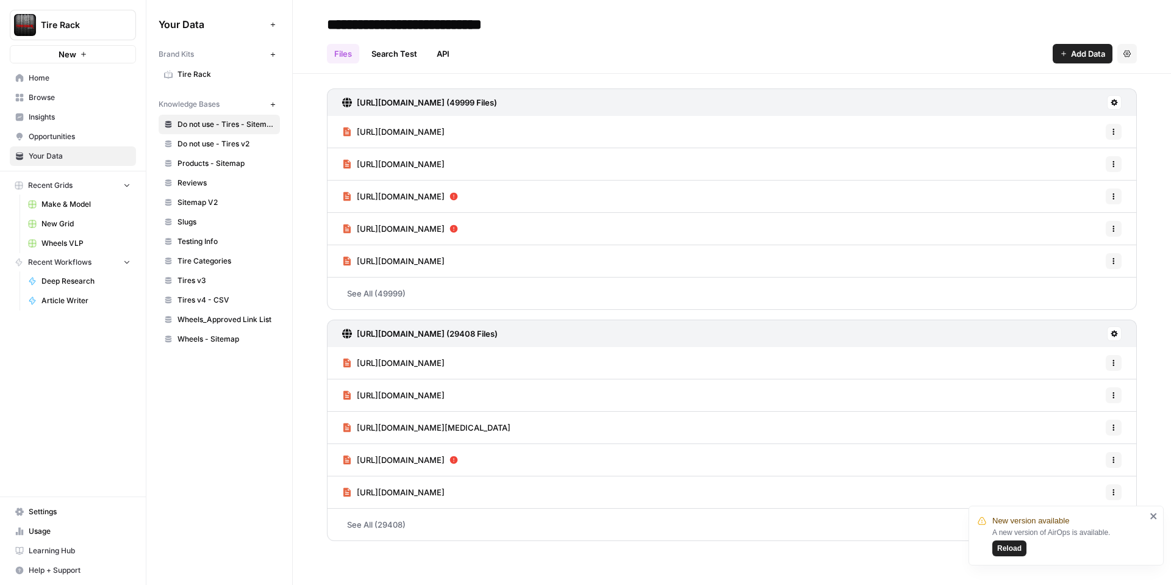
click at [232, 321] on span "Wheels_Approved Link List" at bounding box center [226, 319] width 97 height 11
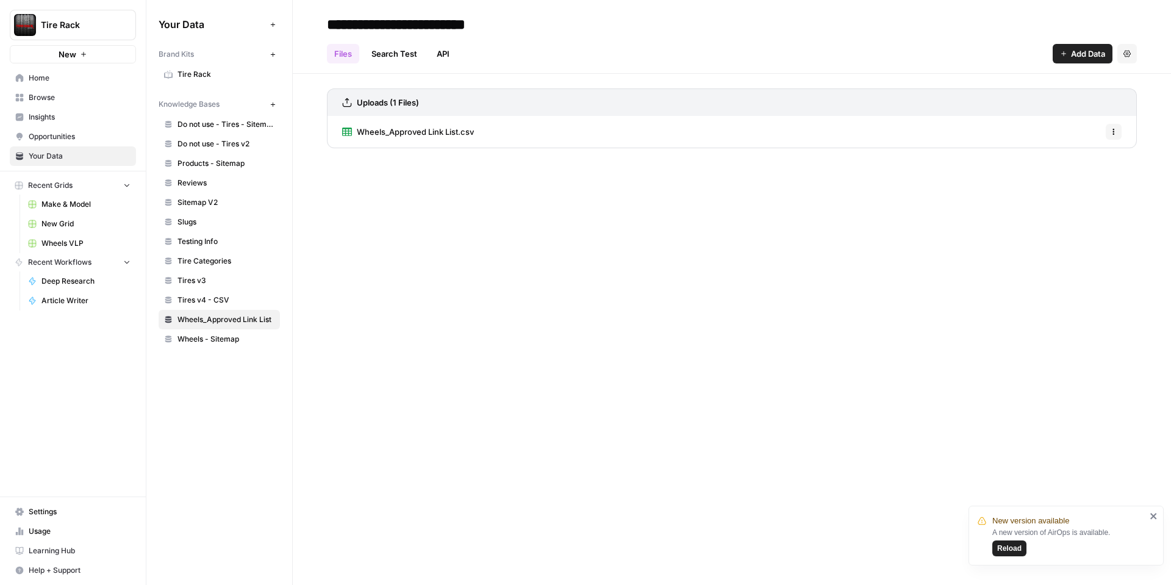
click at [443, 129] on span "Wheels_Approved Link List.csv" at bounding box center [415, 132] width 117 height 12
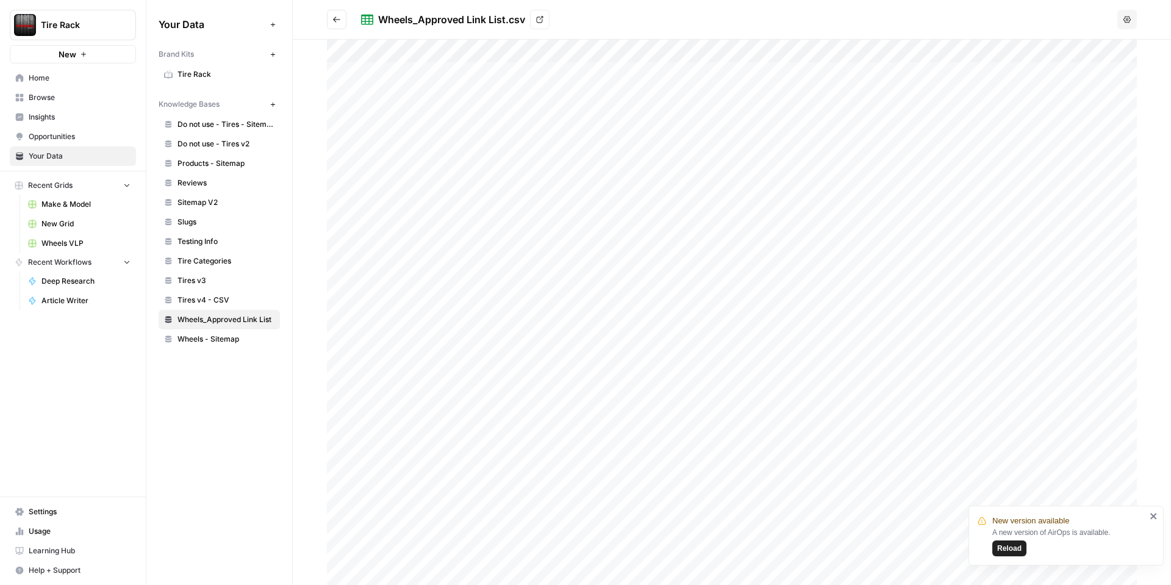
click at [343, 357] on div at bounding box center [732, 312] width 810 height 545
click at [1130, 23] on icon "button" at bounding box center [1127, 19] width 7 height 7
drag, startPoint x: 1077, startPoint y: 20, endPoint x: 1060, endPoint y: 18, distance: 16.6
click at [1071, 20] on div "Wheels_Approved Link List.csv View" at bounding box center [737, 20] width 752 height 20
click at [335, 24] on button "Go back" at bounding box center [337, 20] width 20 height 20
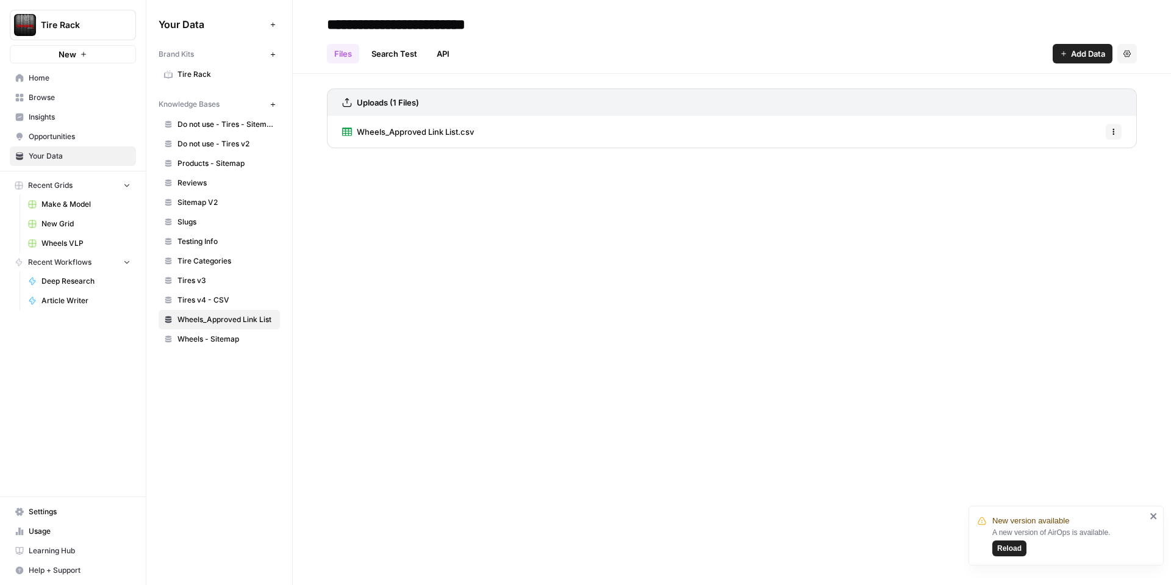
click at [1112, 129] on icon "button" at bounding box center [1113, 131] width 7 height 7
drag, startPoint x: 902, startPoint y: 214, endPoint x: 1082, endPoint y: 90, distance: 218.8
click at [906, 211] on div "**********" at bounding box center [732, 292] width 878 height 585
click at [395, 136] on span "Wheels_Approved Link List.csv" at bounding box center [415, 132] width 117 height 12
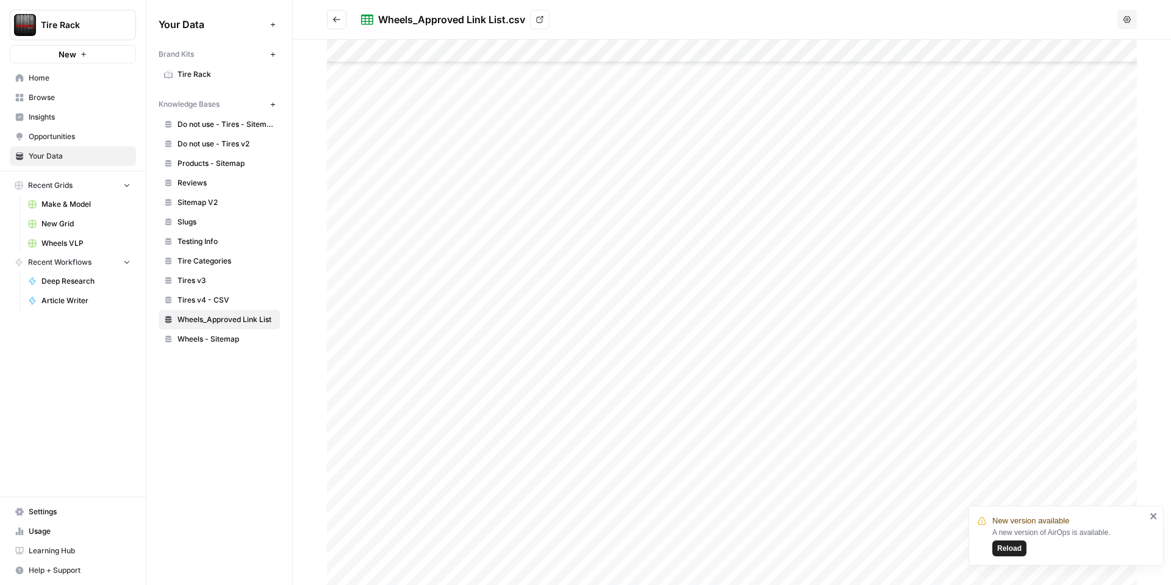
scroll to position [120, 0]
click at [480, 328] on div at bounding box center [732, 312] width 810 height 545
click at [482, 328] on div at bounding box center [732, 312] width 810 height 545
click at [407, 318] on div at bounding box center [732, 312] width 810 height 545
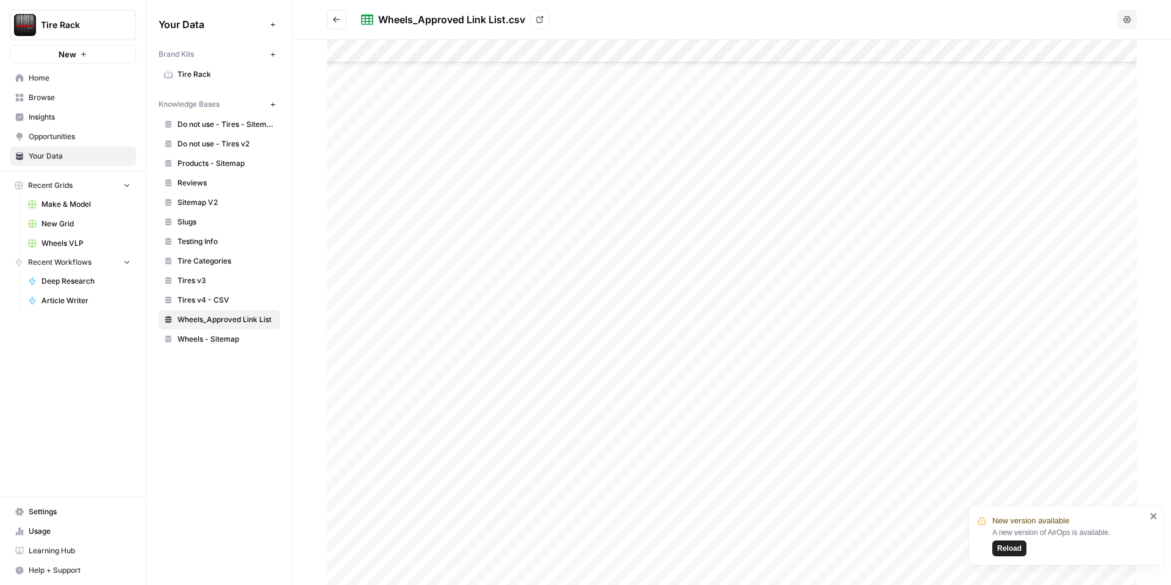
click at [429, 301] on div at bounding box center [732, 312] width 810 height 545
click at [544, 21] on link "View" at bounding box center [540, 20] width 20 height 20
click at [220, 316] on span "Wheels_Approved Link List" at bounding box center [226, 319] width 97 height 11
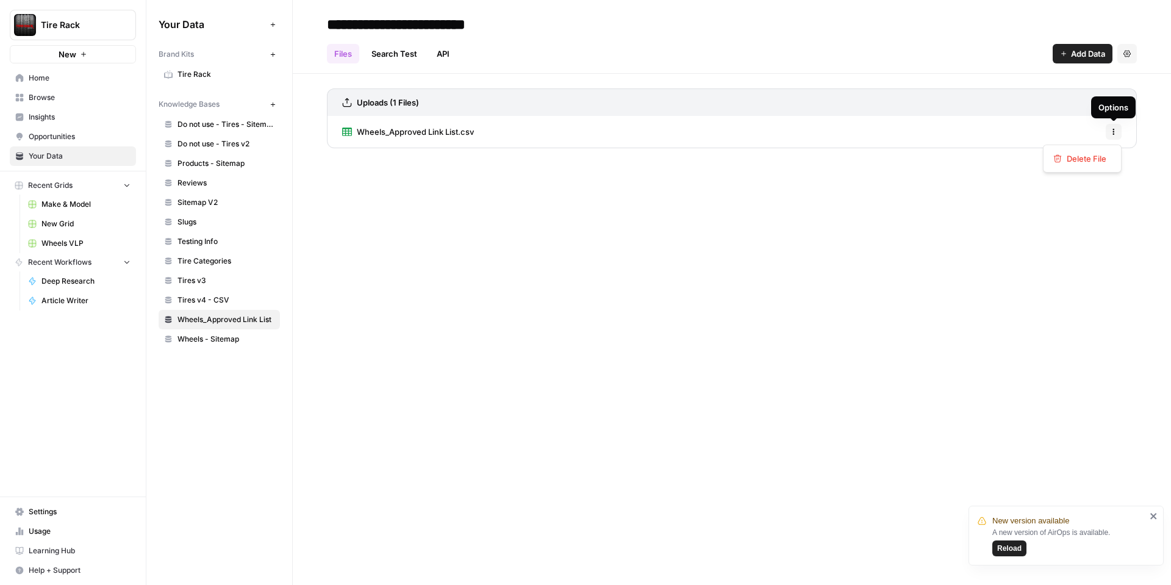
click at [1112, 134] on icon "button" at bounding box center [1113, 131] width 7 height 7
click at [1080, 155] on span "Delete File" at bounding box center [1087, 159] width 40 height 12
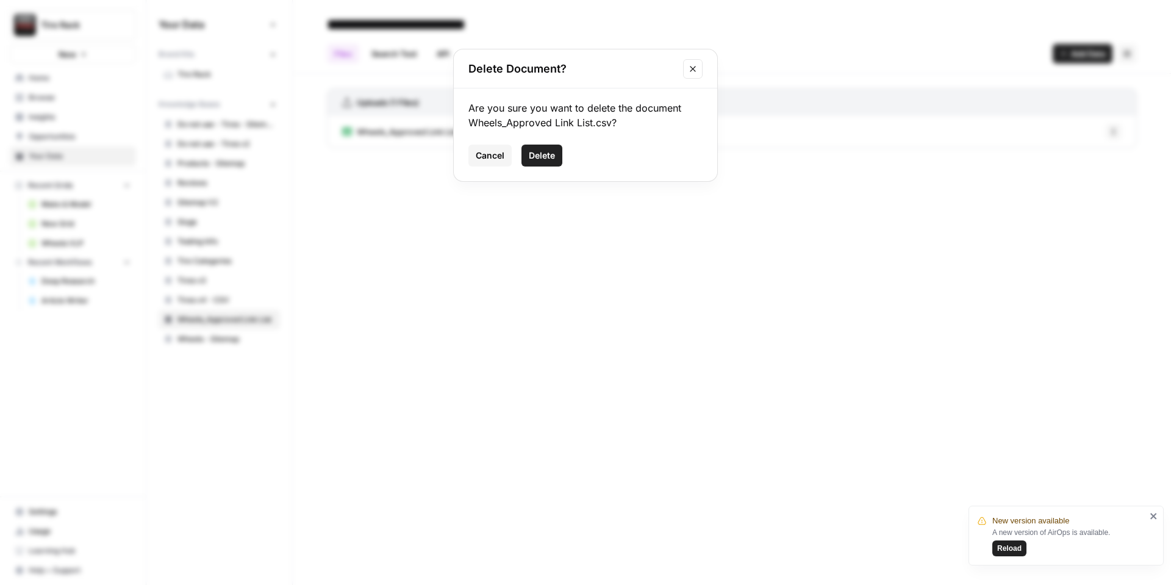
click at [693, 70] on icon "Close modal" at bounding box center [693, 69] width 10 height 10
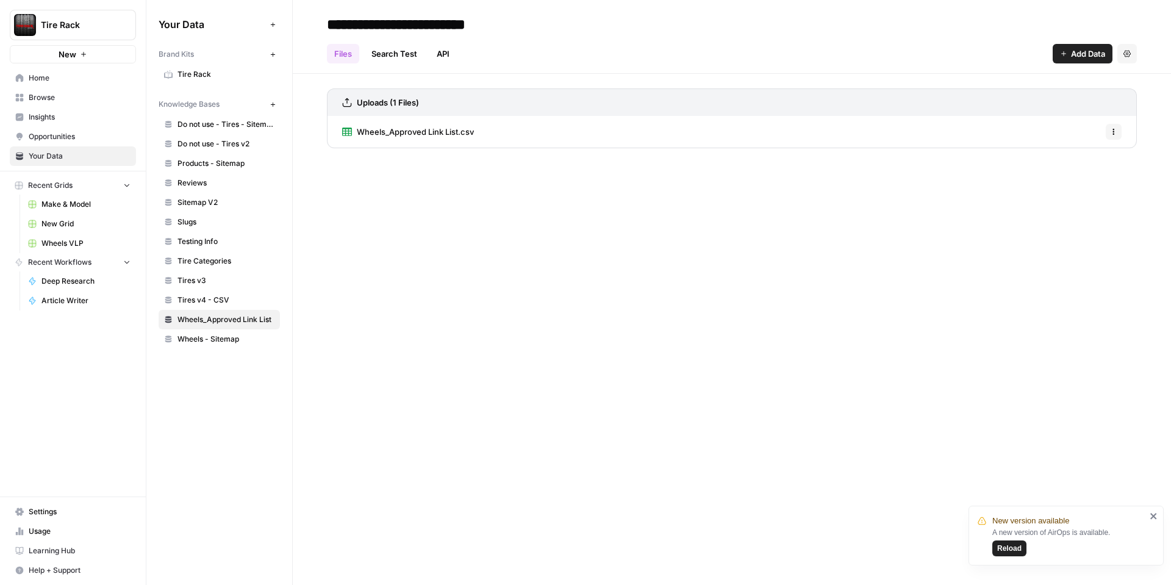
click at [1055, 54] on button "Add Data" at bounding box center [1083, 54] width 60 height 20
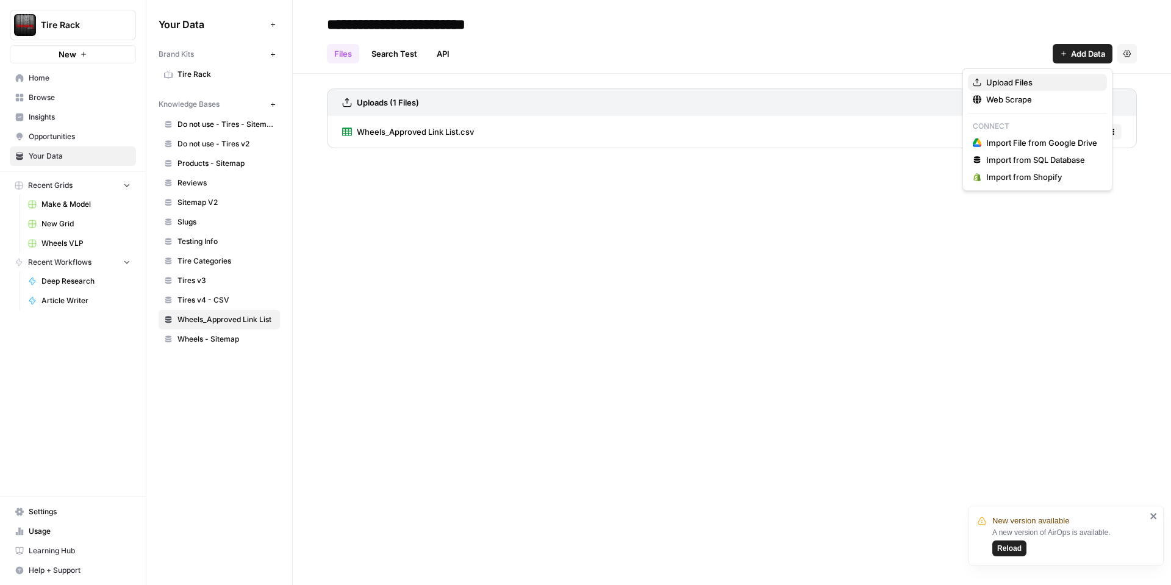
click at [1030, 82] on span "Upload Files" at bounding box center [1041, 82] width 111 height 12
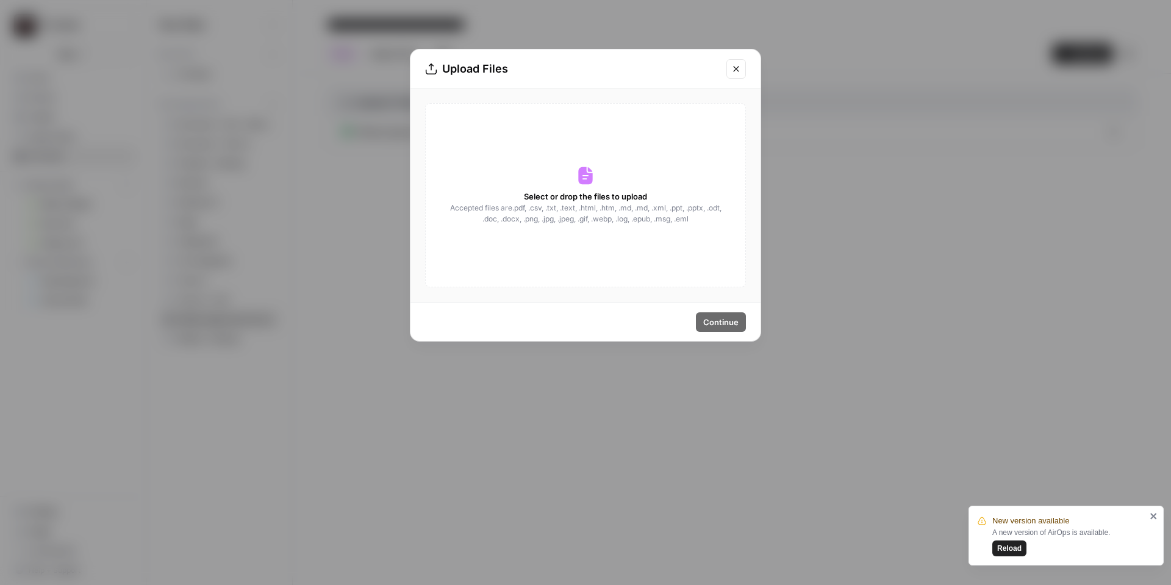
click at [733, 70] on icon "Close modal" at bounding box center [736, 69] width 10 height 10
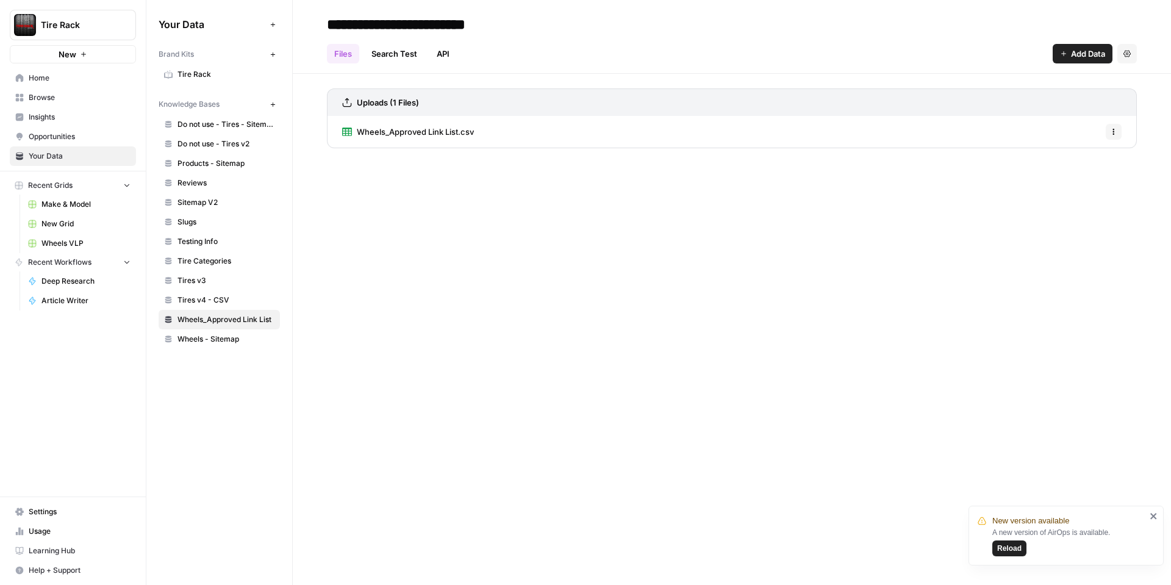
click at [1116, 133] on icon "button" at bounding box center [1113, 131] width 7 height 7
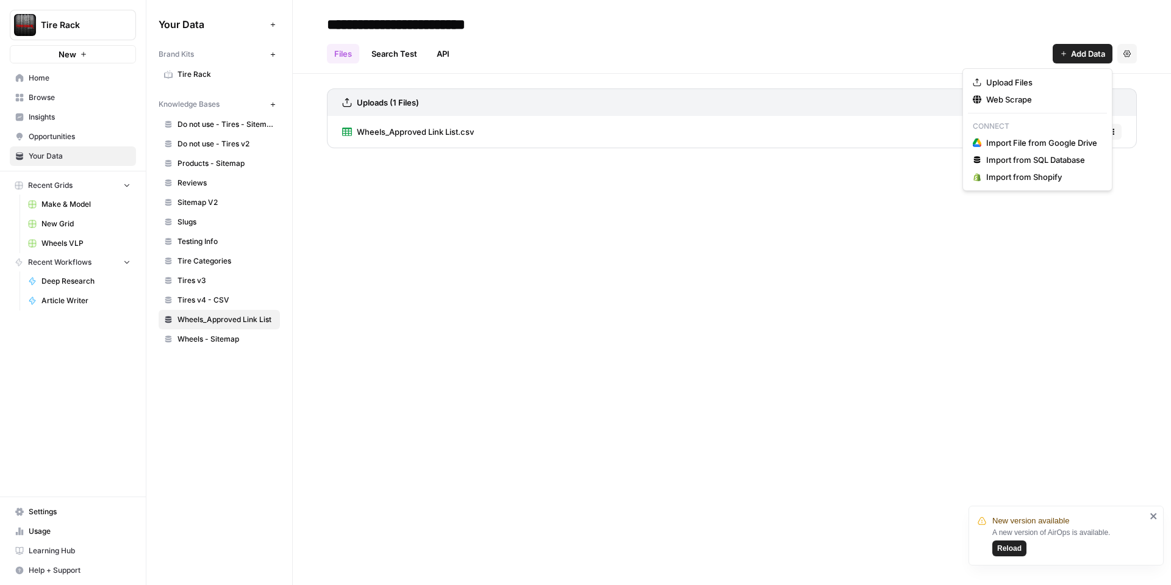
click at [1081, 59] on span "Add Data" at bounding box center [1088, 54] width 34 height 12
click at [1047, 83] on span "Upload Files" at bounding box center [1041, 82] width 111 height 12
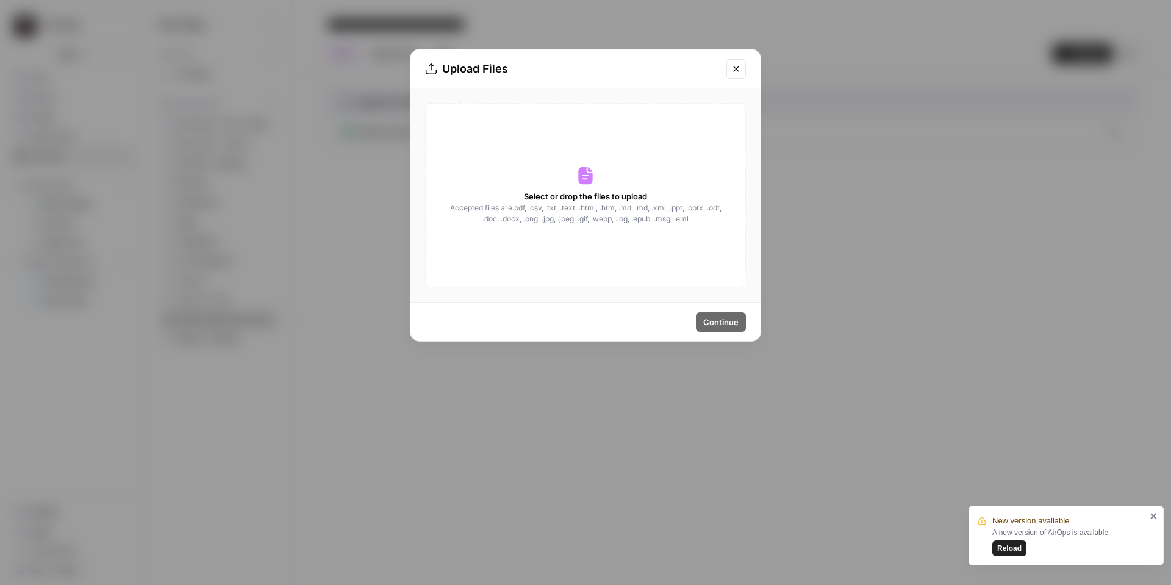
click at [653, 217] on span "Accepted files are .pdf, .csv, .txt, .text, .html, .htm, .md, .md, .xml, .ppt, …" at bounding box center [585, 214] width 273 height 22
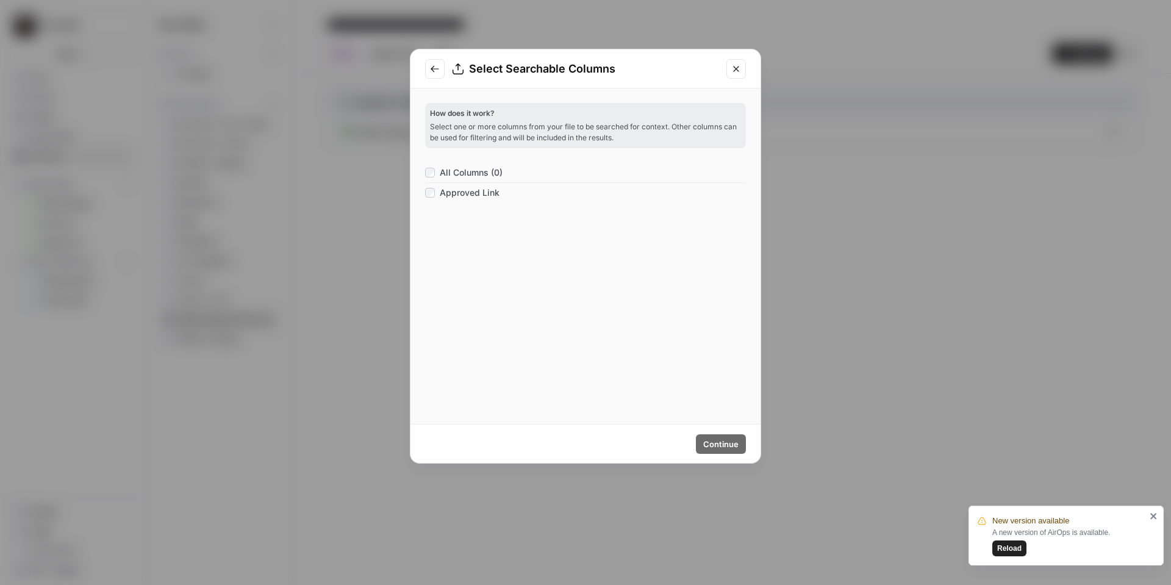
click at [461, 167] on span "All Columns (0)" at bounding box center [471, 173] width 63 height 12
click at [718, 438] on span "Continue" at bounding box center [720, 444] width 35 height 12
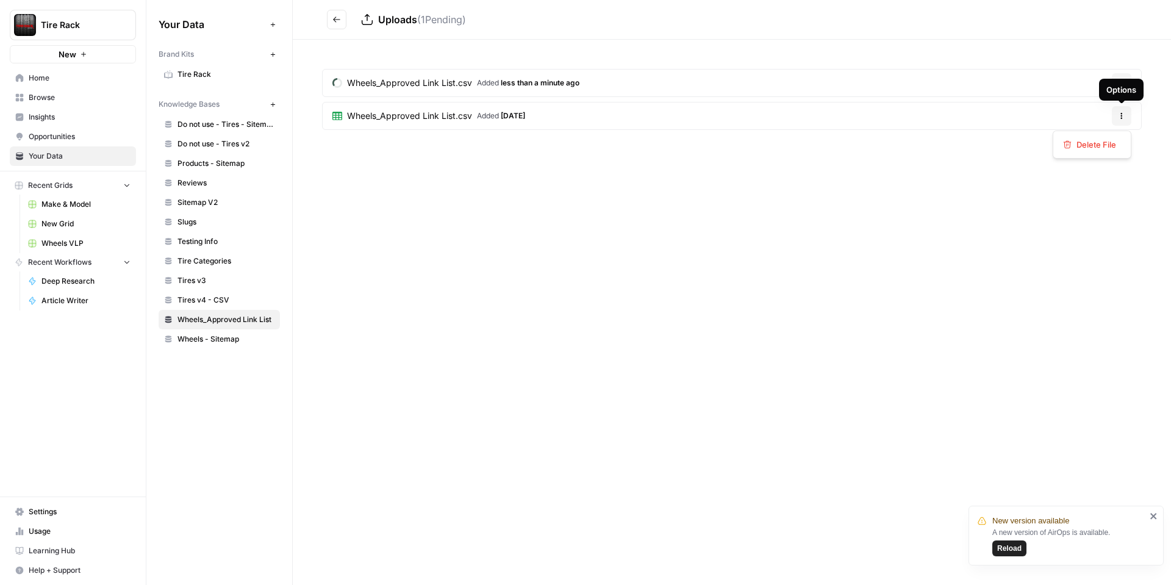
click at [1122, 117] on icon "button" at bounding box center [1121, 115] width 7 height 7
click at [1094, 146] on span "Delete File" at bounding box center [1097, 144] width 40 height 12
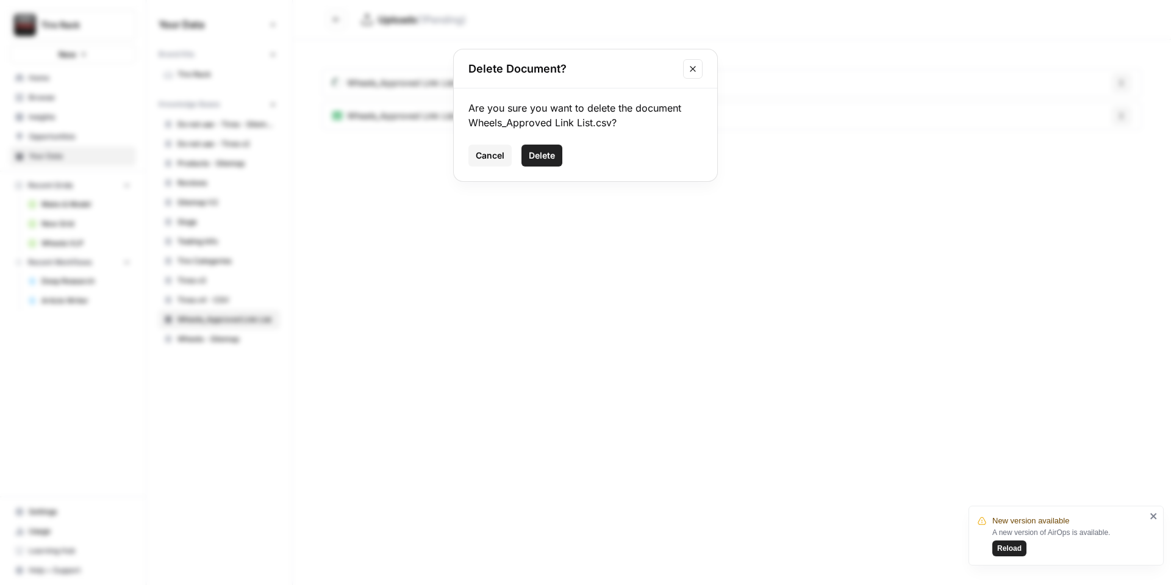
click at [539, 153] on span "Delete" at bounding box center [542, 155] width 26 height 12
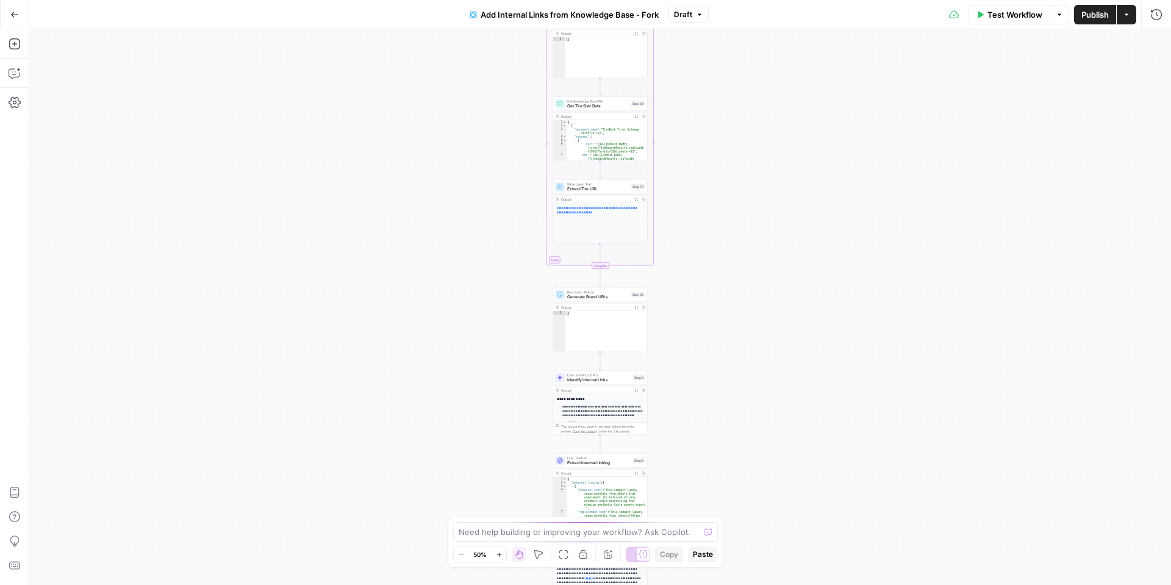
click at [1022, 18] on span "Test Workflow" at bounding box center [1015, 15] width 55 height 12
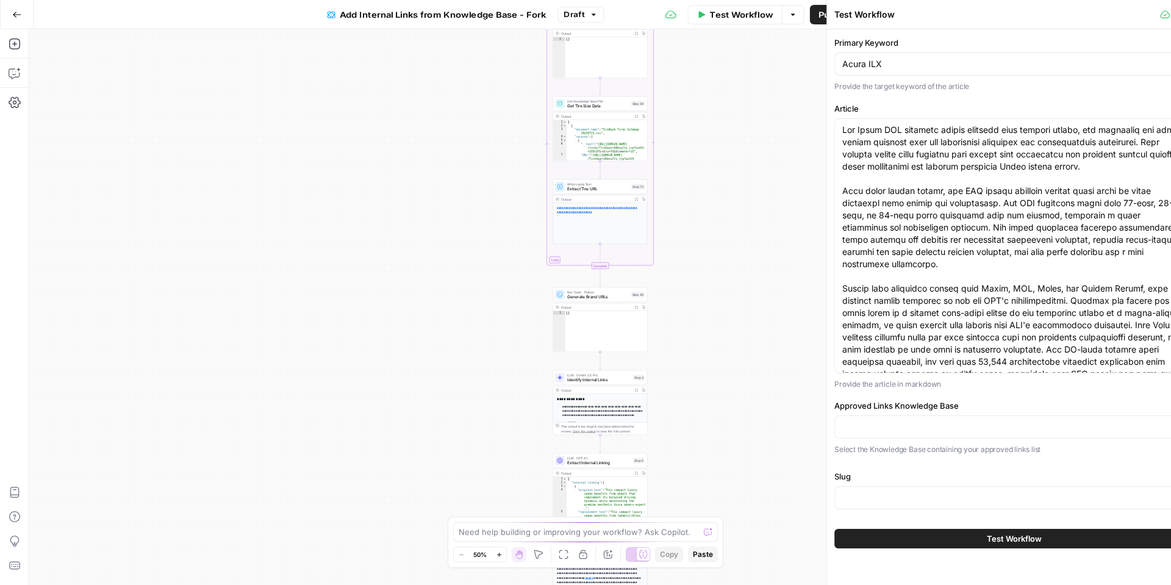
type input "Wheels_Approved Link List"
type input "Slugs"
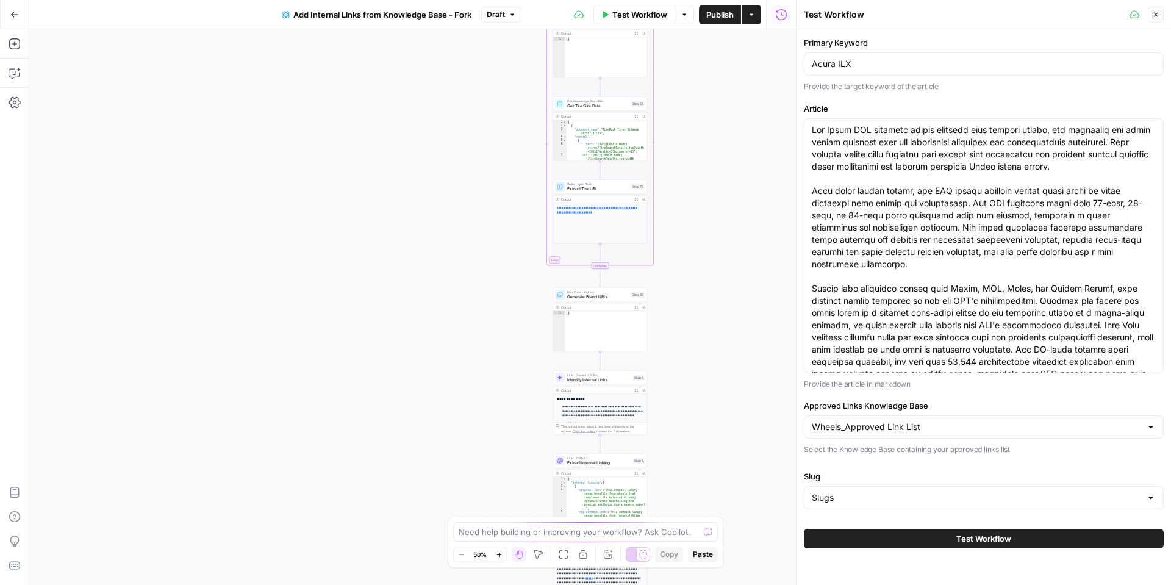
click at [1021, 534] on button "Test Workflow" at bounding box center [984, 539] width 360 height 20
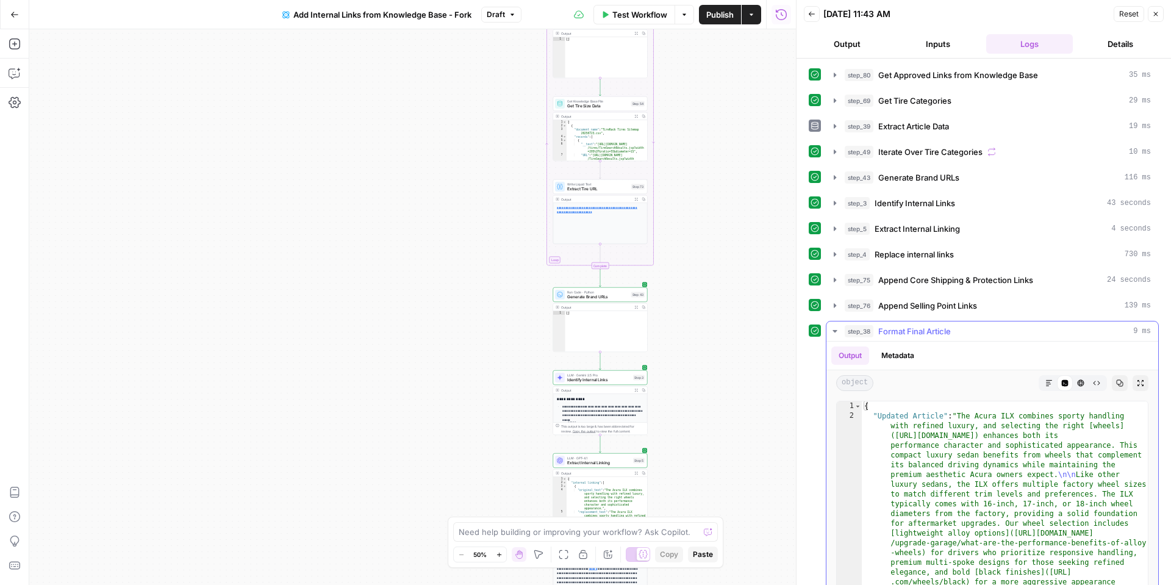
click at [1050, 384] on icon "button" at bounding box center [1049, 382] width 7 height 7
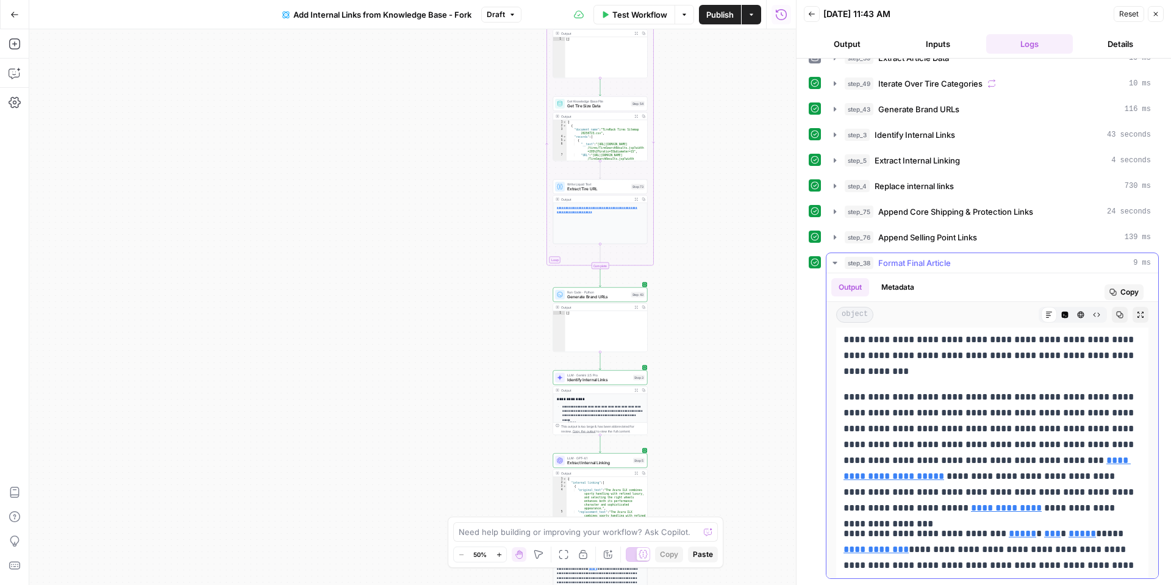
scroll to position [72, 0]
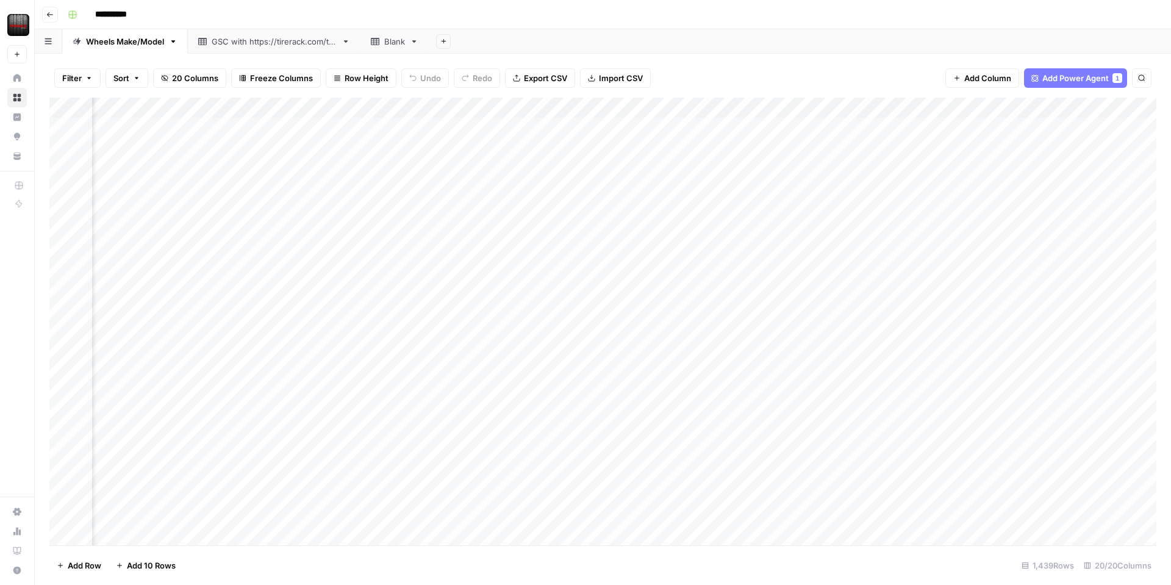
scroll to position [0, 1184]
